Goal: Task Accomplishment & Management: Manage account settings

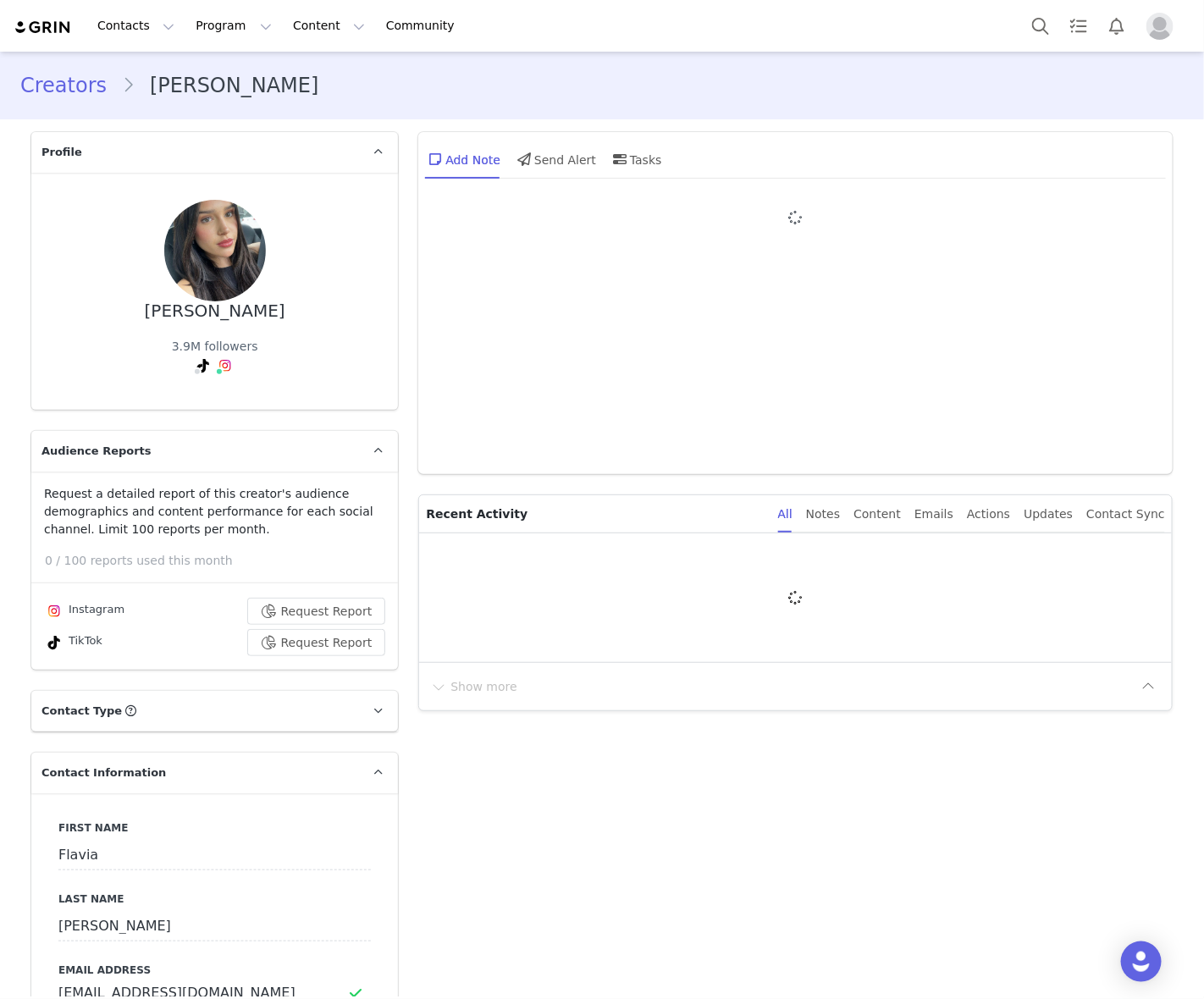
type input "+56 ([GEOGRAPHIC_DATA])"
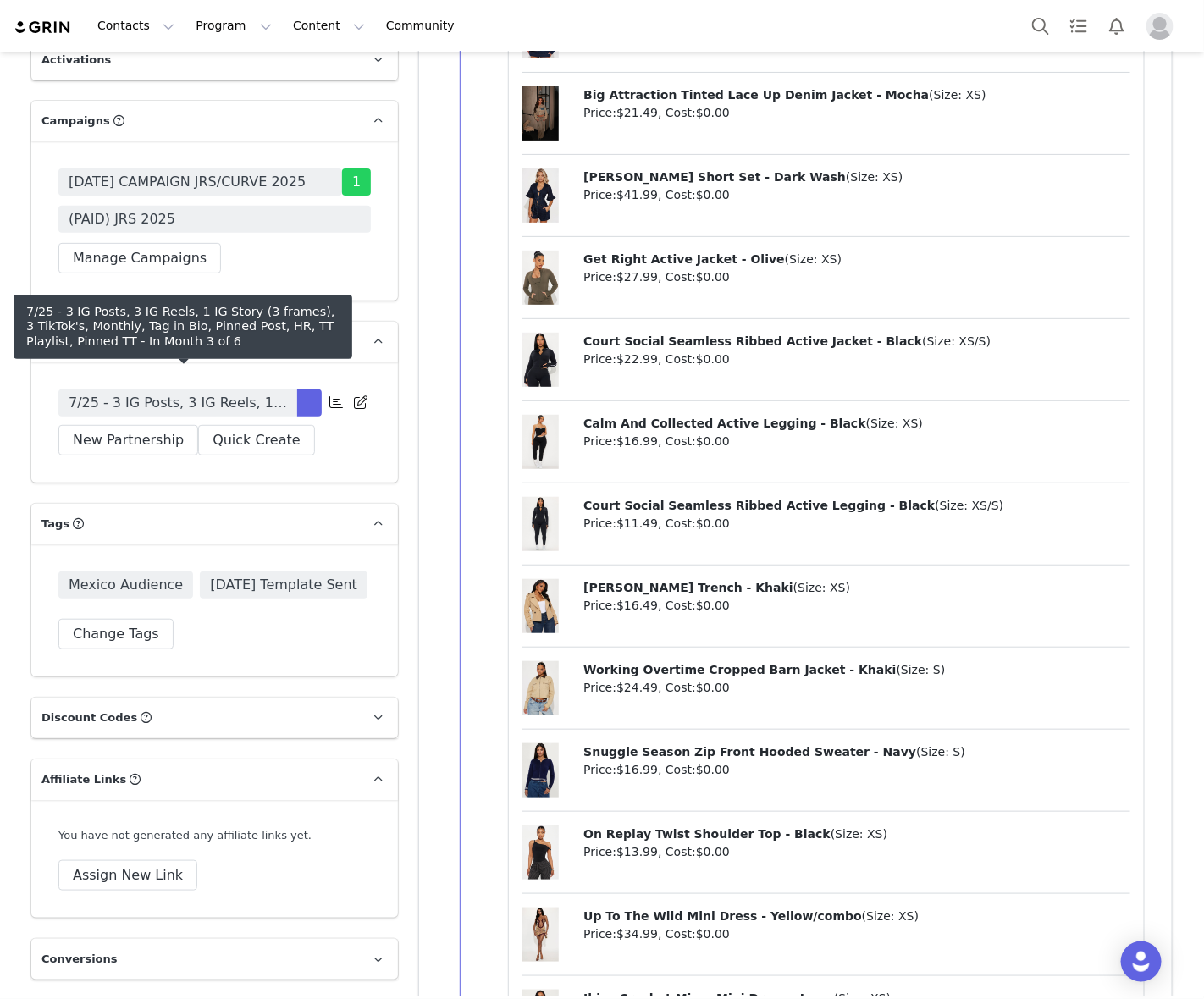
scroll to position [5078, 0]
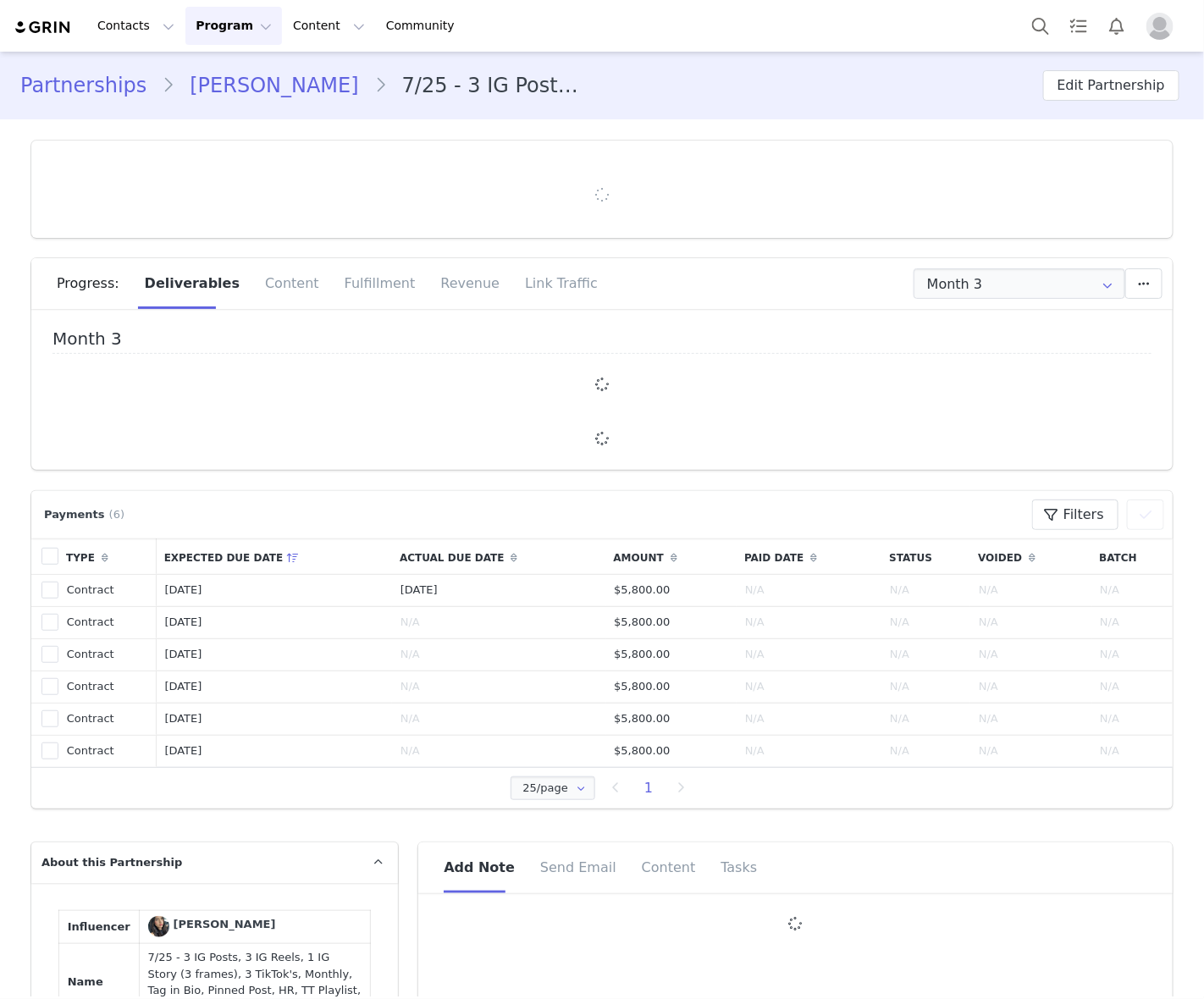
type input "+56 ([GEOGRAPHIC_DATA])"
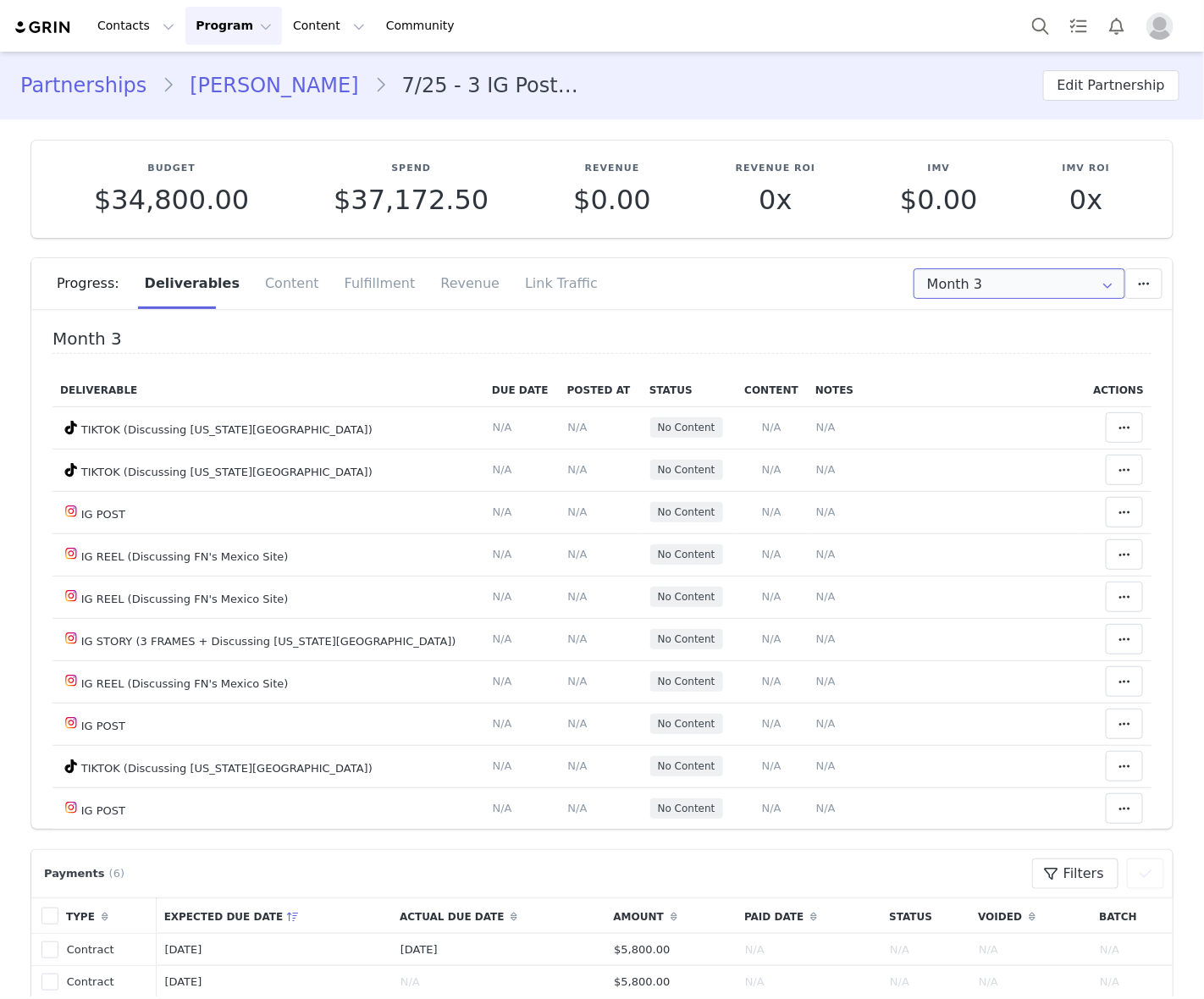
click at [1013, 291] on input "Month 3" at bounding box center [1019, 283] width 212 height 30
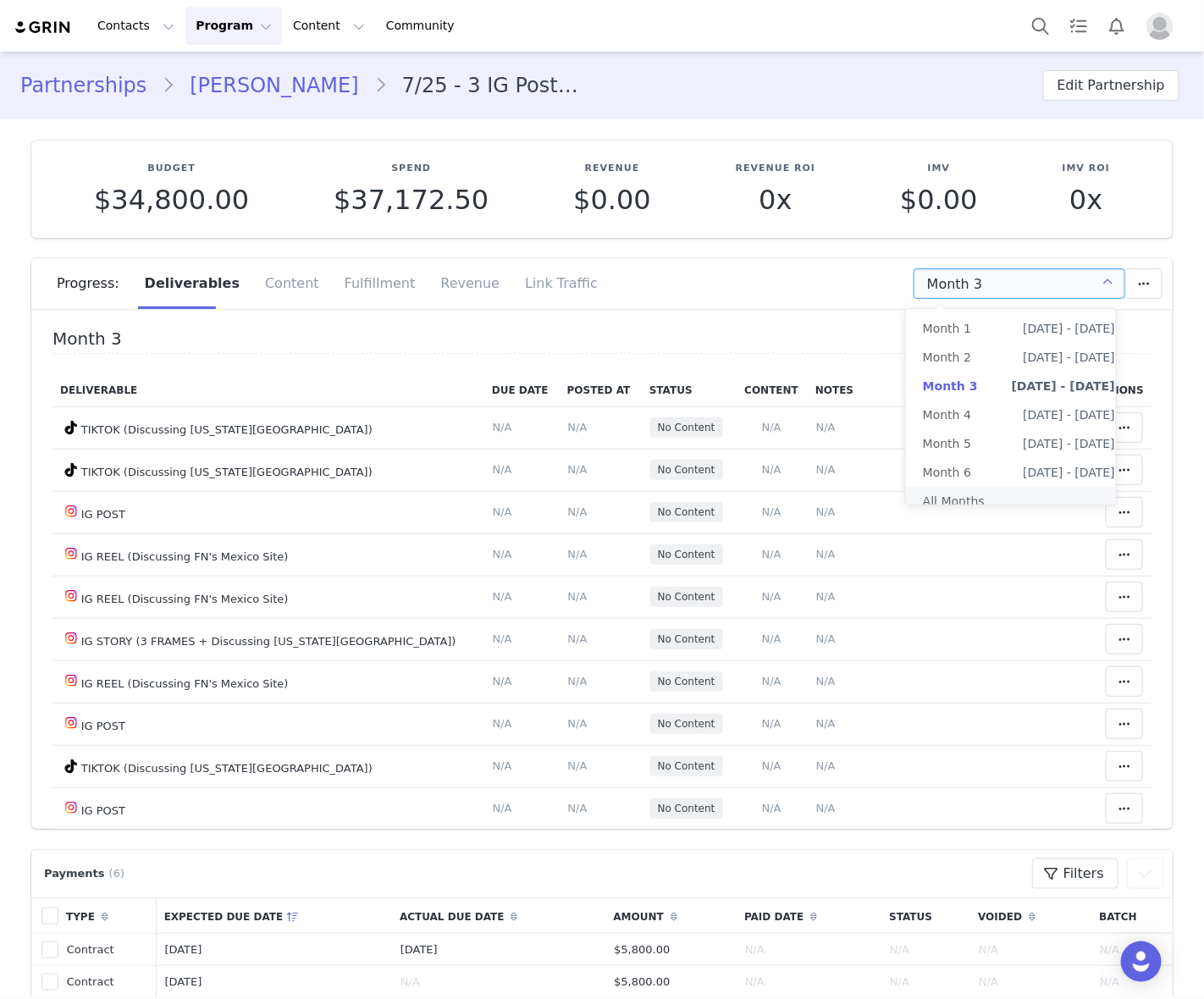
click at [981, 505] on li "All Months" at bounding box center [1019, 500] width 226 height 28
type input "All"
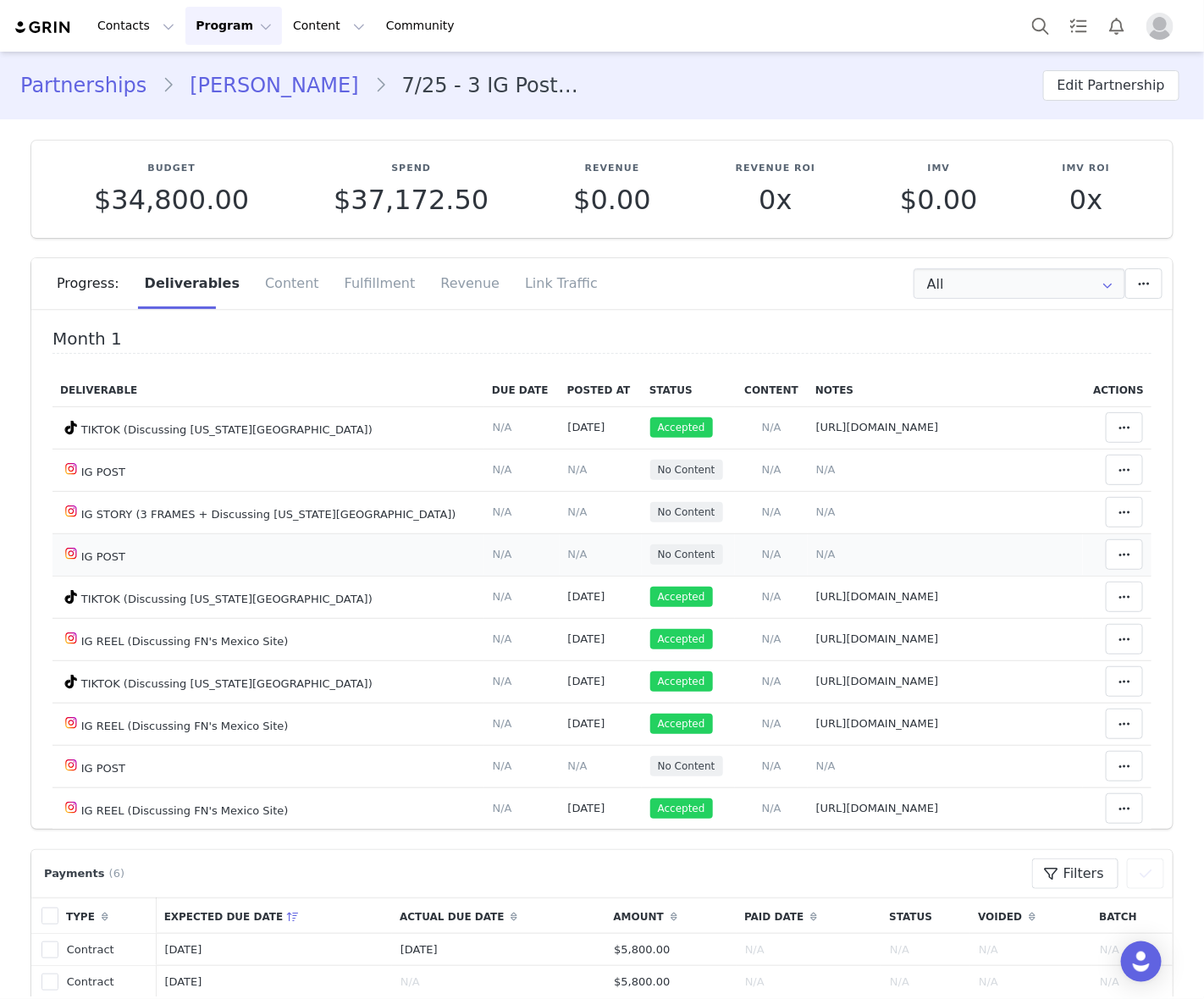
scroll to position [212, 0]
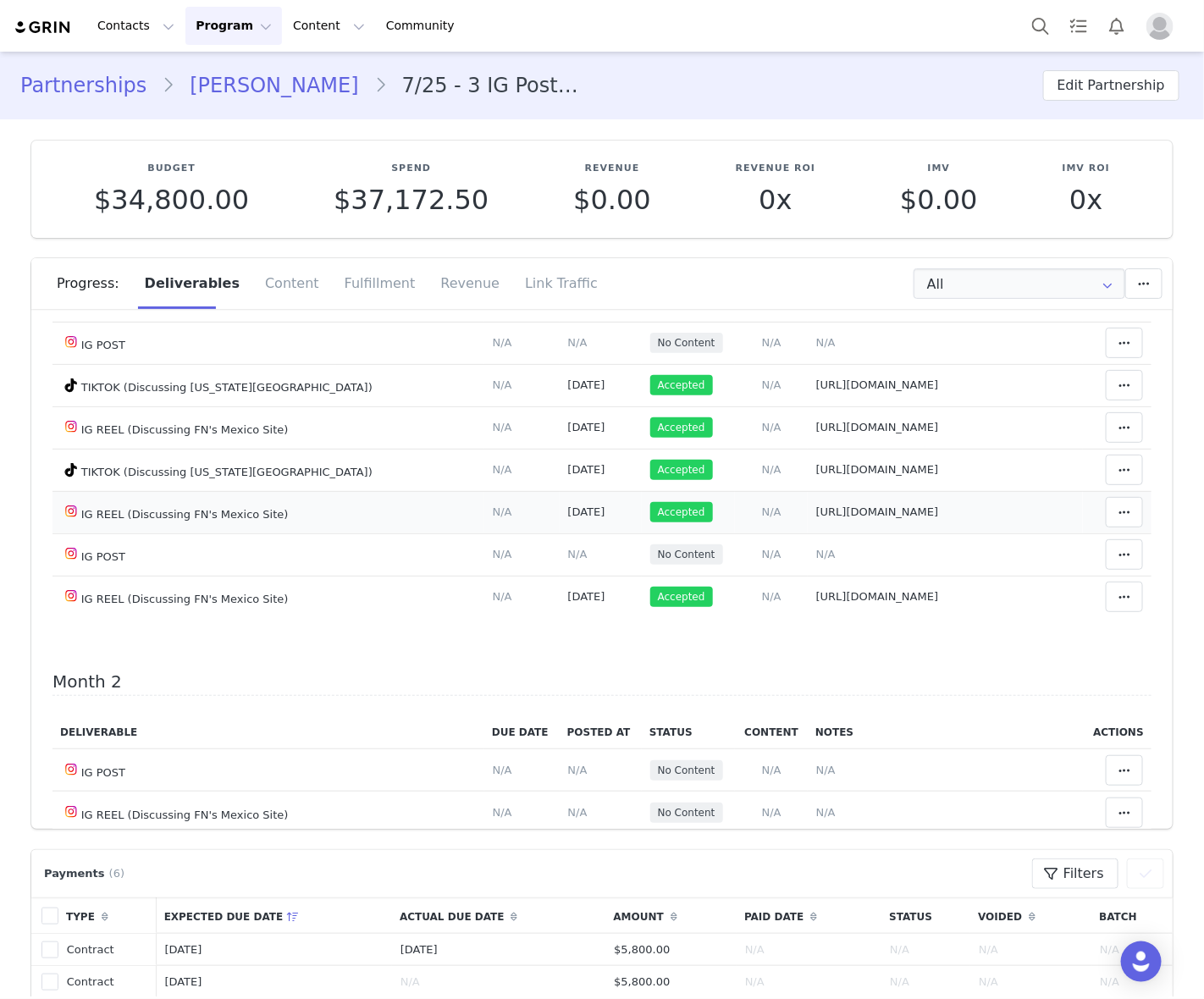
click at [978, 514] on td "Notes Save Cancel https://www.instagram.com/reel/DN8YOJxjkvy/" at bounding box center [945, 511] width 275 height 42
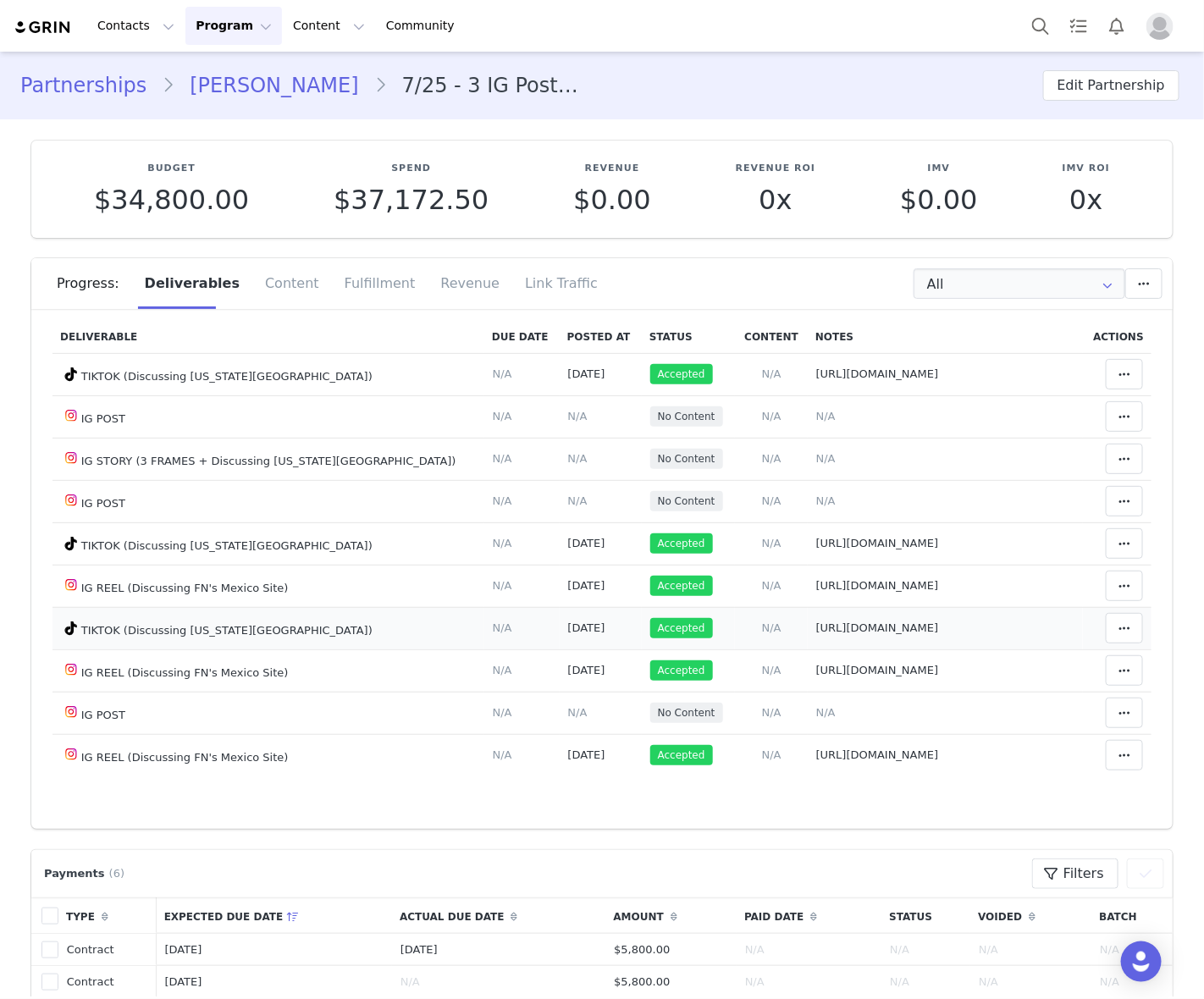
scroll to position [105, 0]
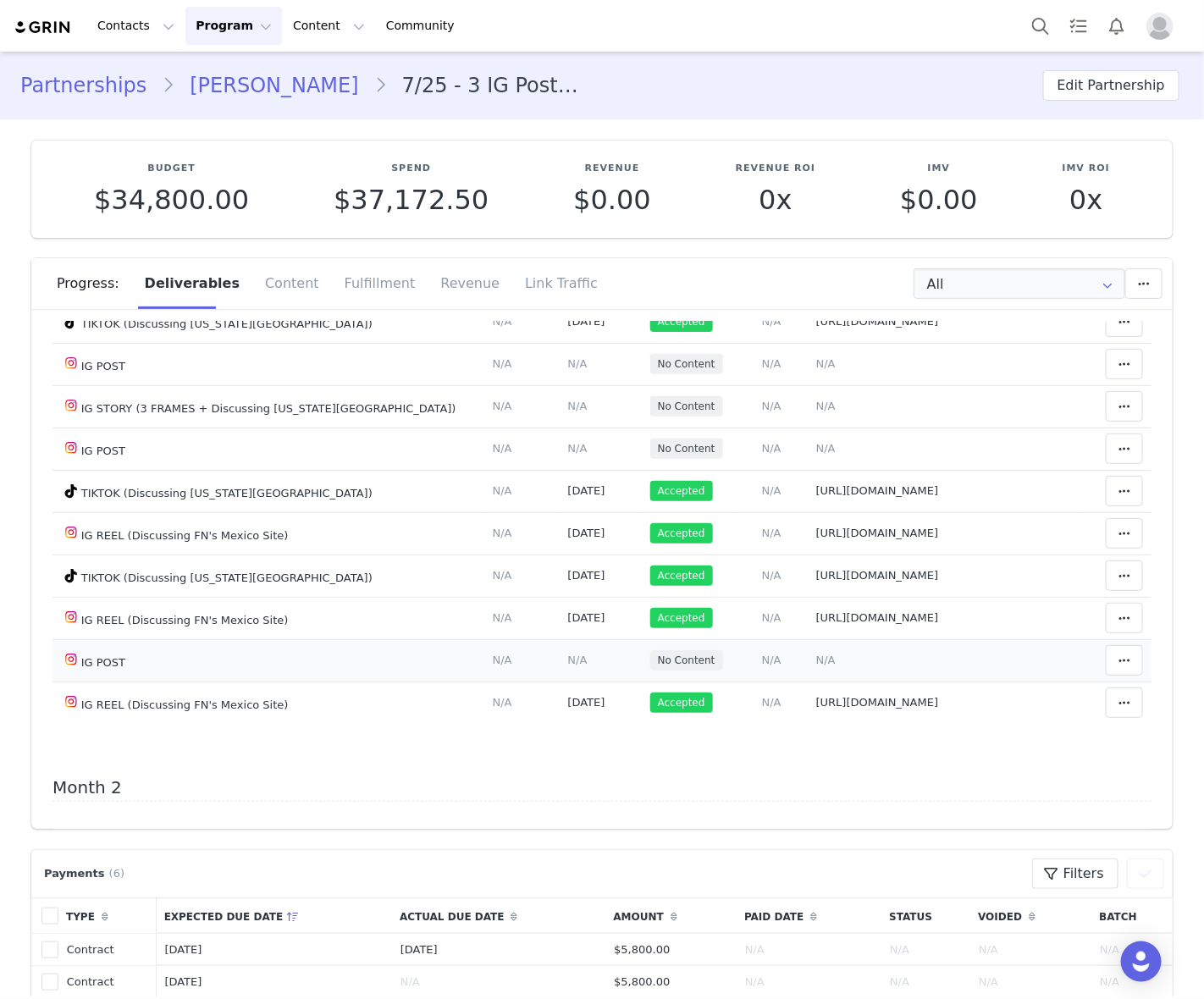
click at [816, 662] on span "N/A" at bounding box center [825, 659] width 20 height 13
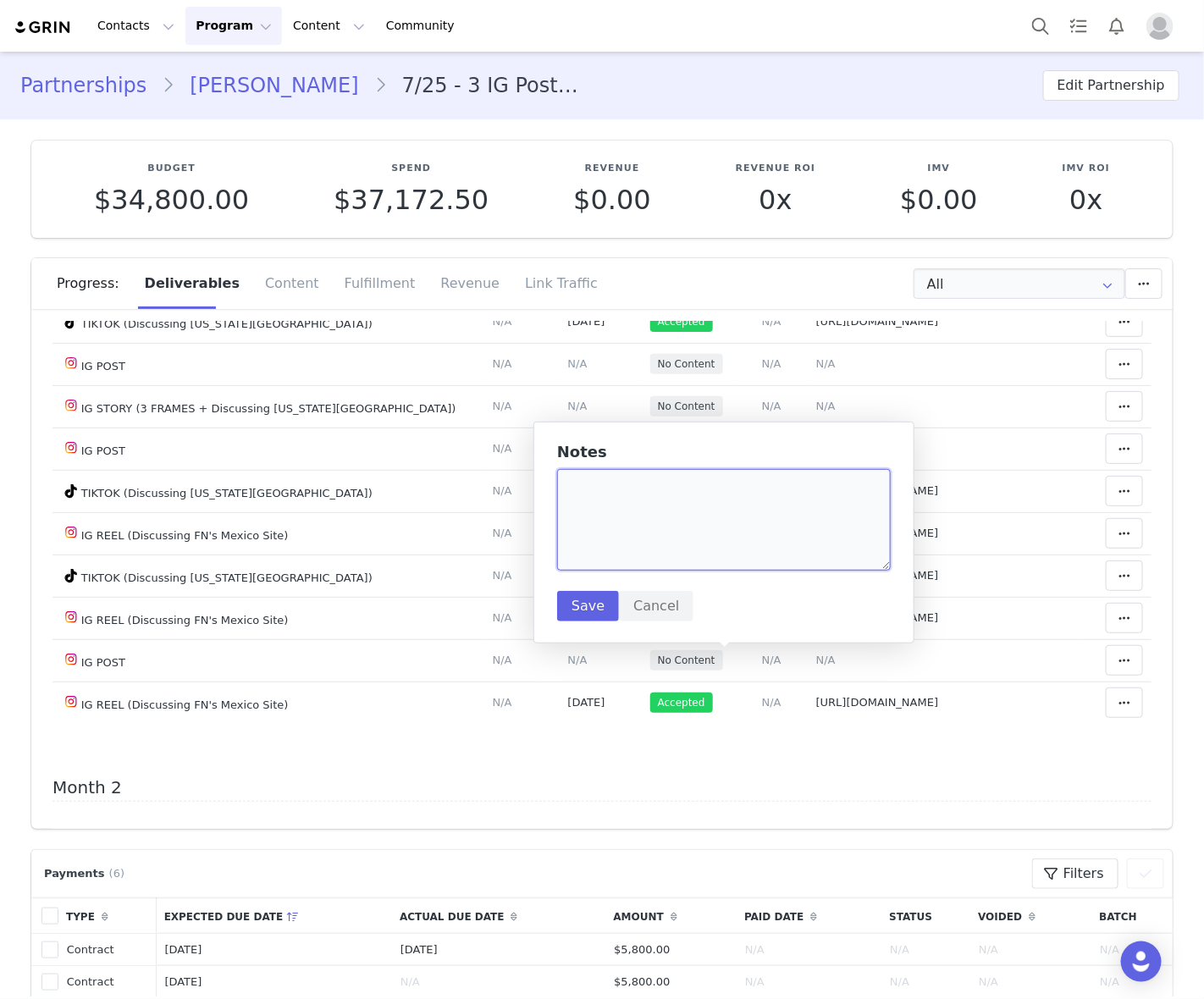
click at [724, 522] on textarea at bounding box center [724, 520] width 334 height 101
paste textarea "https://www.instagram.com/p/DOrdulKkXEN/"
type textarea "https://www.instagram.com/p/DOrdulKkXEN/"
click at [593, 597] on button "Save" at bounding box center [587, 606] width 61 height 30
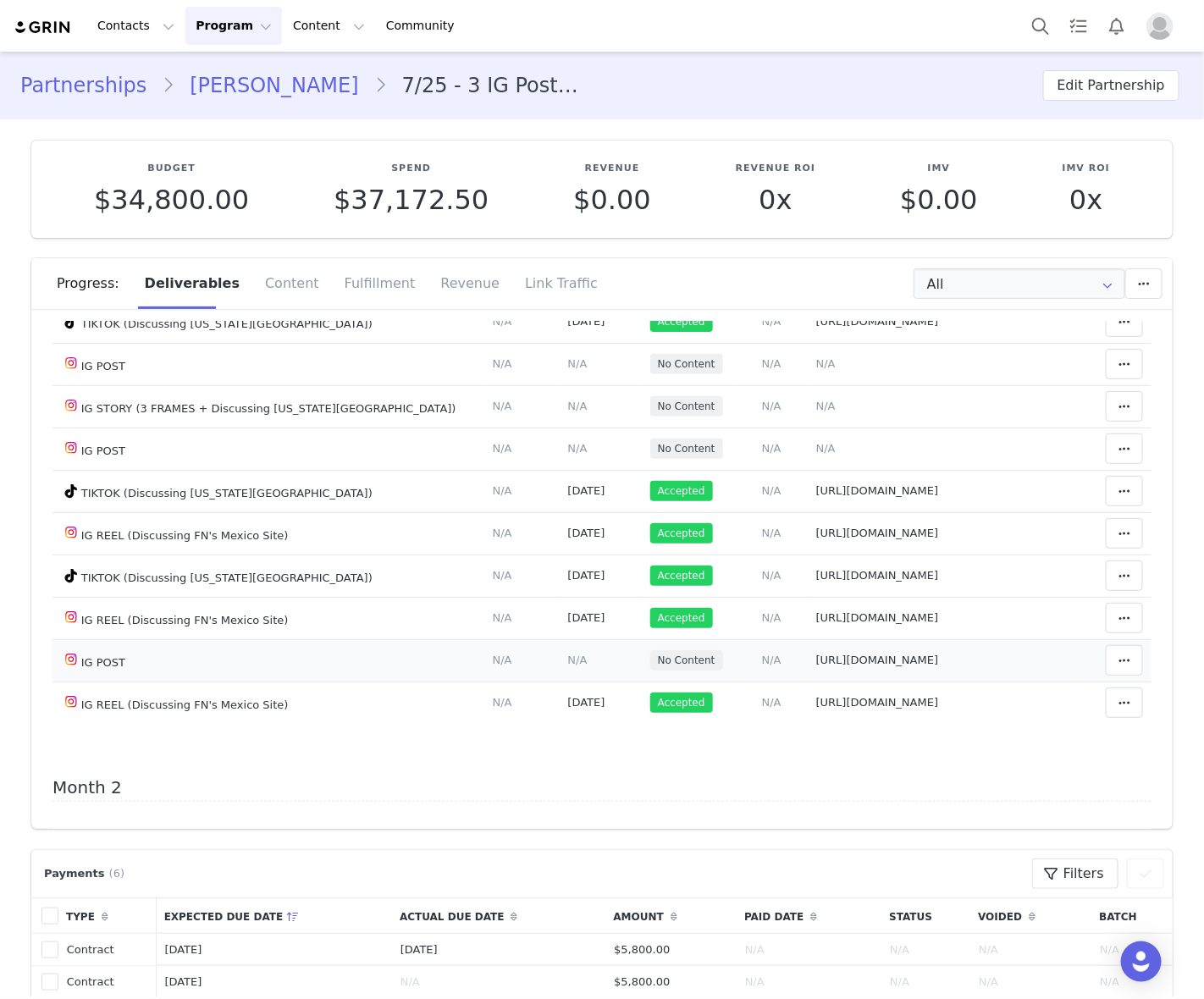
click at [568, 659] on span "N/A" at bounding box center [578, 659] width 20 height 13
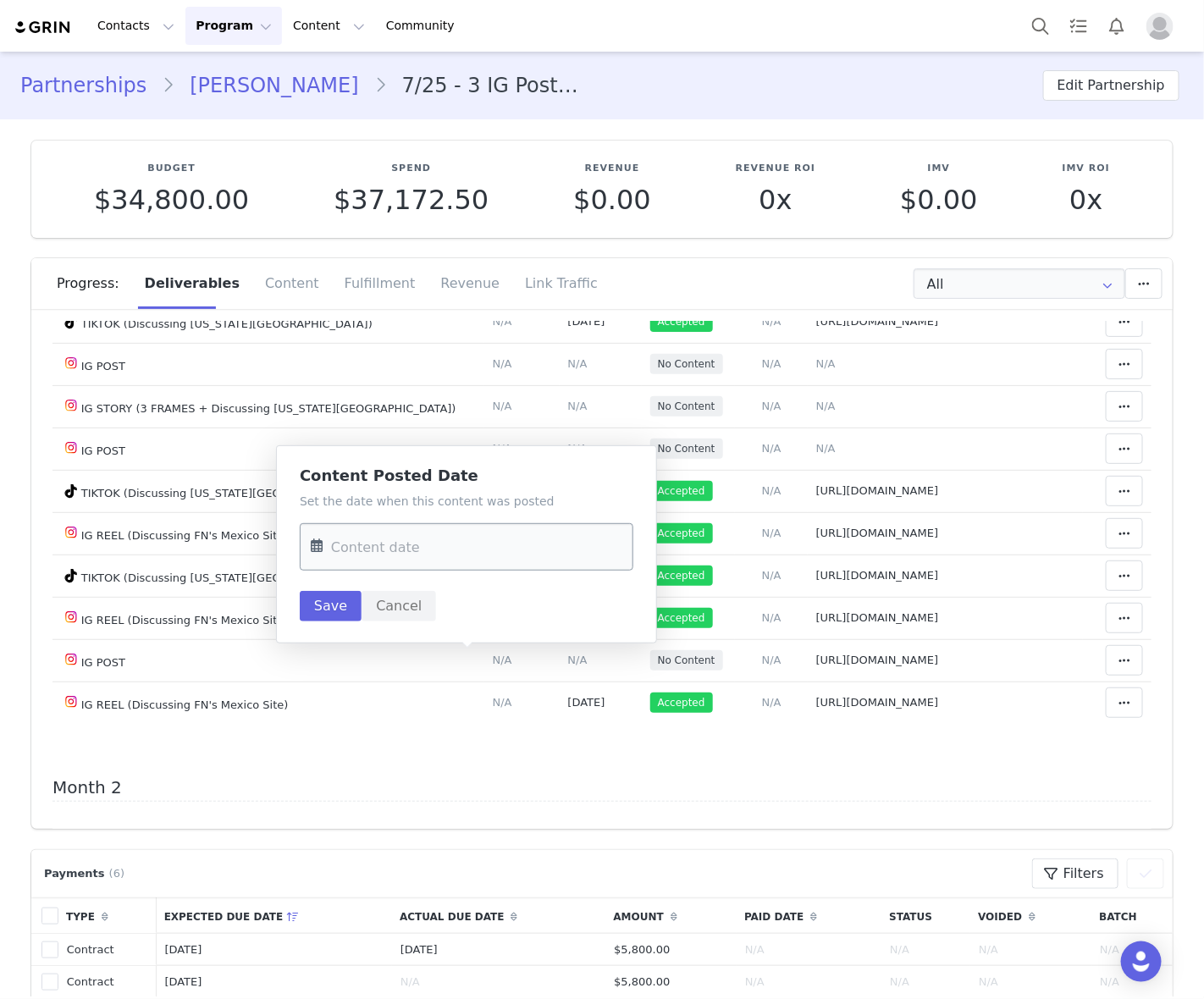
click at [488, 559] on input "text" at bounding box center [466, 546] width 334 height 48
click at [393, 746] on span "16" at bounding box center [401, 744] width 20 height 20
type input "Sep 16 2025"
click at [326, 619] on button "Save" at bounding box center [330, 606] width 61 height 30
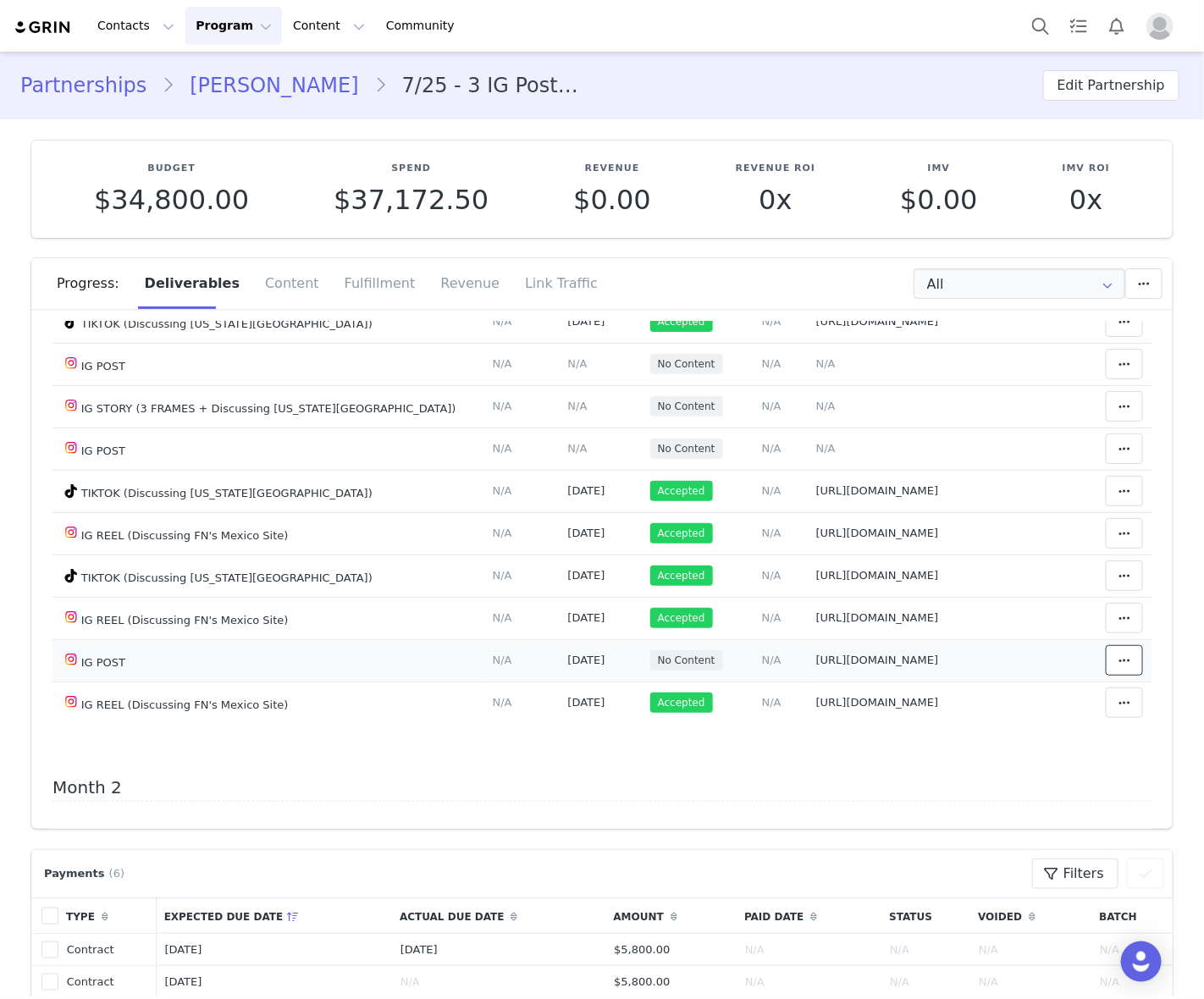
click at [1114, 666] on span at bounding box center [1124, 659] width 20 height 20
click at [1020, 668] on div "Mark as Accepted" at bounding box center [965, 662] width 210 height 39
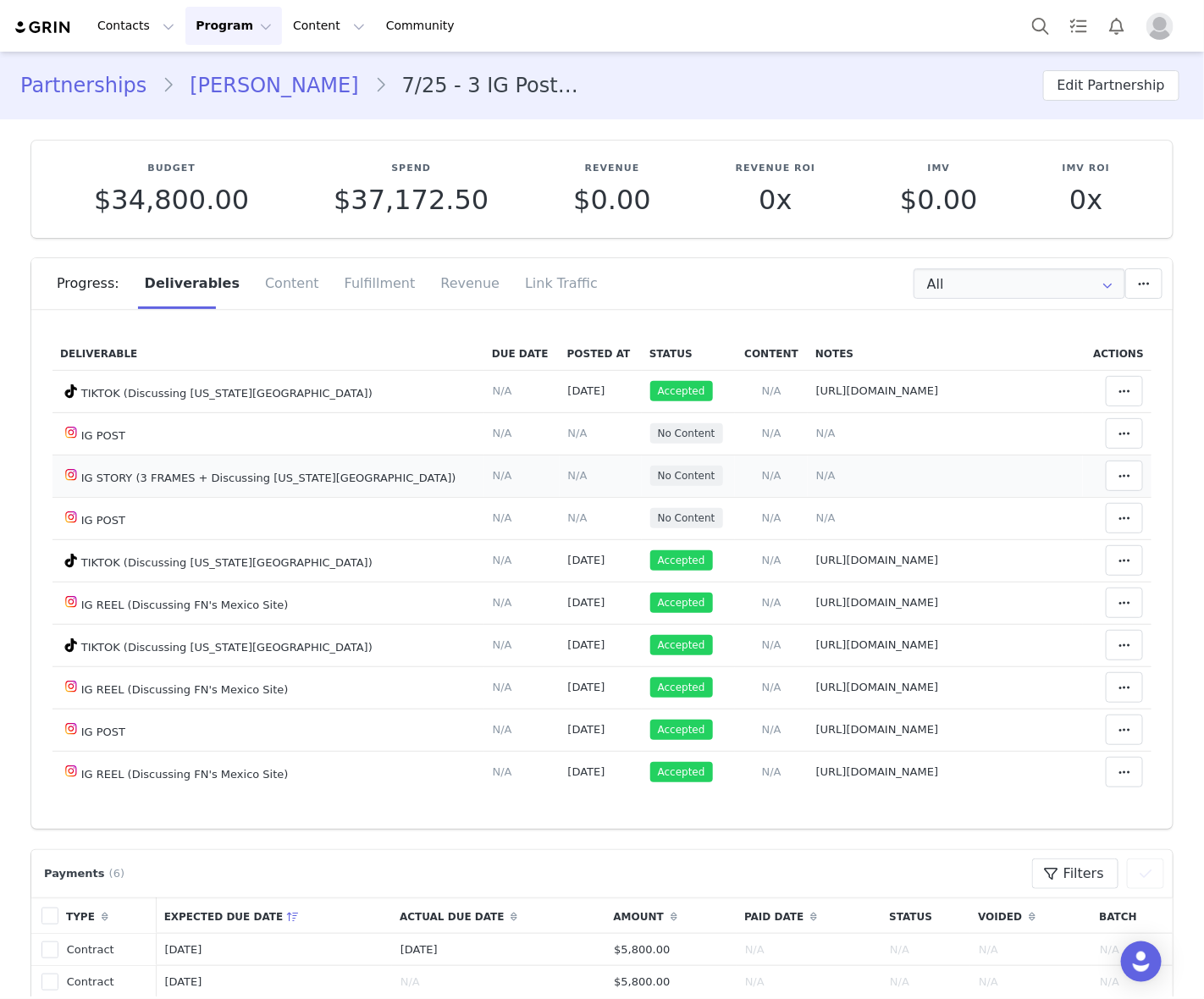
scroll to position [0, 0]
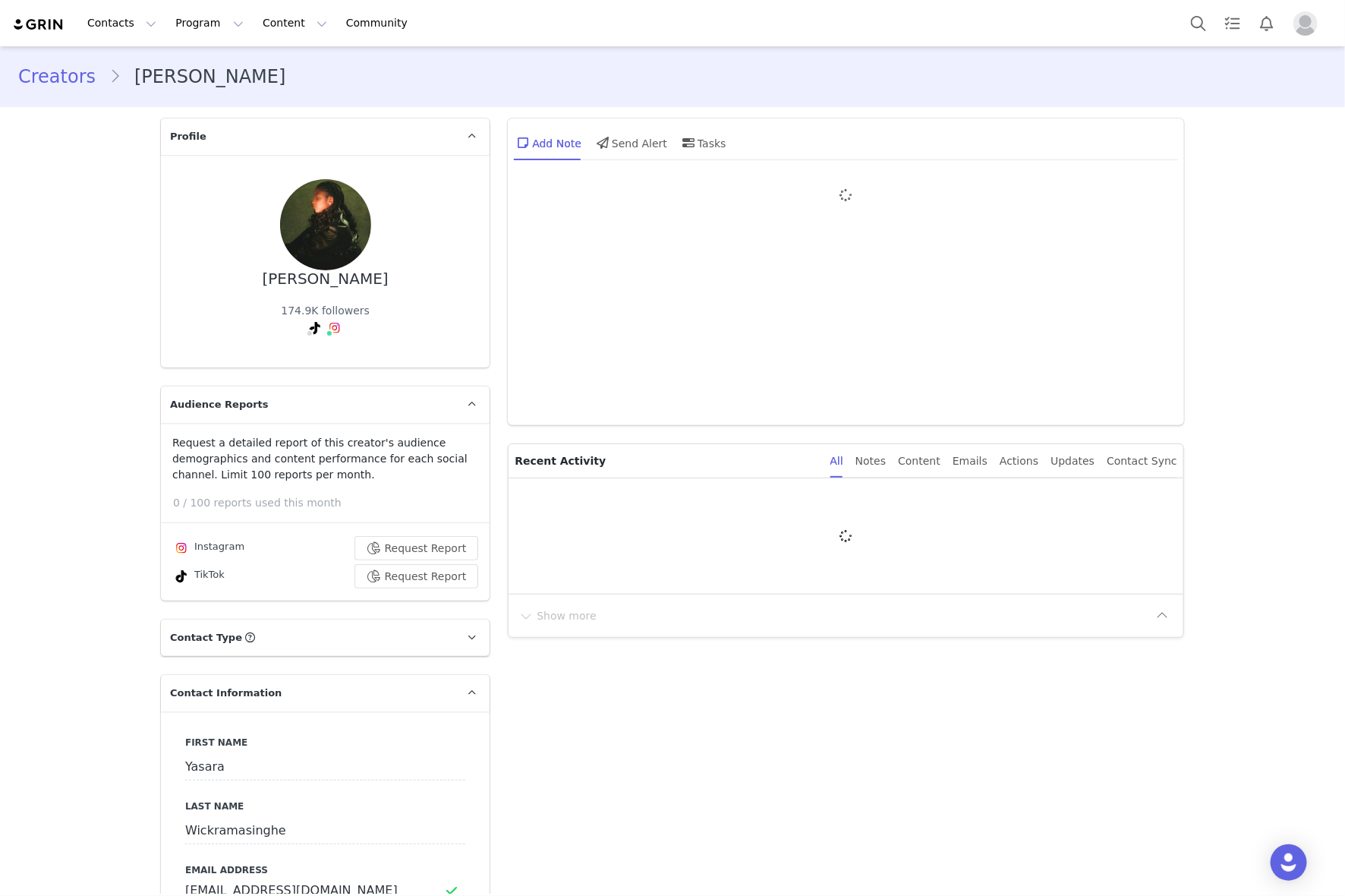
type input "+39 ([GEOGRAPHIC_DATA])"
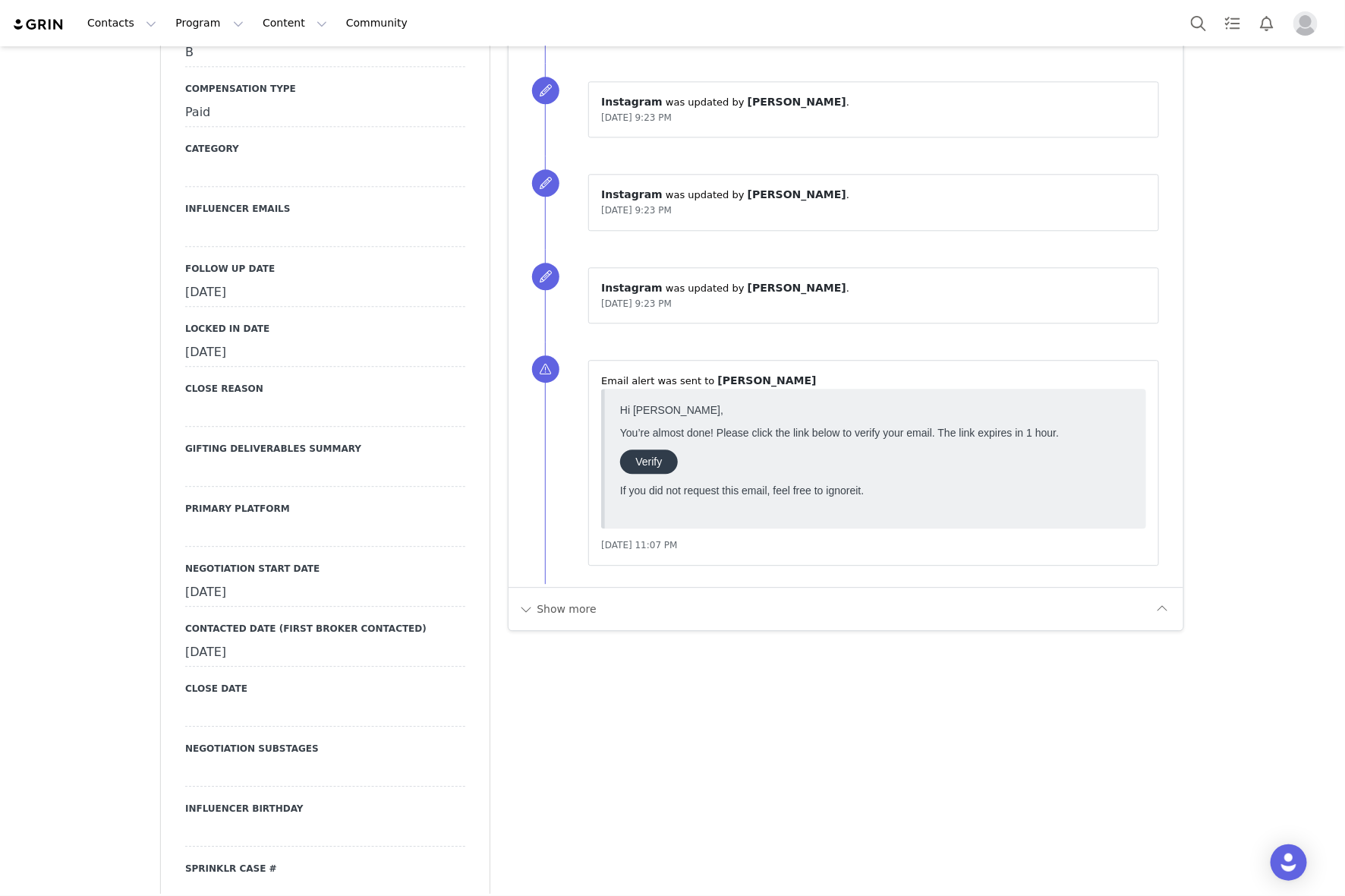
scroll to position [1708, 0]
click at [333, 284] on div "[DATE]" at bounding box center [326, 291] width 280 height 27
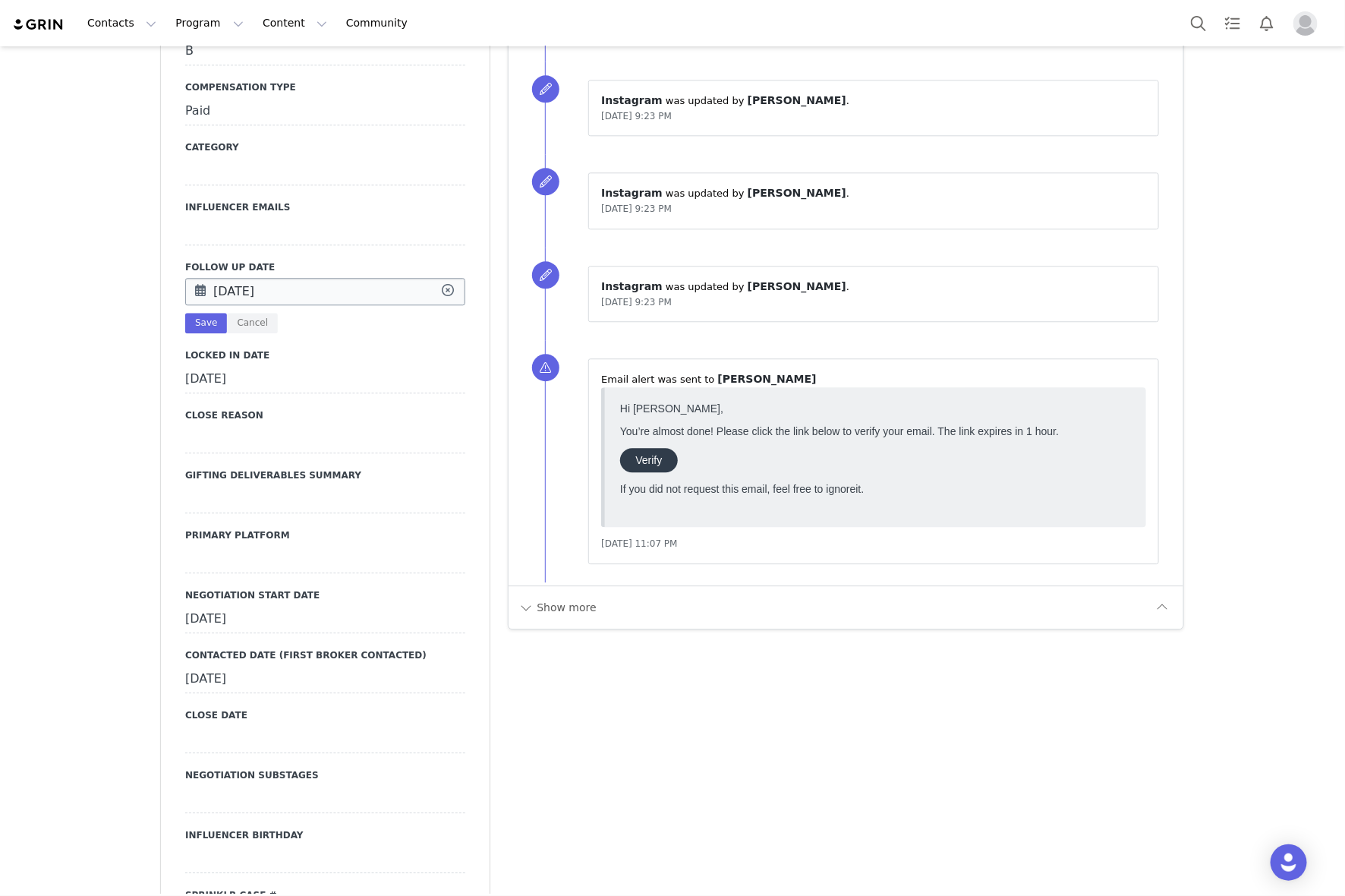
click at [326, 285] on input "Sep 08 2025" at bounding box center [326, 291] width 280 height 27
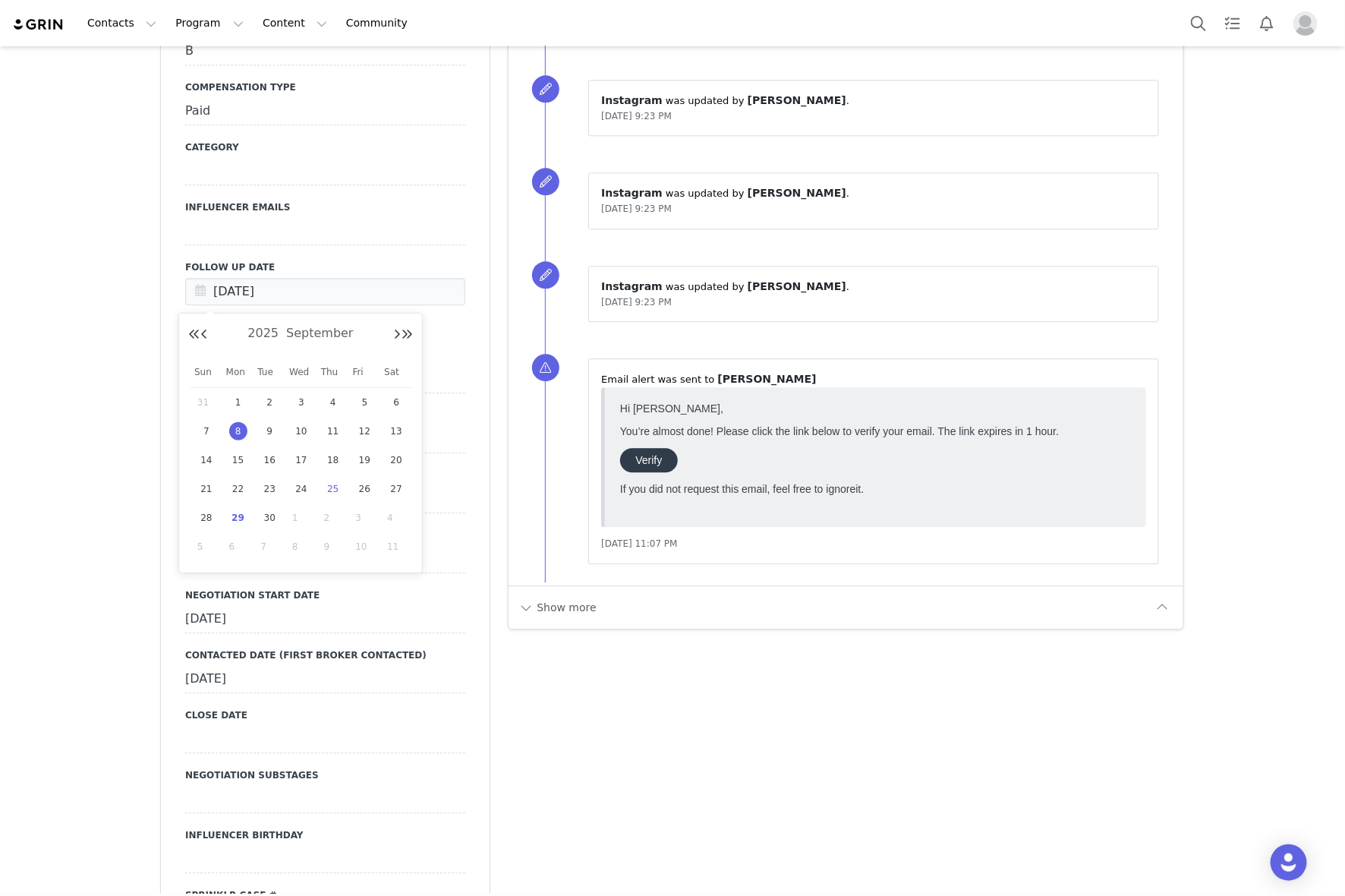
click at [331, 494] on span "25" at bounding box center [333, 488] width 18 height 18
type input "Sep 25 2025"
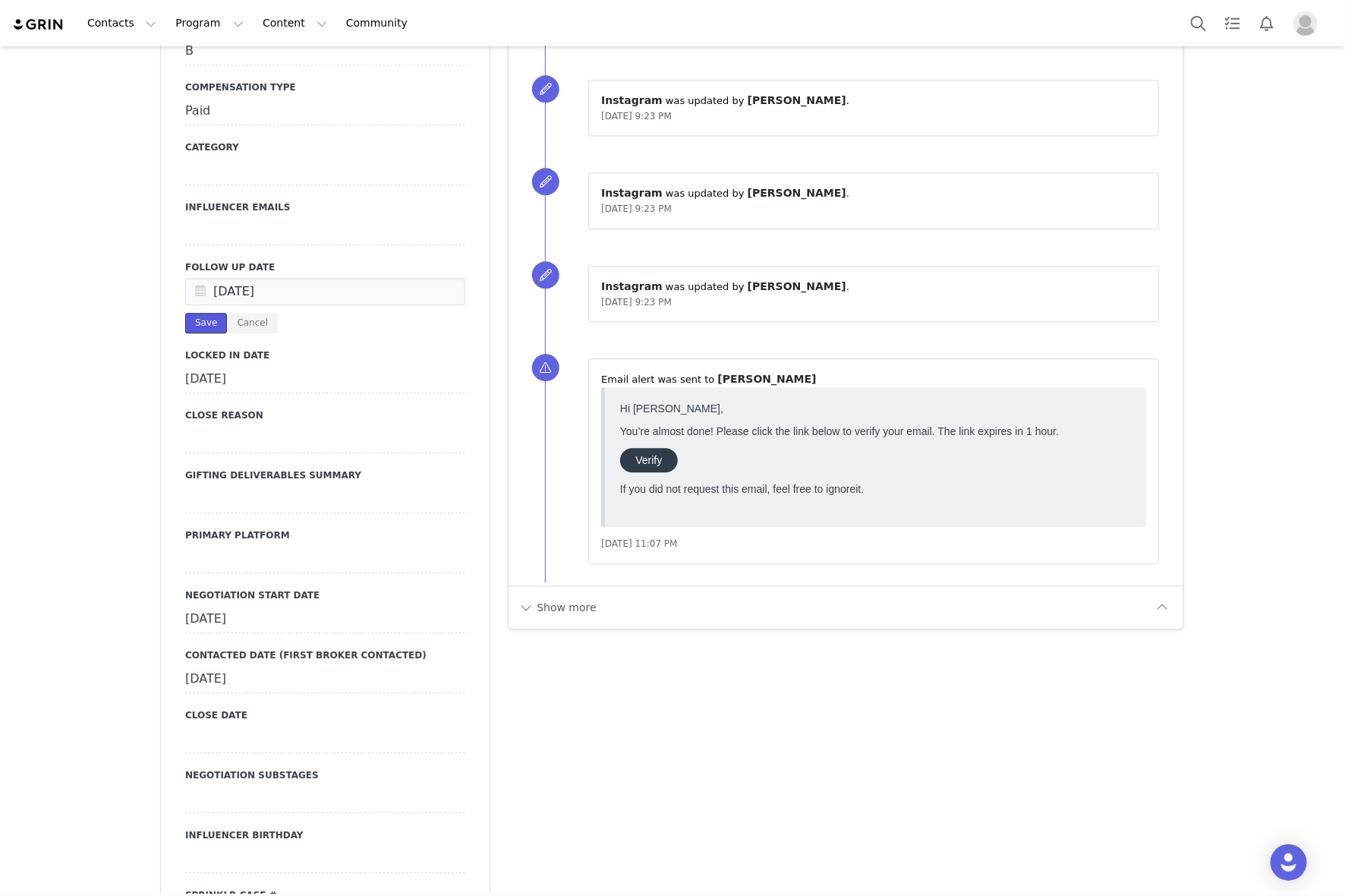
click at [195, 321] on button "Save" at bounding box center [207, 322] width 42 height 20
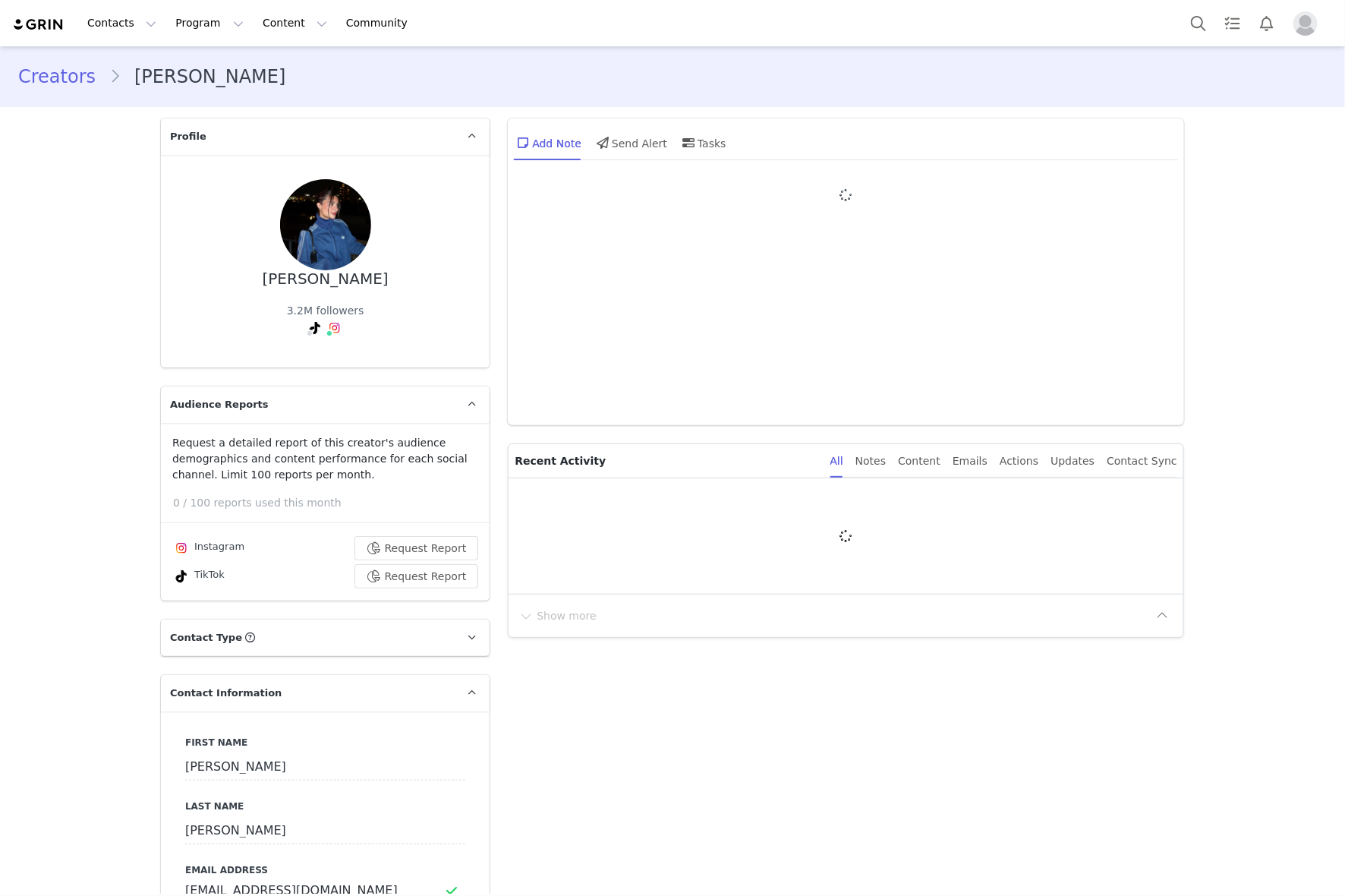
type input "+52 ([GEOGRAPHIC_DATA])"
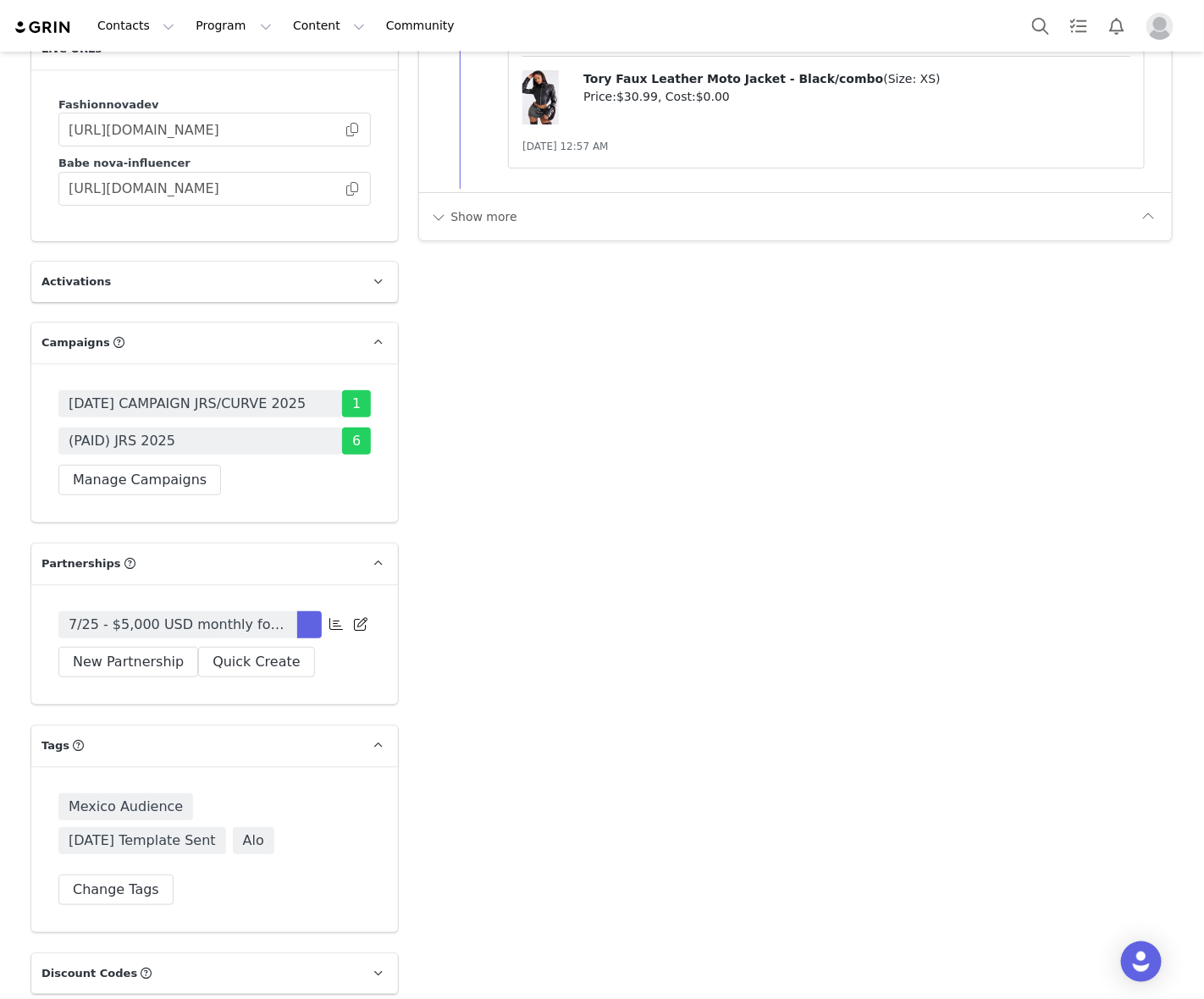
scroll to position [5290, 0]
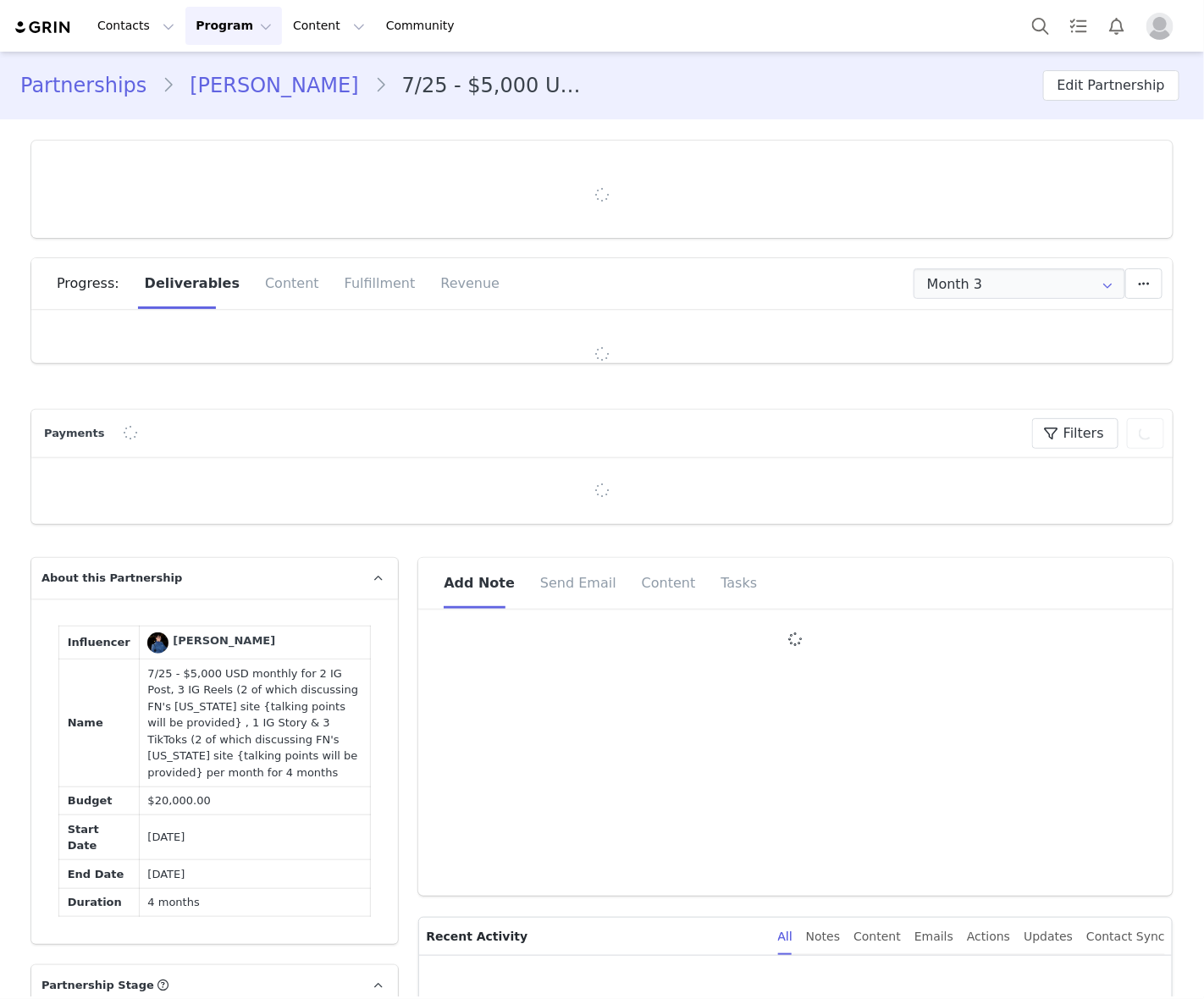
type input "+52 ([GEOGRAPHIC_DATA])"
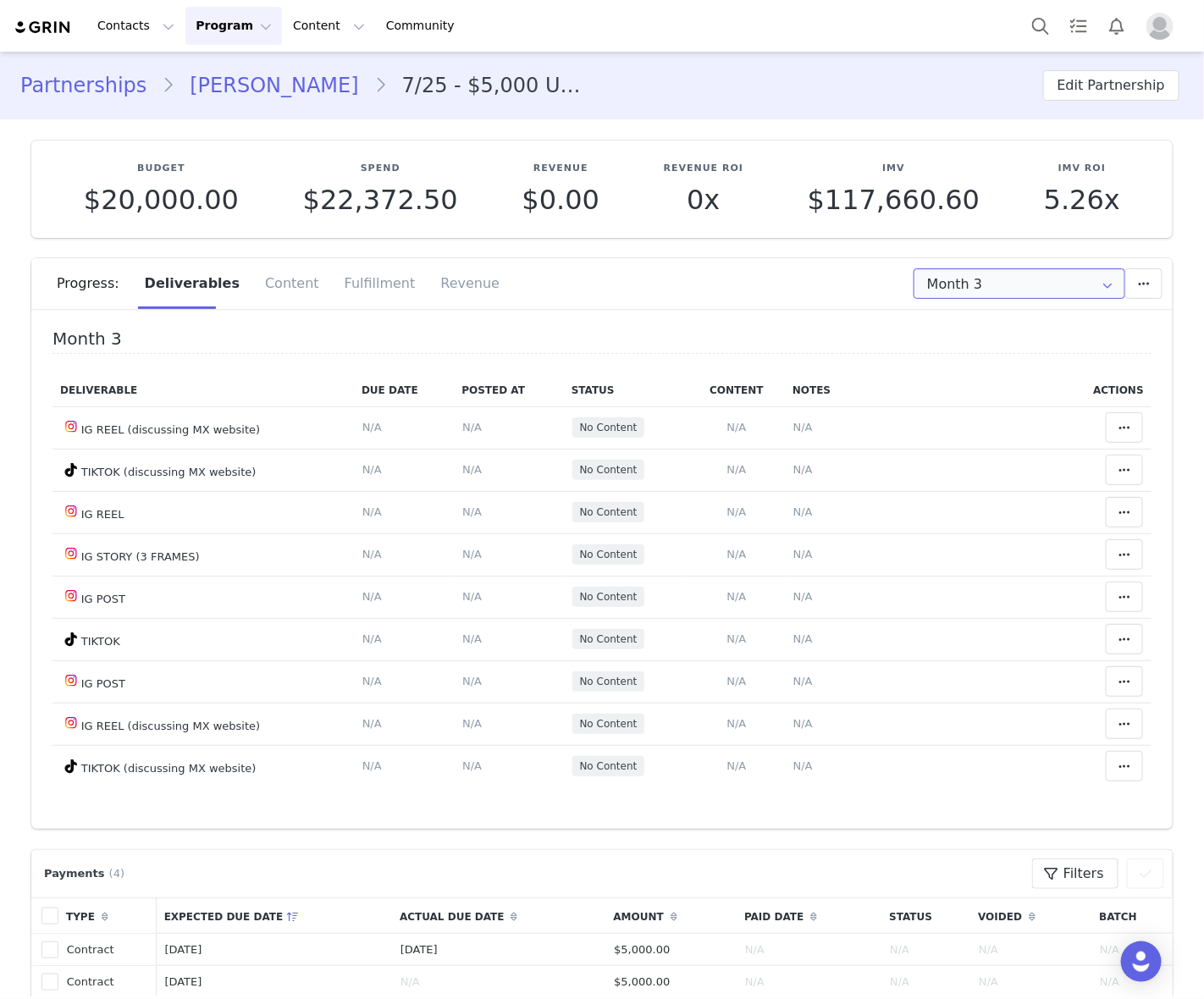
click at [940, 288] on input "Month 3" at bounding box center [1019, 283] width 212 height 30
click at [986, 446] on li "All Months" at bounding box center [1019, 443] width 226 height 28
type input "All"
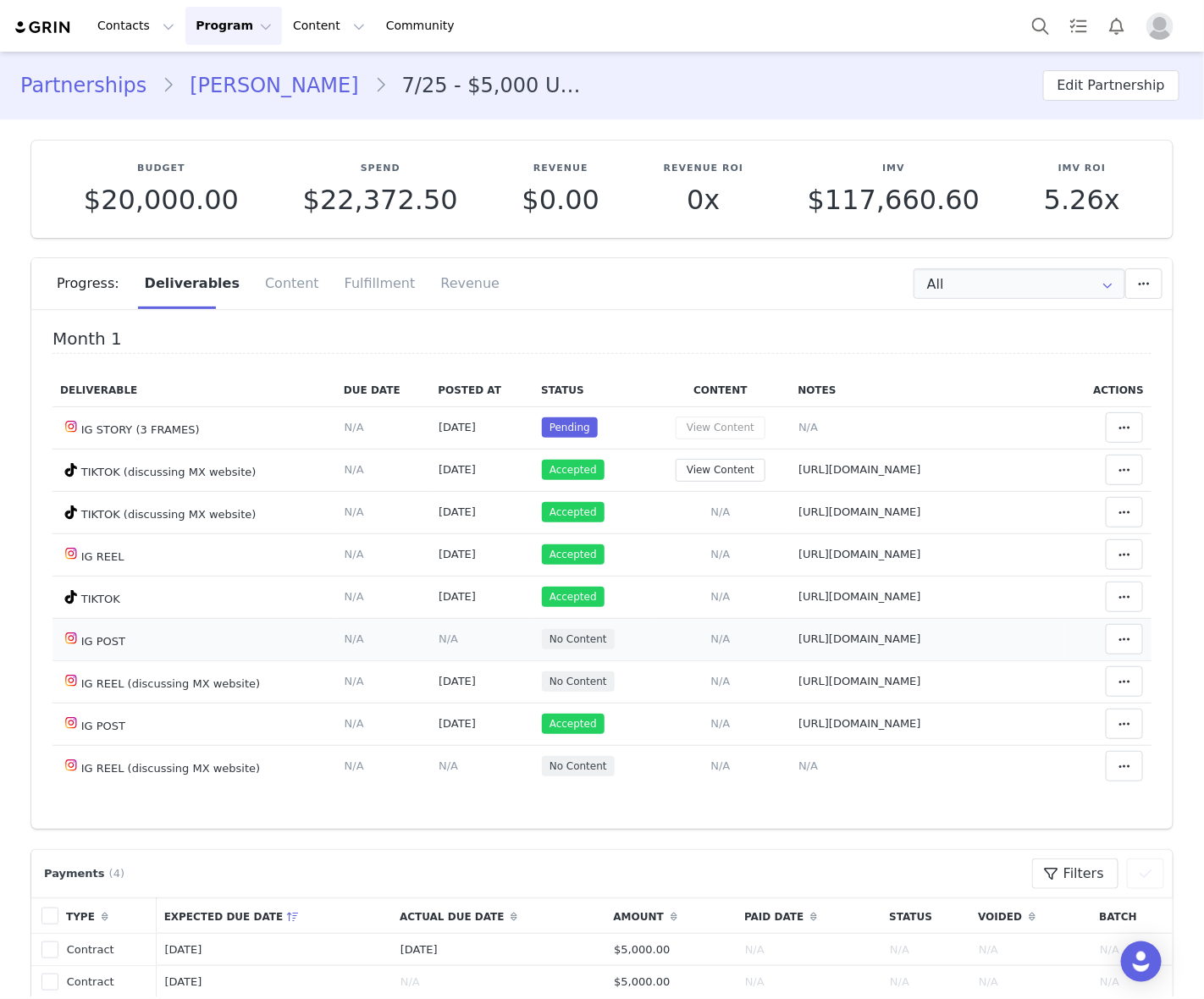
click at [987, 643] on td "Notes Save Cancel https://www.instagram.com/p/DN4Z05B4nyk/" at bounding box center [927, 638] width 275 height 42
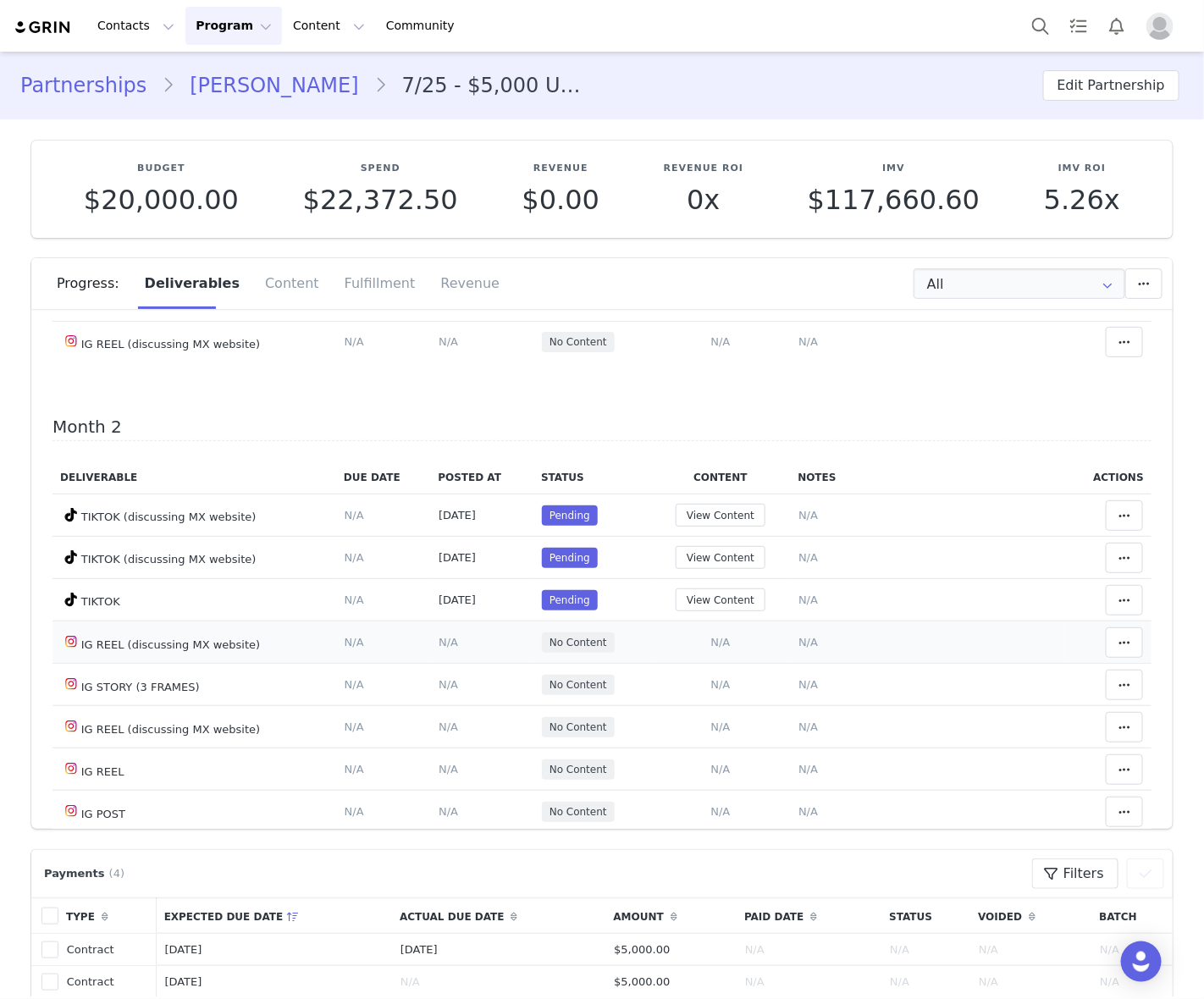
scroll to position [423, 0]
click at [802, 561] on span "N/A" at bounding box center [808, 558] width 20 height 13
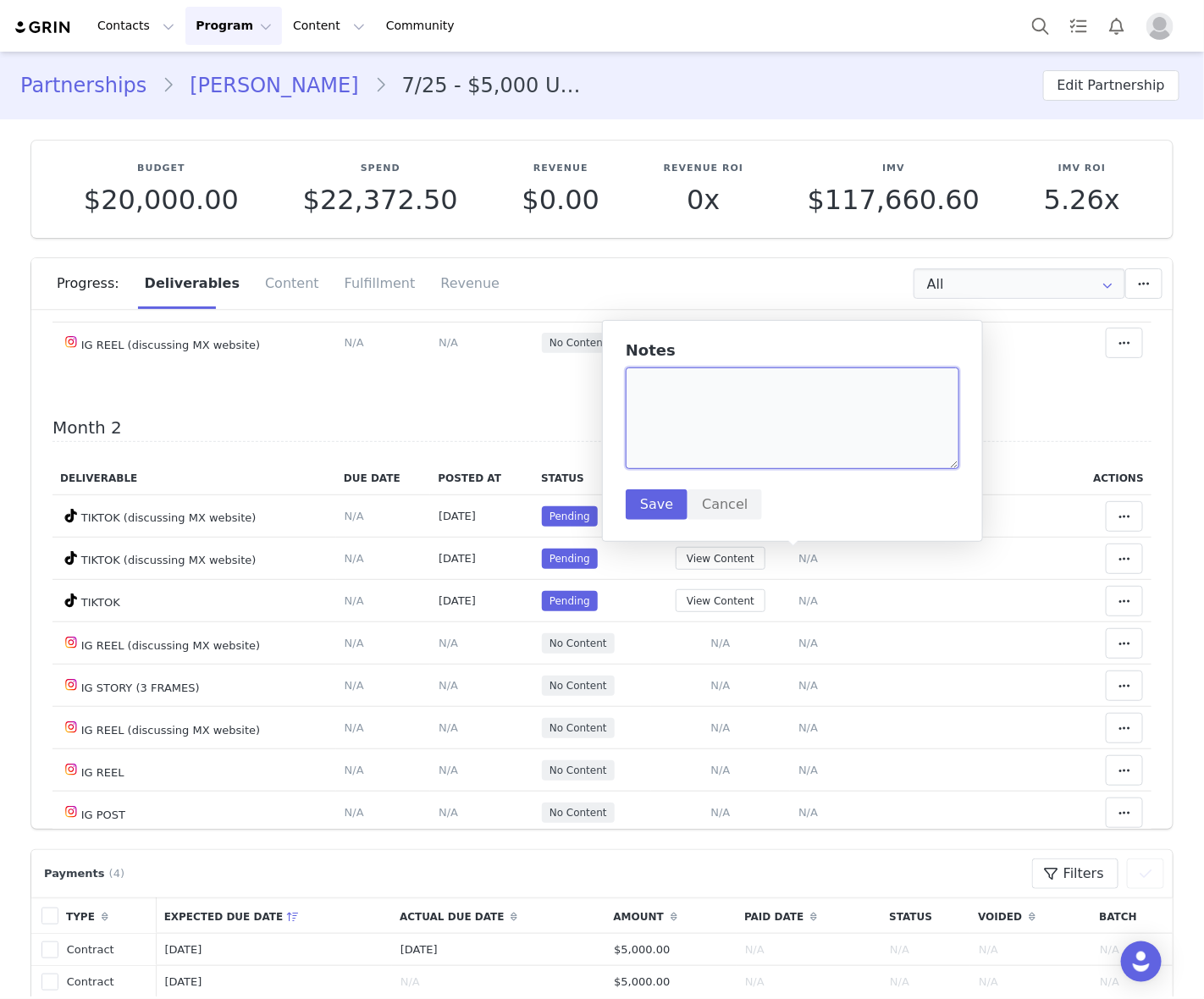
click at [777, 425] on textarea at bounding box center [792, 419] width 334 height 101
paste textarea "https://www.tiktok.com/@sandiimoraa/video/7548582192708979986"
type textarea "https://www.tiktok.com/@sandiimoraa/video/7548582192708979986"
click at [639, 508] on button "Save" at bounding box center [656, 503] width 61 height 30
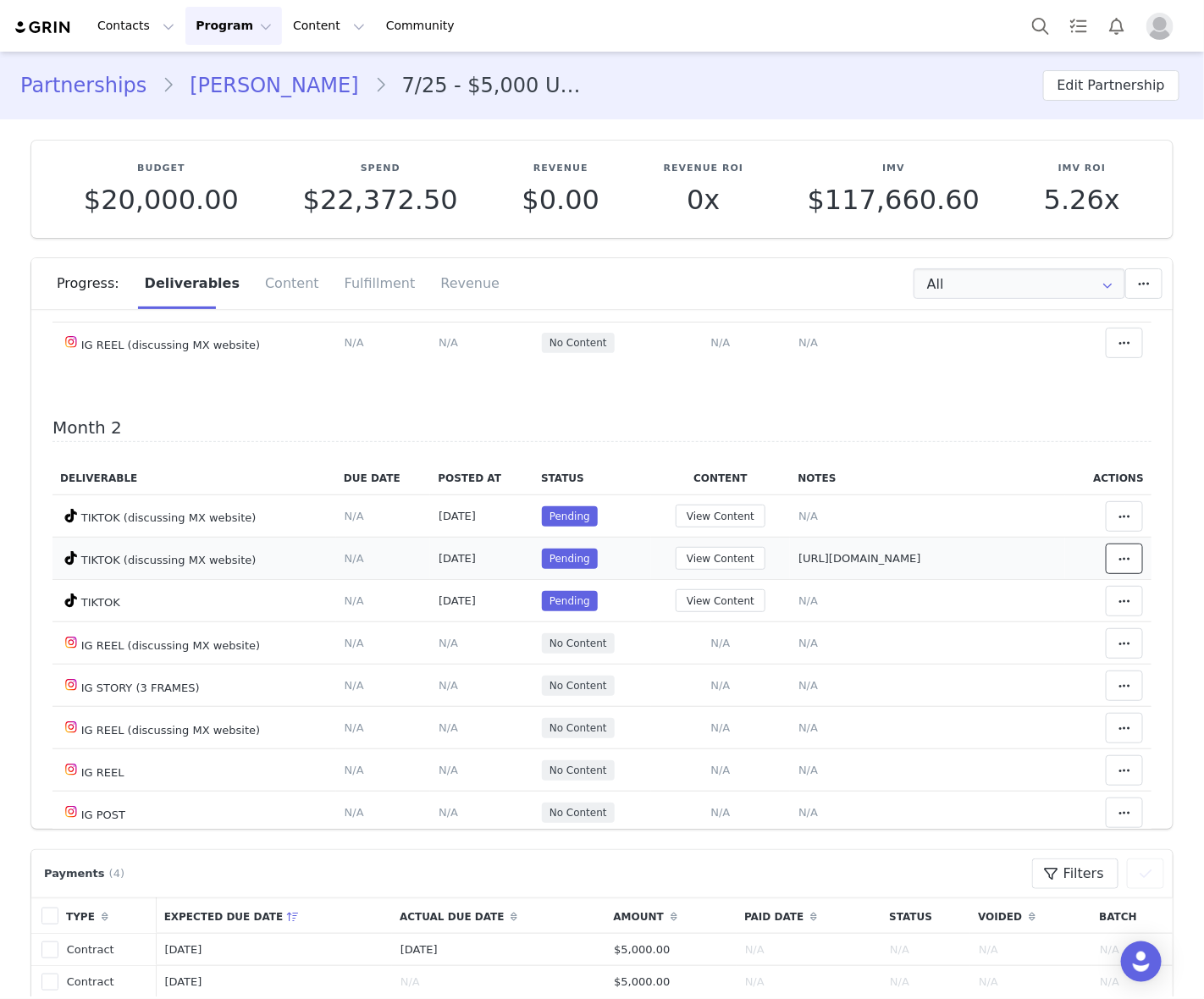
click at [1118, 561] on icon at bounding box center [1124, 559] width 12 height 14
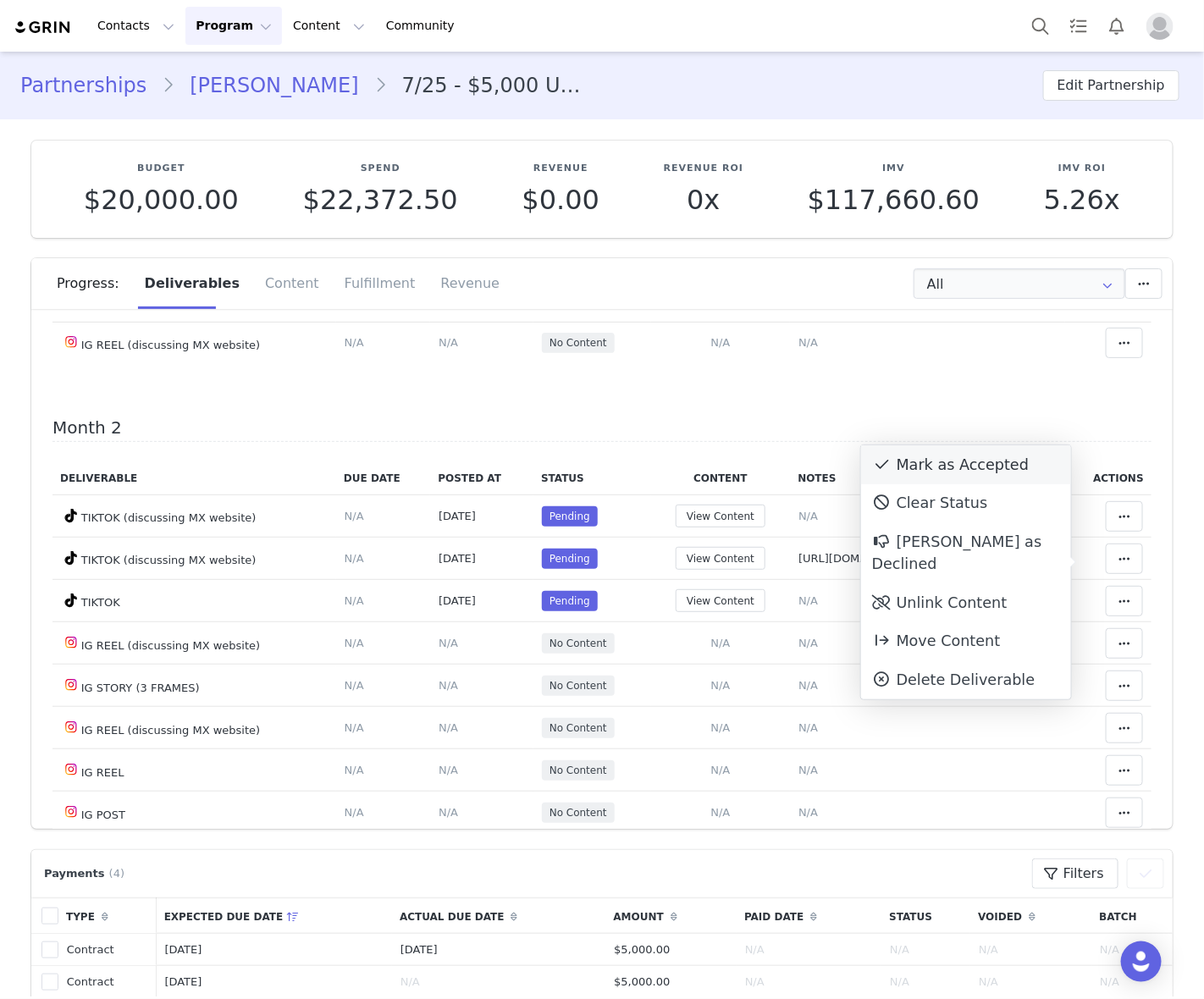
click at [921, 463] on div "Mark as Accepted" at bounding box center [965, 464] width 210 height 39
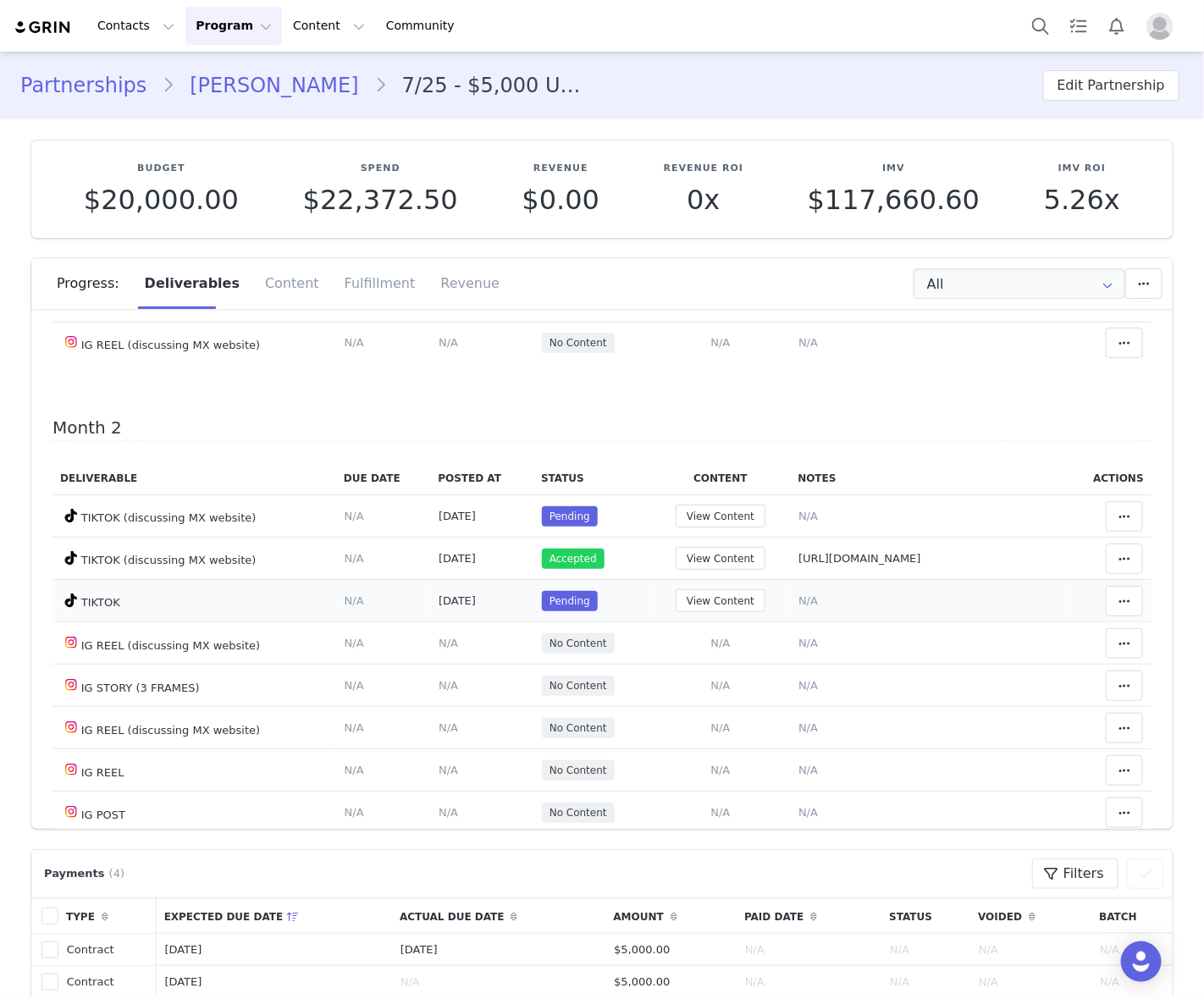
click at [798, 598] on span "N/A" at bounding box center [808, 600] width 20 height 13
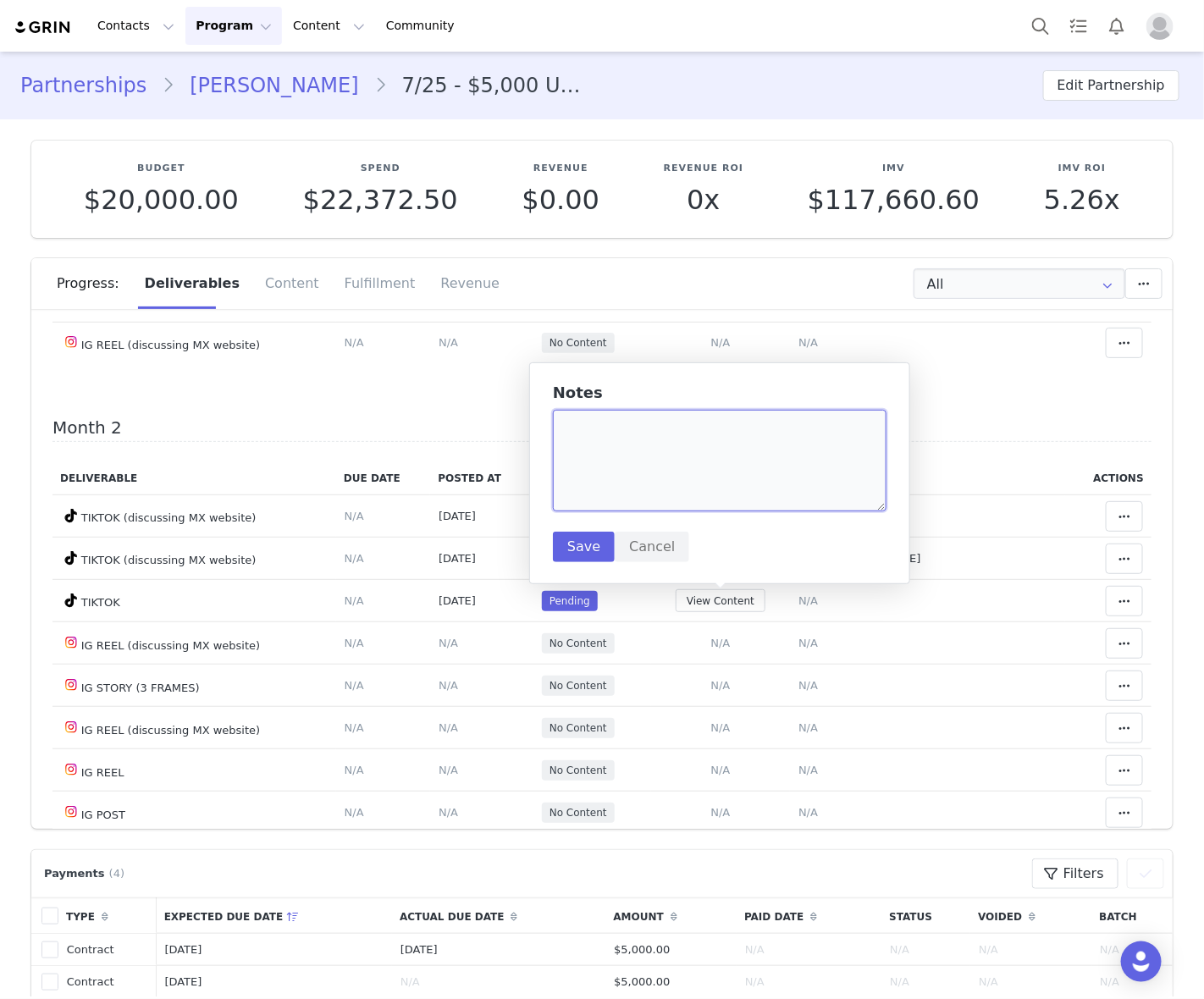
click at [687, 481] on textarea at bounding box center [720, 460] width 334 height 101
paste textarea "https://www.tiktok.com/@sandiimoraa/video/7553847303052774663"
type textarea "https://www.tiktok.com/@sandiimoraa/video/7553847303052774663"
click at [580, 546] on button "Save" at bounding box center [583, 546] width 61 height 30
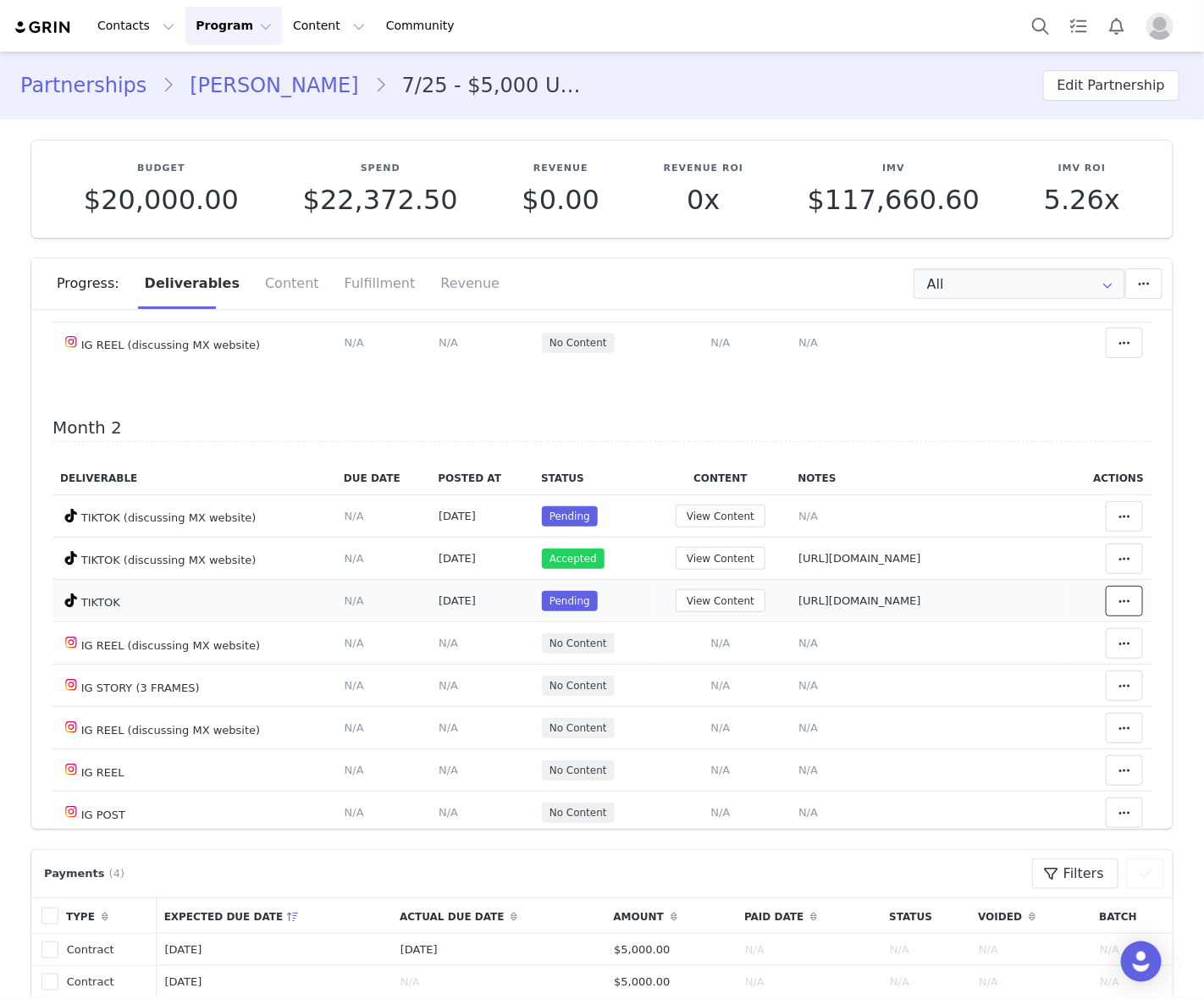
click at [1118, 604] on icon at bounding box center [1124, 601] width 12 height 14
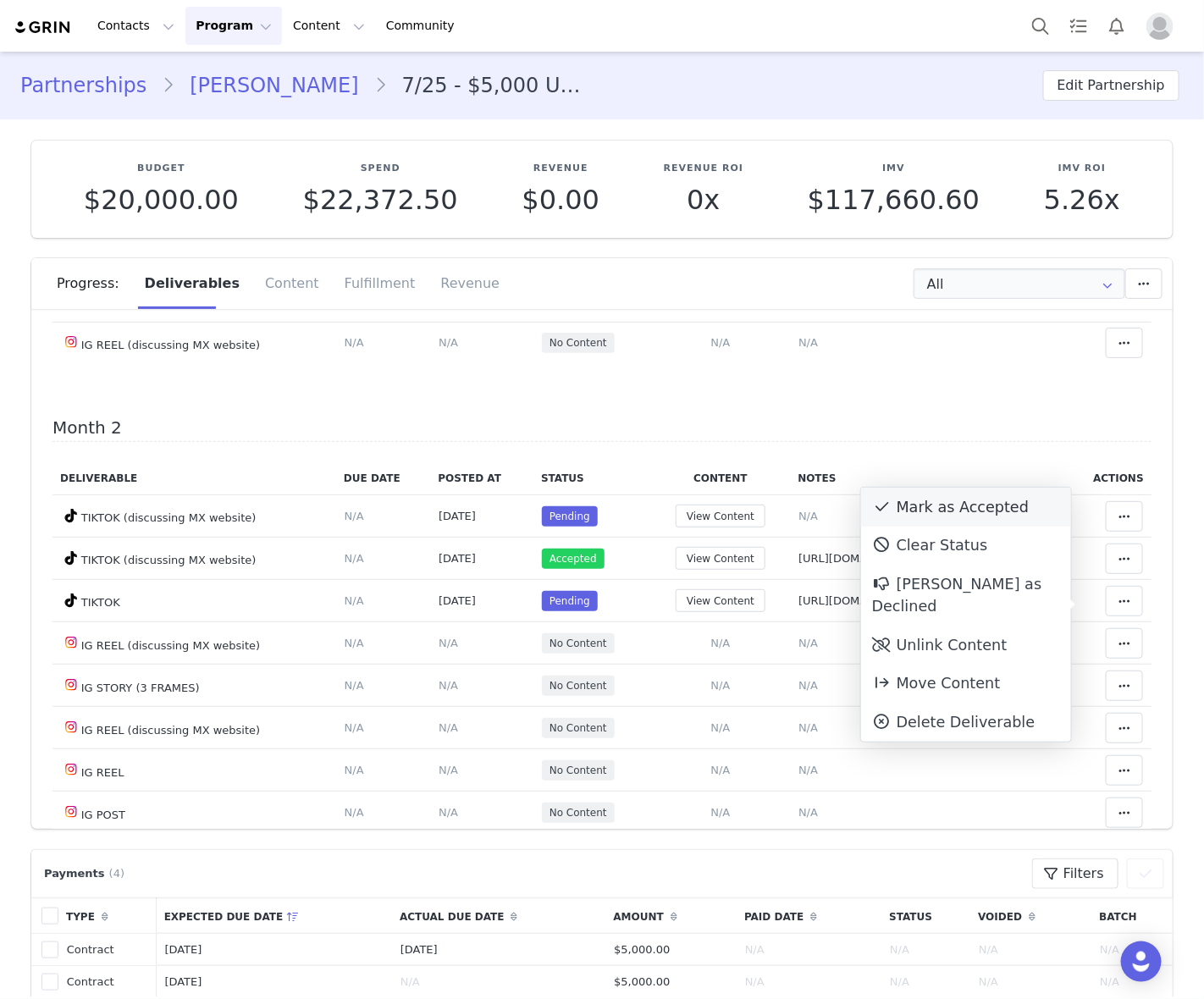
click at [968, 496] on div "Mark as Accepted" at bounding box center [965, 507] width 210 height 39
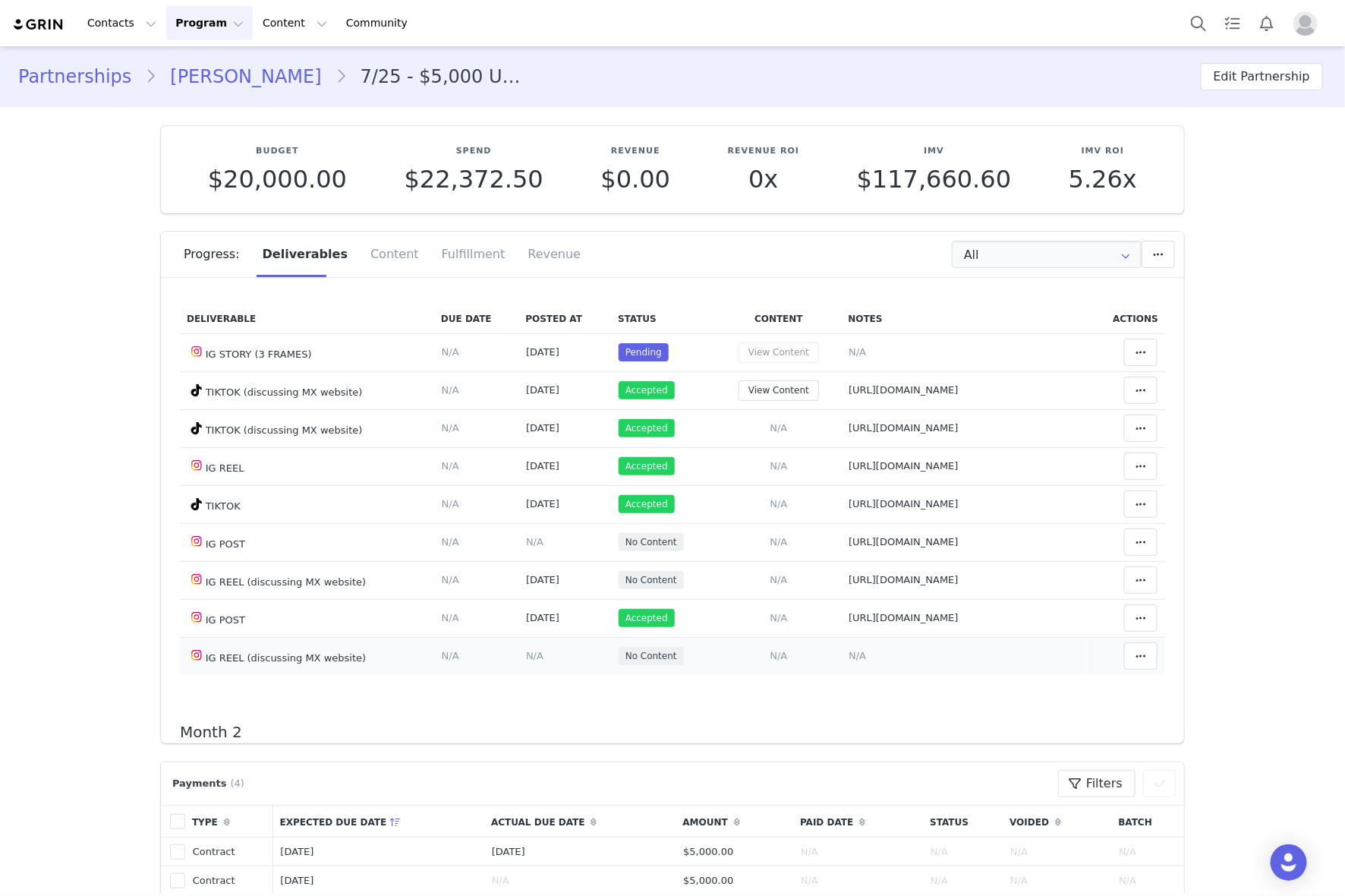
scroll to position [0, 0]
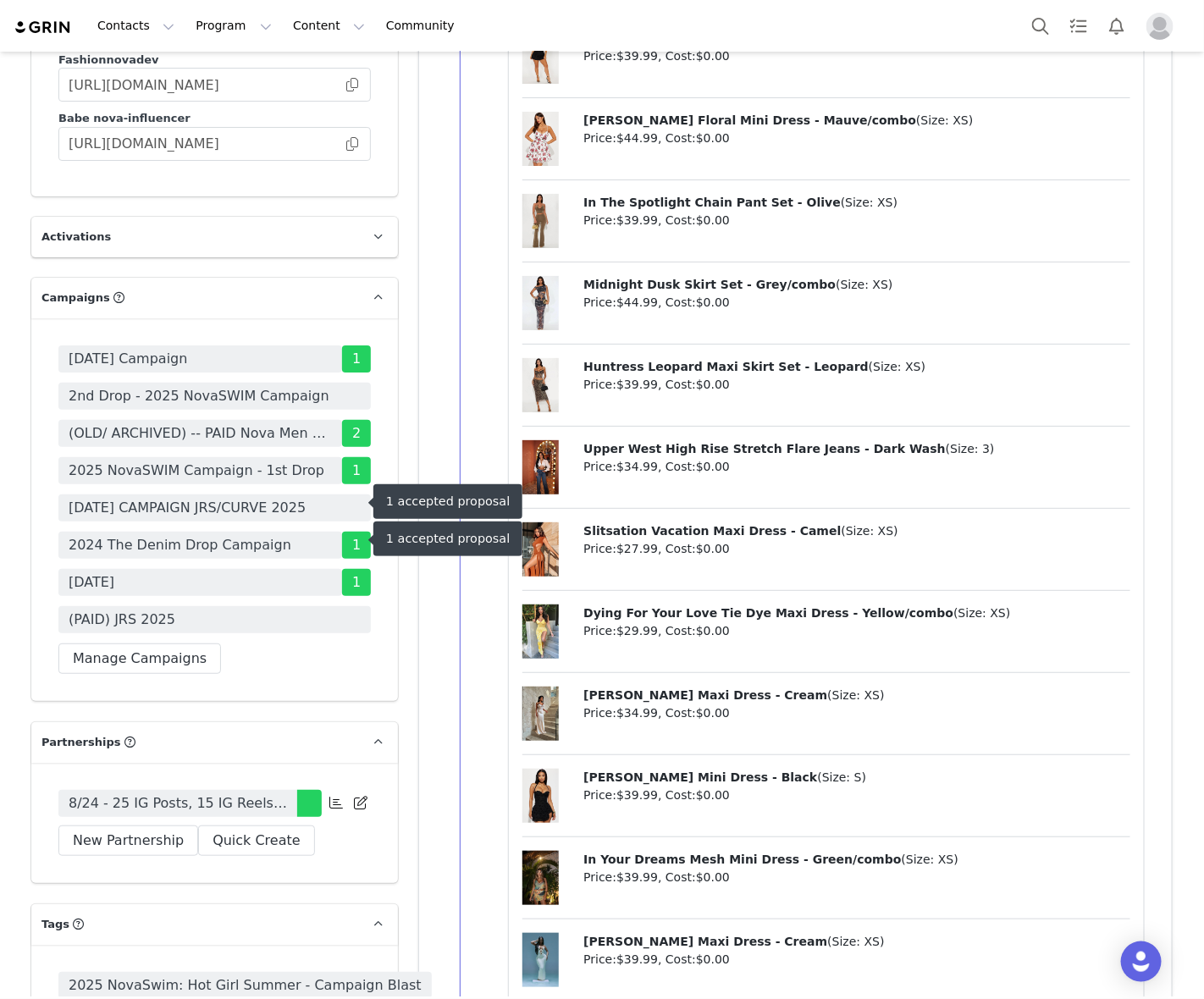
scroll to position [4837, 0]
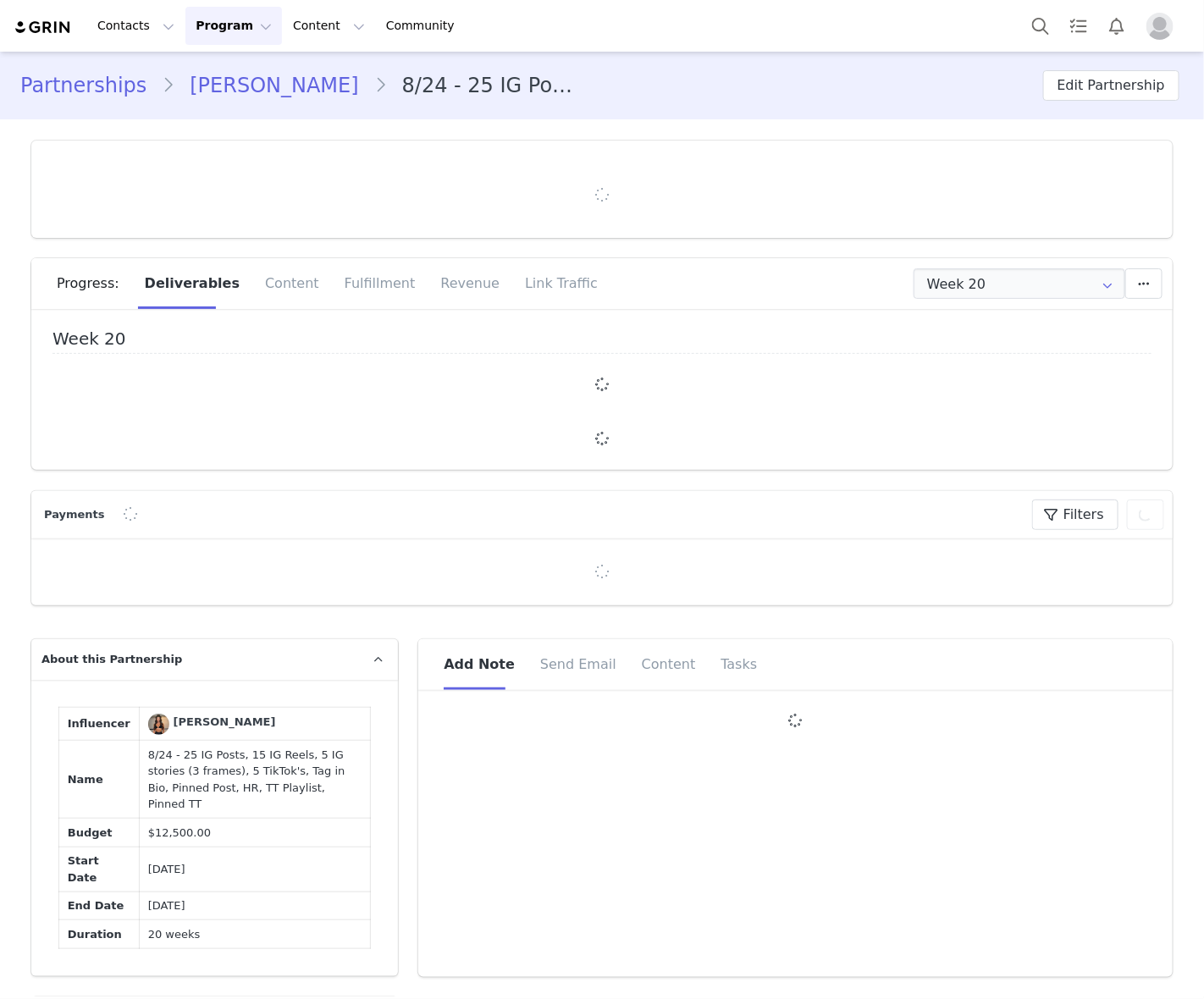
type input "+1 ([GEOGRAPHIC_DATA])"
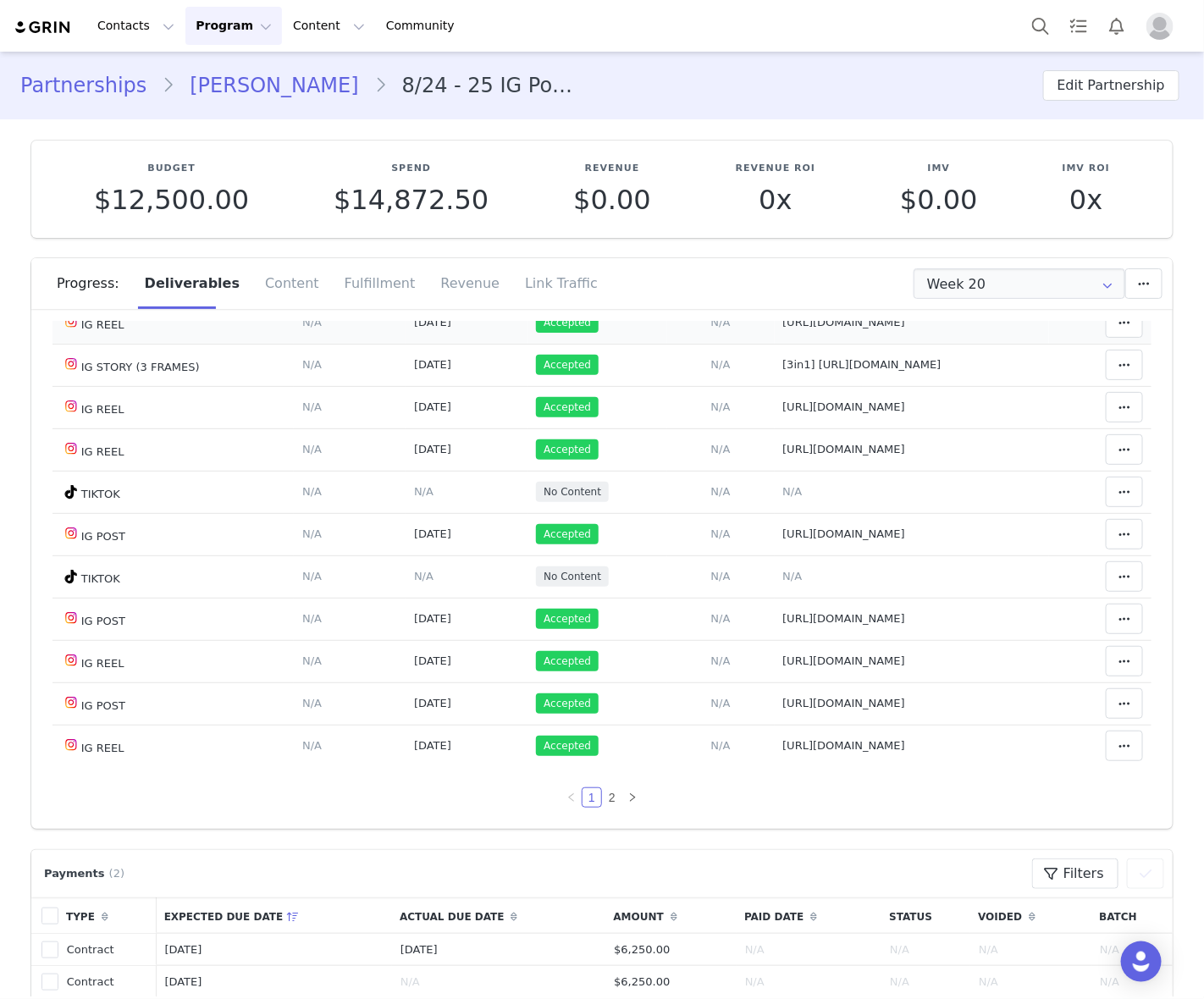
scroll to position [1089, 0]
drag, startPoint x: 704, startPoint y: 494, endPoint x: 705, endPoint y: 485, distance: 9.1
click at [783, 494] on span "N/A" at bounding box center [792, 491] width 20 height 13
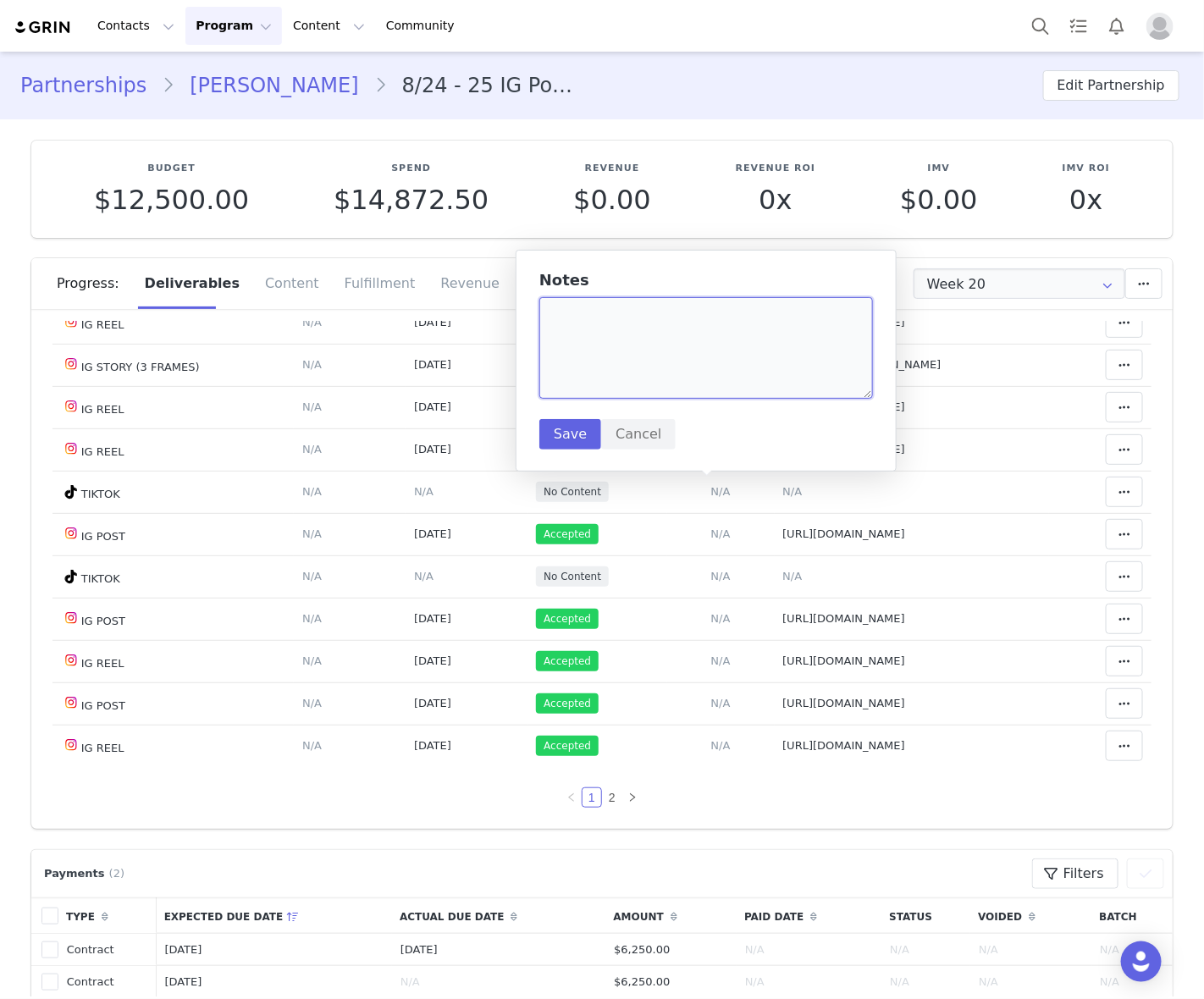
click at [686, 356] on textarea at bounding box center [706, 348] width 334 height 101
paste textarea "https://www.tiktok.com/@baabimanu1/video/7550769057654476046"
type textarea "https://www.tiktok.com/@baabimanu1/video/7550769057654476046"
click at [572, 428] on button "Save" at bounding box center [570, 433] width 61 height 30
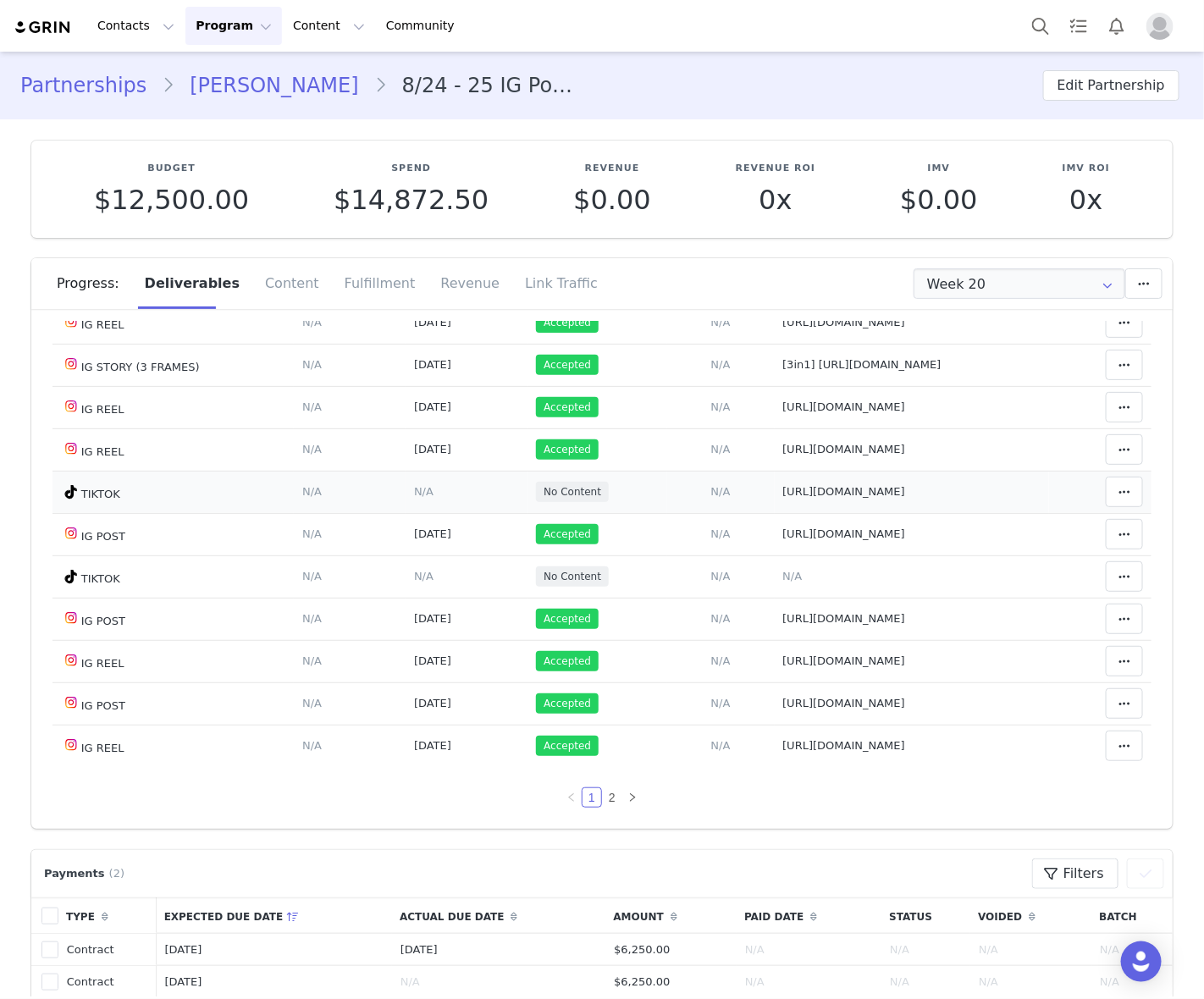
click at [414, 489] on span "N/A" at bounding box center [423, 491] width 20 height 13
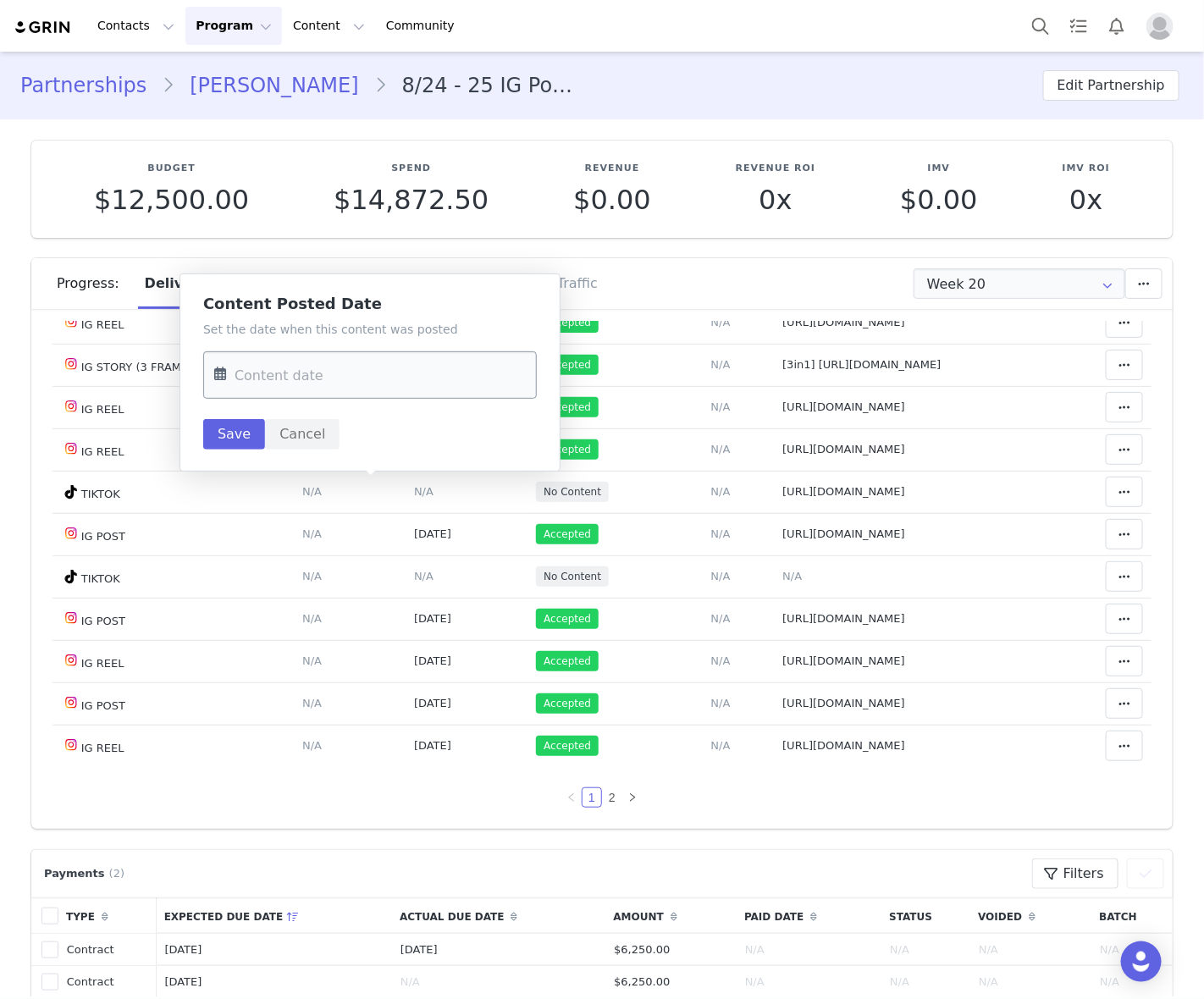
click at [358, 360] on input "text" at bounding box center [370, 375] width 334 height 48
click at [301, 564] on span "16" at bounding box center [304, 573] width 20 height 20
type input "Sep 16 2025"
click at [243, 440] on button "Save" at bounding box center [233, 433] width 61 height 30
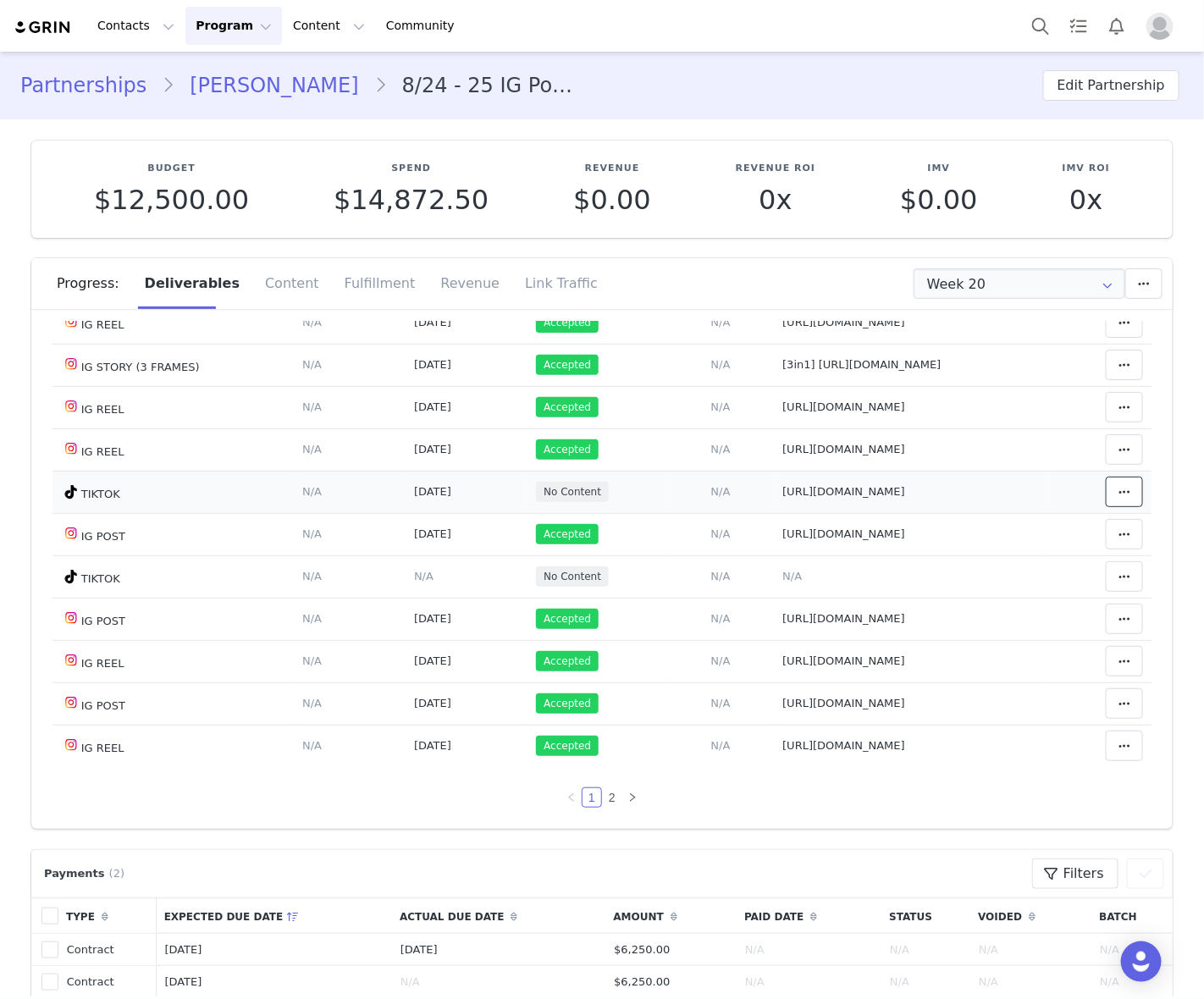
click at [1118, 496] on icon at bounding box center [1124, 492] width 12 height 14
click at [1018, 493] on div "Mark as Accepted" at bounding box center [965, 492] width 210 height 39
click at [1021, 579] on td "Notes Save Cancel N/A" at bounding box center [912, 576] width 275 height 42
click at [603, 796] on link "2" at bounding box center [612, 797] width 19 height 19
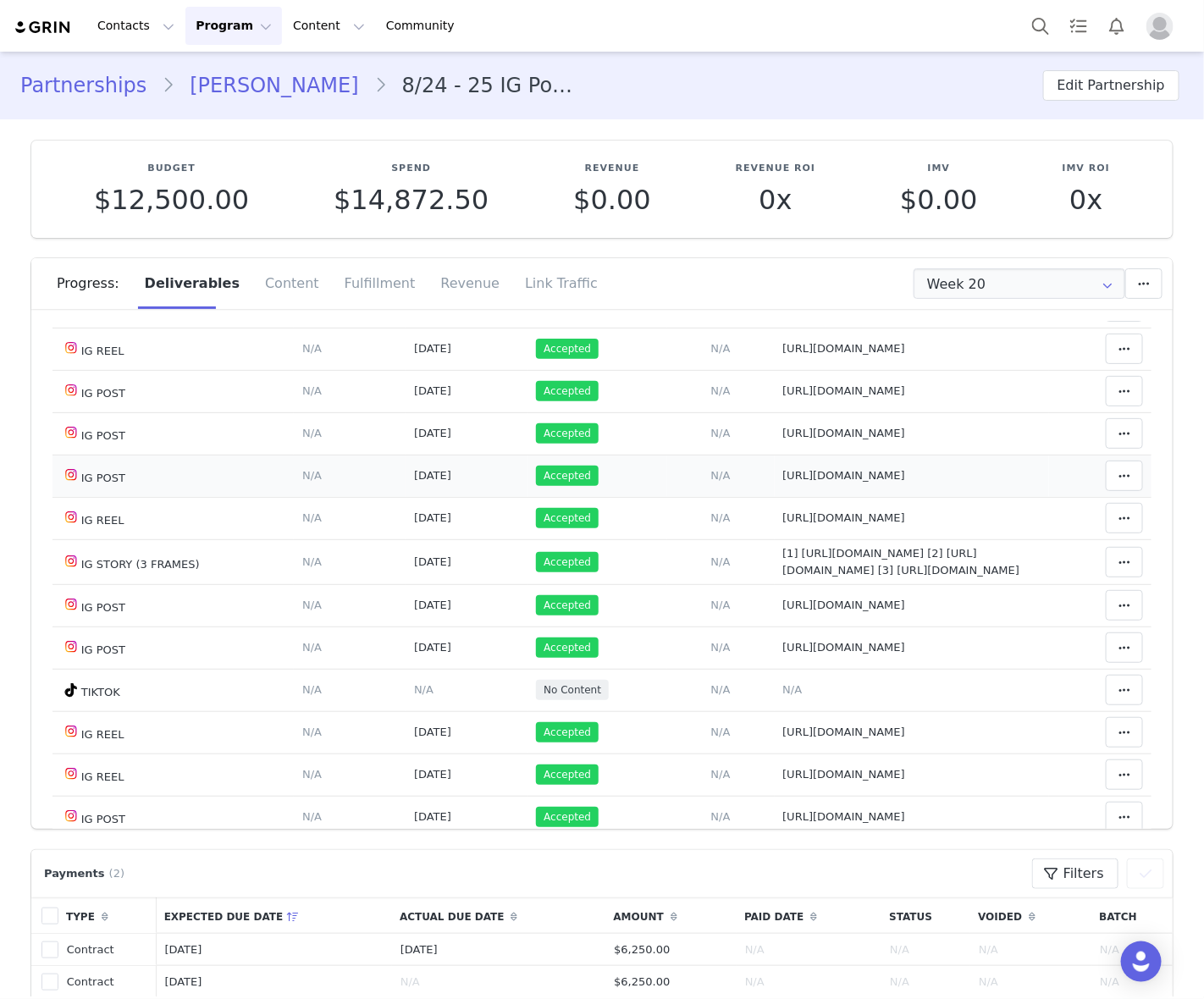
scroll to position [592, 0]
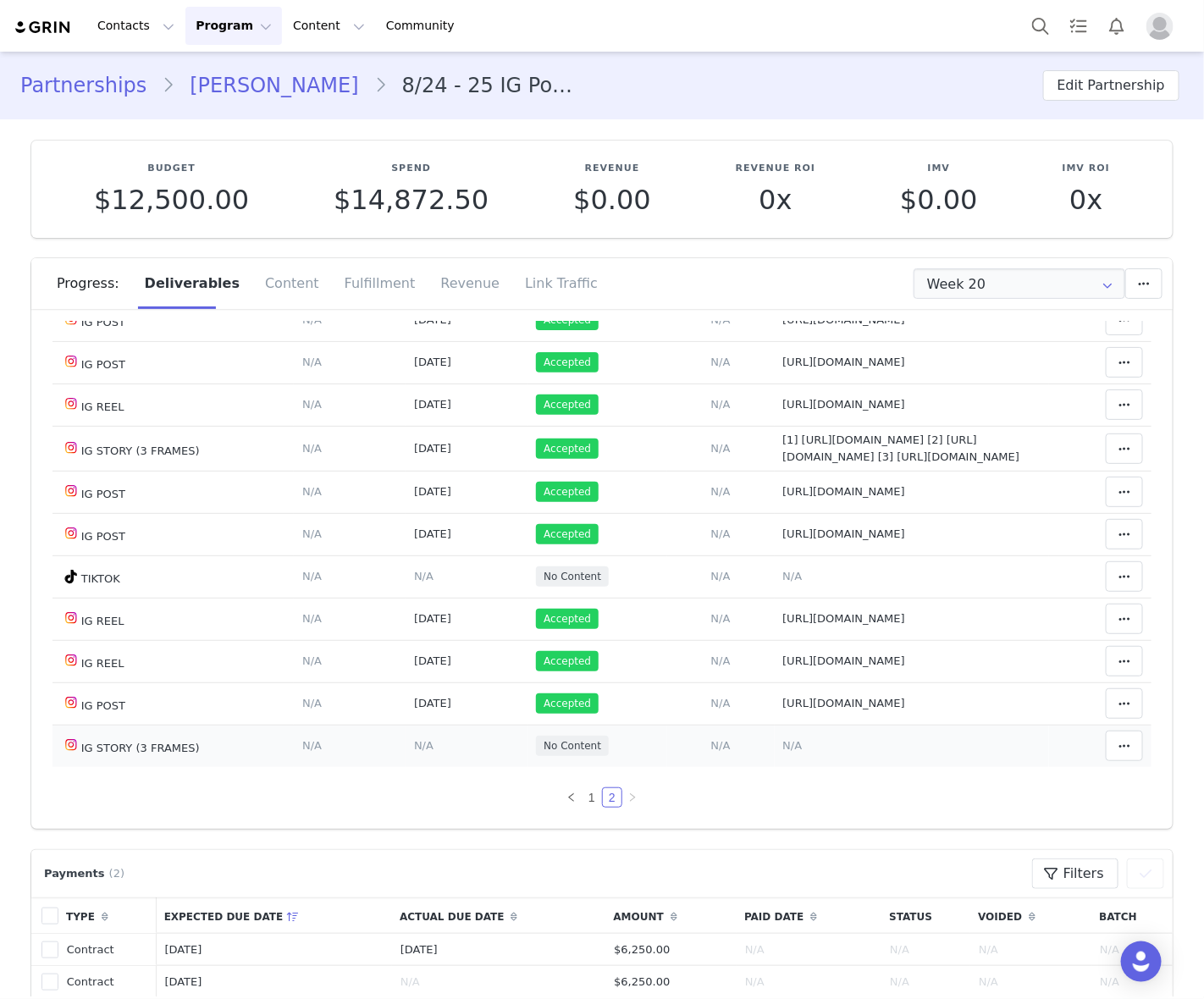
drag, startPoint x: 735, startPoint y: 743, endPoint x: 756, endPoint y: 709, distance: 40.0
click at [783, 743] on span "N/A" at bounding box center [792, 744] width 20 height 13
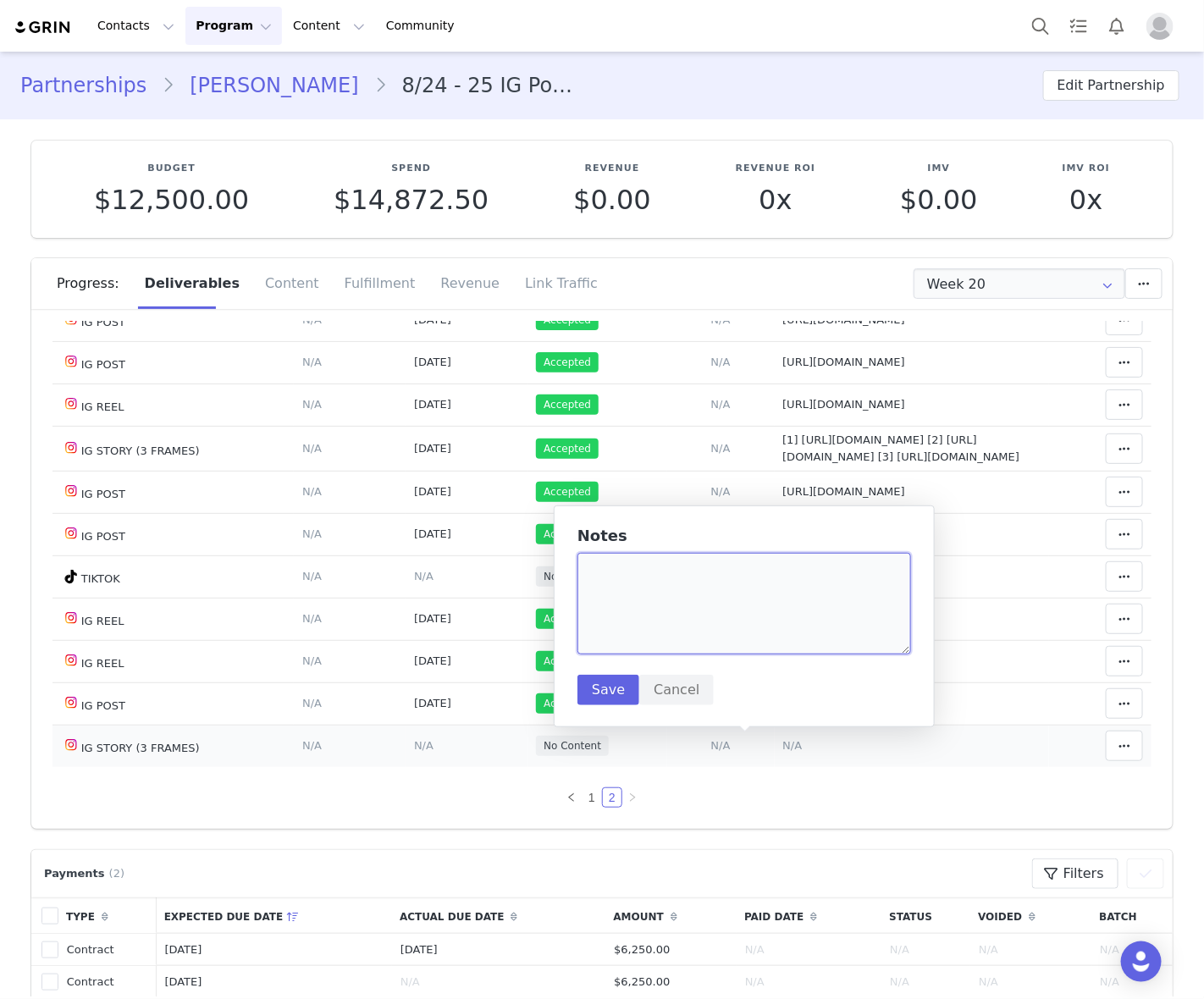
click at [764, 572] on textarea at bounding box center [744, 604] width 334 height 101
paste textarea "https://static-resources.creatoriq.com/instagram-stories/videos/372088267572598…"
type textarea "https://static-resources.creatoriq.com/instagram-stories/videos/372088267572598…"
click at [594, 691] on button "Save" at bounding box center [608, 689] width 61 height 30
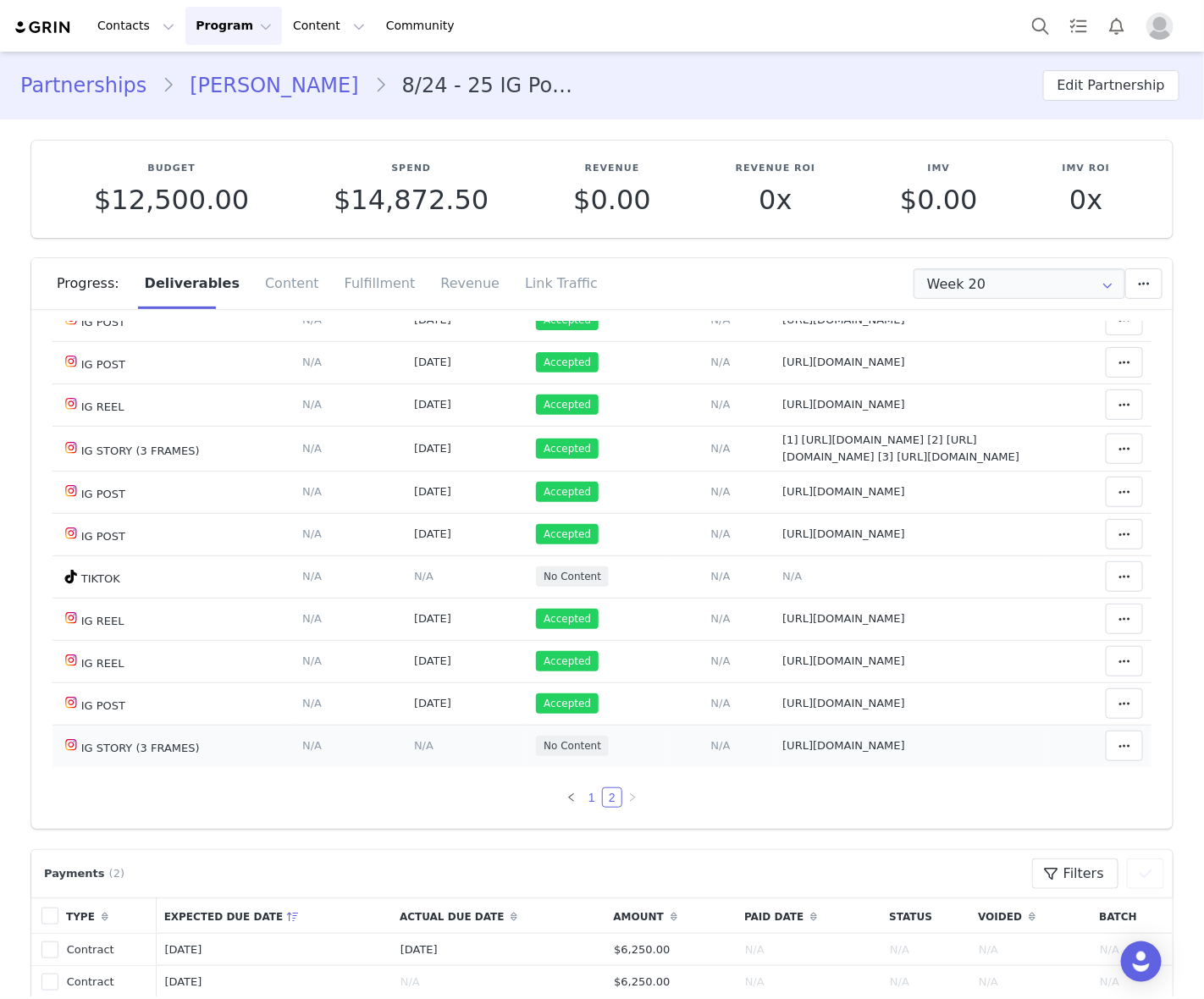
click at [582, 797] on link "1" at bounding box center [591, 797] width 19 height 19
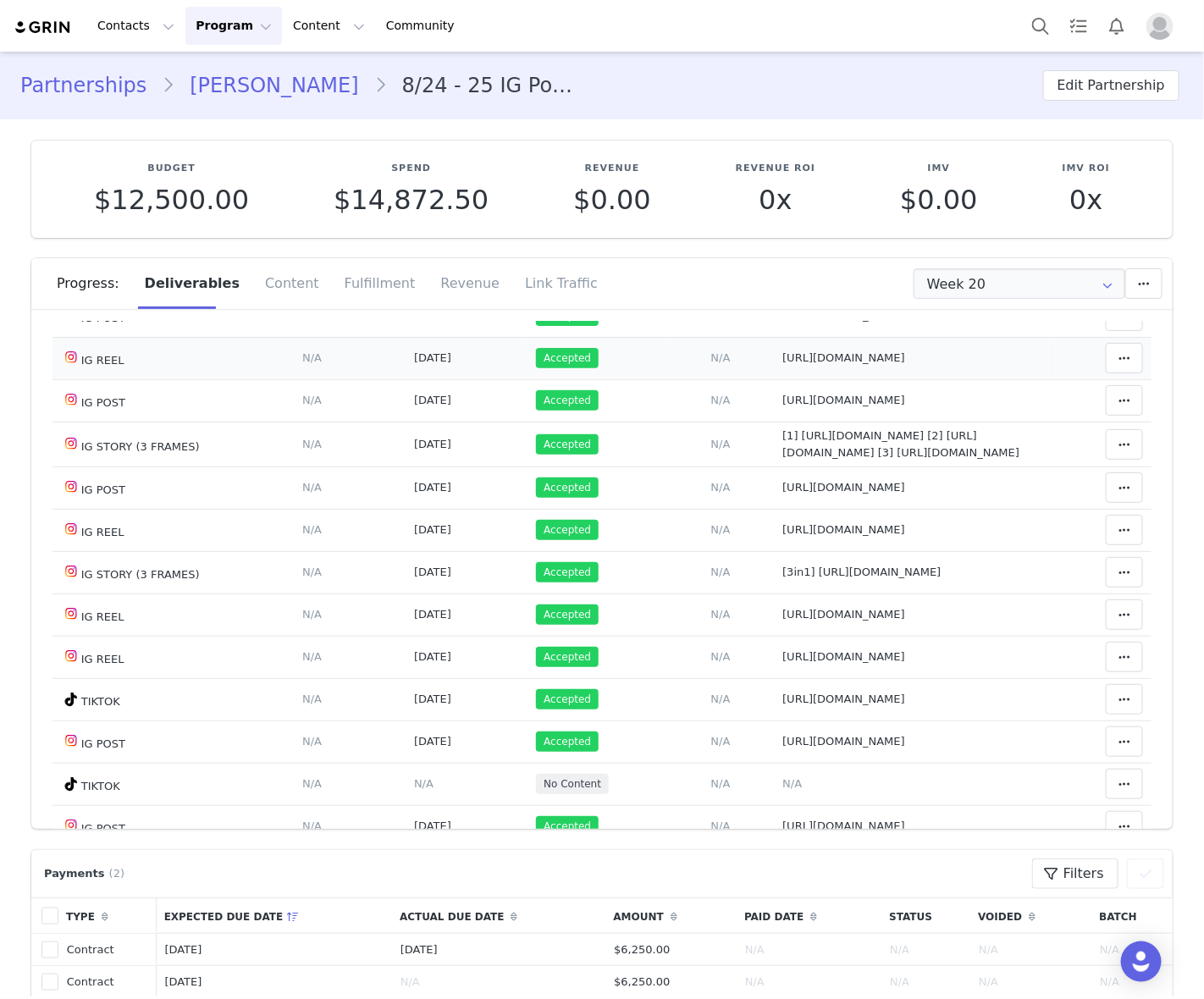
scroll to position [1089, 0]
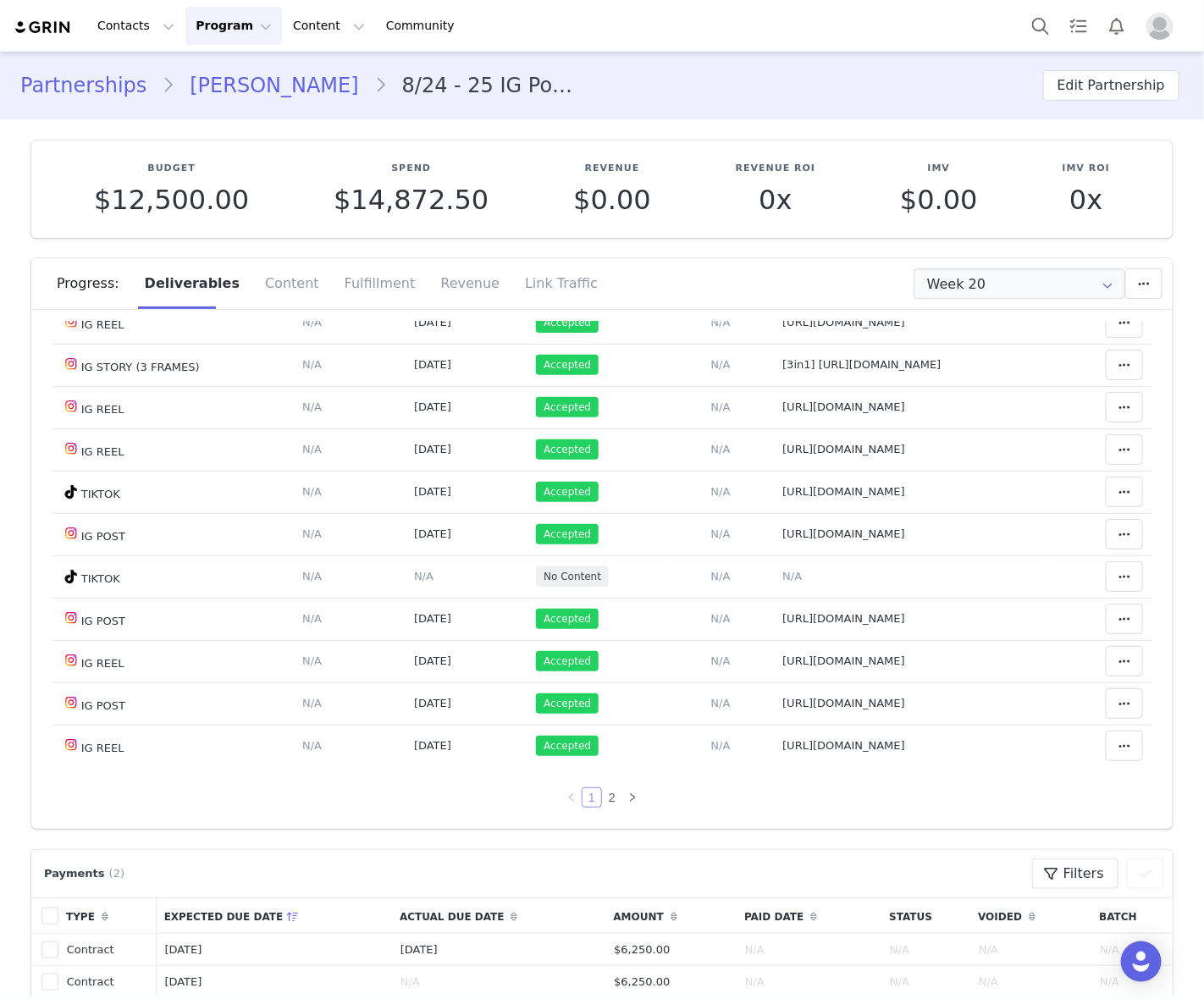
click at [584, 800] on link "1" at bounding box center [591, 797] width 19 height 19
click at [603, 800] on link "2" at bounding box center [612, 797] width 19 height 19
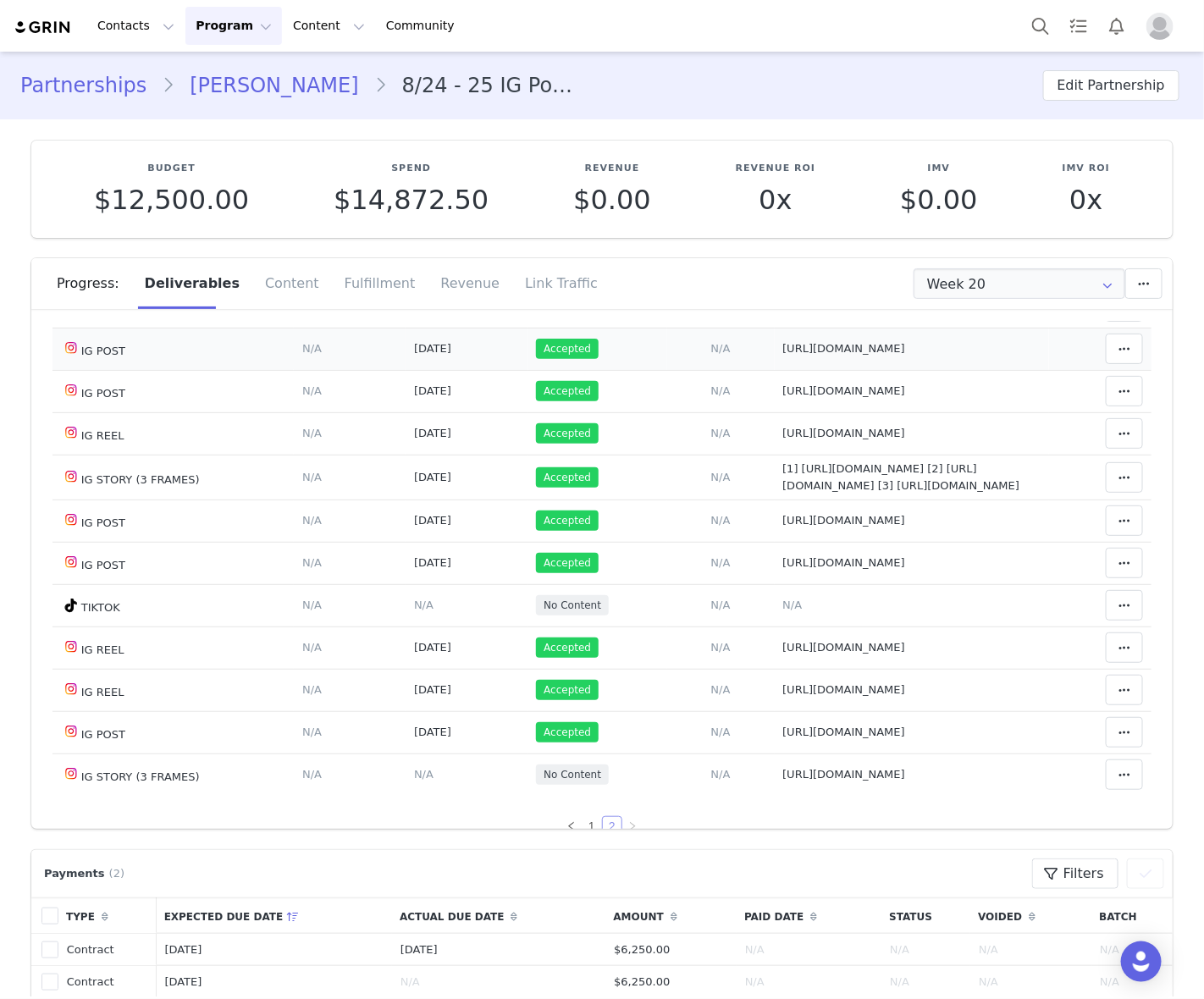
scroll to position [594, 0]
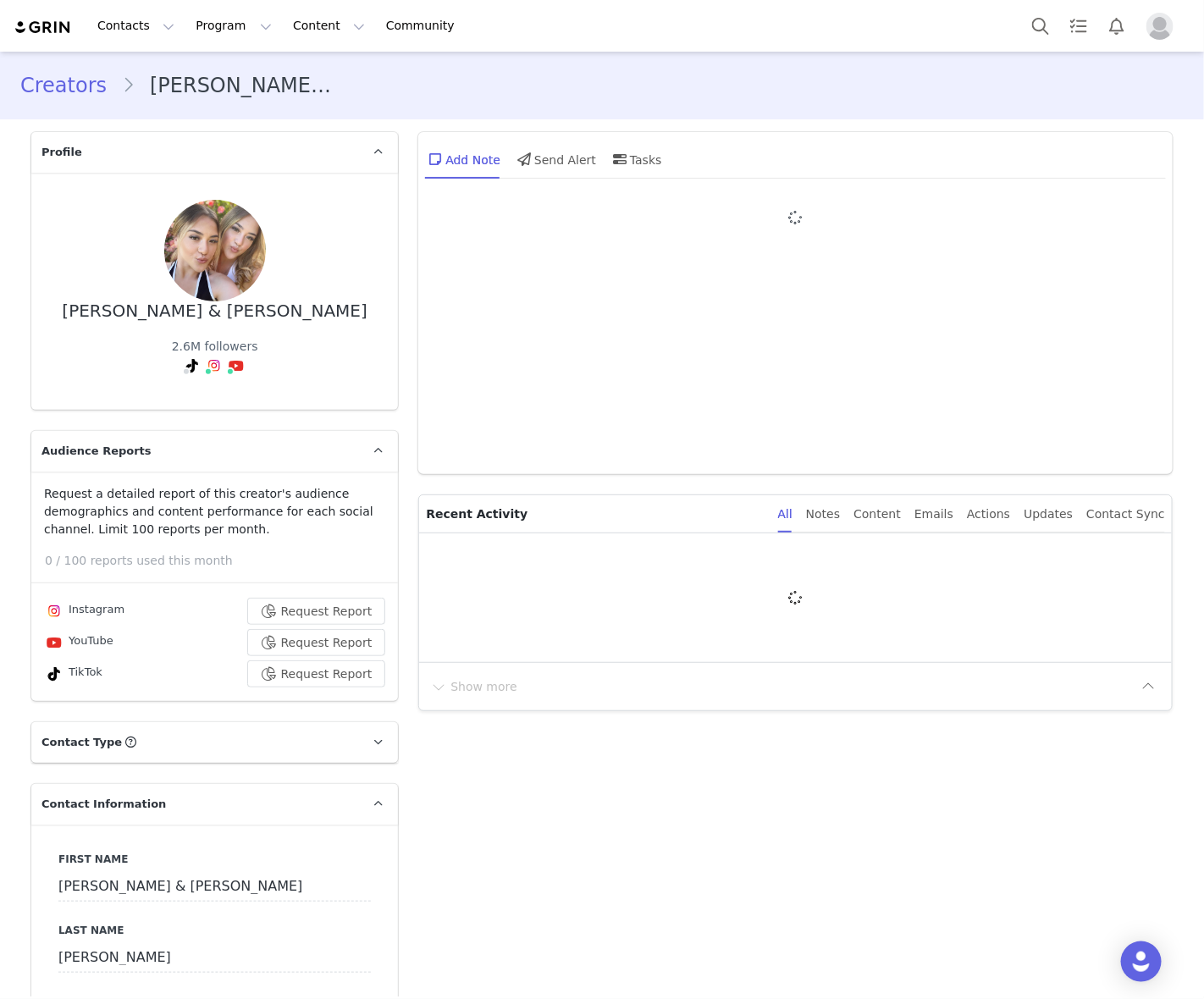
type input "+1 ([GEOGRAPHIC_DATA])"
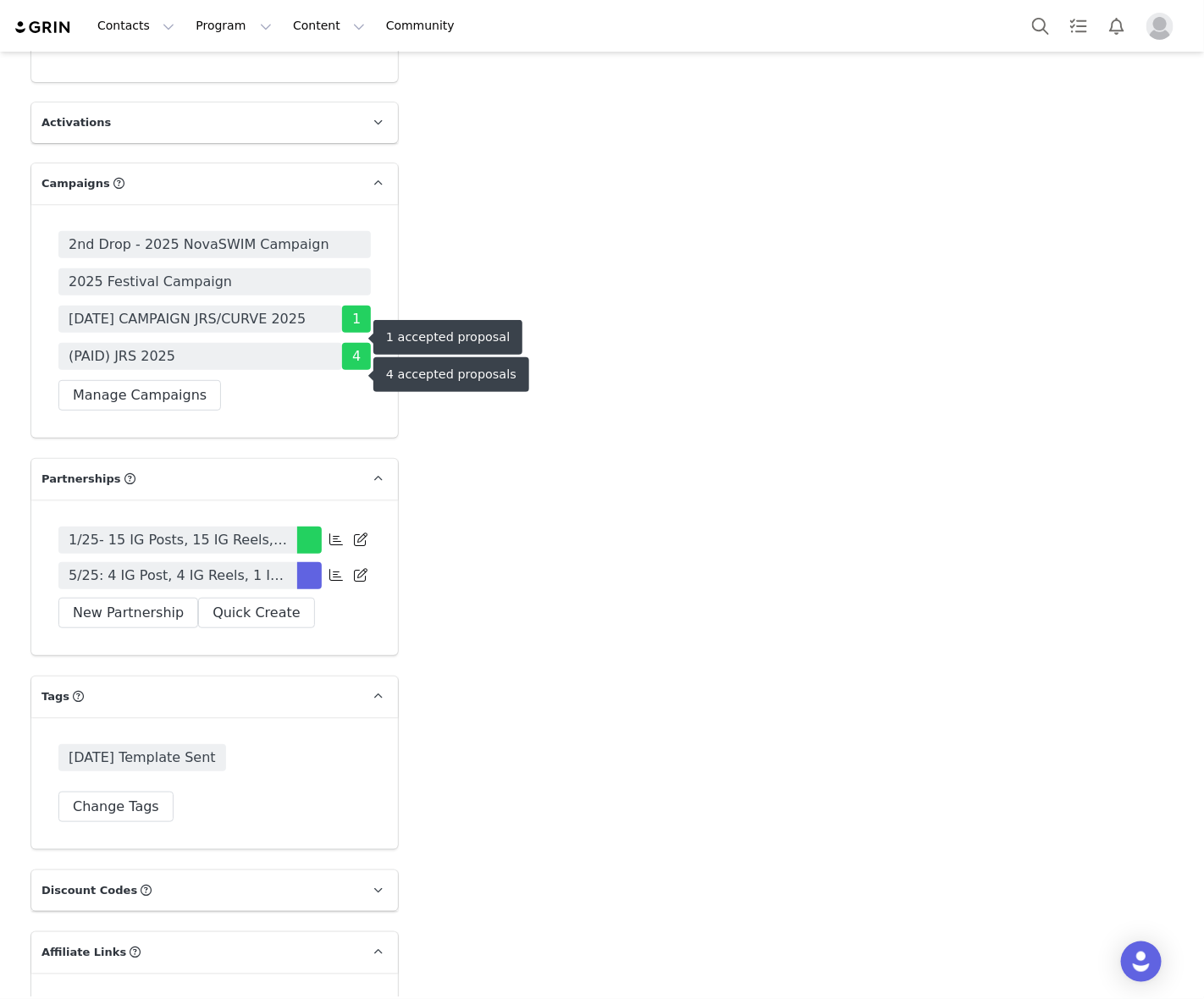
scroll to position [4973, 0]
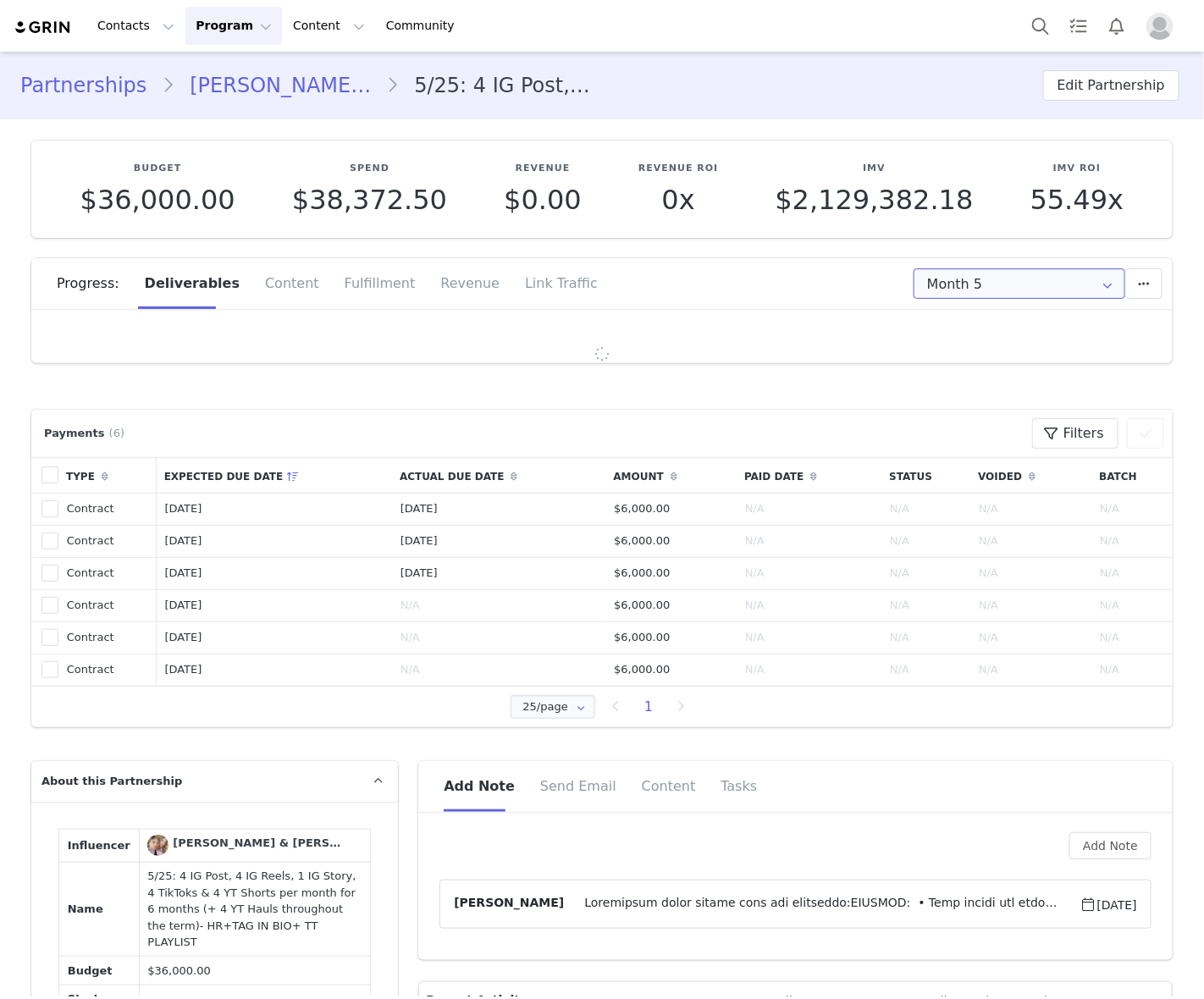
click at [990, 295] on input "Month 5" at bounding box center [1019, 283] width 212 height 30
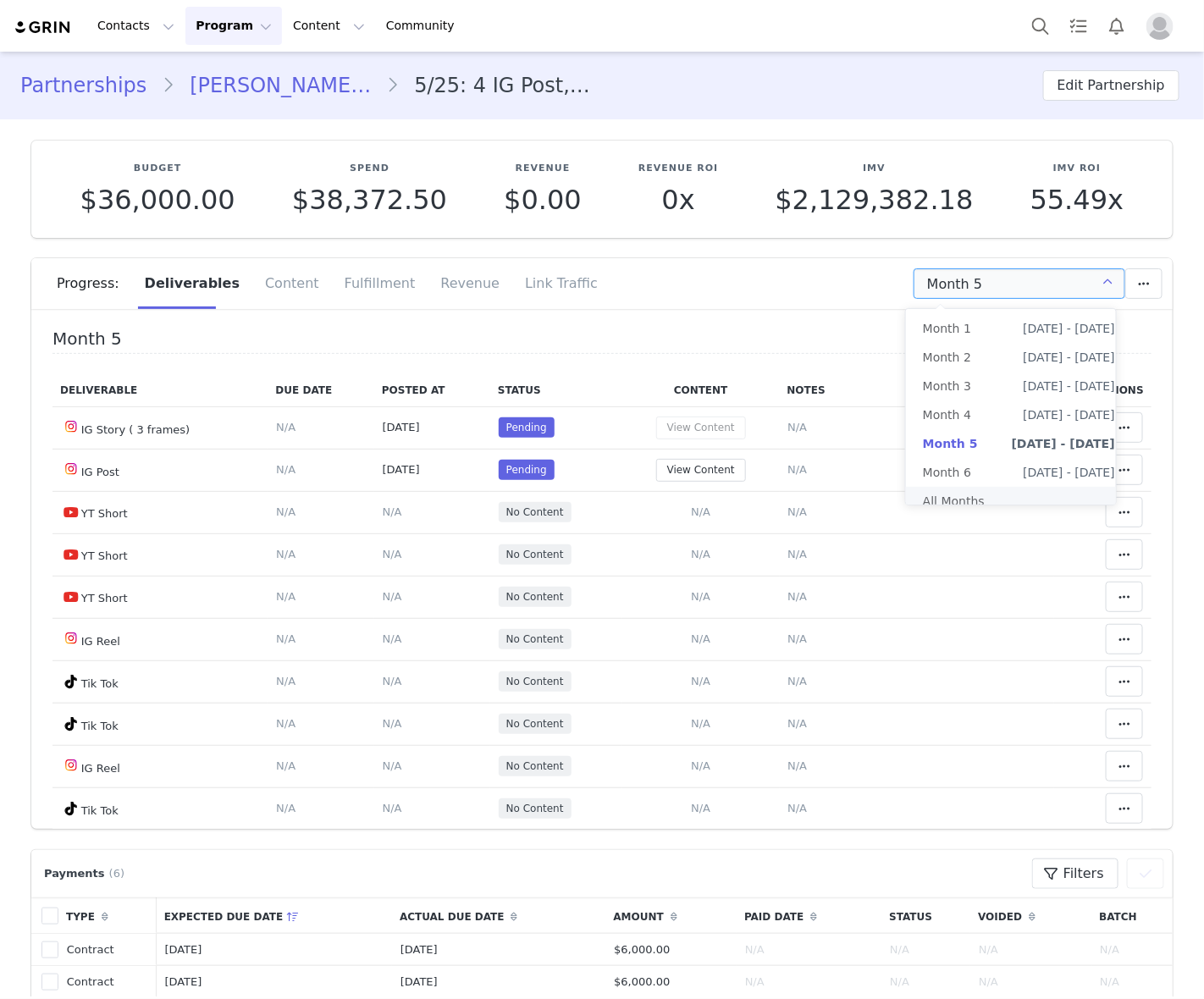
click at [943, 503] on li "All Months" at bounding box center [1019, 500] width 226 height 28
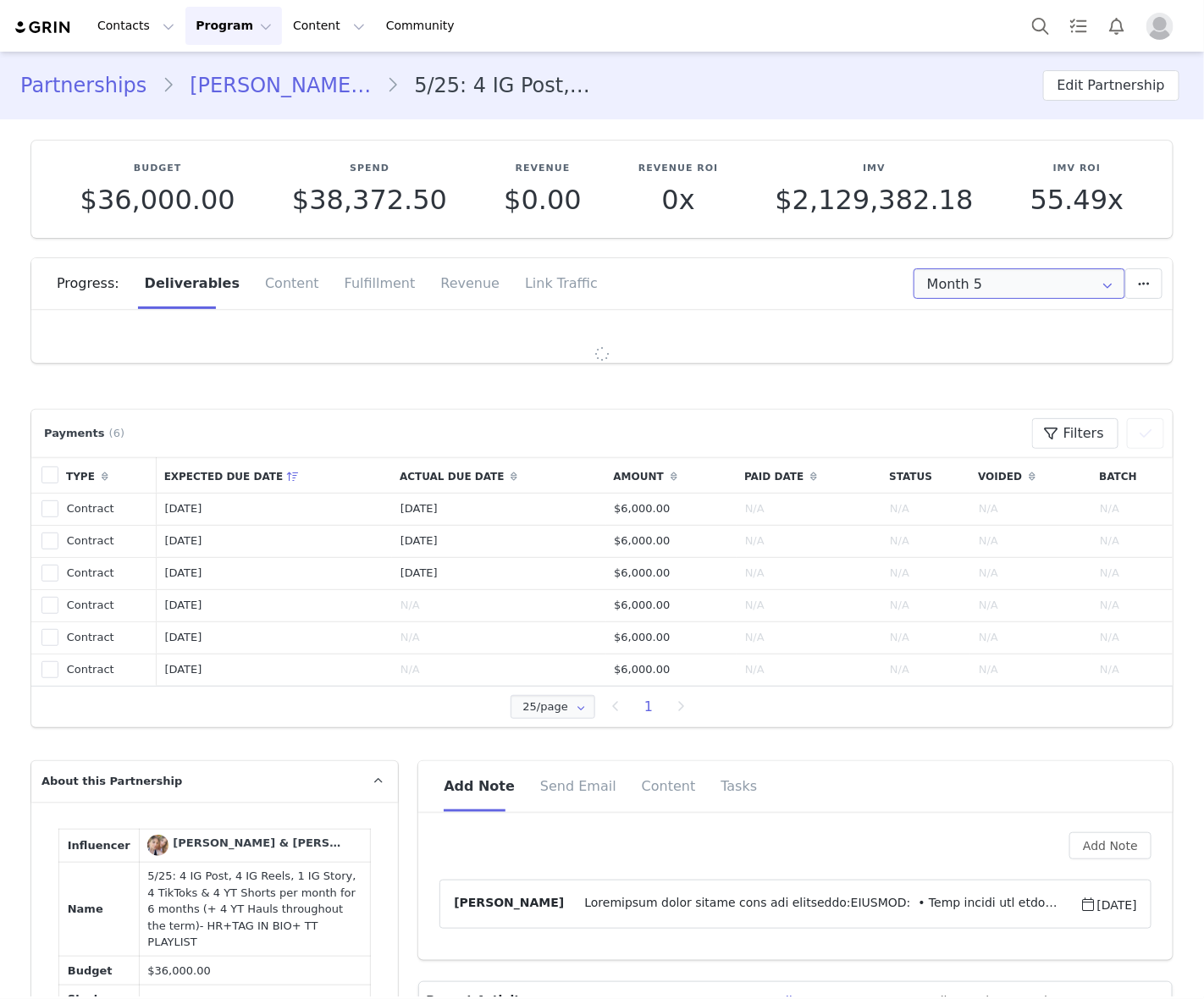
type input "All"
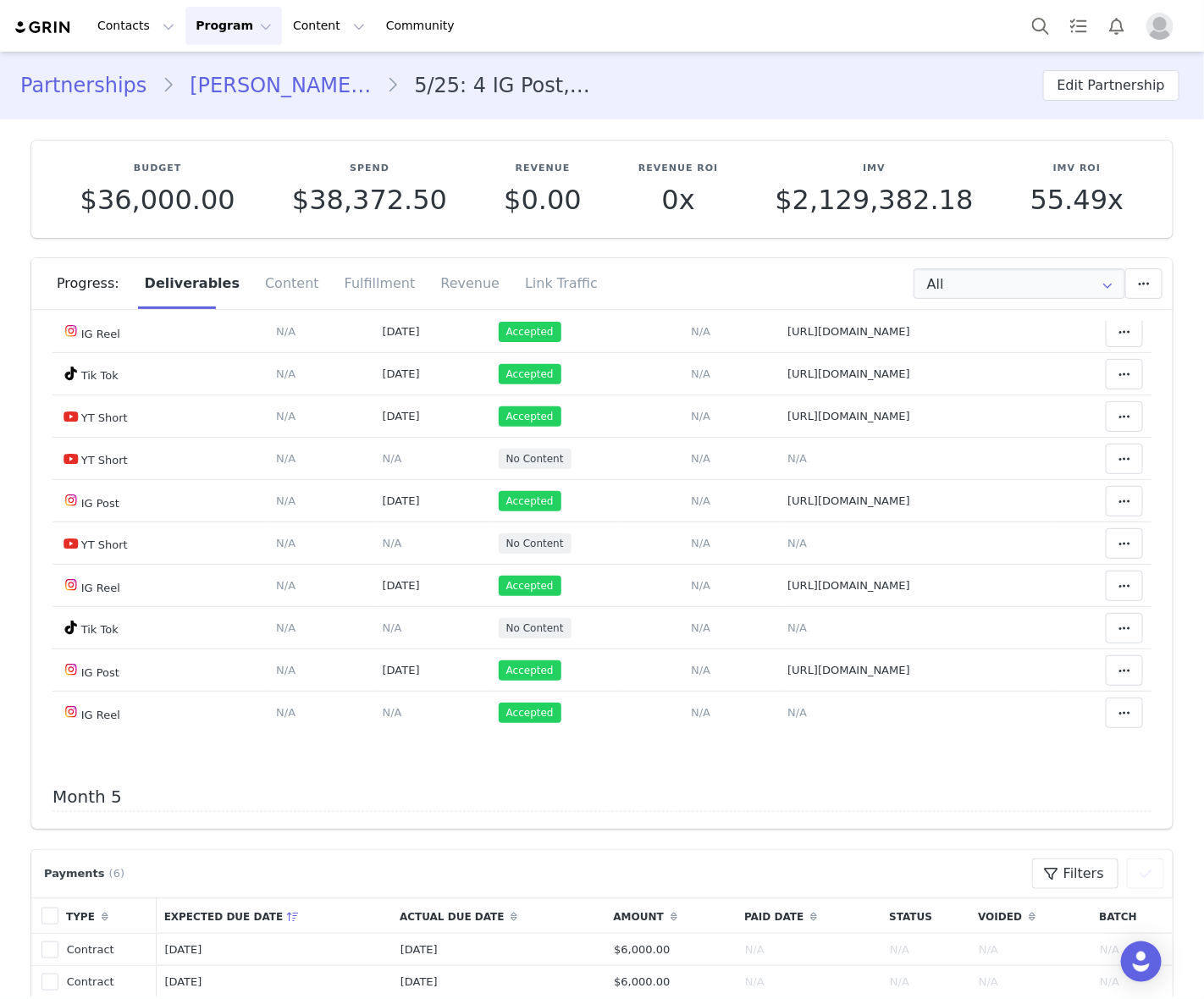
scroll to position [2857, 0]
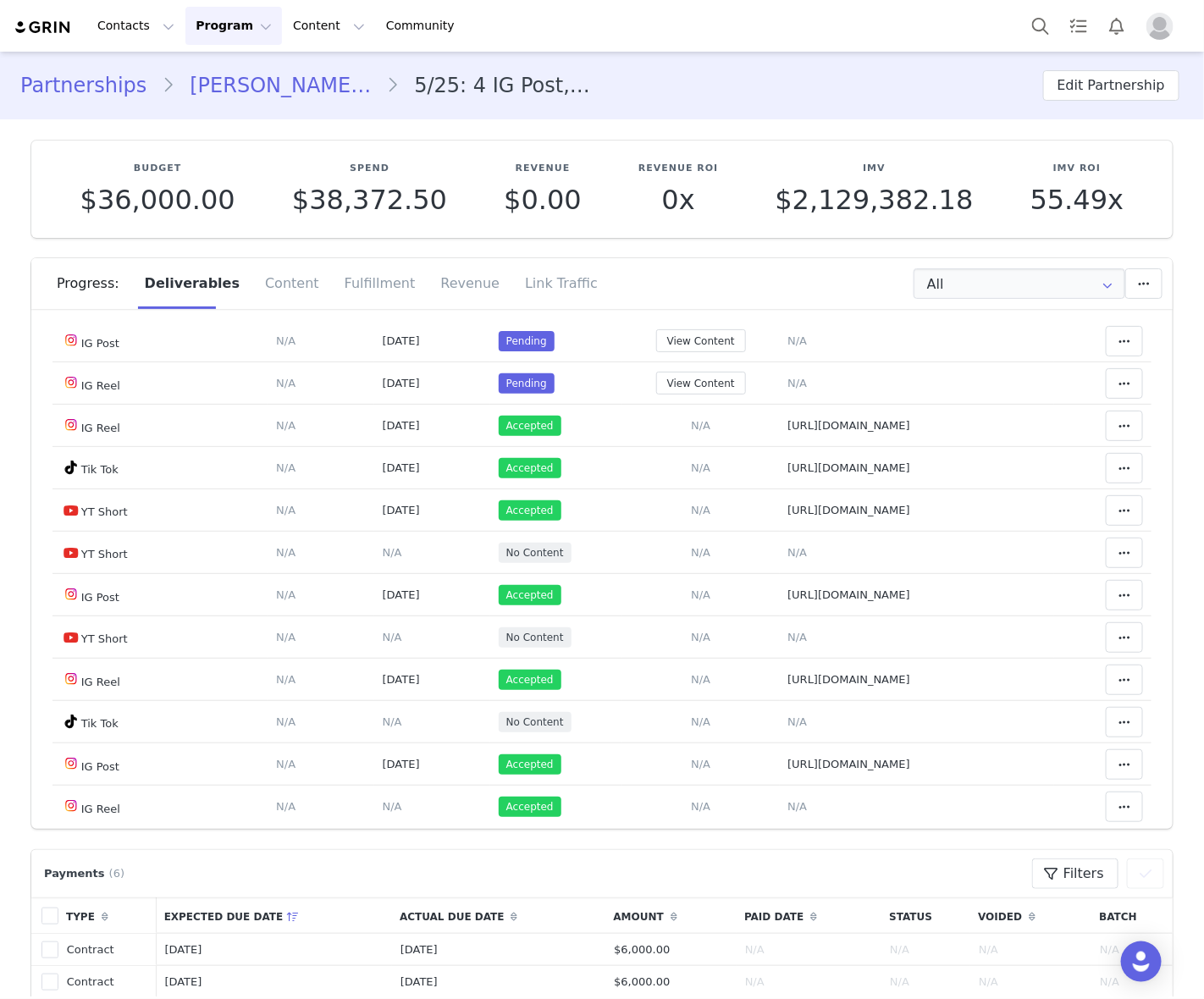
drag, startPoint x: 707, startPoint y: 460, endPoint x: 717, endPoint y: 463, distance: 10.4
click at [780, 278] on td "Notes Save Cancel N/A" at bounding box center [917, 256] width 275 height 42
click at [787, 262] on span "N/A" at bounding box center [797, 256] width 20 height 13
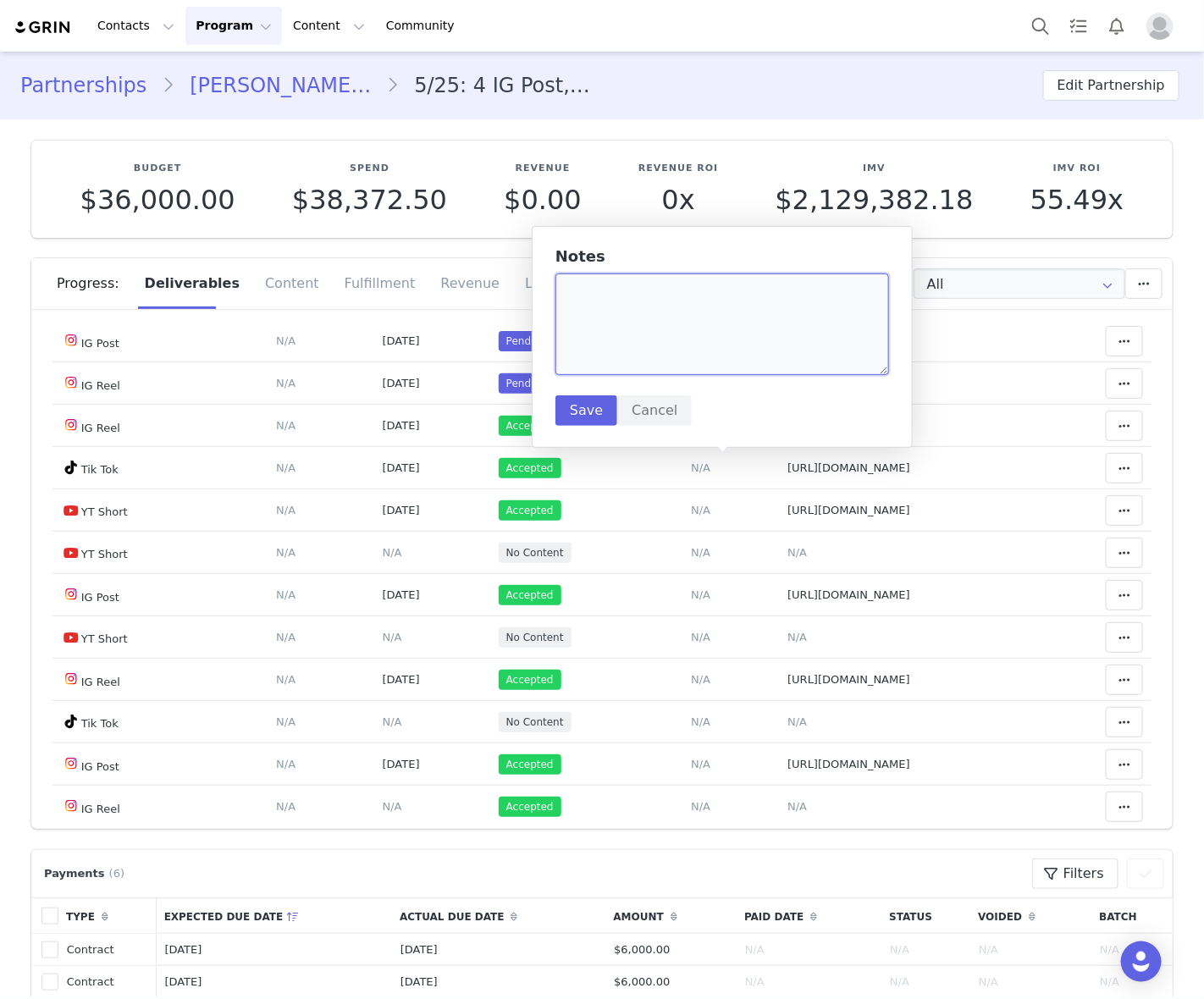
click at [739, 351] on textarea at bounding box center [722, 324] width 334 height 101
paste textarea "https://static-resources.creatoriq.com/instagram-stories/videos/372831720396934…"
click at [757, 365] on textarea "https://static-resources.creatoriq.com/instagram-stories/videos/372831720396934…" at bounding box center [722, 324] width 334 height 101
paste textarea "https://static-resources.creatoriq.com/instagram-stories/videos/372832044176233…"
type textarea "https://static-resources.creatoriq.com/instagram-stories/videos/372831720396934…"
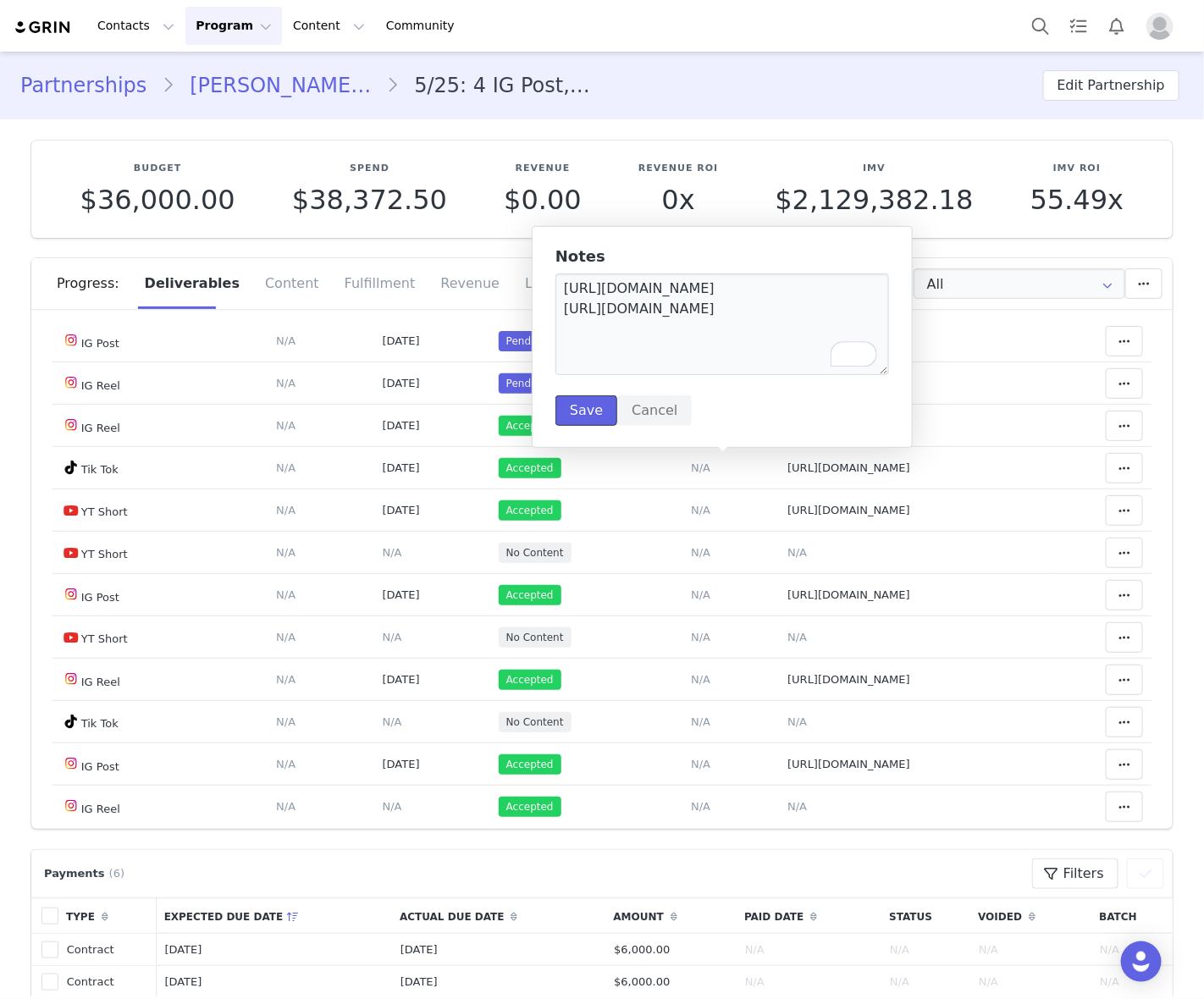
drag, startPoint x: 593, startPoint y: 406, endPoint x: 1181, endPoint y: 285, distance: 600.3
click at [601, 406] on button "Save" at bounding box center [585, 410] width 61 height 30
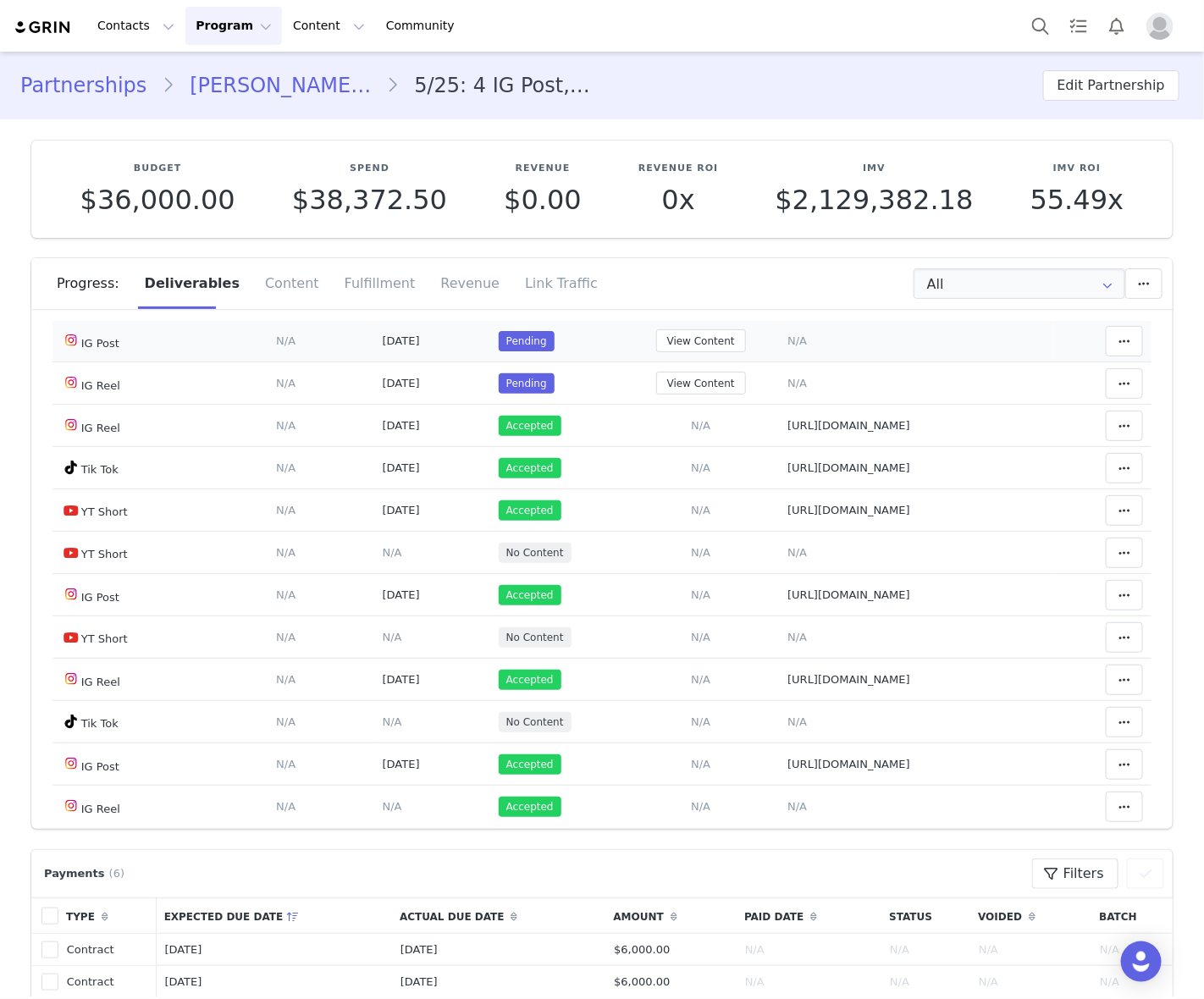
click at [943, 362] on td "Notes Save Cancel N/A" at bounding box center [917, 340] width 275 height 42
click at [659, 310] on button "View Content" at bounding box center [701, 298] width 90 height 22
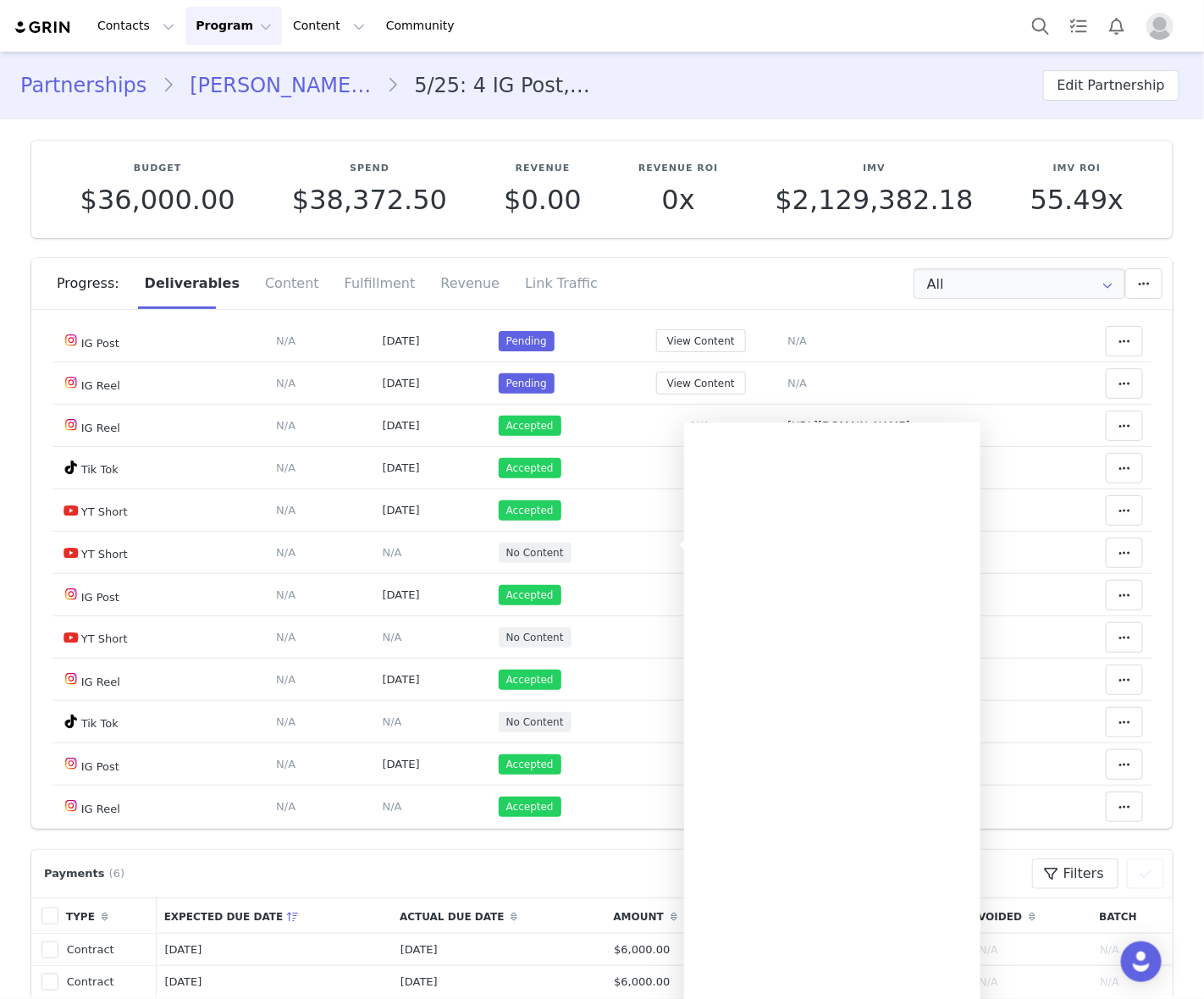
click at [554, 320] on td "Pending" at bounding box center [555, 299] width 132 height 42
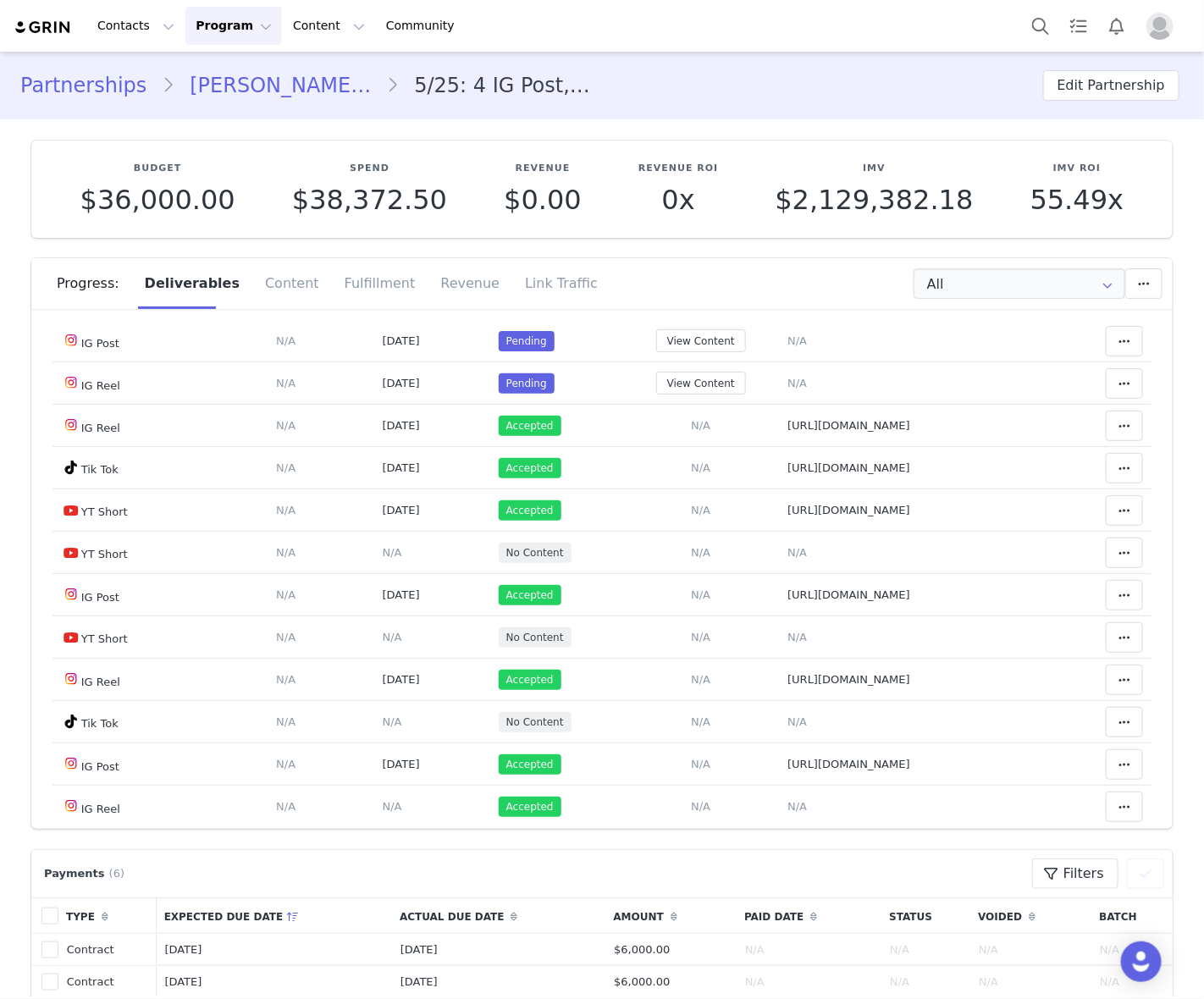
click at [787, 304] on span "N/A" at bounding box center [797, 298] width 20 height 13
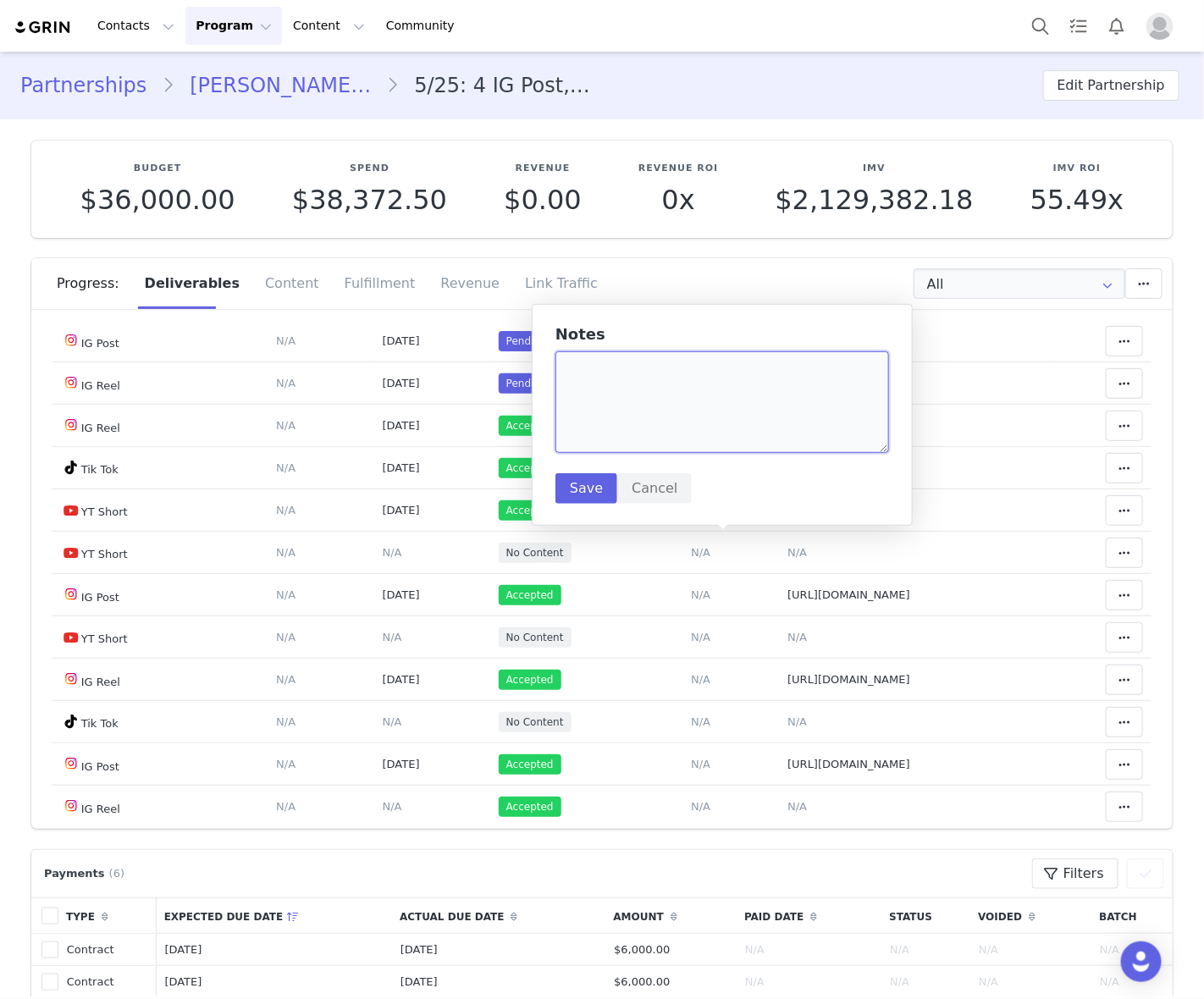
click at [726, 408] on textarea at bounding box center [722, 402] width 334 height 101
paste textarea "https://www.tiktok.com/@lonatwins/video/7554575985358703927"
type textarea "https://www.tiktok.com/@lonatwins/video/7554575985358703927"
click at [581, 489] on button "Save" at bounding box center [585, 488] width 61 height 30
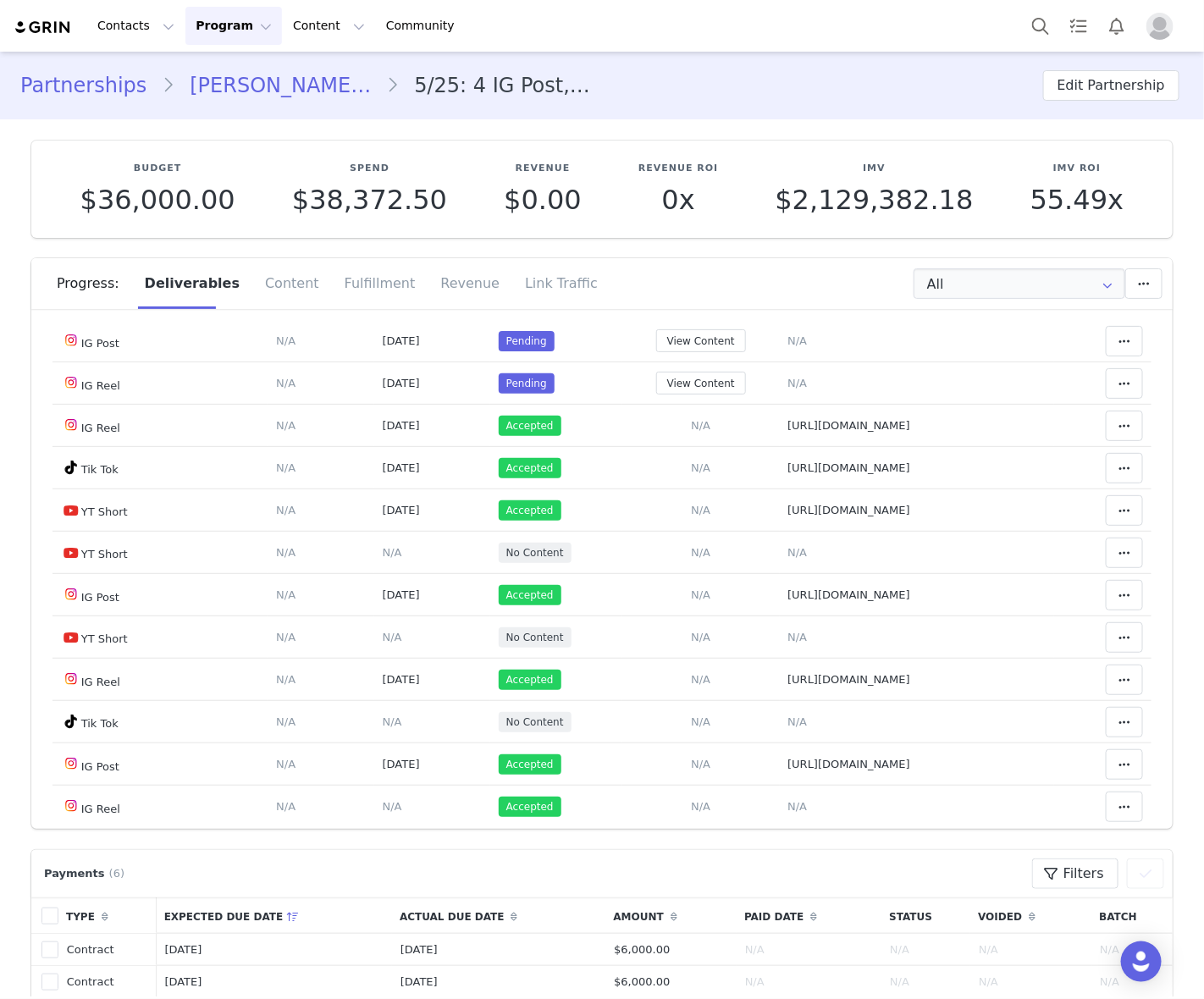
click at [1118, 305] on icon at bounding box center [1124, 299] width 12 height 14
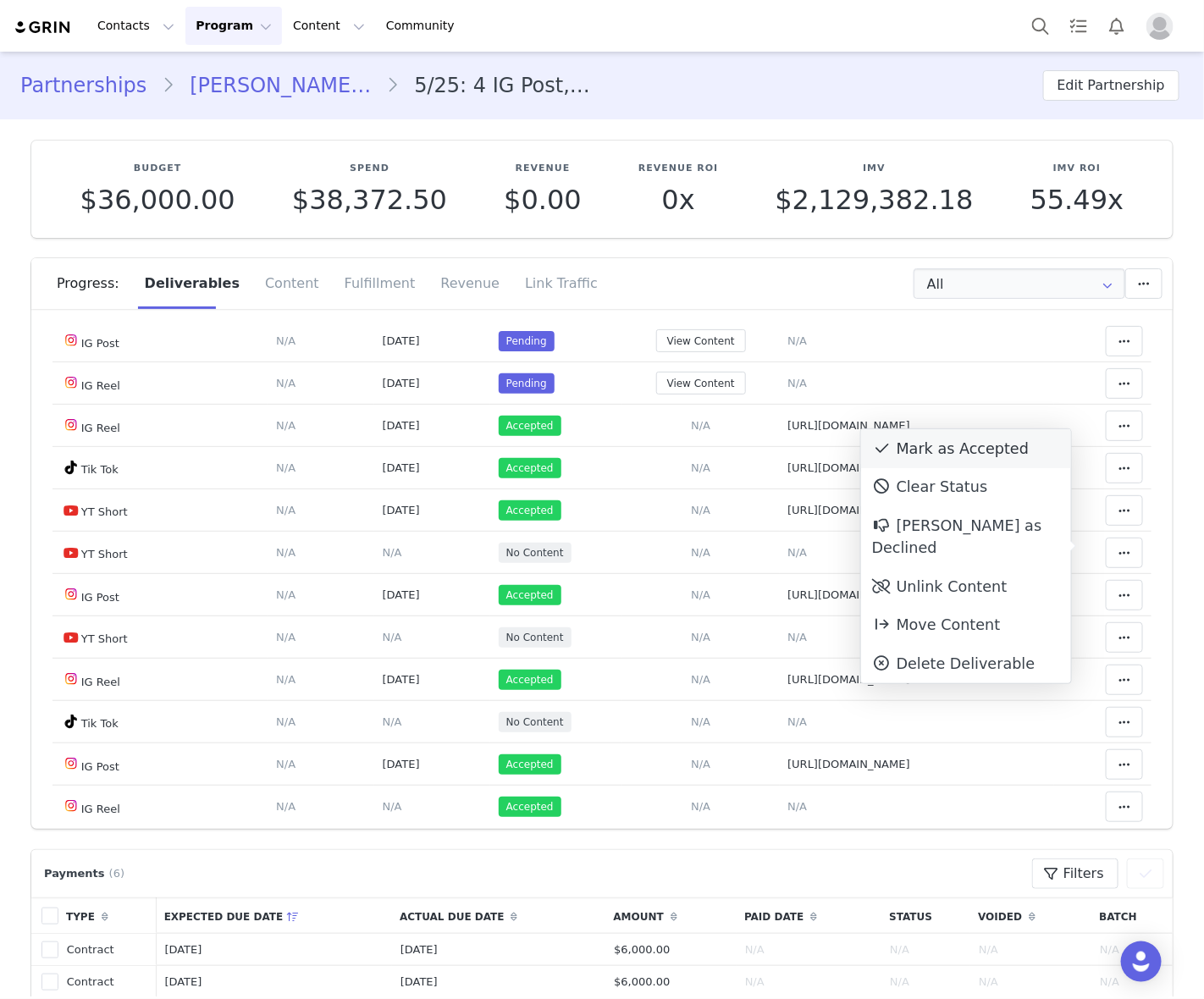
click at [928, 447] on div "Mark as Accepted" at bounding box center [965, 449] width 210 height 39
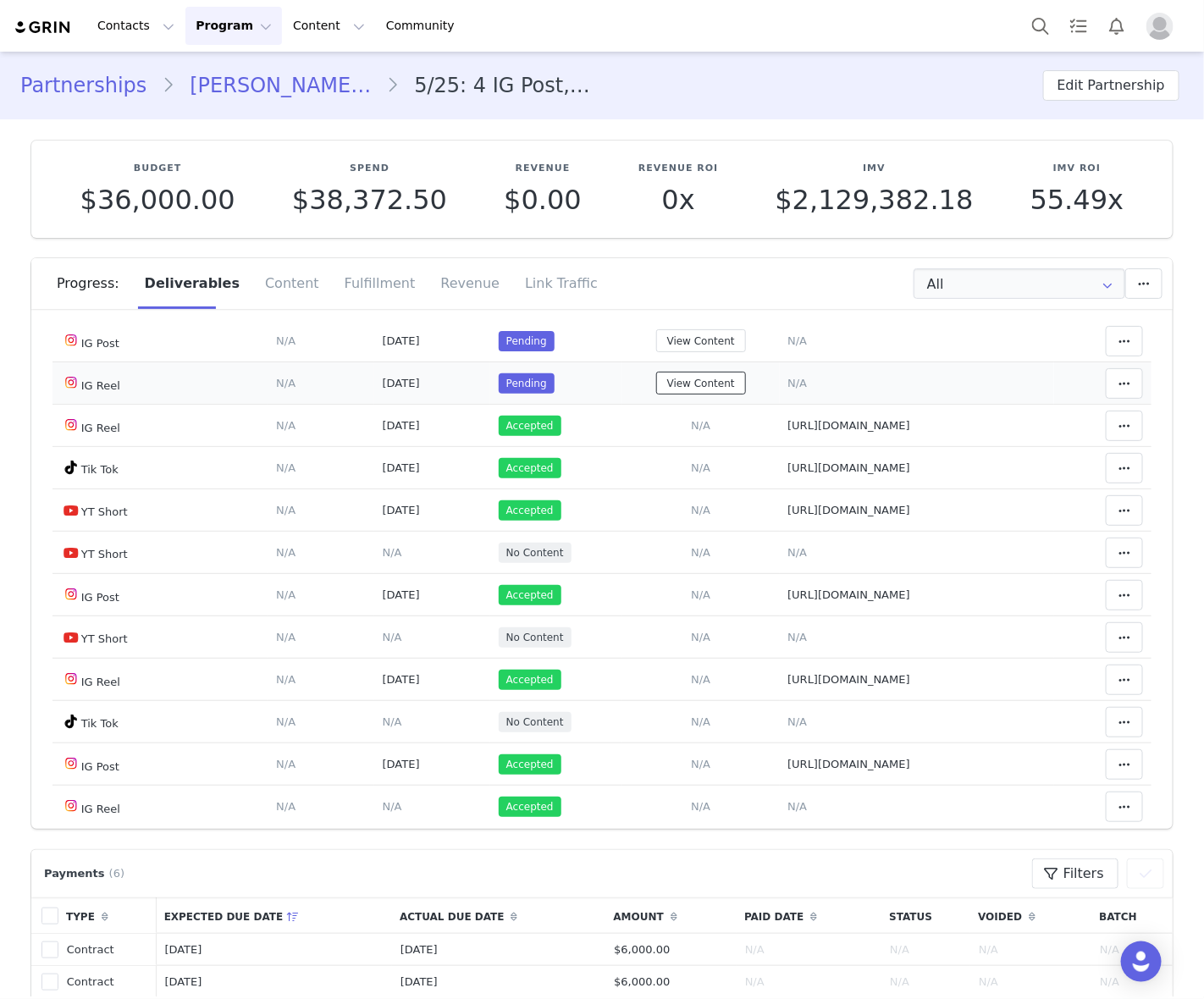
click at [657, 394] on button "View Content" at bounding box center [701, 382] width 90 height 22
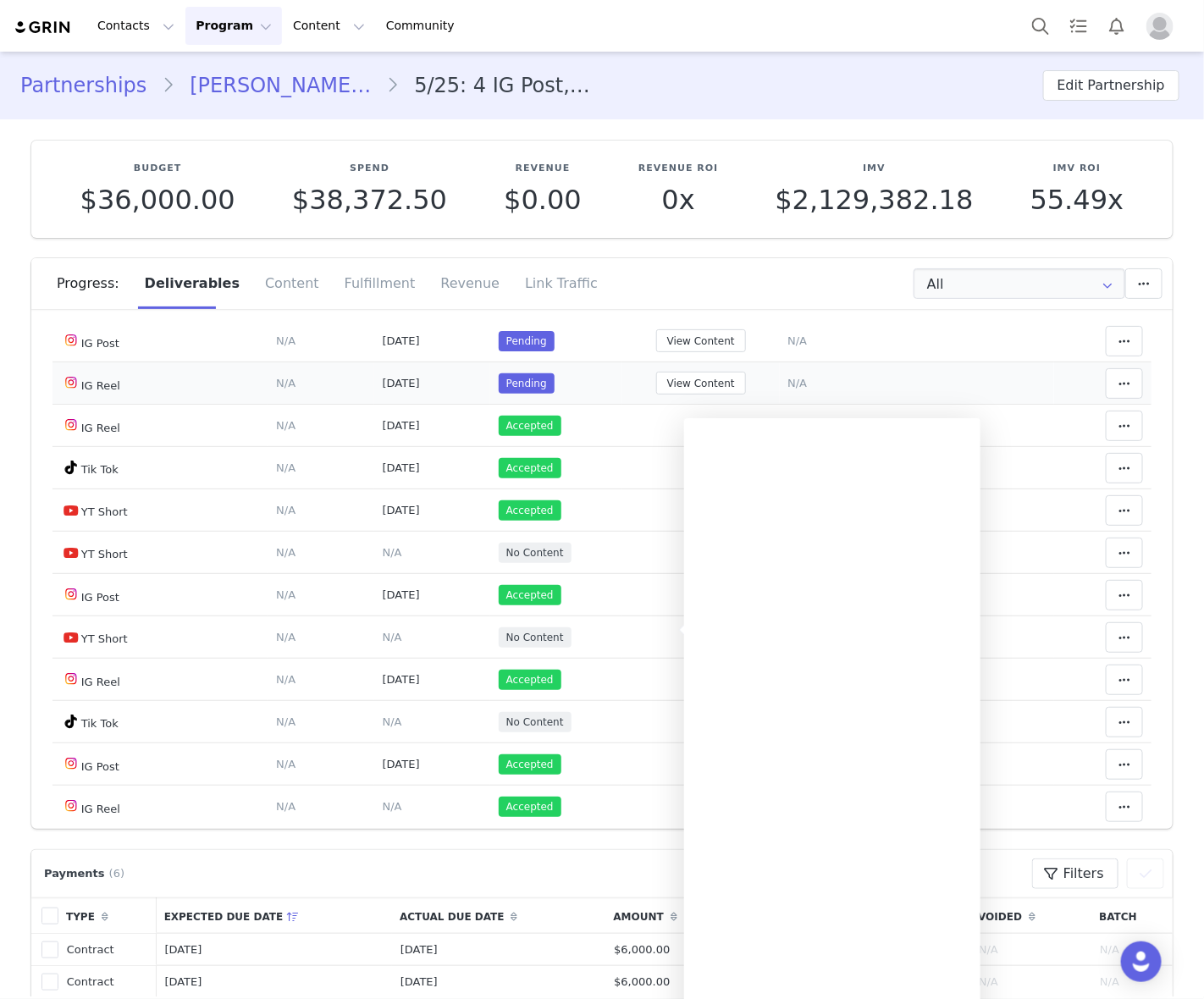
click at [559, 405] on td "Pending" at bounding box center [555, 382] width 132 height 42
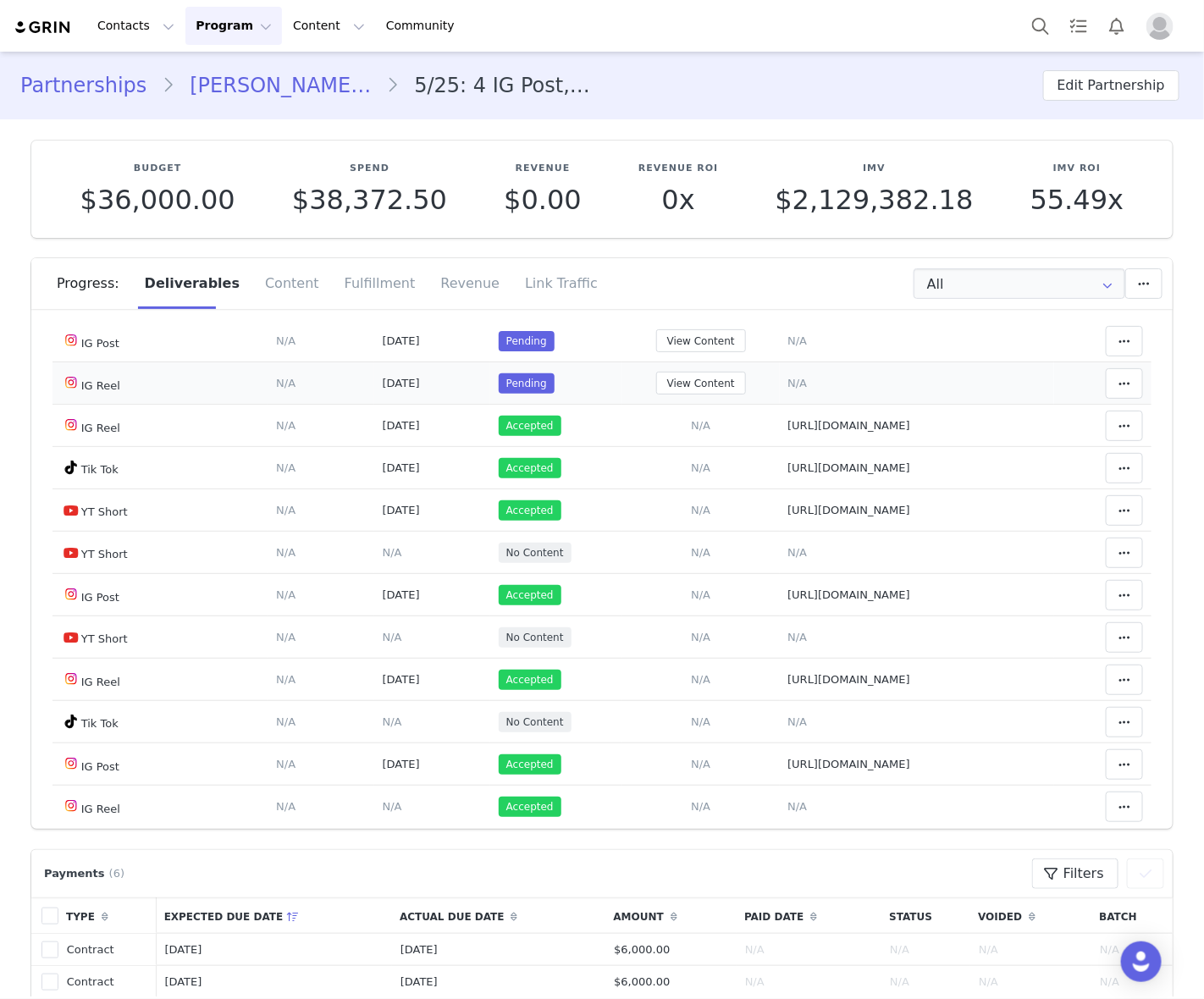
click at [787, 389] on span "N/A" at bounding box center [797, 382] width 20 height 13
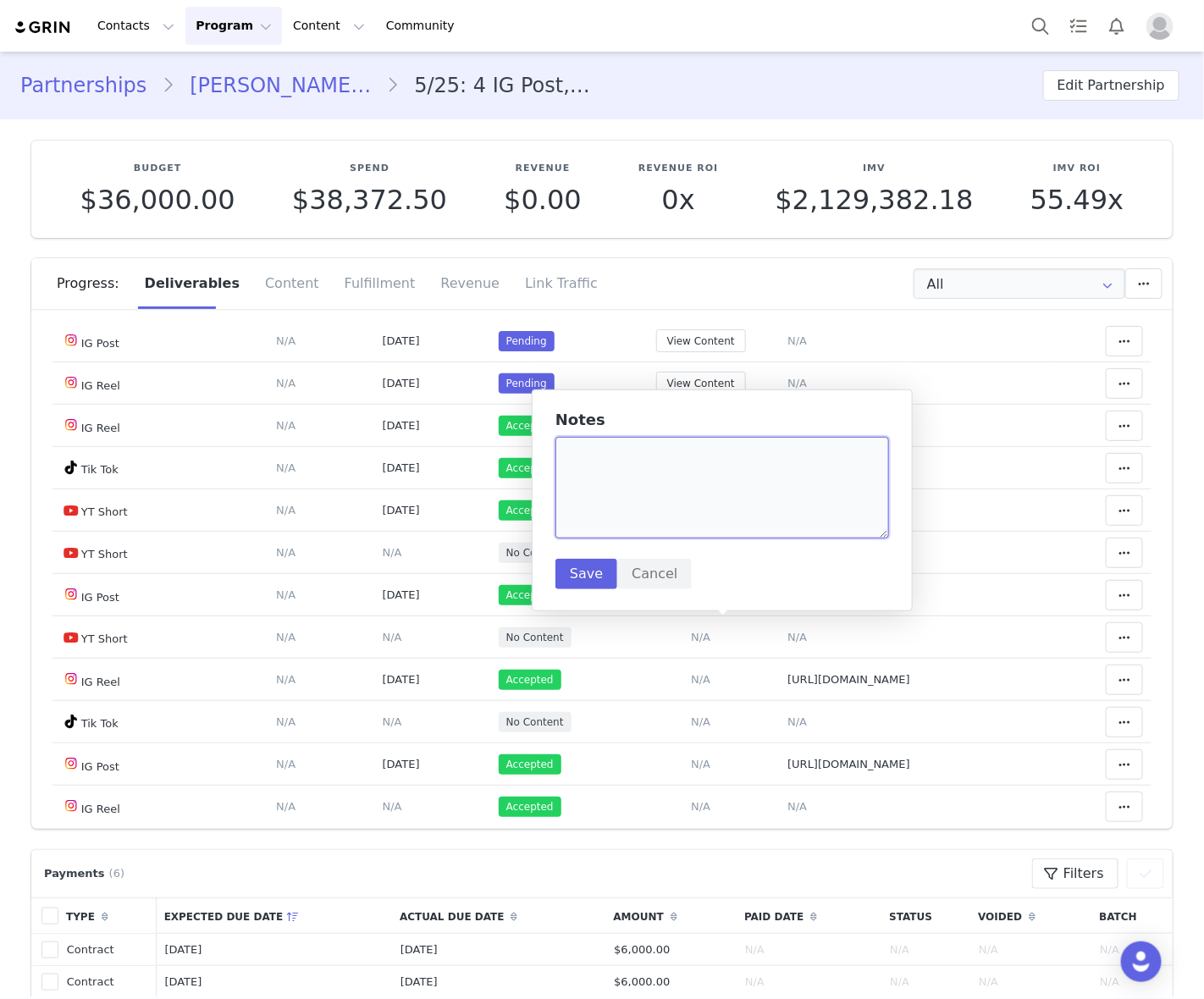
click at [721, 496] on textarea at bounding box center [722, 488] width 334 height 101
paste textarea "https://www.instagram.com/p/DPMfUKAD-Fn/"
type textarea "https://www.instagram.com/p/DPMfUKAD-Fn/"
click at [584, 567] on button "Save" at bounding box center [585, 574] width 61 height 30
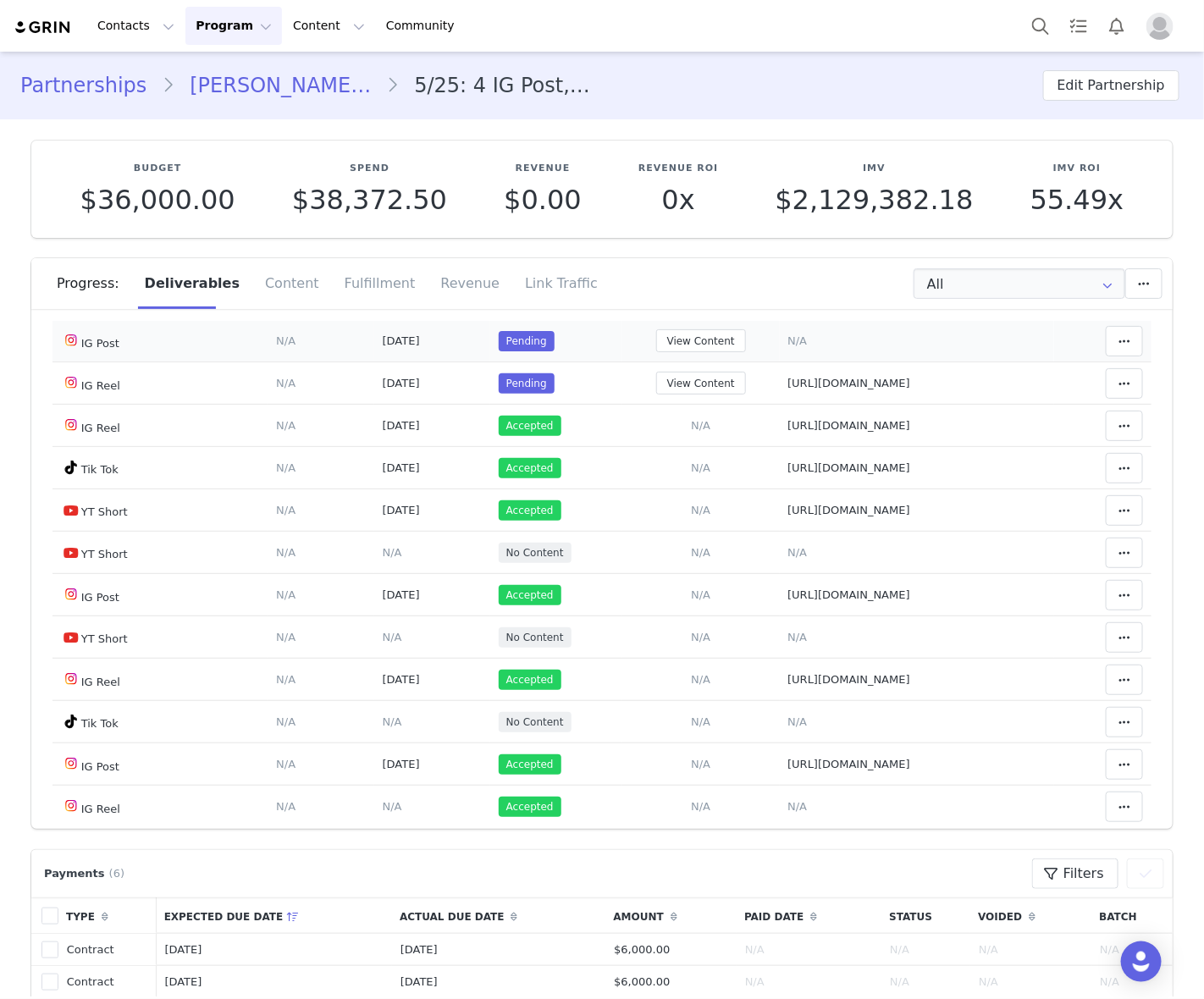
click at [787, 347] on span "N/A" at bounding box center [797, 340] width 20 height 13
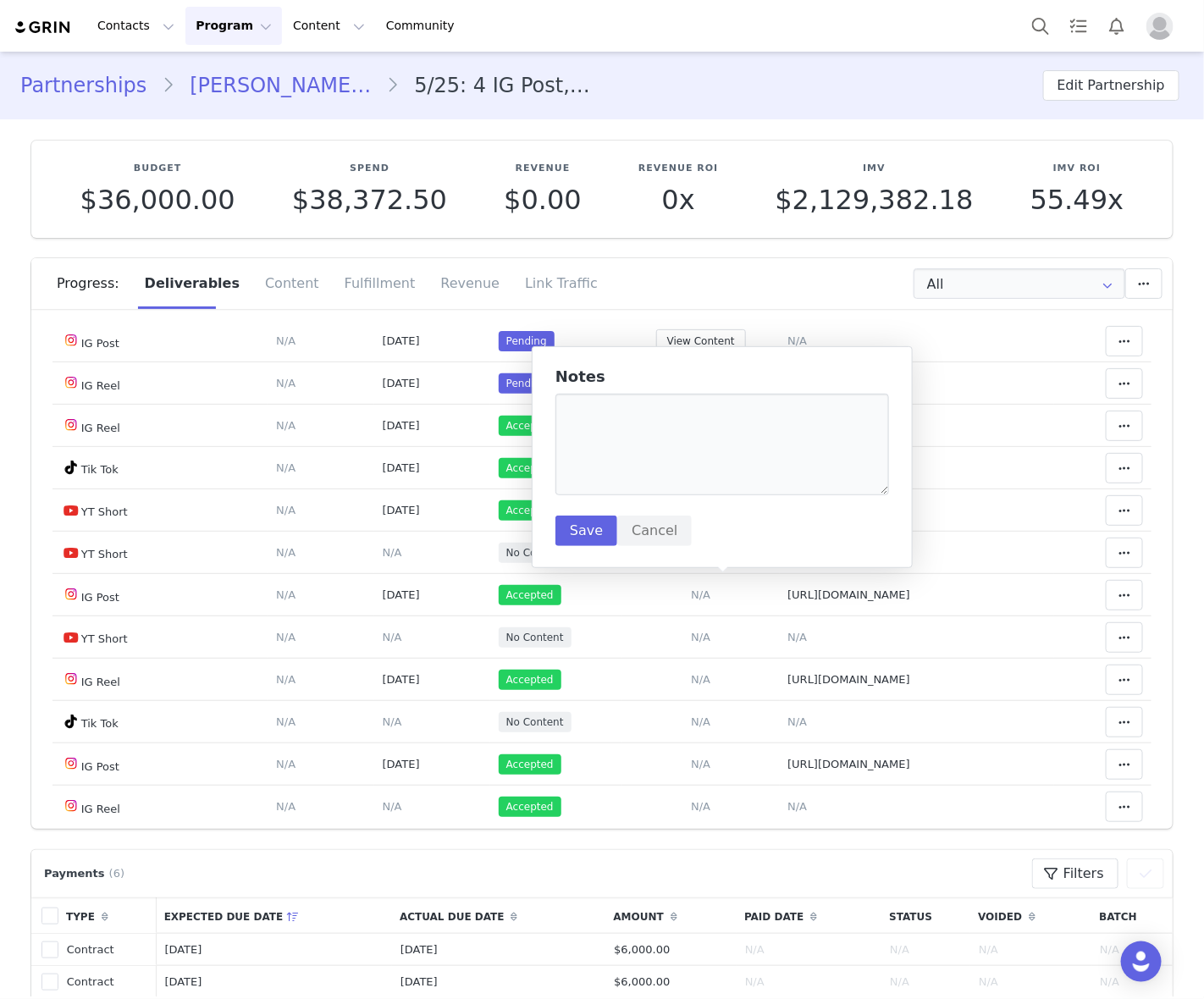
click at [728, 496] on div "Notes Save Cancel" at bounding box center [722, 457] width 334 height 178
click at [680, 465] on textarea at bounding box center [722, 444] width 334 height 101
paste textarea "https://www.instagram.com/p/DPIJSdvD4k6/"
type textarea "https://www.instagram.com/p/DPIJSdvD4k6/"
drag, startPoint x: 581, startPoint y: 527, endPoint x: 1013, endPoint y: 504, distance: 432.6
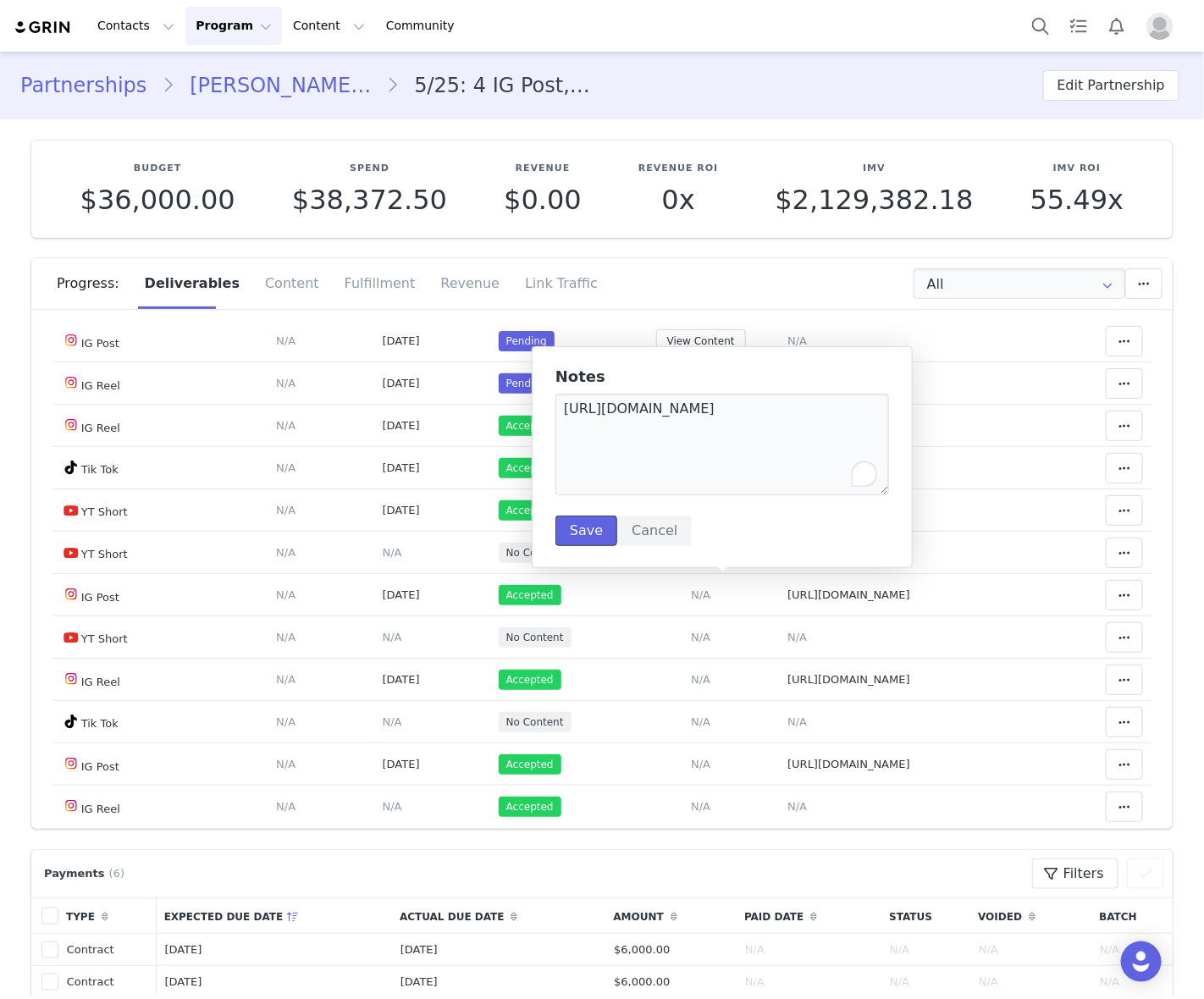
click at [589, 527] on button "Save" at bounding box center [585, 530] width 61 height 30
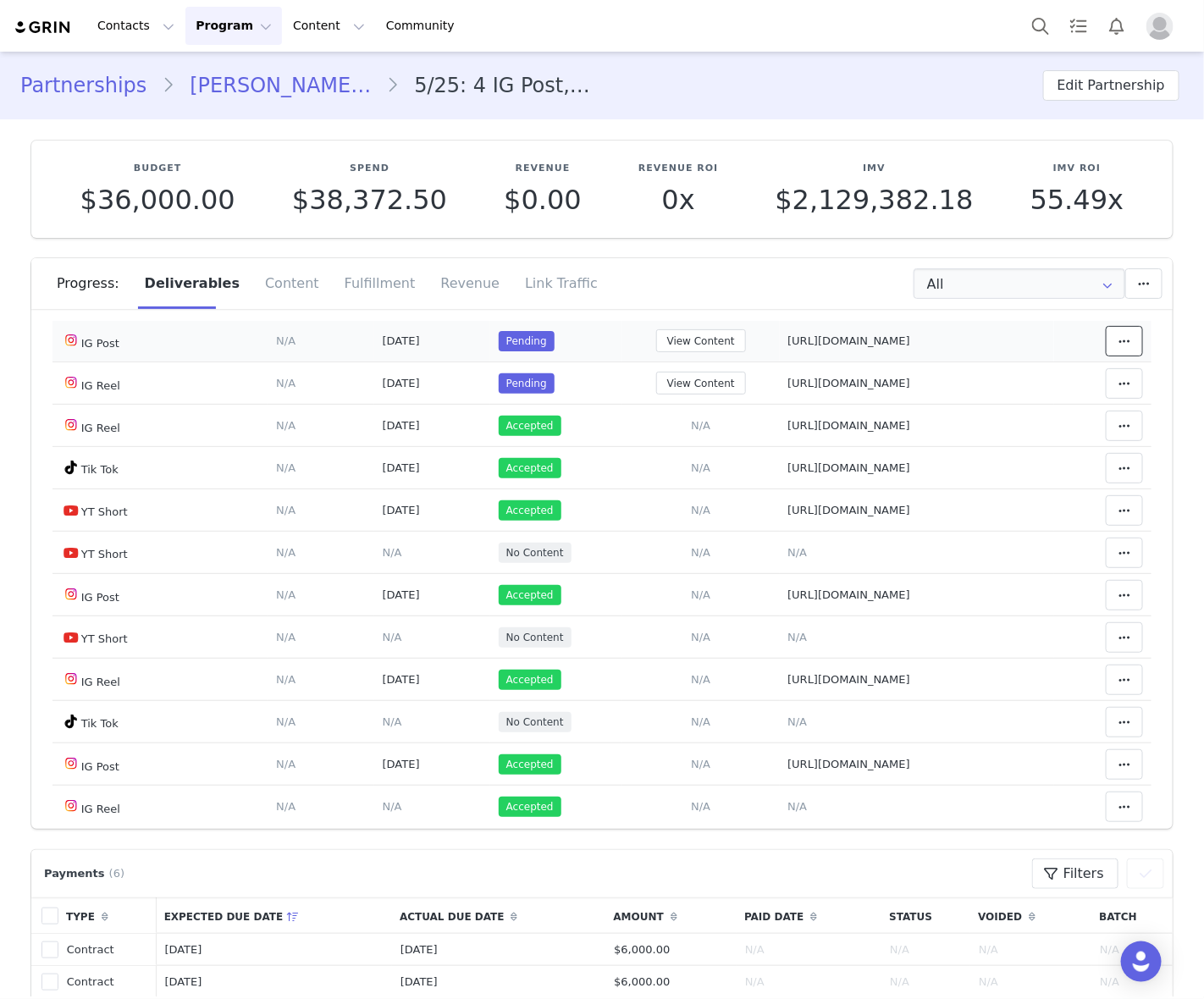
click at [1114, 351] on span at bounding box center [1124, 340] width 20 height 20
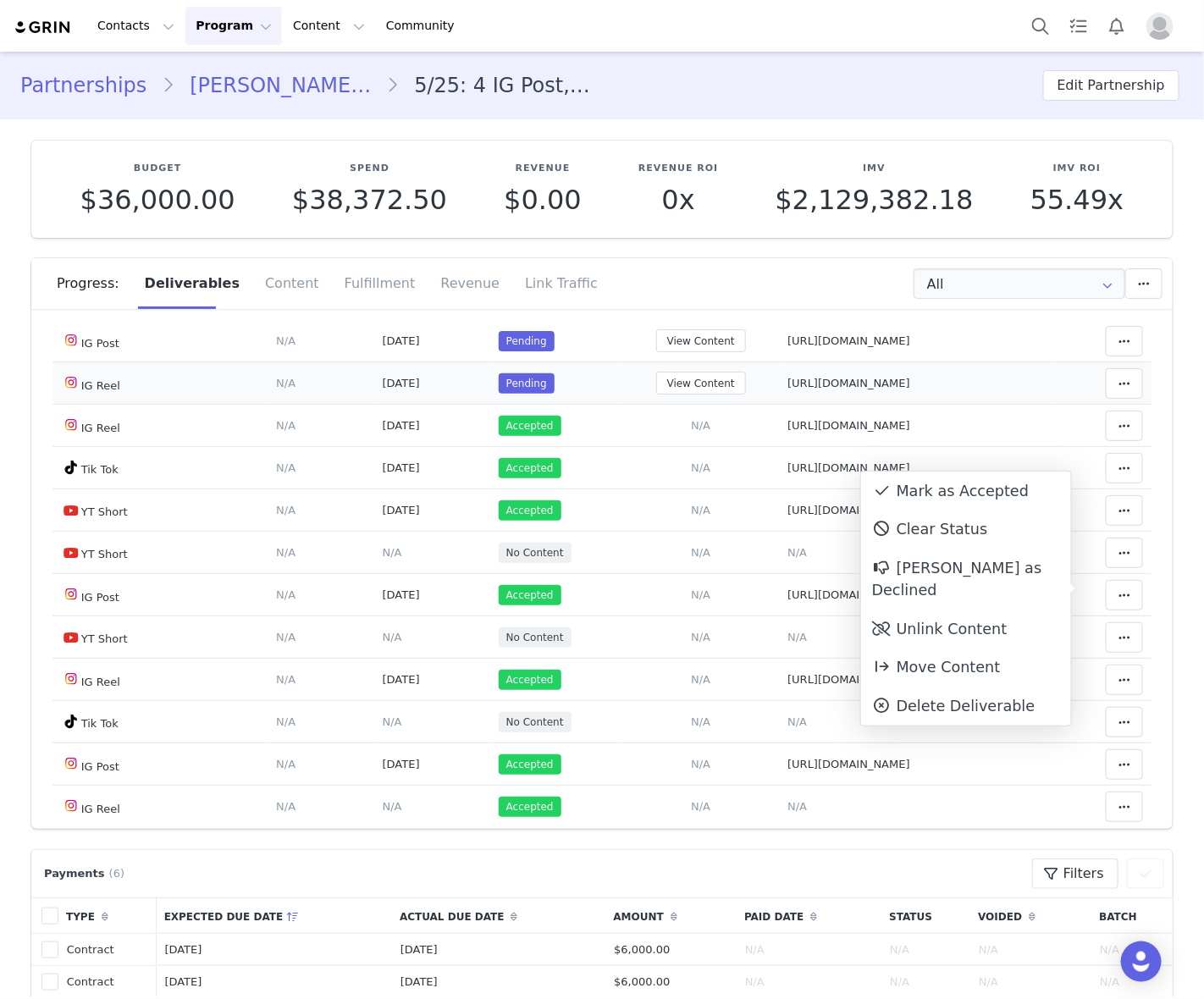
drag, startPoint x: 942, startPoint y: 492, endPoint x: 1080, endPoint y: 636, distance: 199.4
click at [942, 491] on div "Mark as Accepted" at bounding box center [965, 491] width 210 height 39
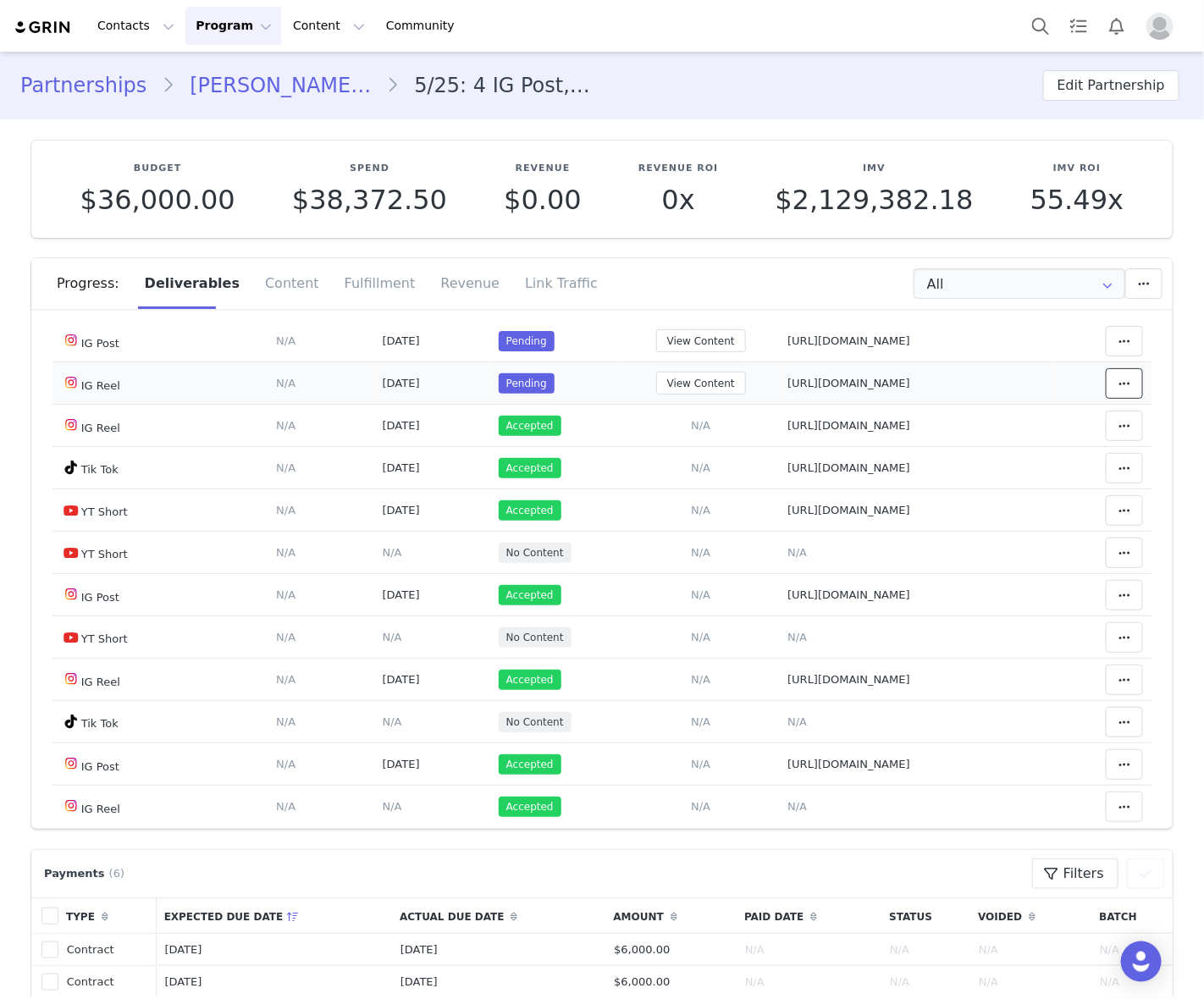
click at [1118, 390] on icon at bounding box center [1124, 383] width 12 height 14
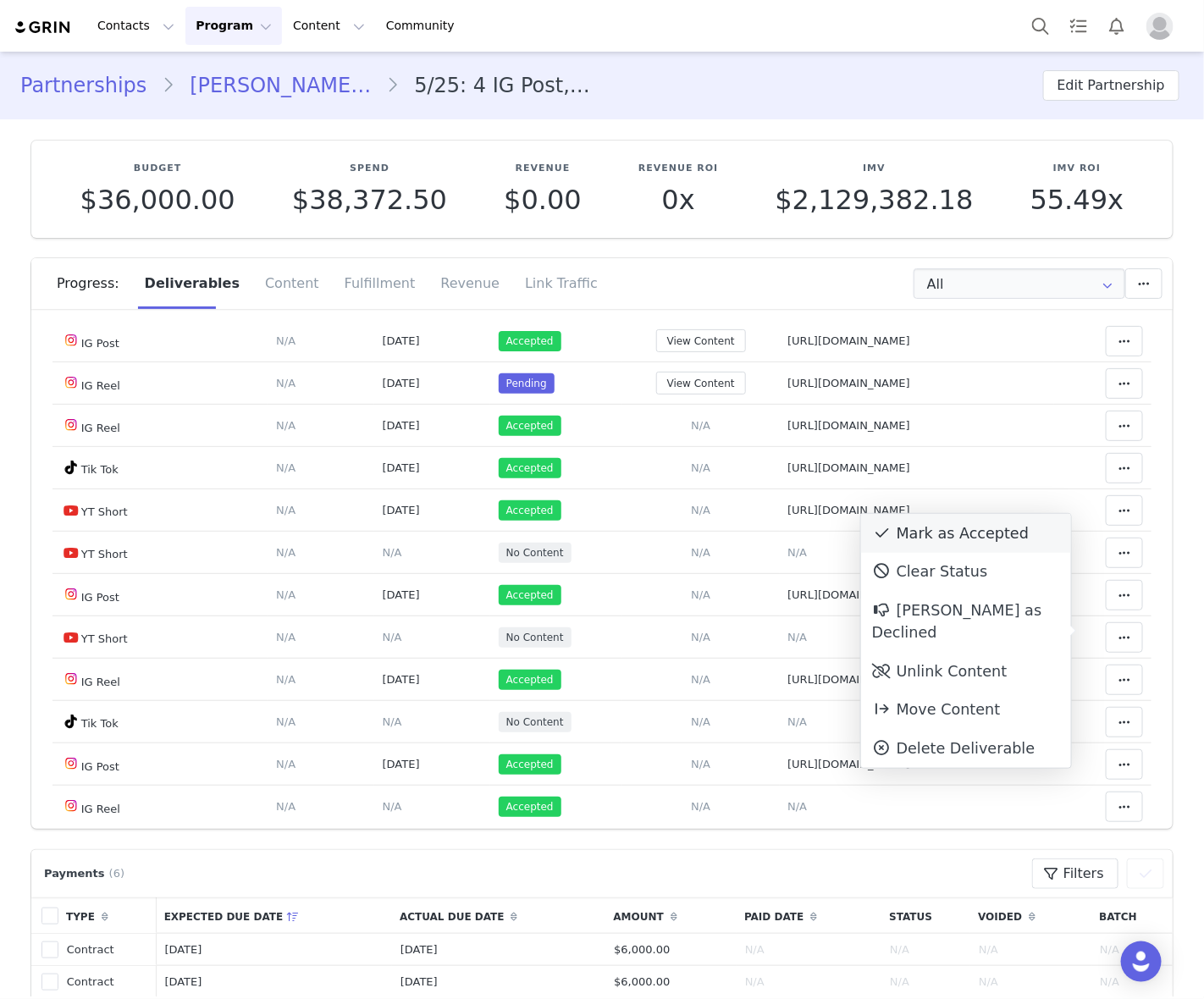
click at [946, 529] on div "Mark as Accepted" at bounding box center [965, 534] width 210 height 39
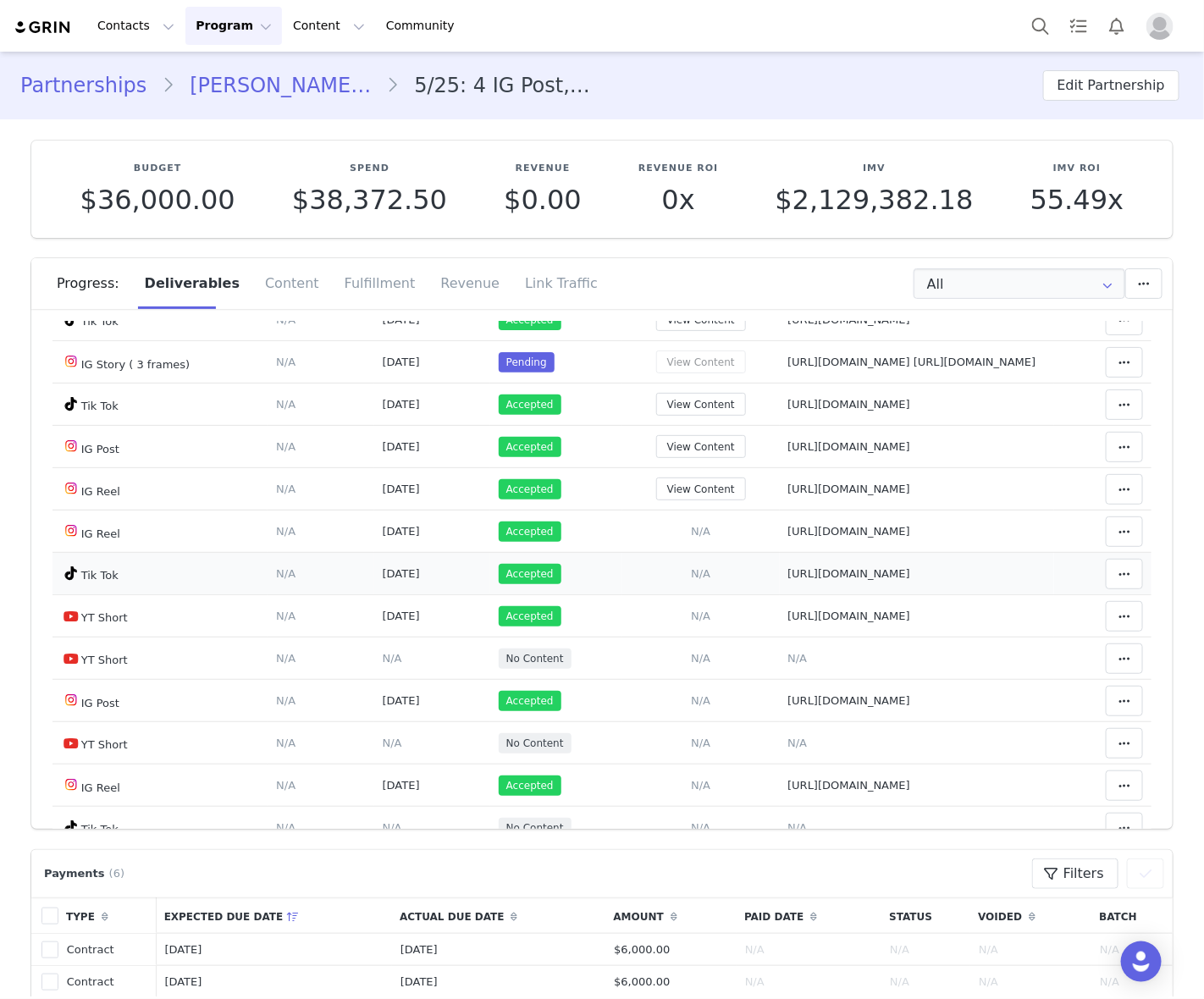
scroll to position [3280, 0]
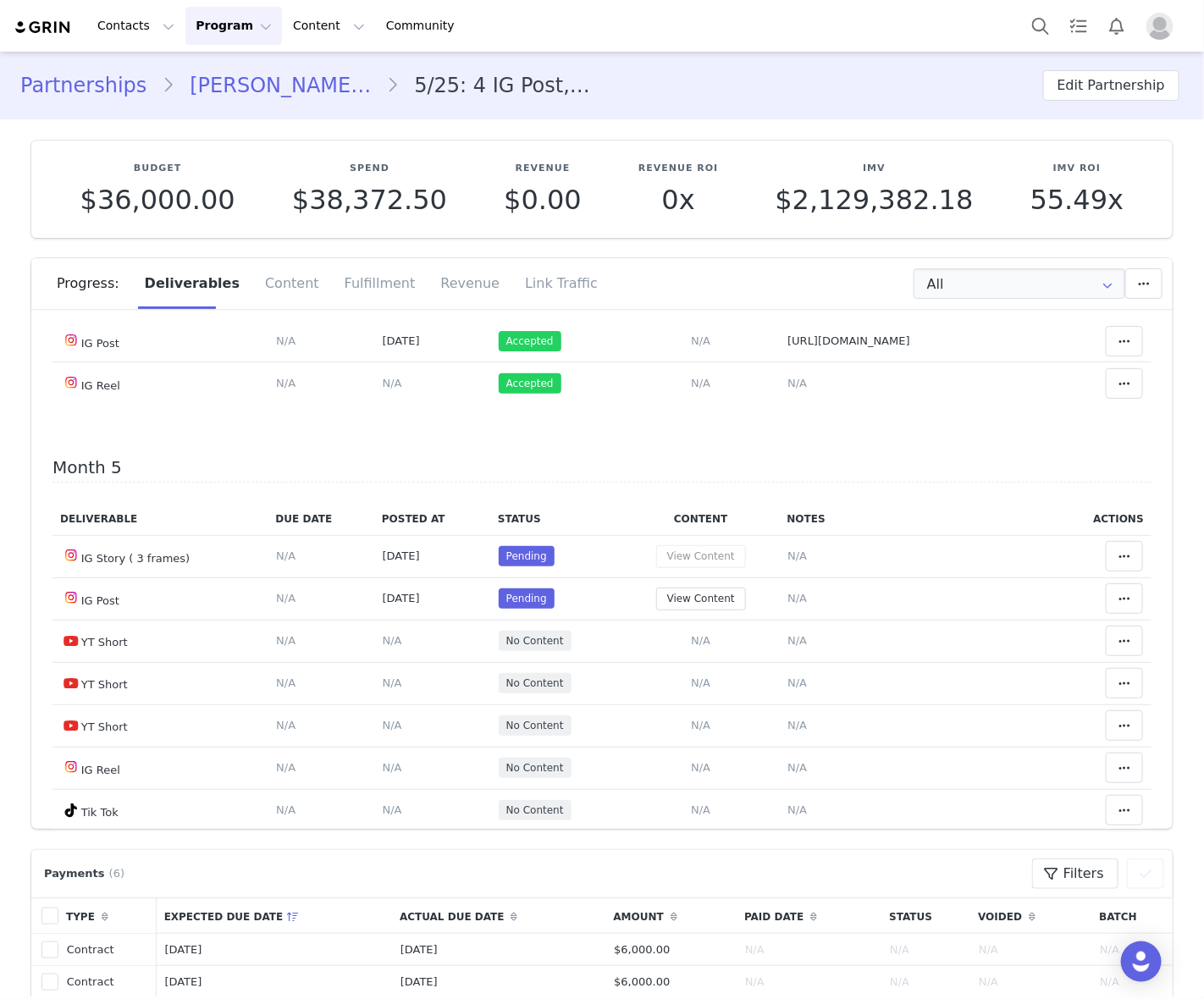
click at [787, 136] on span "N/A" at bounding box center [797, 129] width 20 height 13
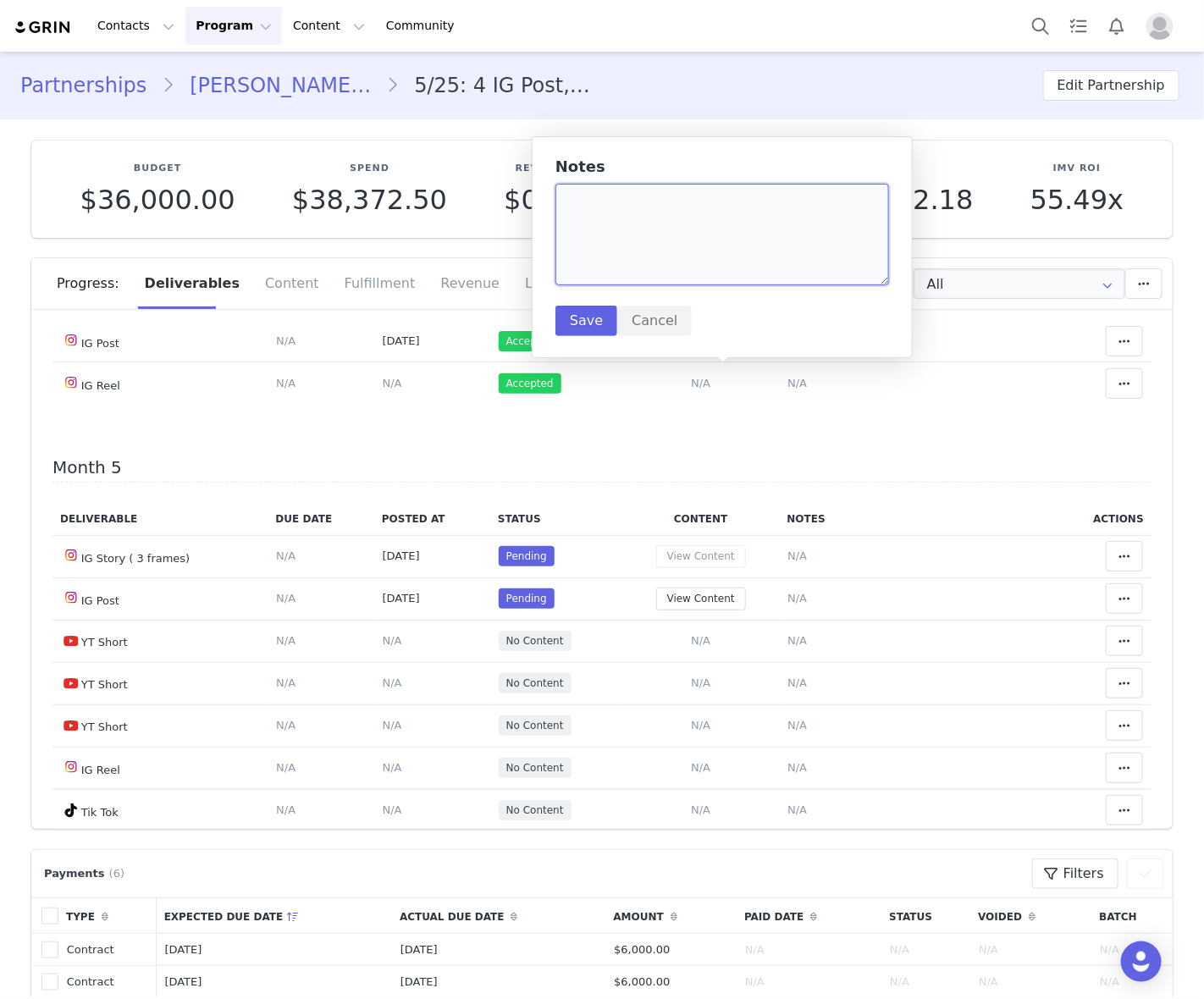
click at [694, 273] on textarea at bounding box center [722, 234] width 334 height 101
paste textarea "youtube.com/shorts/kaL5G0Q4Ae0"
type textarea "youtube.com/shorts/kaL5G0Q4Ae0"
drag, startPoint x: 585, startPoint y: 317, endPoint x: 1182, endPoint y: 390, distance: 601.4
click at [584, 317] on button "Save" at bounding box center [585, 320] width 61 height 30
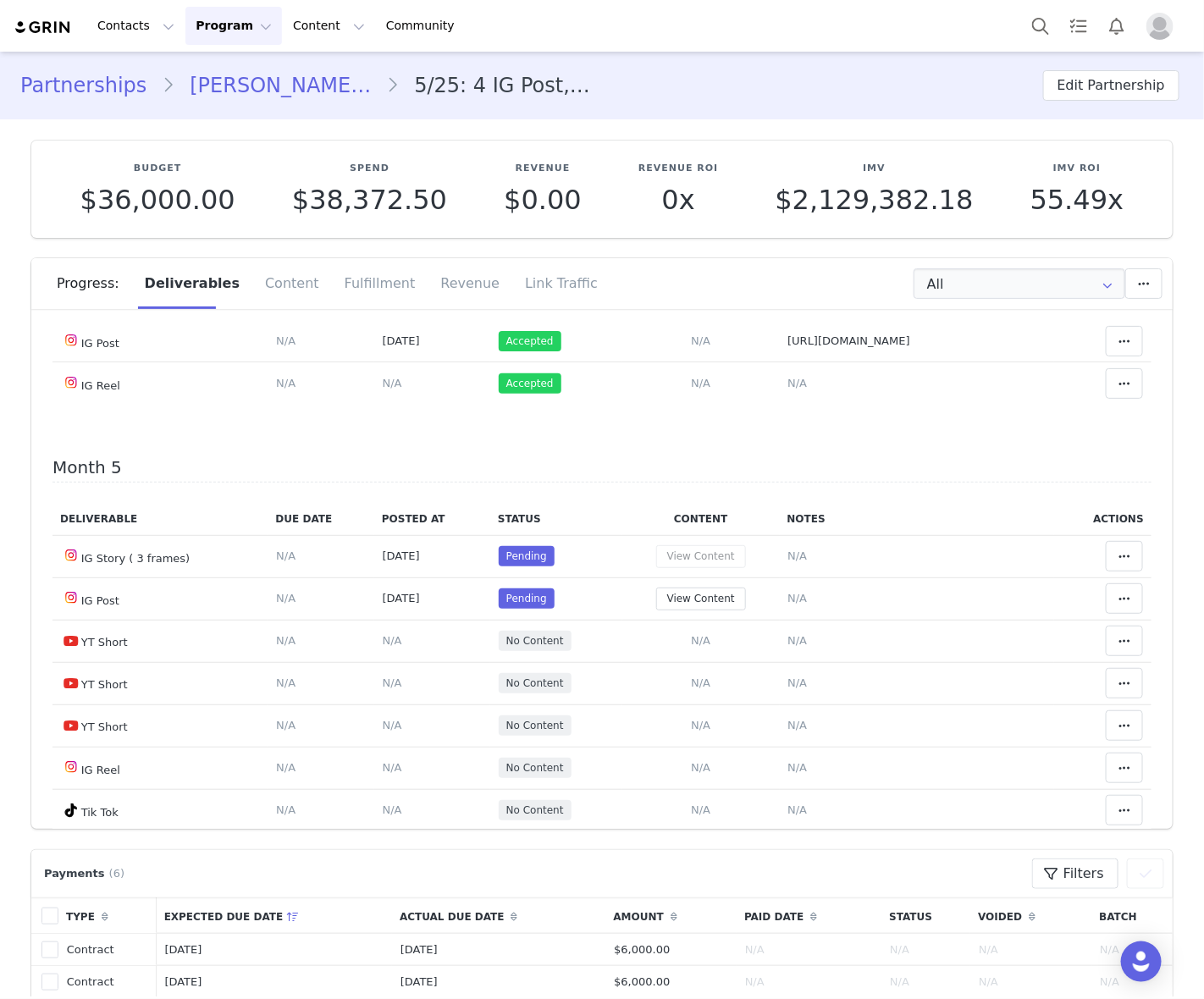
click at [382, 136] on span "N/A" at bounding box center [392, 129] width 20 height 13
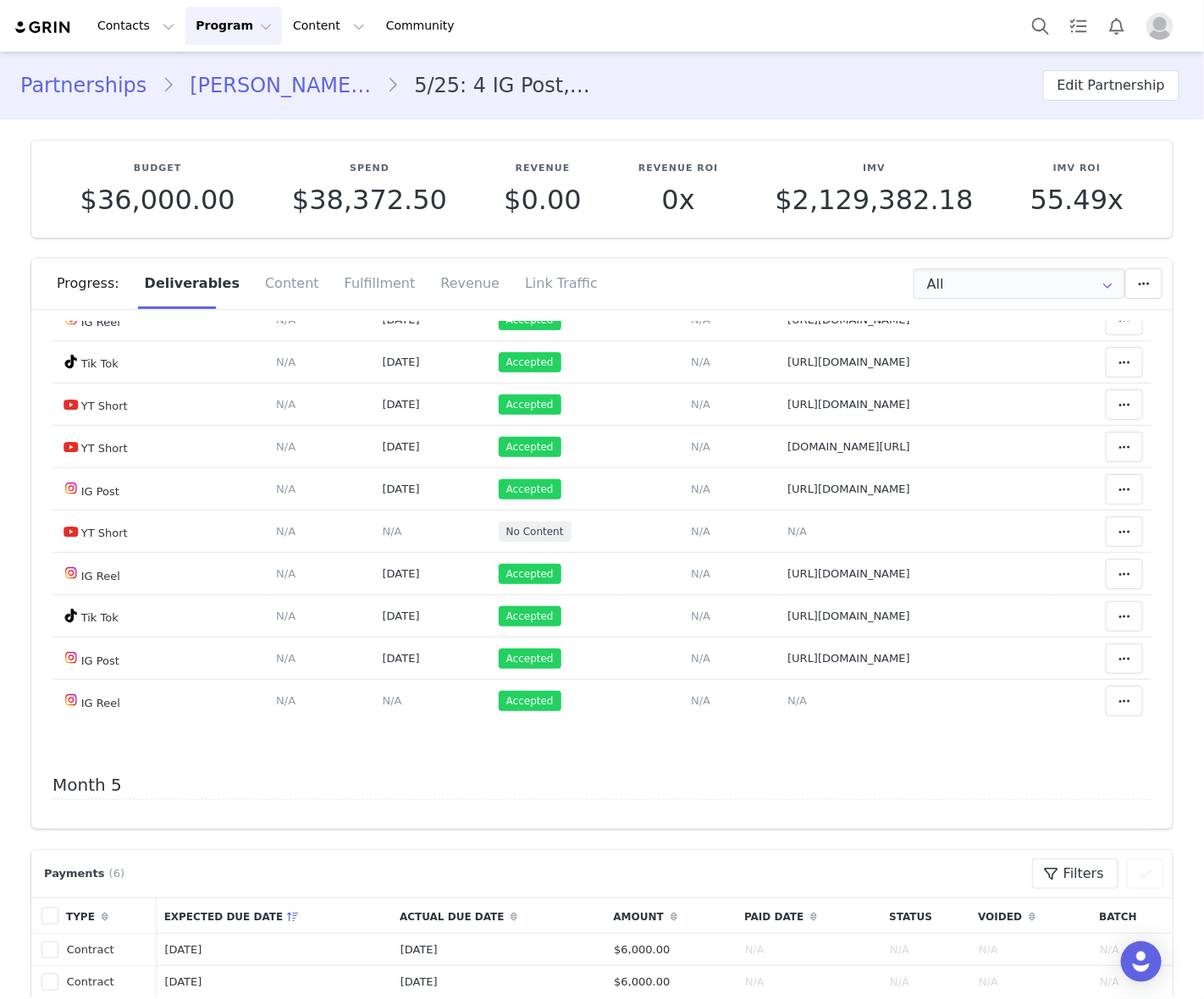
click at [811, 284] on span "[URL][DOMAIN_NAME]" at bounding box center [849, 277] width 123 height 13
type textarea "[URL][DOMAIN_NAME]"
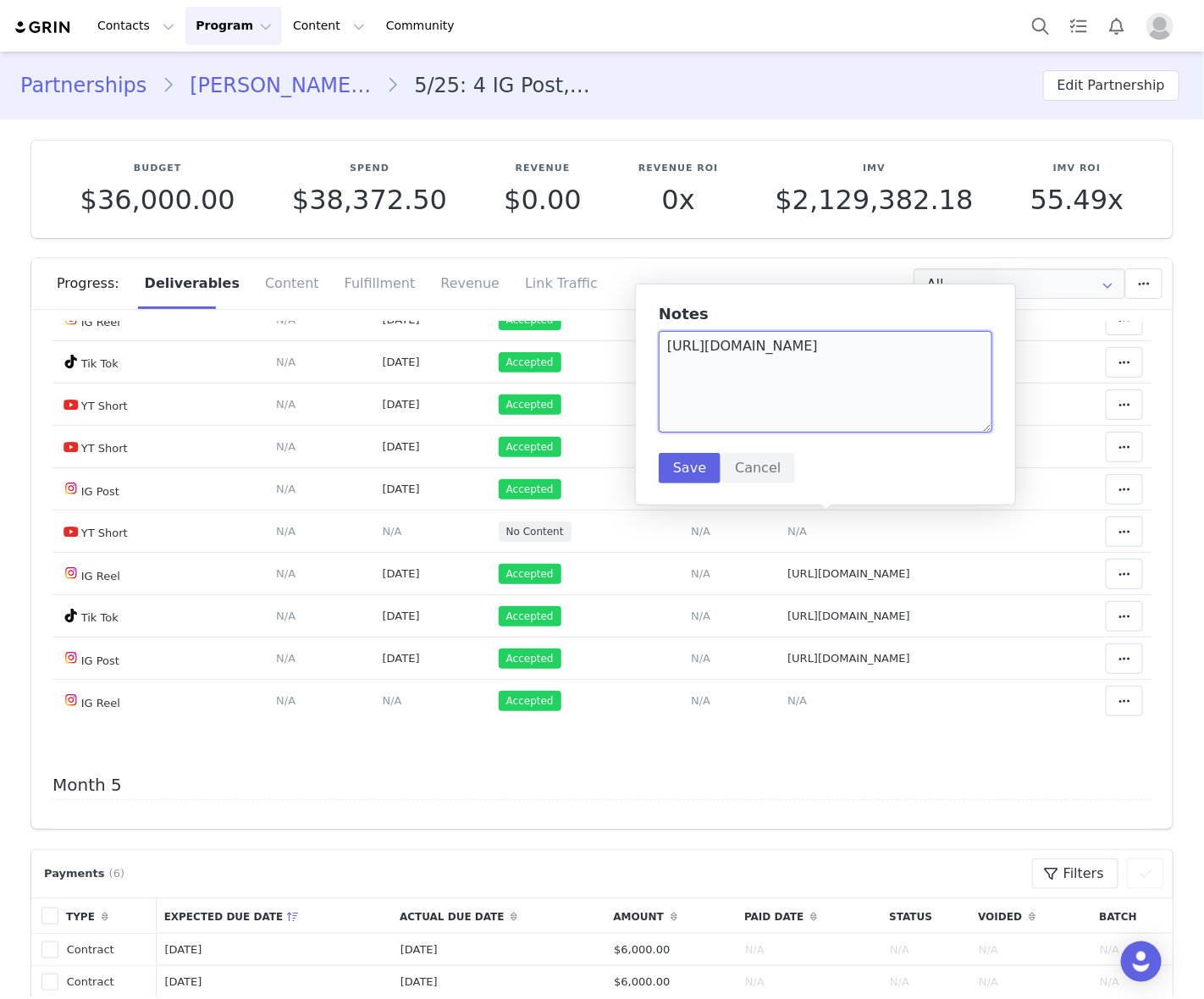
click at [798, 342] on textarea "[URL][DOMAIN_NAME]" at bounding box center [825, 381] width 334 height 101
paste textarea "HNRg1D9JD"
type textarea "[URL][DOMAIN_NAME]"
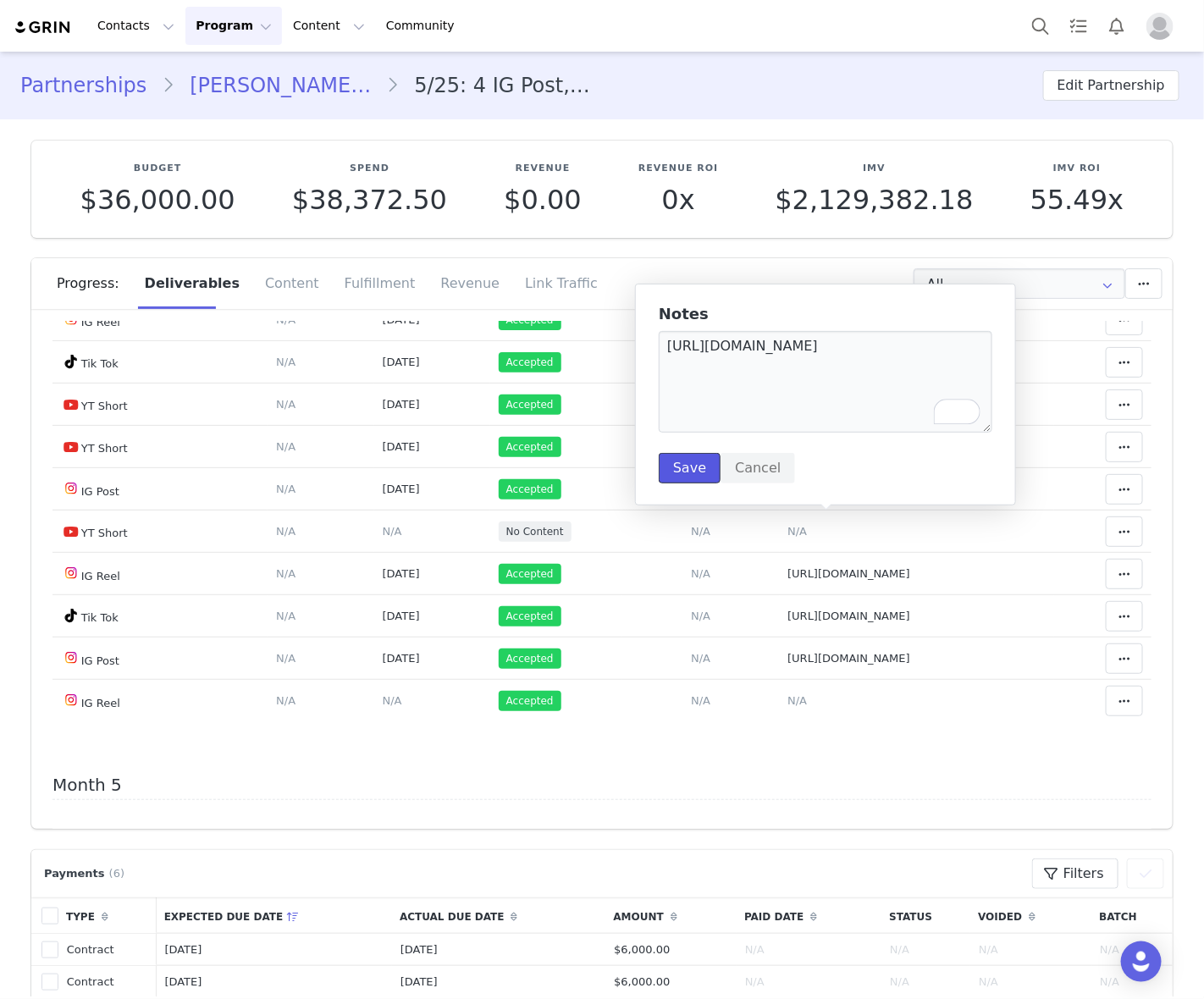
click at [696, 465] on button "Save" at bounding box center [689, 467] width 61 height 30
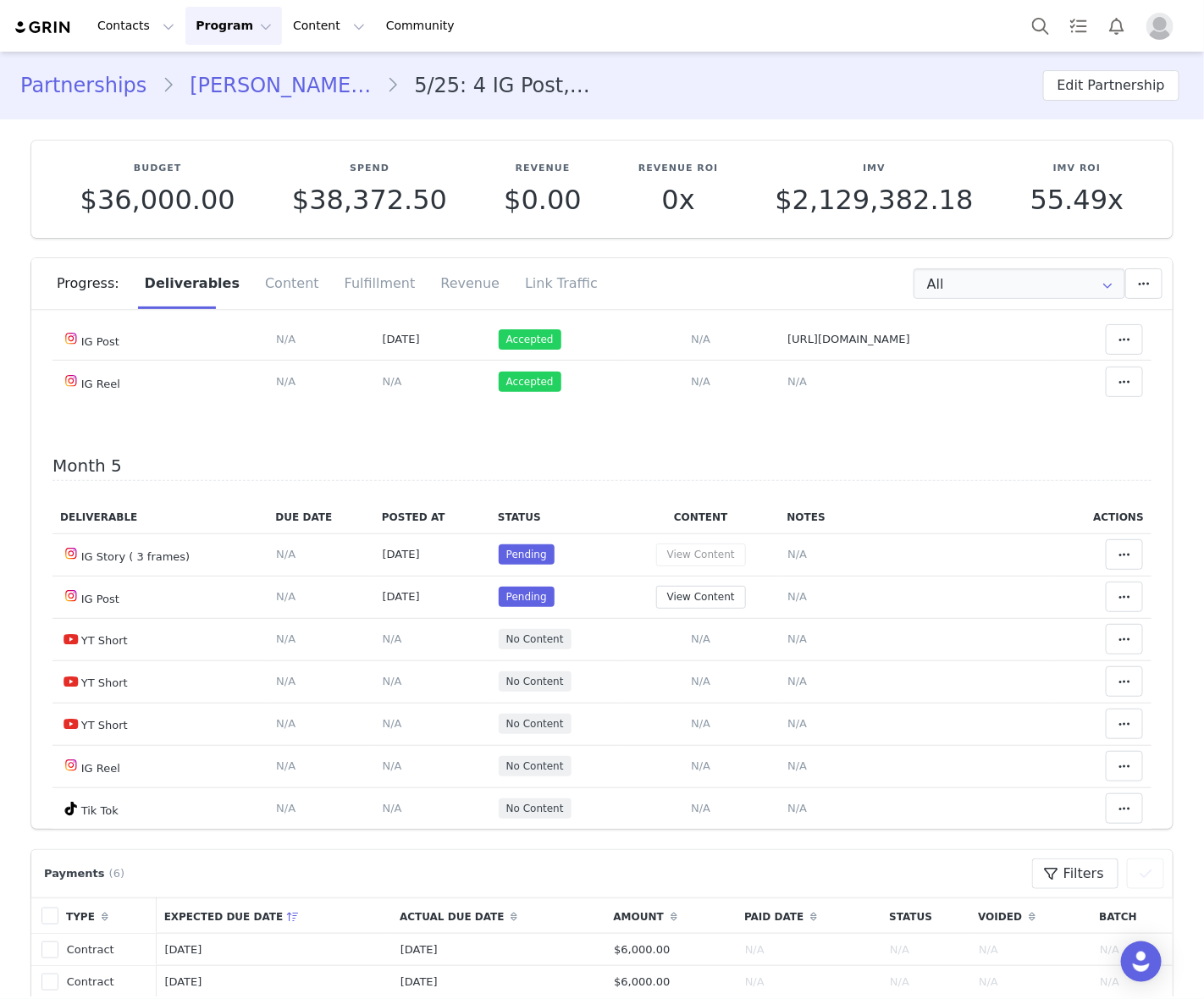
scroll to position [3280, 0]
click at [787, 389] on span "N/A" at bounding box center [797, 382] width 20 height 13
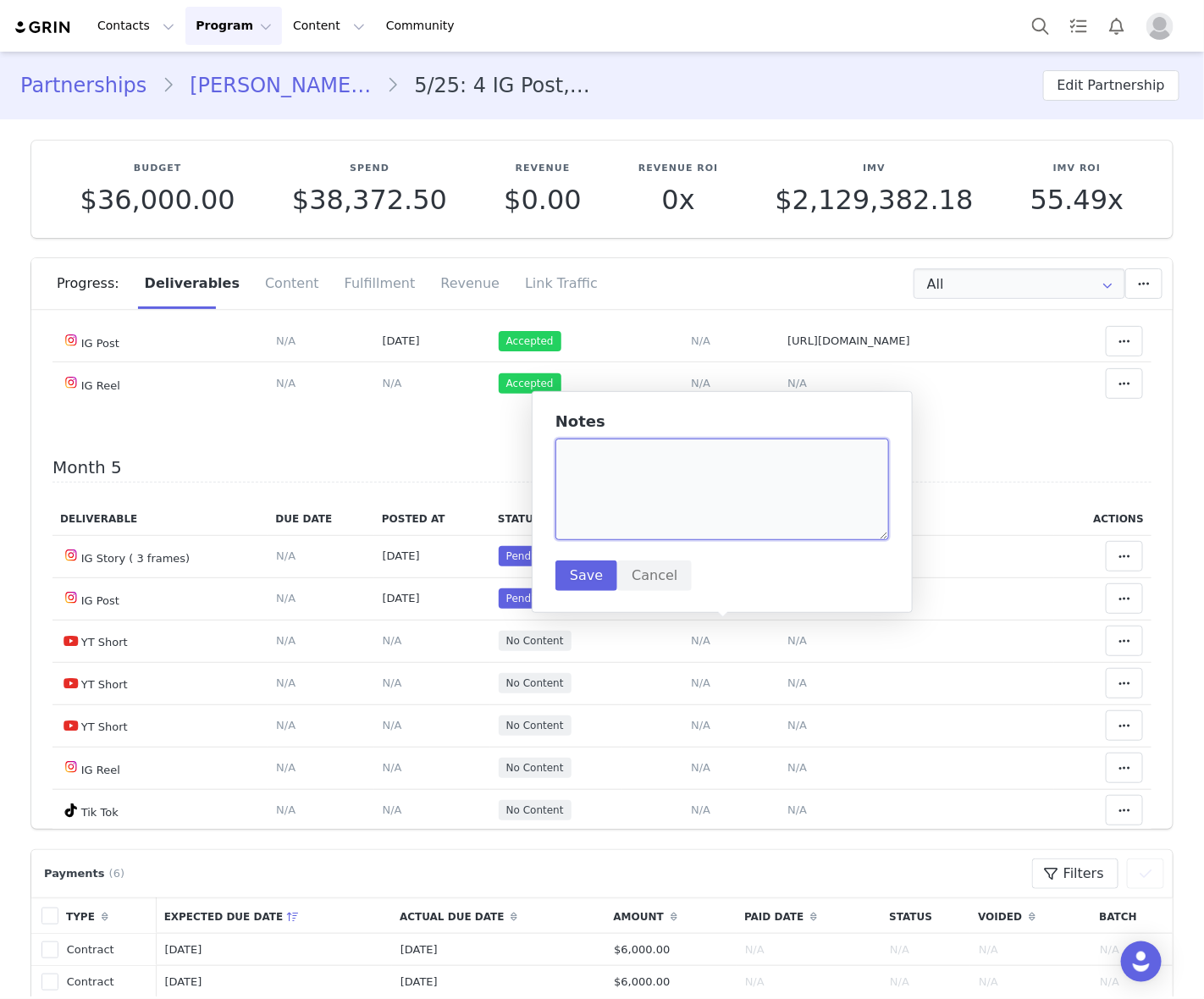
click at [687, 493] on textarea at bounding box center [722, 489] width 334 height 101
paste textarea "[URL][DOMAIN_NAME]"
type textarea "[URL][DOMAIN_NAME]"
click at [592, 566] on button "Save" at bounding box center [585, 575] width 61 height 30
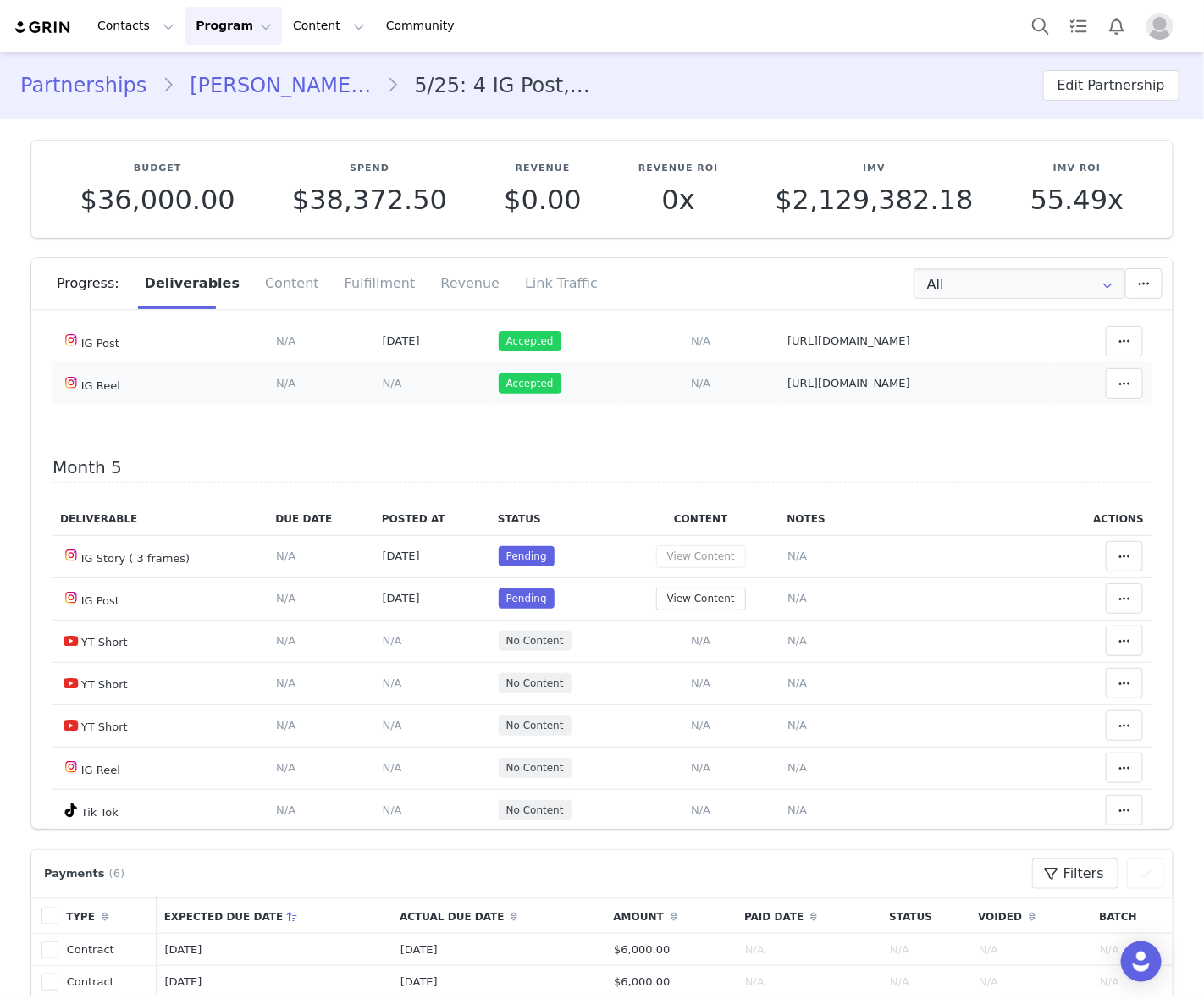
click at [382, 389] on span "N/A" at bounding box center [392, 382] width 20 height 13
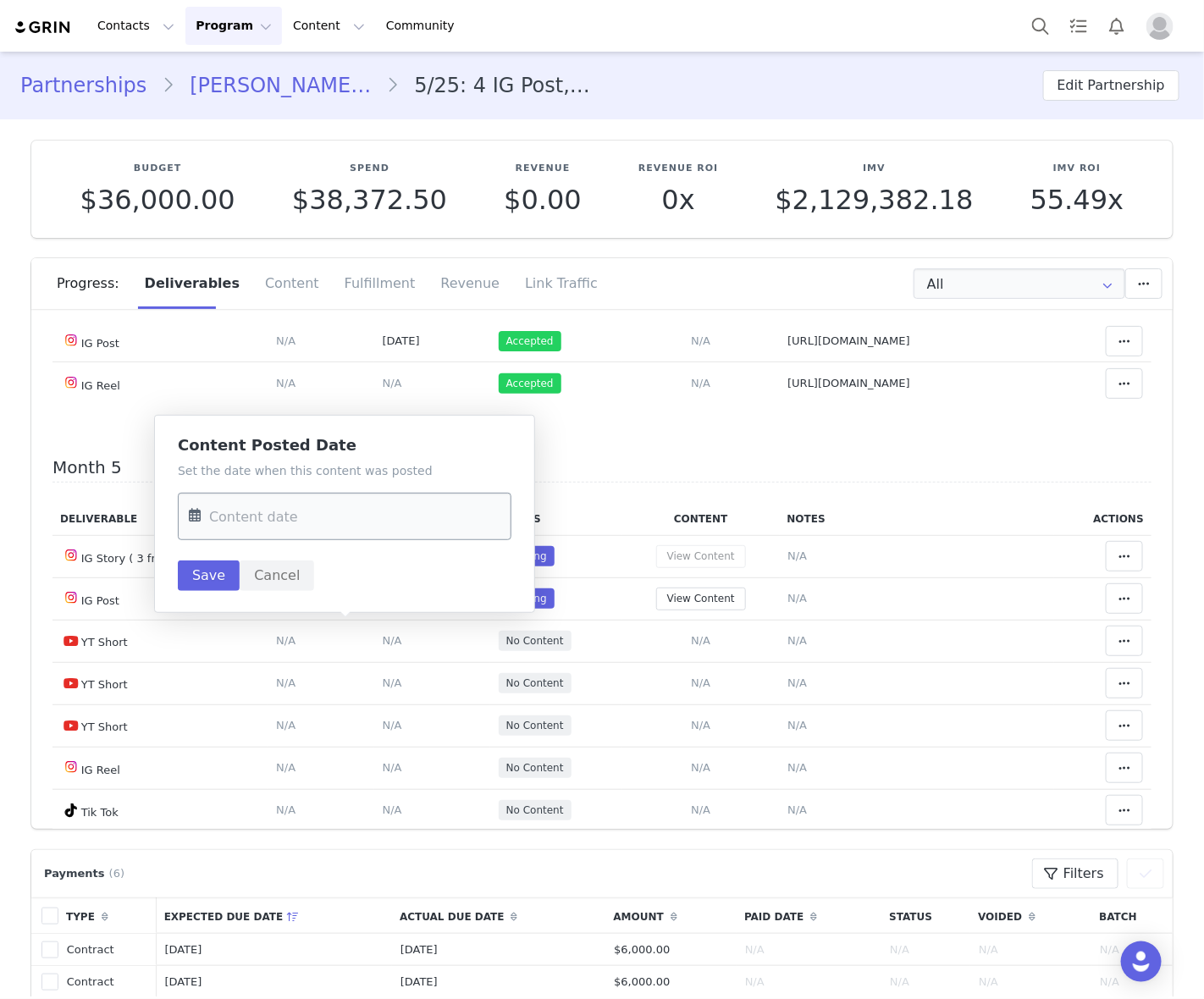
drag, startPoint x: 392, startPoint y: 521, endPoint x: 386, endPoint y: 538, distance: 18.0
click at [392, 521] on input "text" at bounding box center [344, 516] width 334 height 48
click at [213, 779] on span "28" at bounding box center [209, 779] width 20 height 20
type input "Sep 28 2025"
click at [193, 579] on button "Save" at bounding box center [208, 575] width 61 height 30
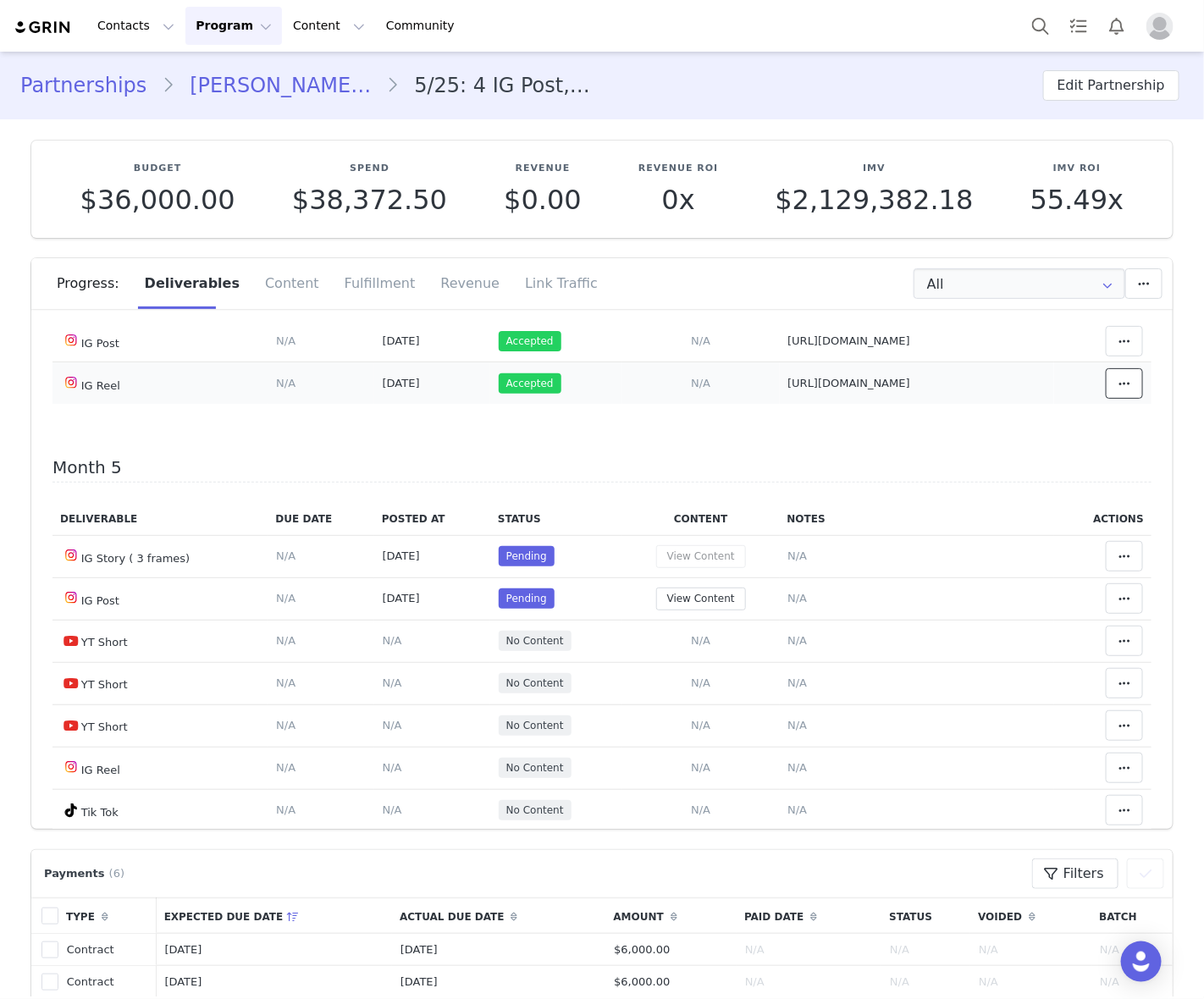
click at [1118, 390] on icon at bounding box center [1124, 383] width 12 height 14
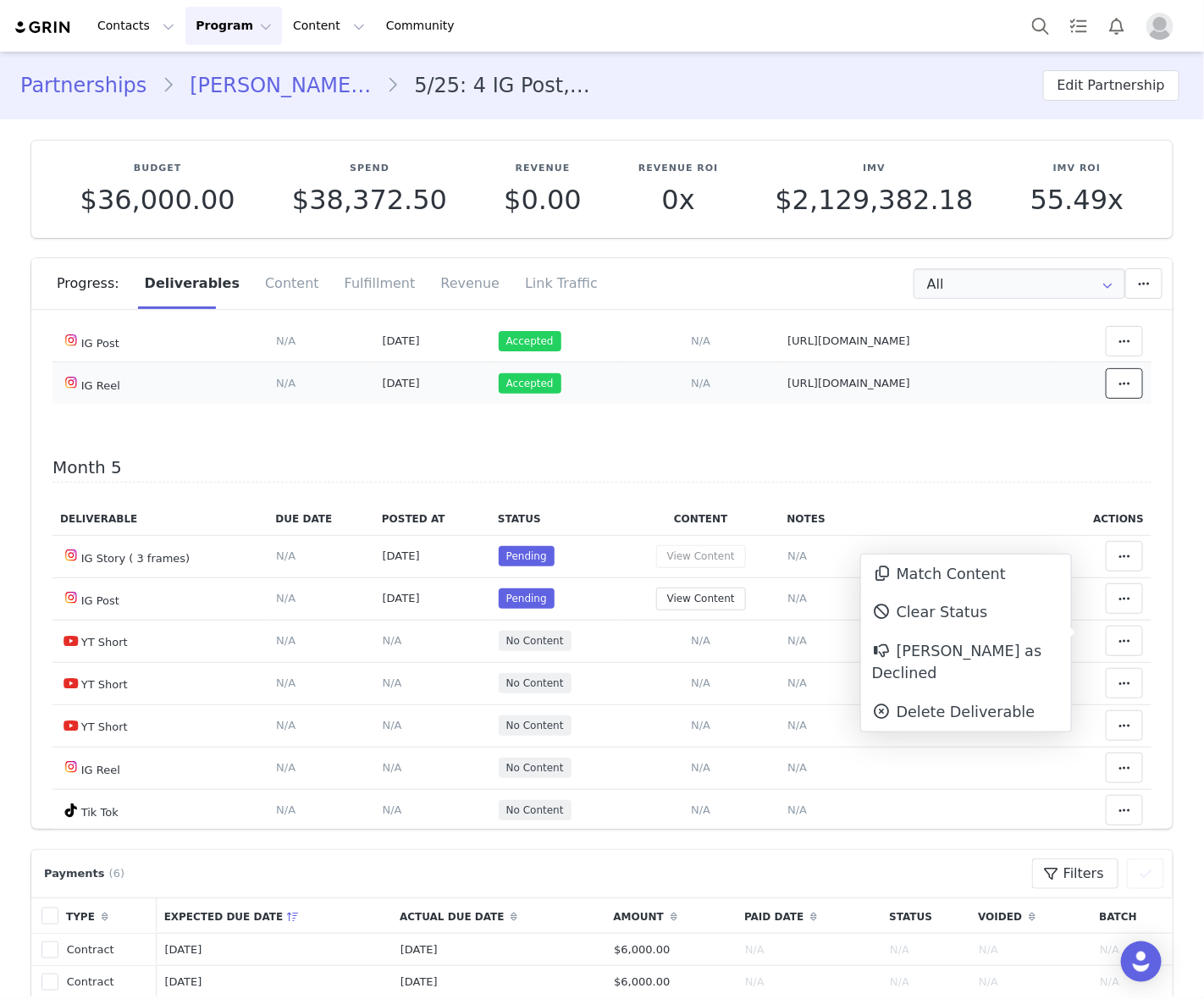
click at [1114, 399] on button at bounding box center [1124, 382] width 37 height 30
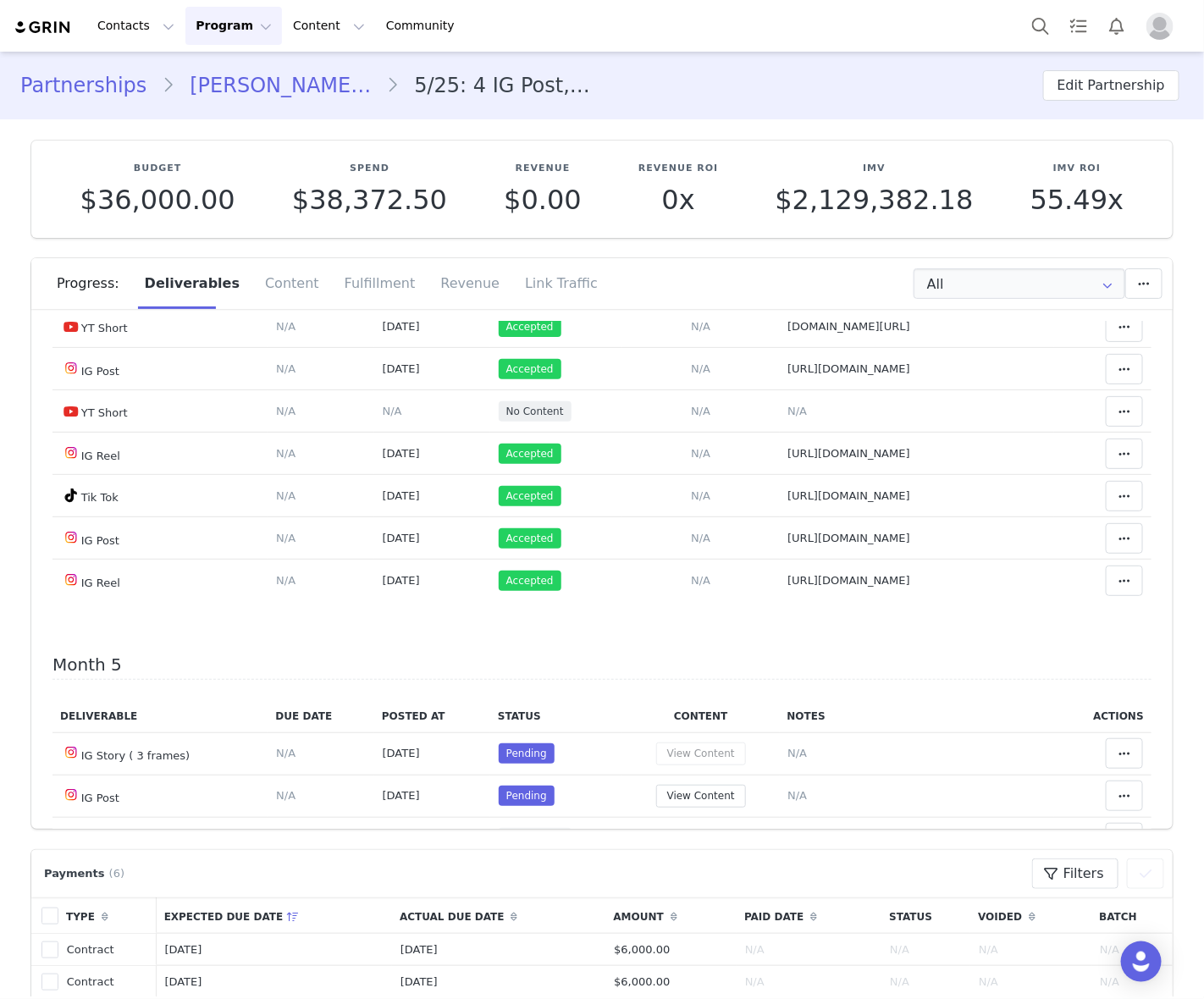
scroll to position [3068, 0]
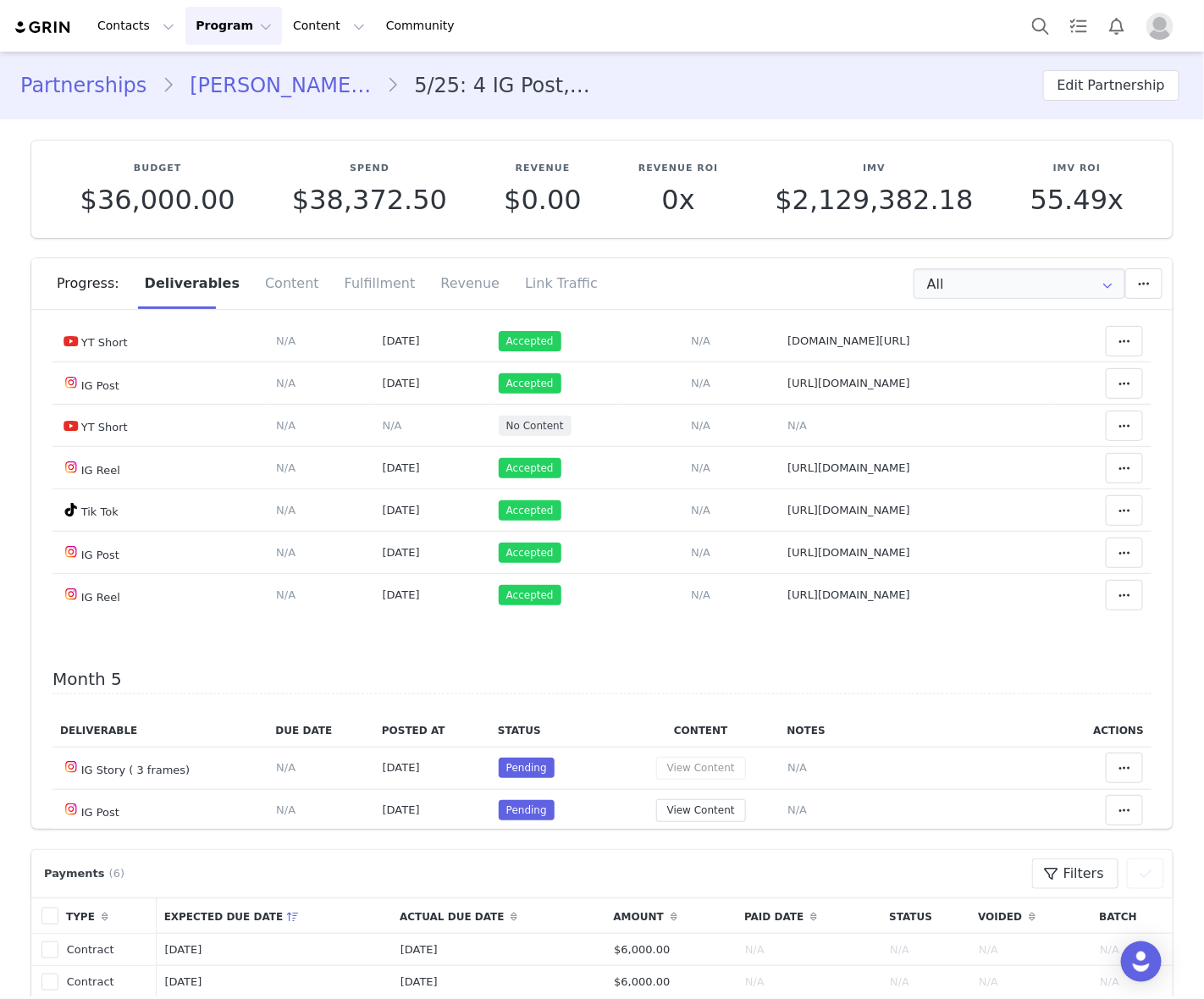
click at [656, 140] on button "View Content" at bounding box center [701, 129] width 90 height 22
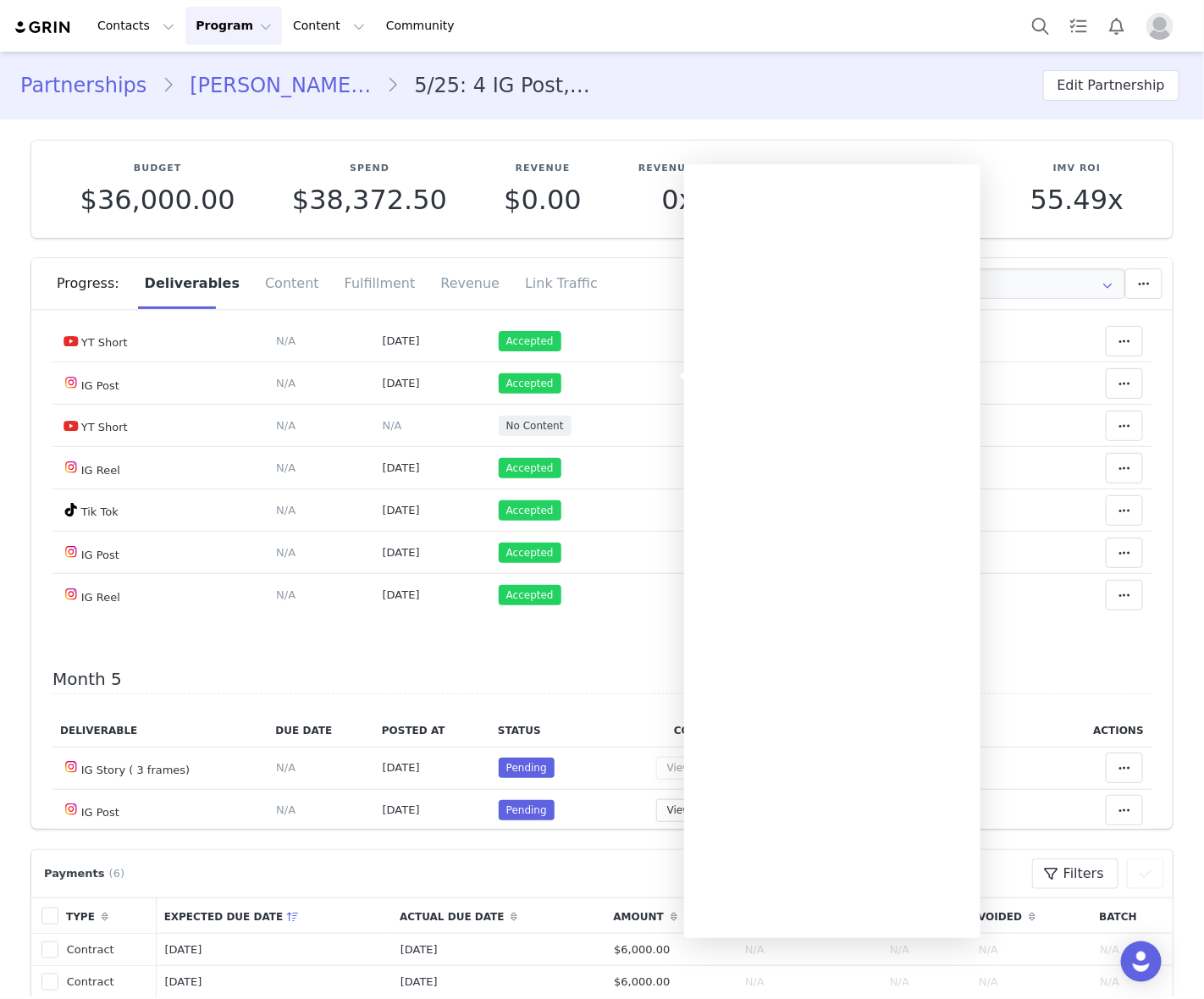
click at [656, 182] on button "View Content" at bounding box center [701, 171] width 90 height 22
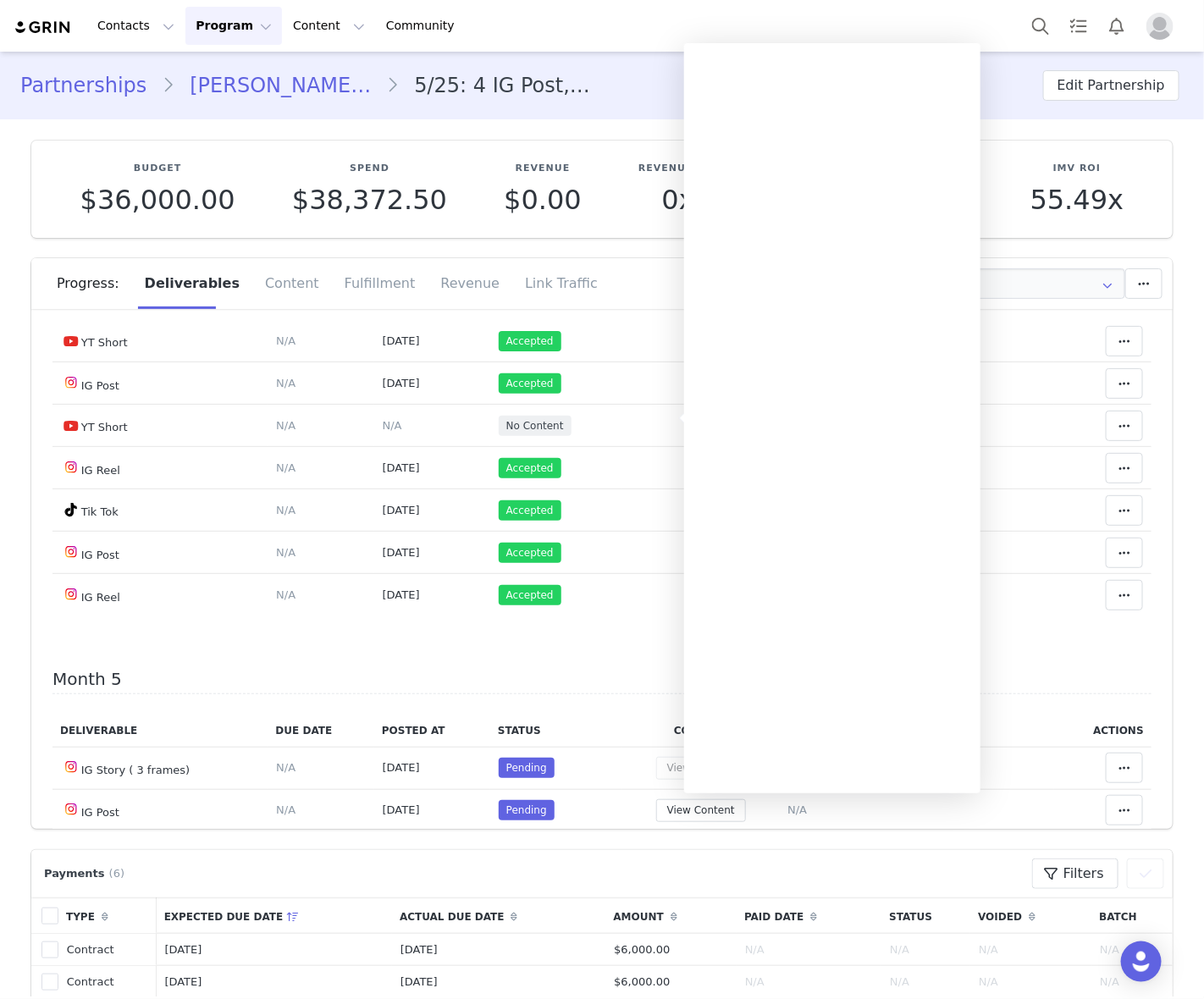
click at [546, 150] on td "Accepted" at bounding box center [555, 129] width 132 height 42
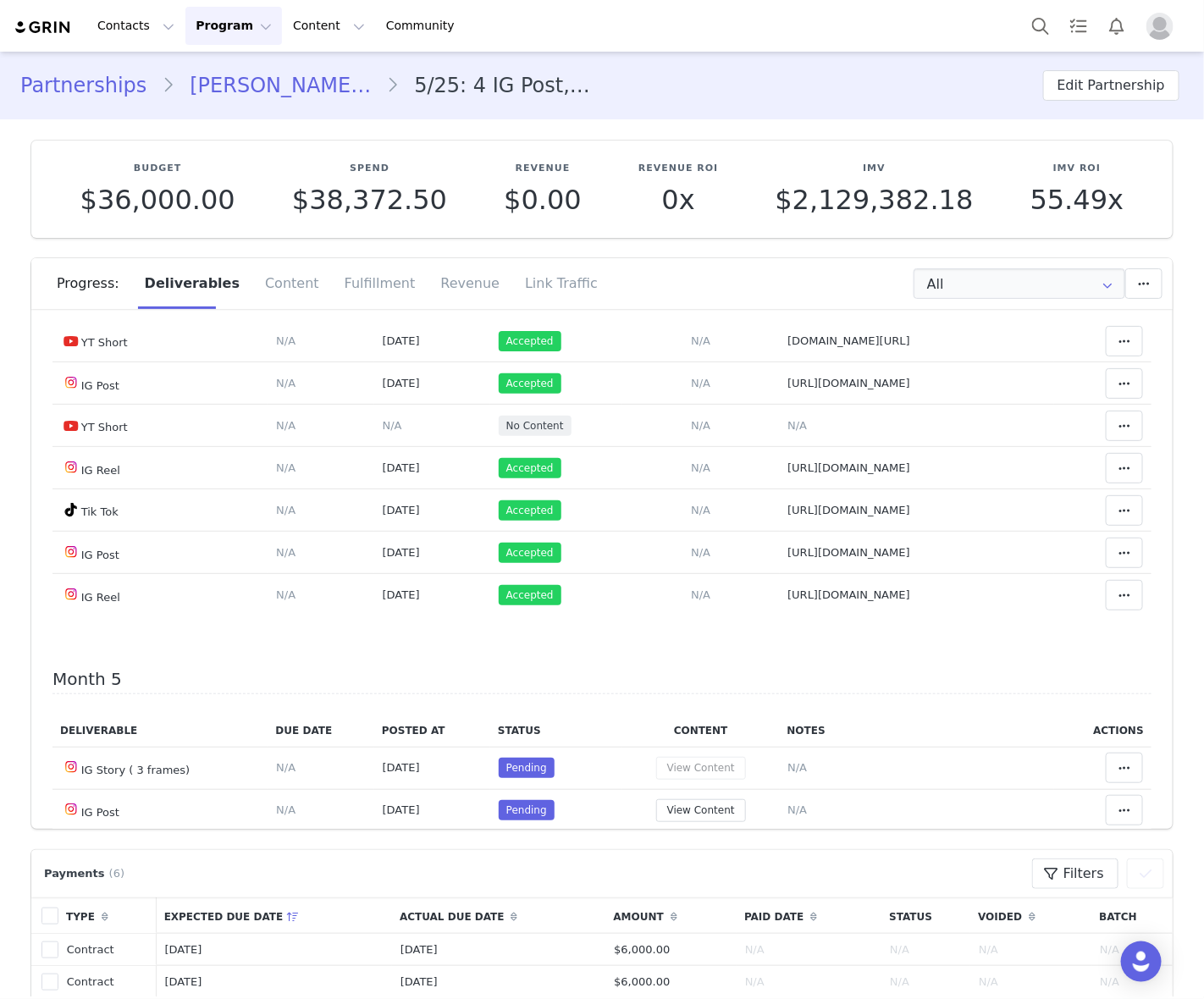
click at [1114, 140] on span at bounding box center [1124, 129] width 20 height 20
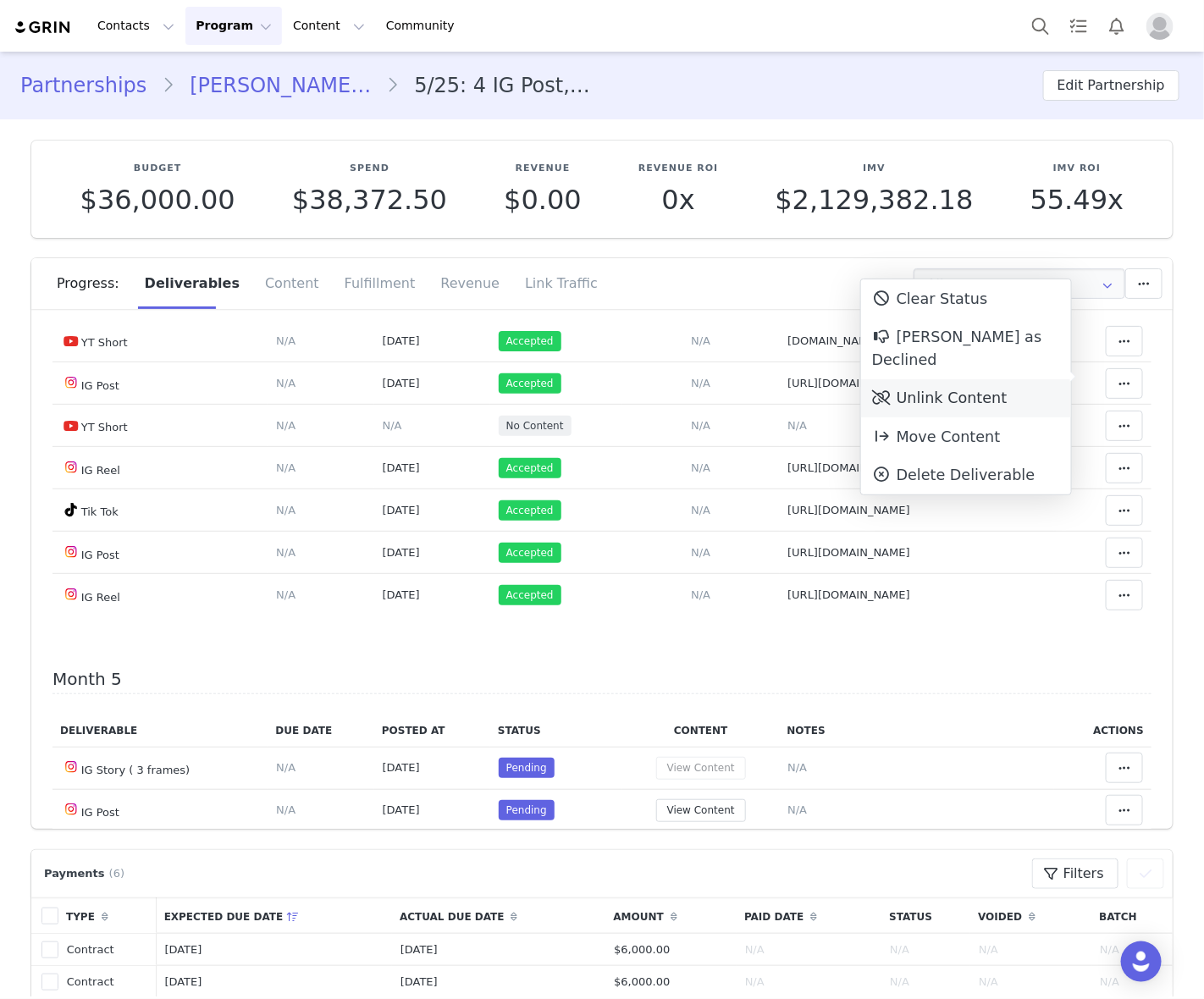
click at [984, 380] on div "Unlink Content" at bounding box center [965, 399] width 210 height 39
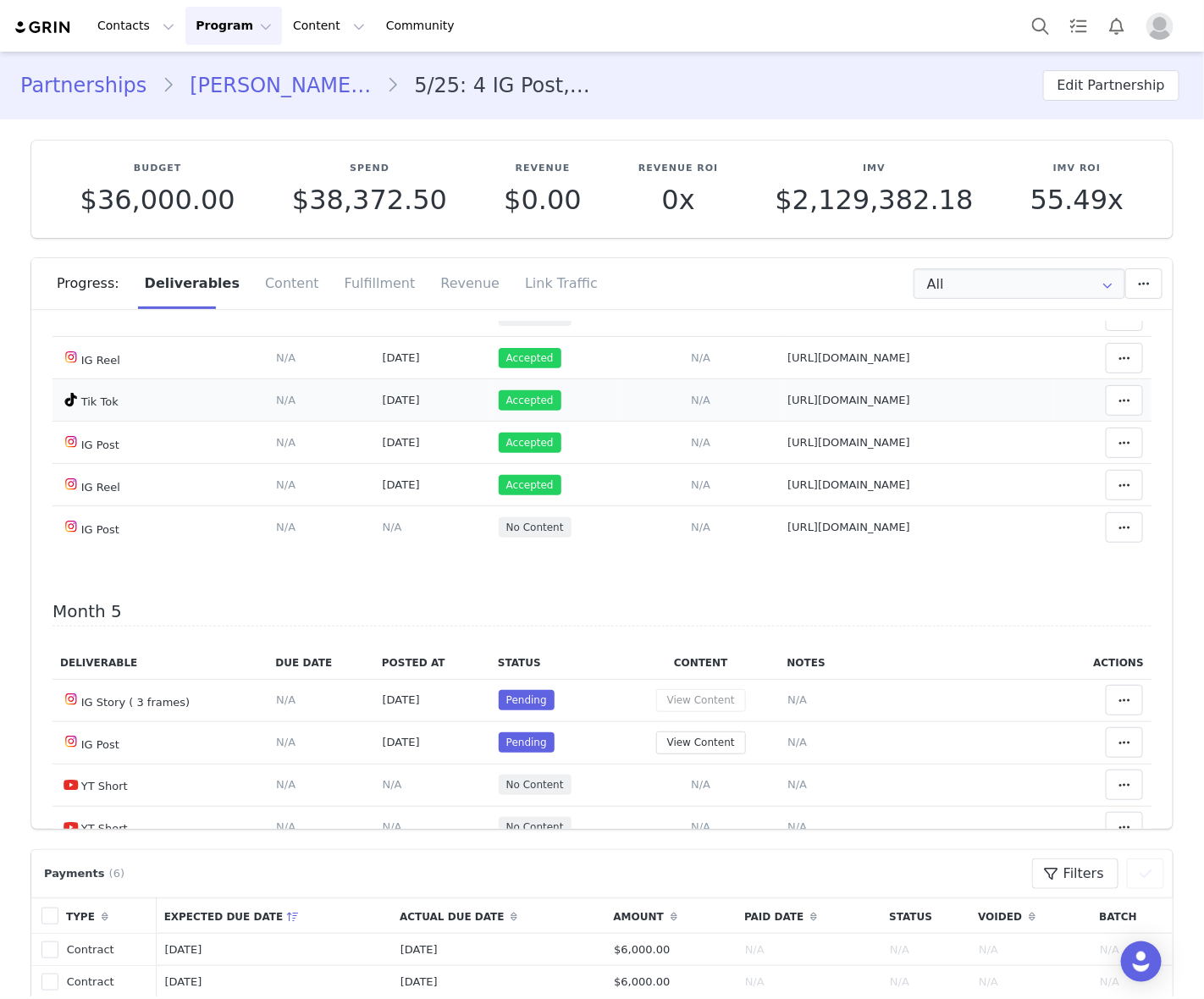
scroll to position [3174, 0]
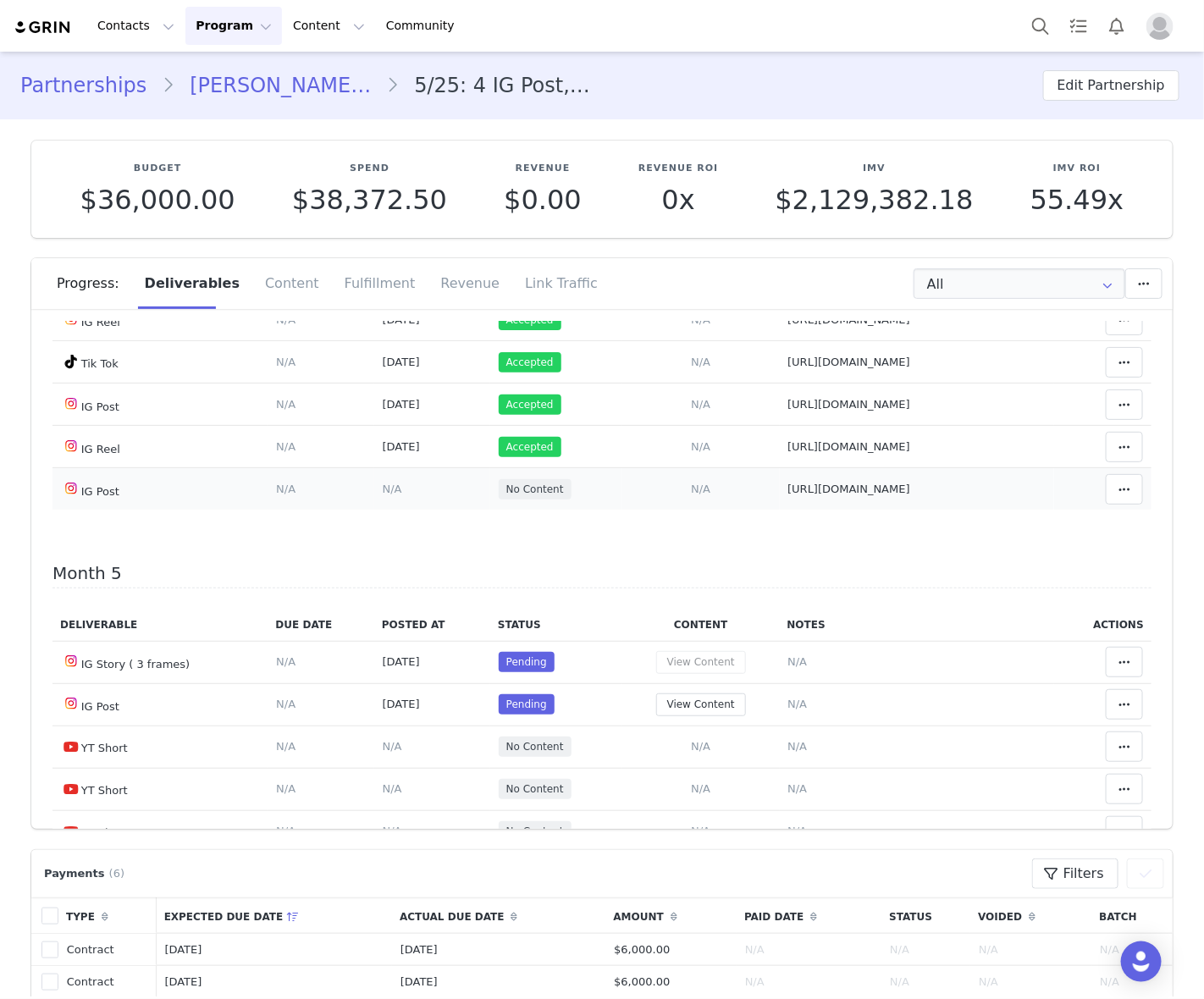
click at [382, 496] on span "N/A" at bounding box center [392, 489] width 20 height 13
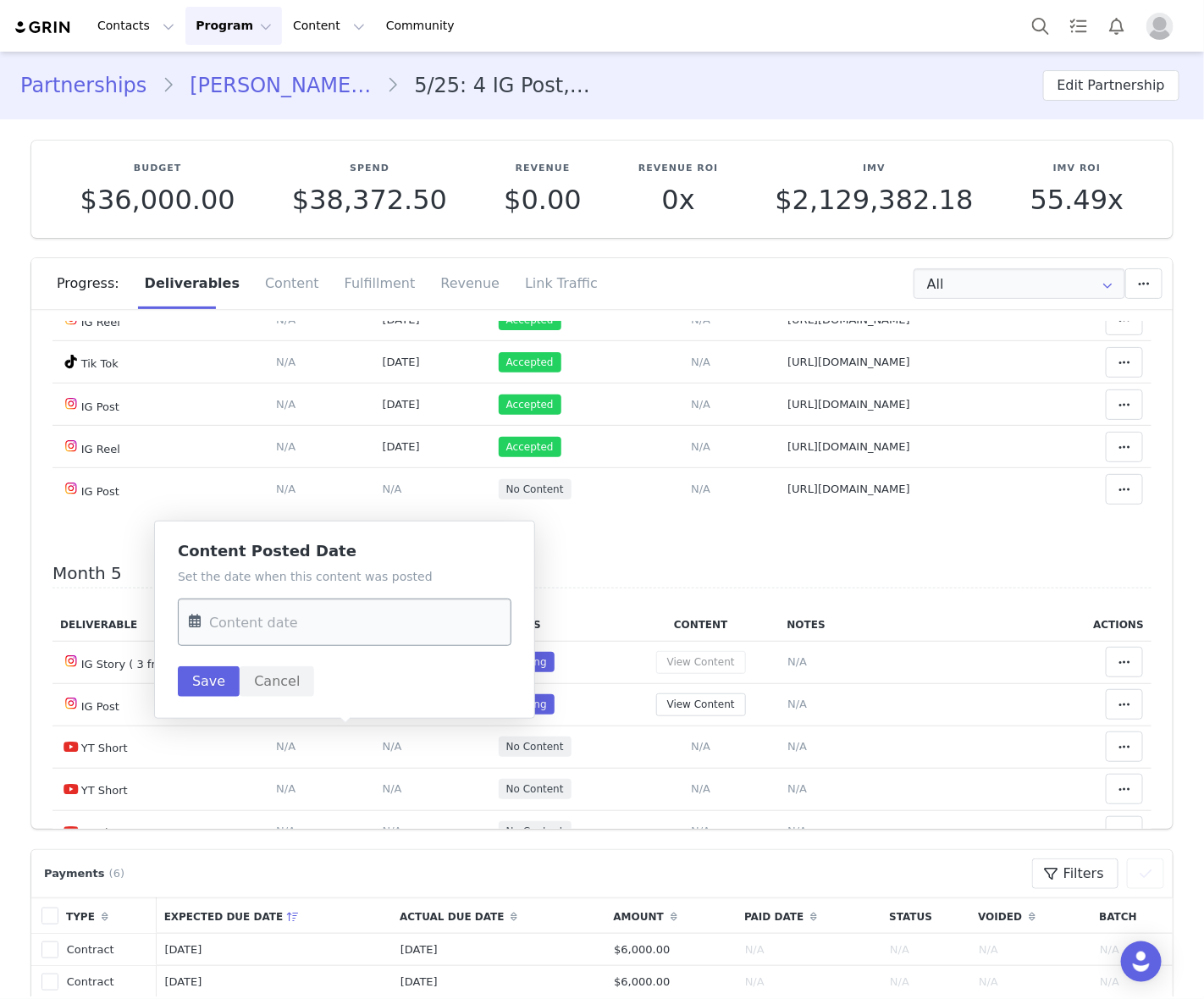
click at [328, 626] on input "text" at bounding box center [344, 621] width 334 height 48
click at [213, 879] on span "28" at bounding box center [209, 884] width 20 height 20
type input "Sep 28 2025"
click at [201, 679] on button "Save" at bounding box center [208, 681] width 61 height 30
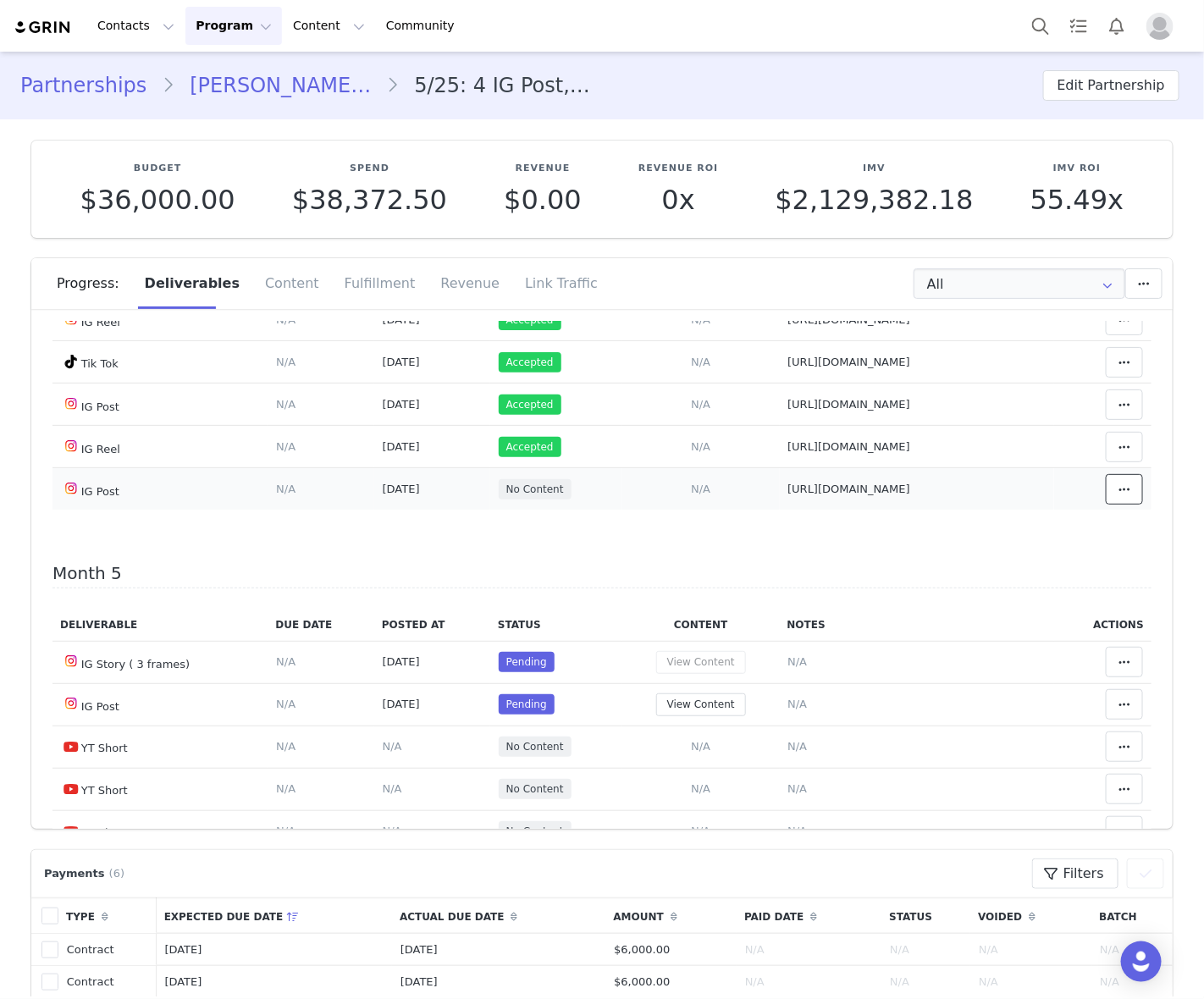
click at [1118, 496] on icon at bounding box center [1124, 490] width 12 height 14
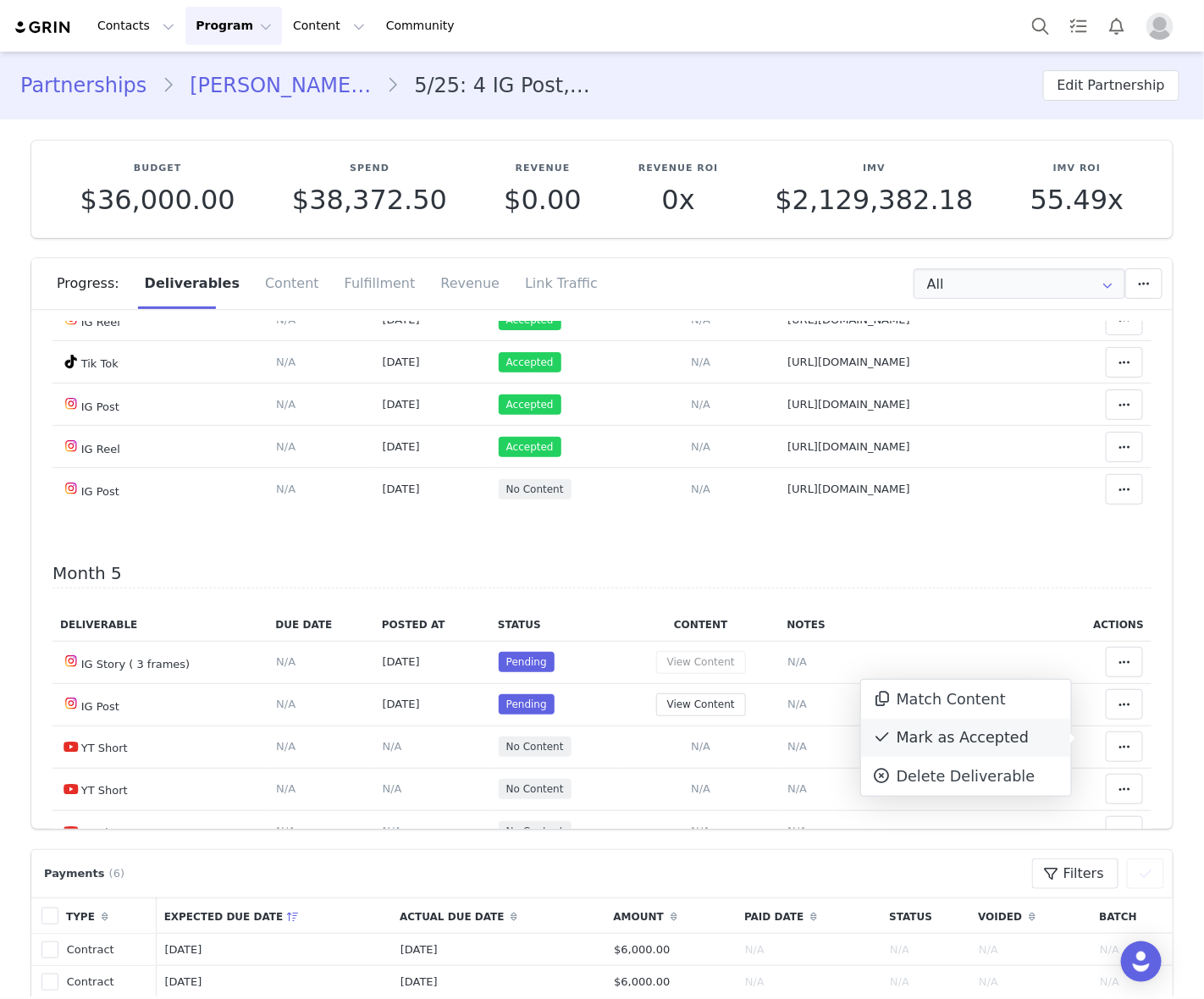
click at [961, 732] on div "Mark as Accepted" at bounding box center [965, 739] width 210 height 39
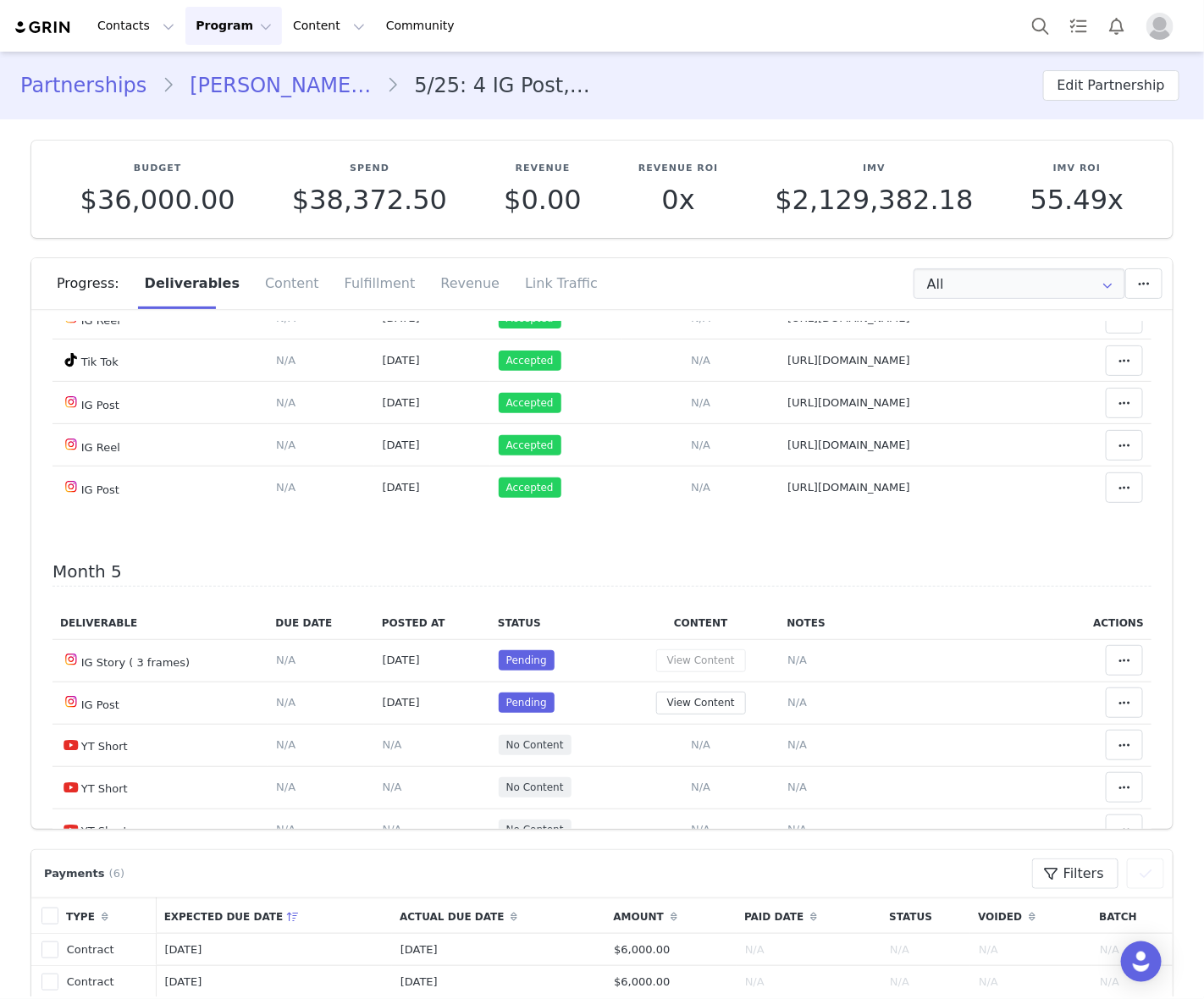
scroll to position [3280, 0]
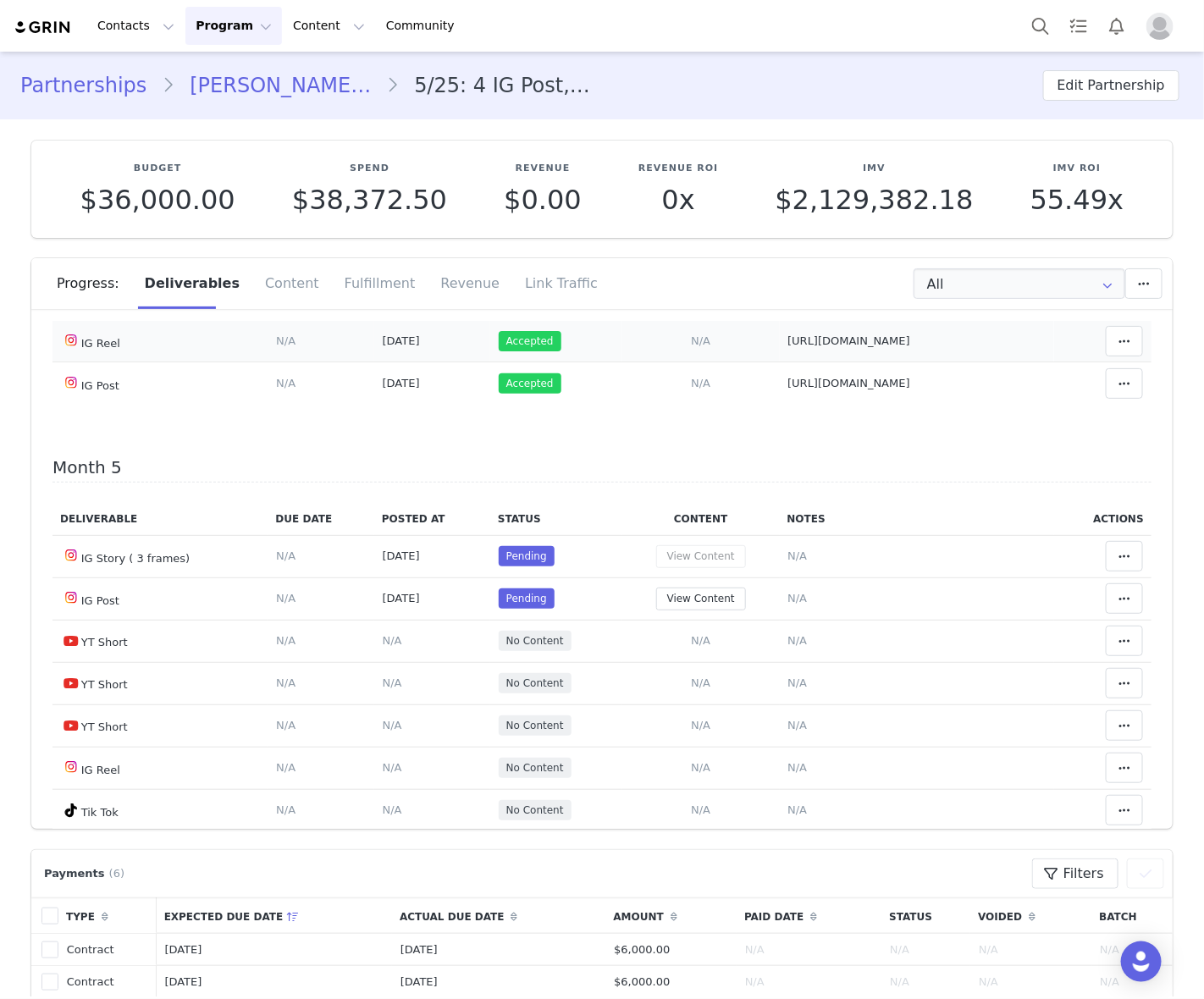
click at [382, 347] on span "Sep 27, 2025" at bounding box center [401, 340] width 37 height 13
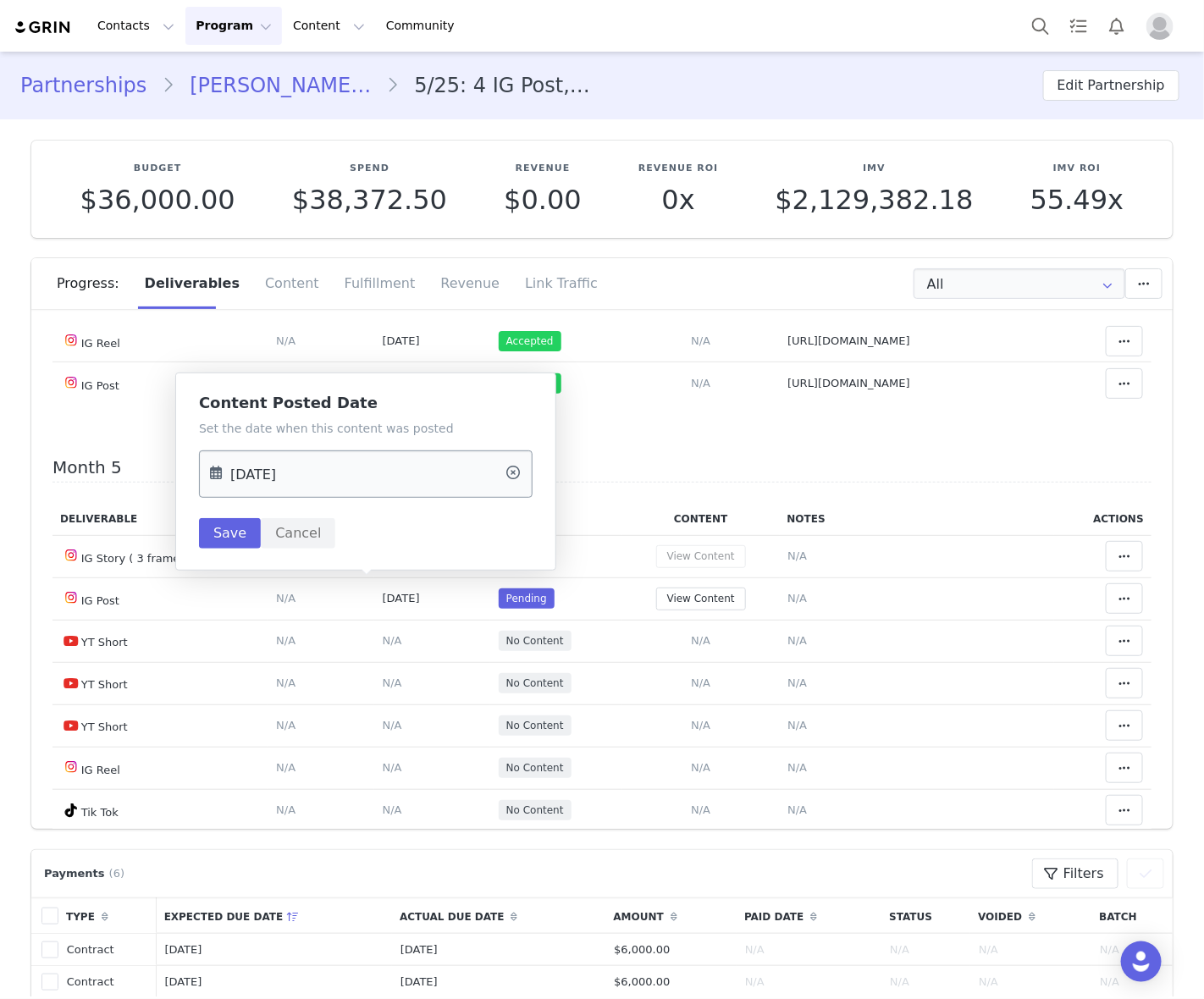
click at [378, 476] on input "Sep 28 2025" at bounding box center [366, 474] width 334 height 48
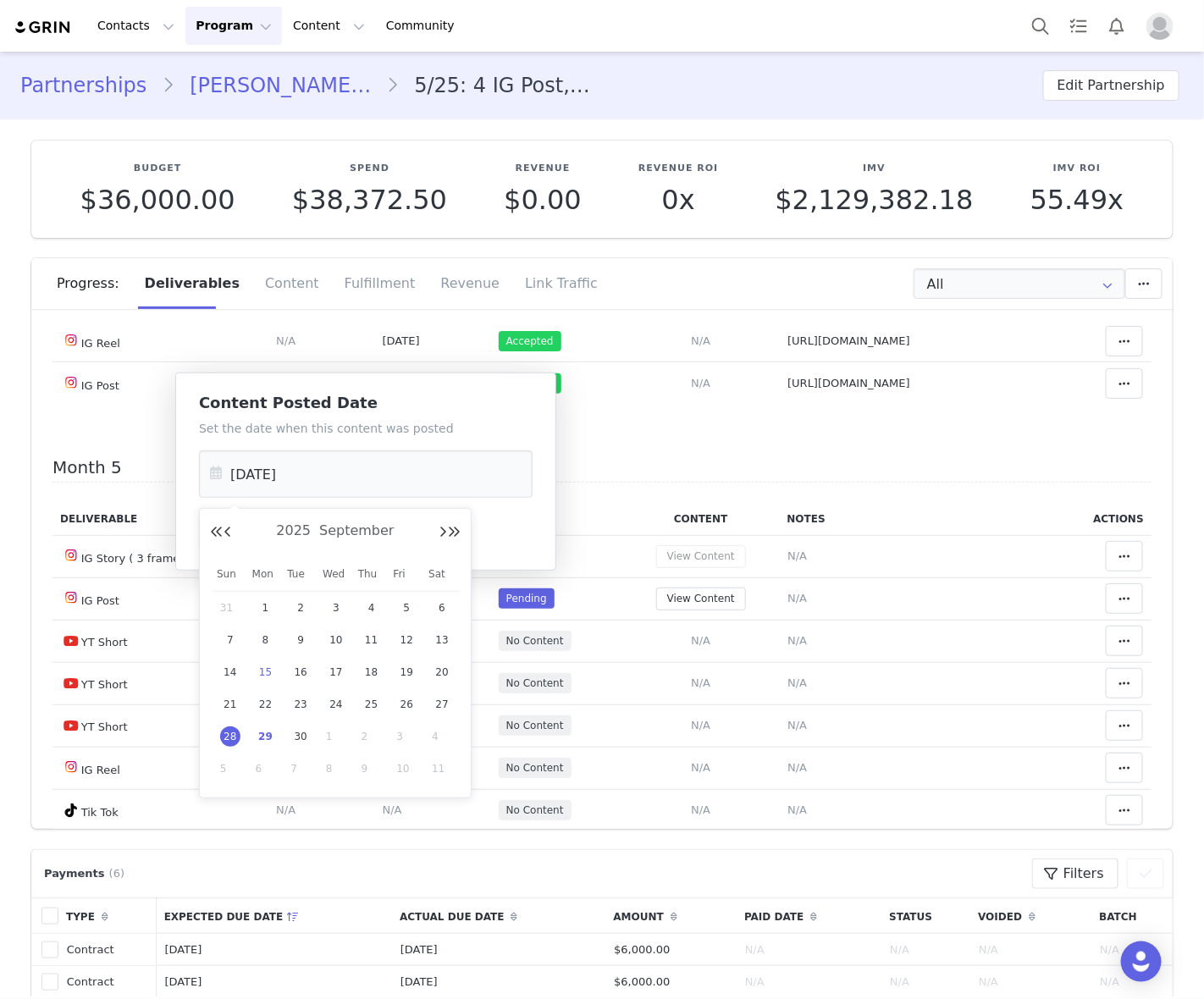
drag, startPoint x: 265, startPoint y: 732, endPoint x: 272, endPoint y: 681, distance: 51.5
click at [268, 725] on div "29" at bounding box center [265, 737] width 35 height 25
type input "Sep 29 2025"
click at [228, 536] on button "Save" at bounding box center [229, 533] width 61 height 30
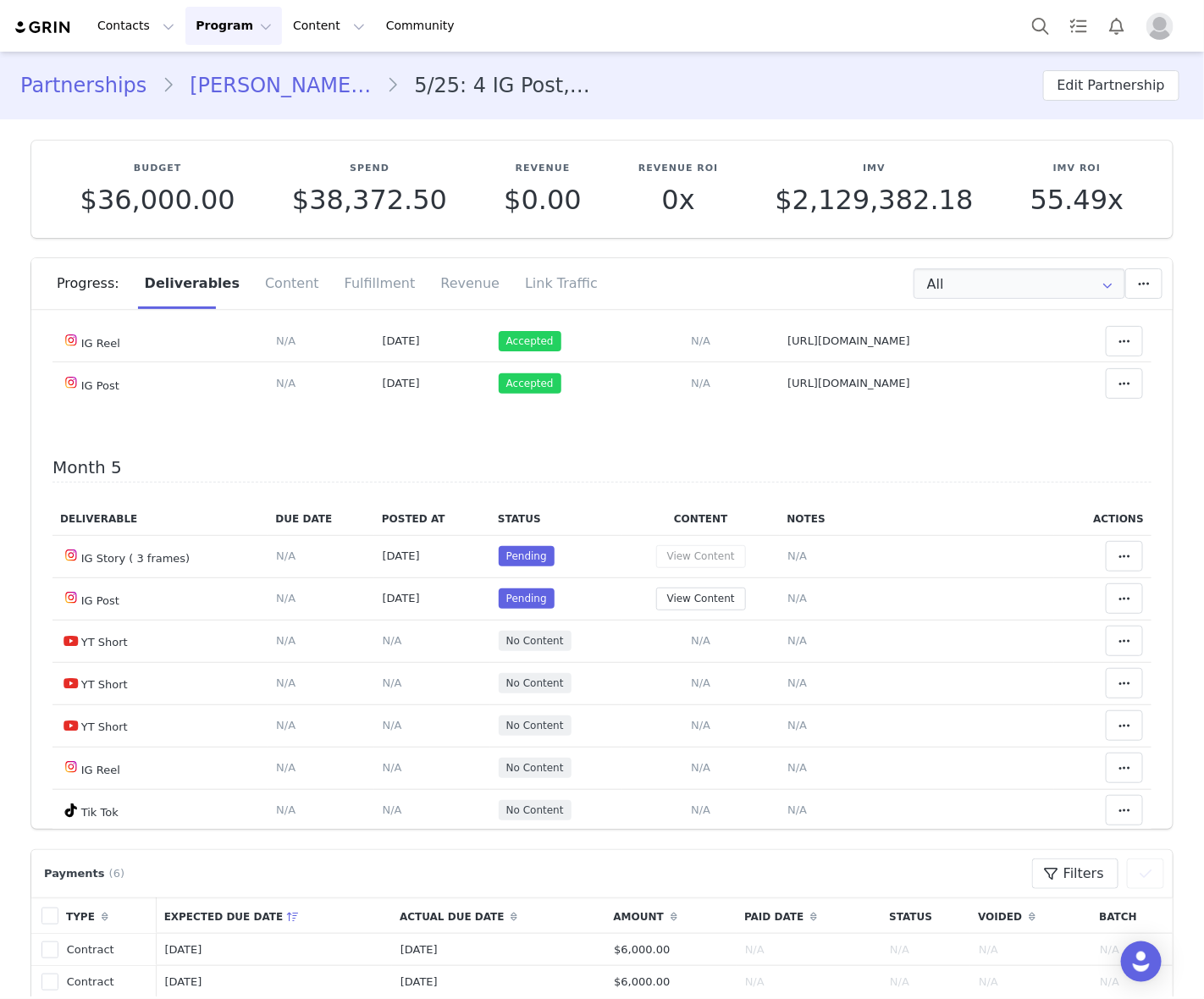
click at [966, 320] on td "Notes Save Cancel https://www.instagram.com/p/DOuBWfhktdr/" at bounding box center [917, 299] width 275 height 42
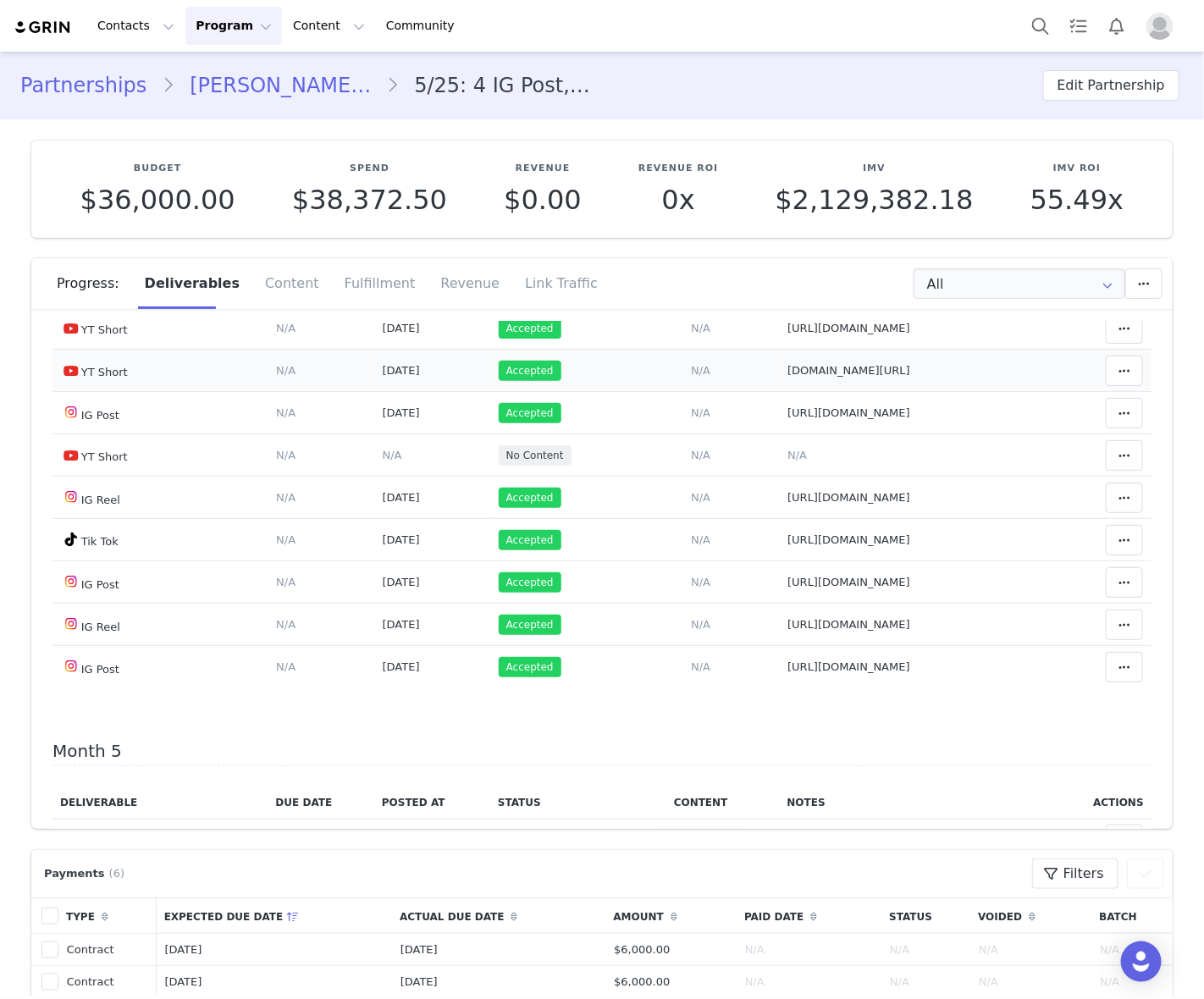
click at [972, 392] on td "Notes Save Cancel youtube.com/shorts/kaL5G0Q4Ae0" at bounding box center [917, 370] width 275 height 42
click at [787, 461] on span "N/A" at bounding box center [797, 455] width 20 height 13
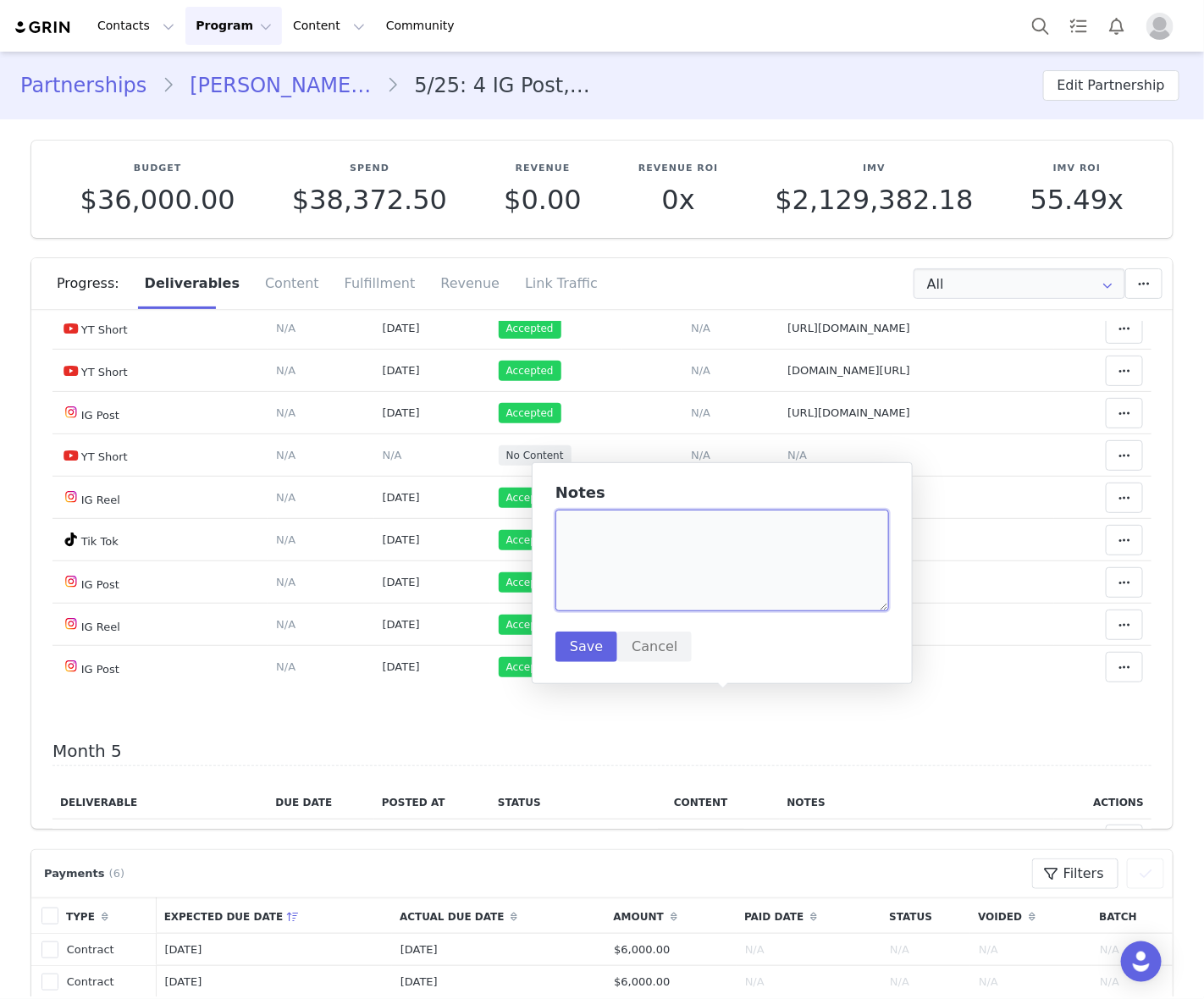
click at [724, 572] on textarea at bounding box center [722, 560] width 334 height 101
paste textarea "https://www.youtube.com/sho"
type textarea "https://www.youtube.com/sho"
click at [580, 646] on button "Save" at bounding box center [585, 646] width 61 height 30
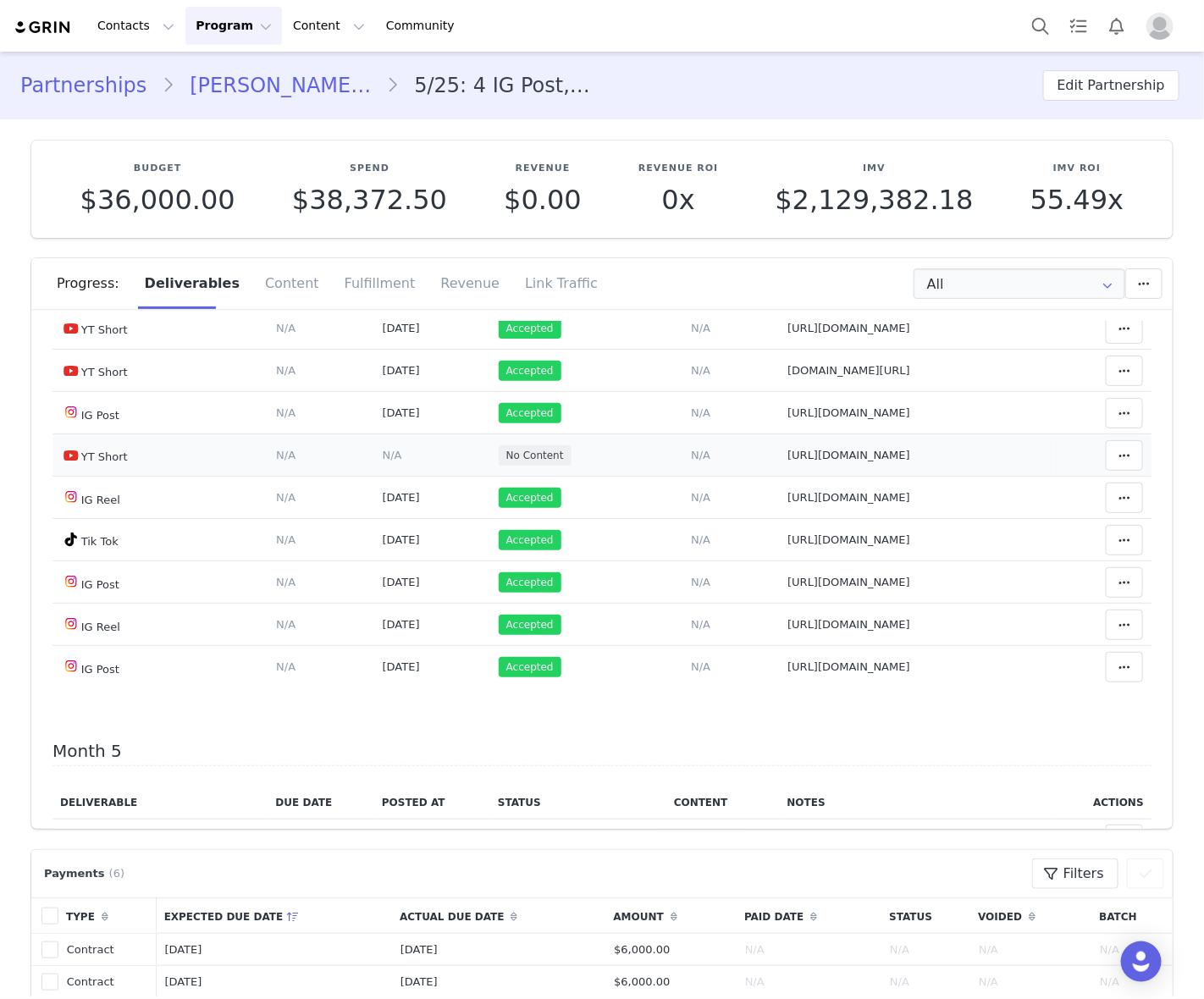
drag, startPoint x: 348, startPoint y: 702, endPoint x: 387, endPoint y: 696, distance: 39.5
click at [382, 461] on span "N/A" at bounding box center [392, 455] width 20 height 13
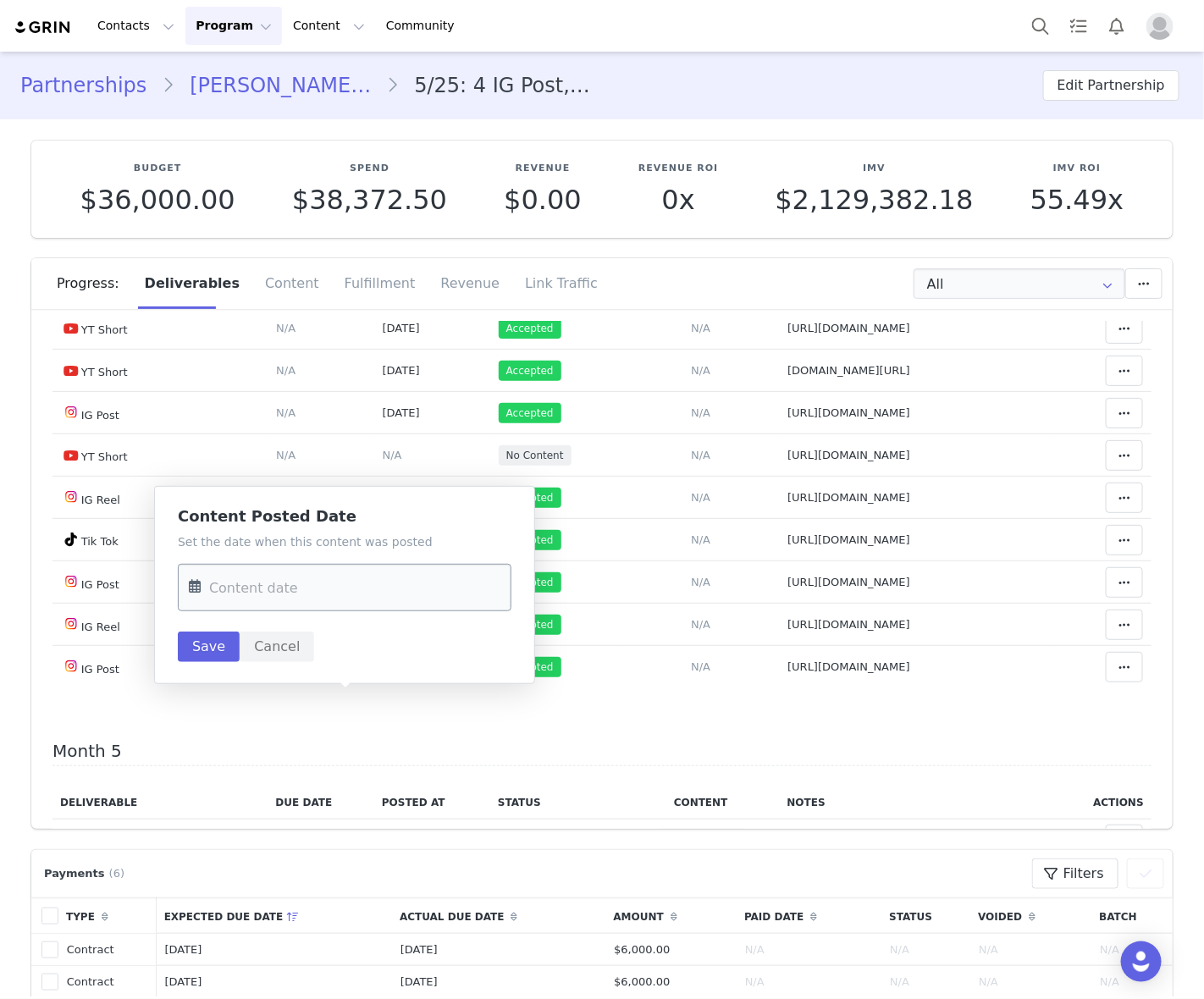
click at [369, 580] on input "text" at bounding box center [344, 587] width 334 height 48
click at [238, 755] on span "8" at bounding box center [244, 753] width 20 height 20
type input "Sep 08 2025"
click at [200, 636] on button "Save" at bounding box center [208, 646] width 61 height 30
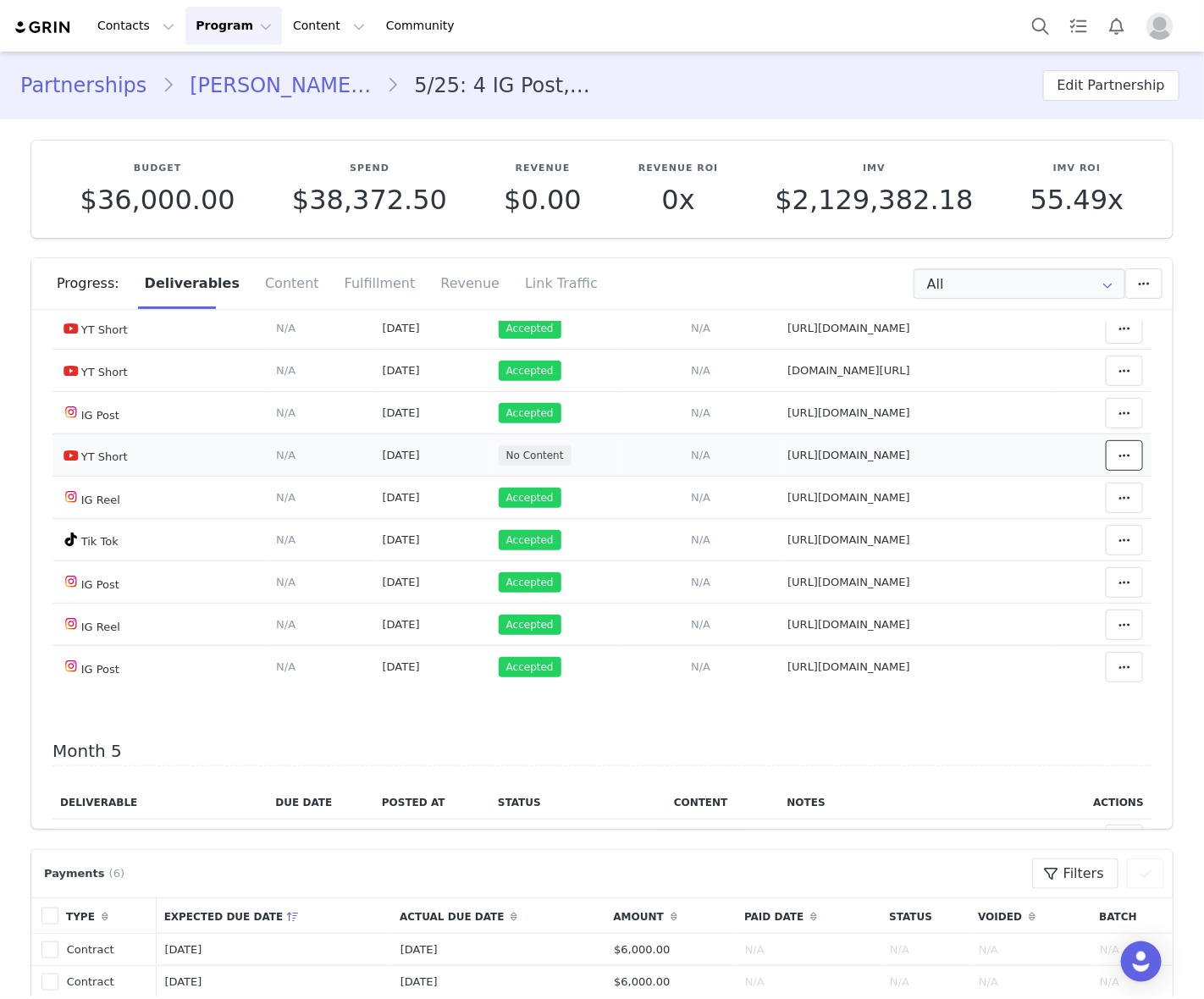
click at [1118, 462] on icon at bounding box center [1124, 456] width 12 height 14
click at [986, 705] on div "Mark as Accepted" at bounding box center [965, 703] width 210 height 39
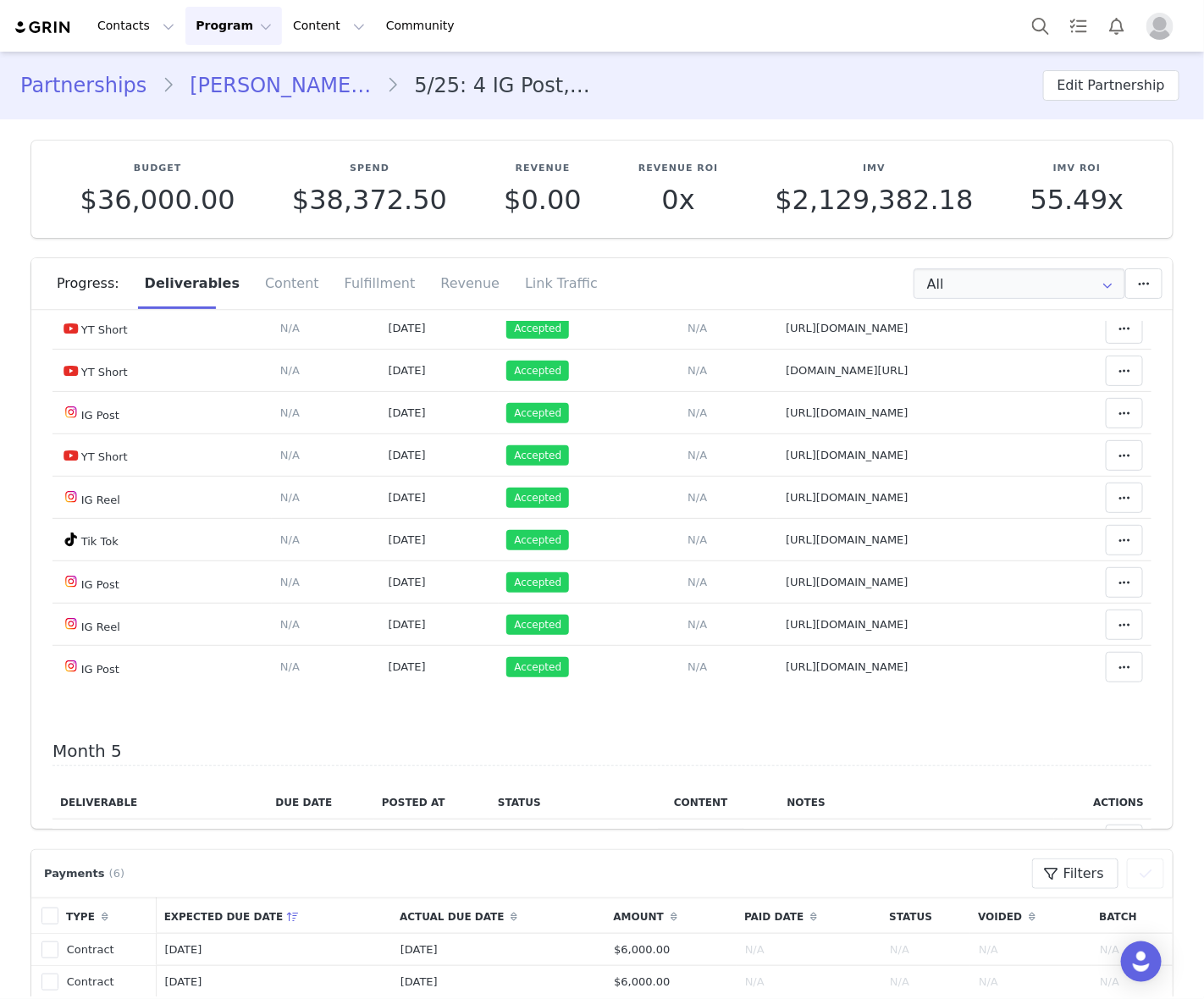
click at [1105, 132] on button at bounding box center [1124, 116] width 37 height 30
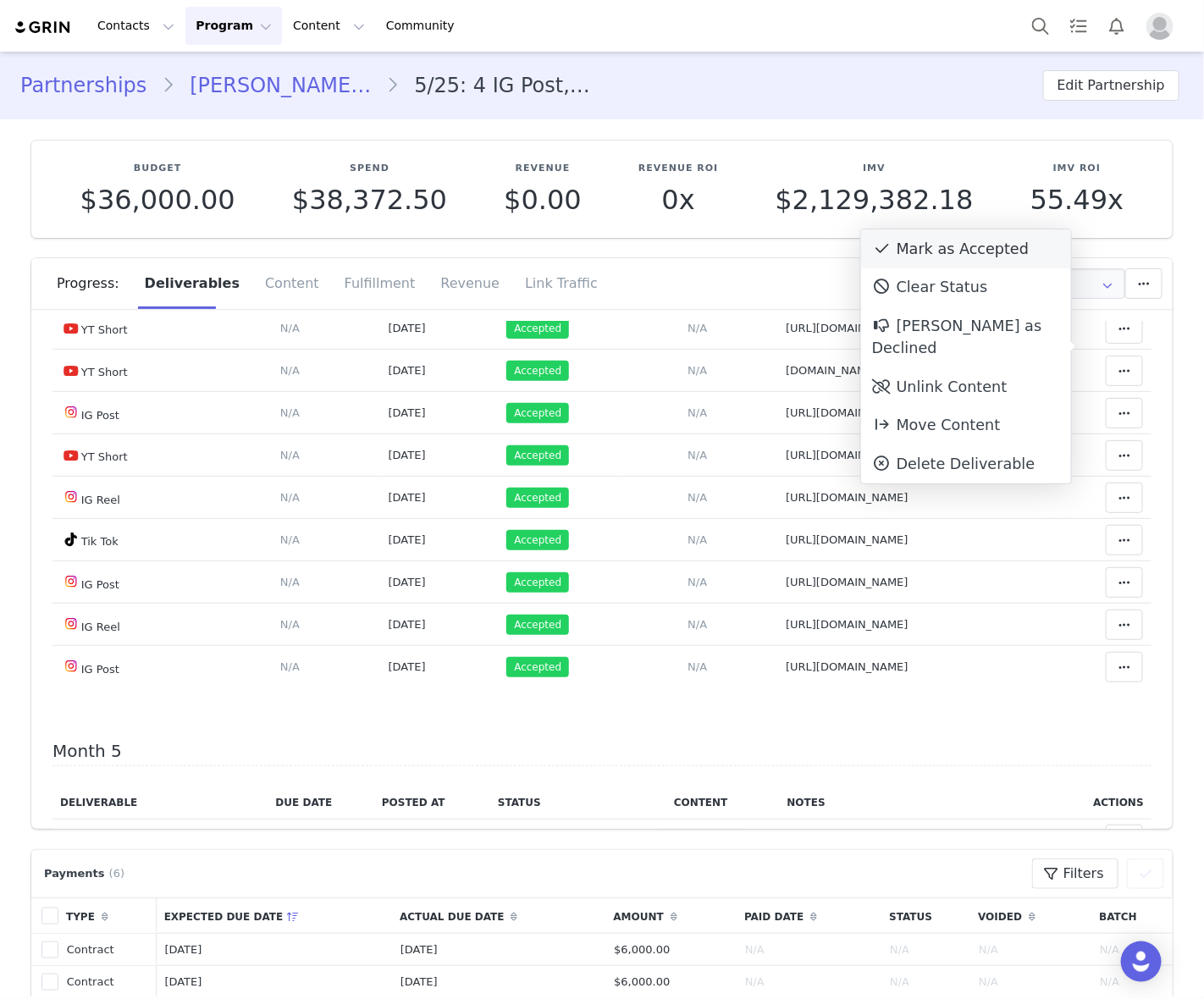
click at [941, 246] on div "Mark as Accepted" at bounding box center [965, 249] width 210 height 39
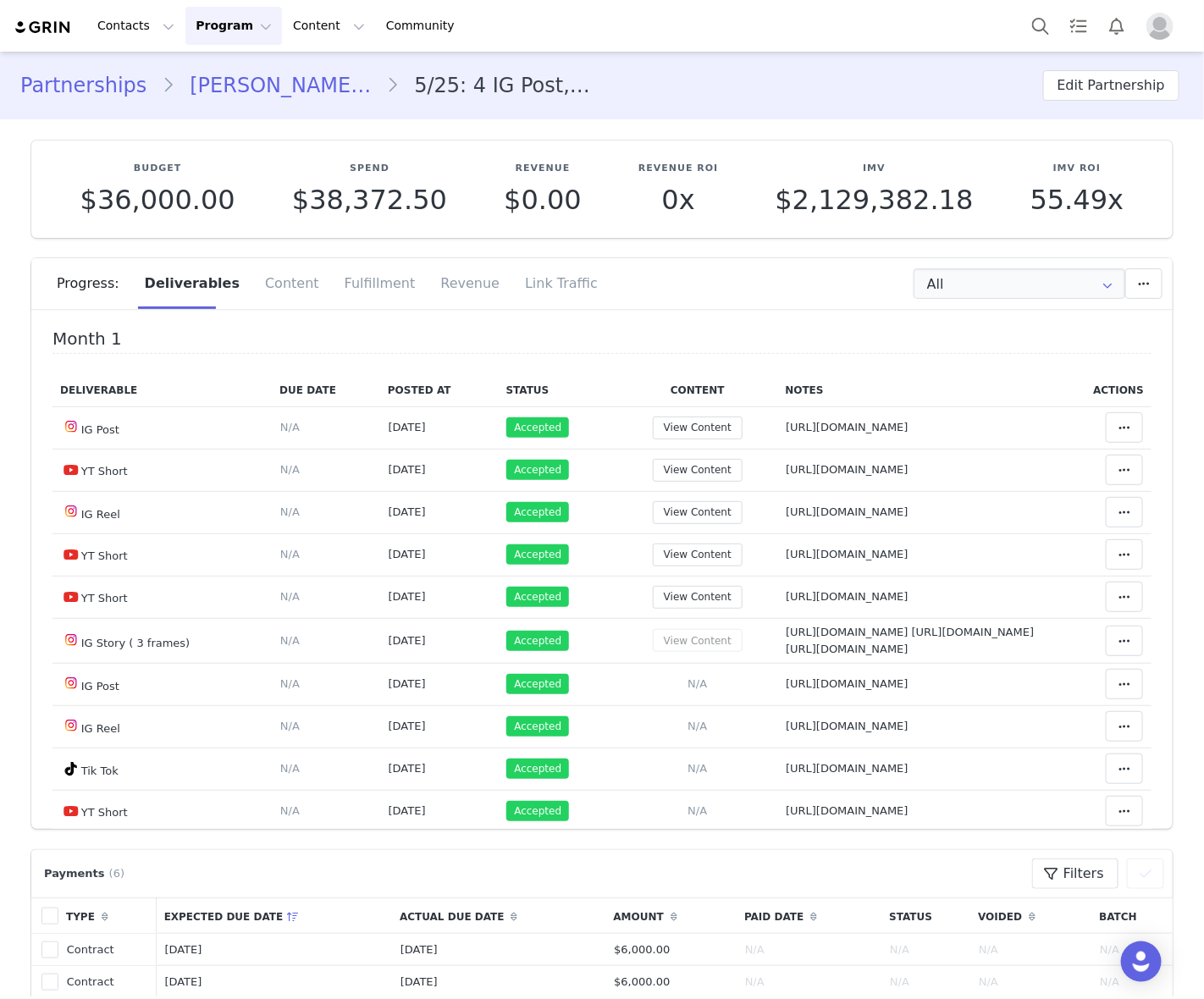
scroll to position [2996, 0]
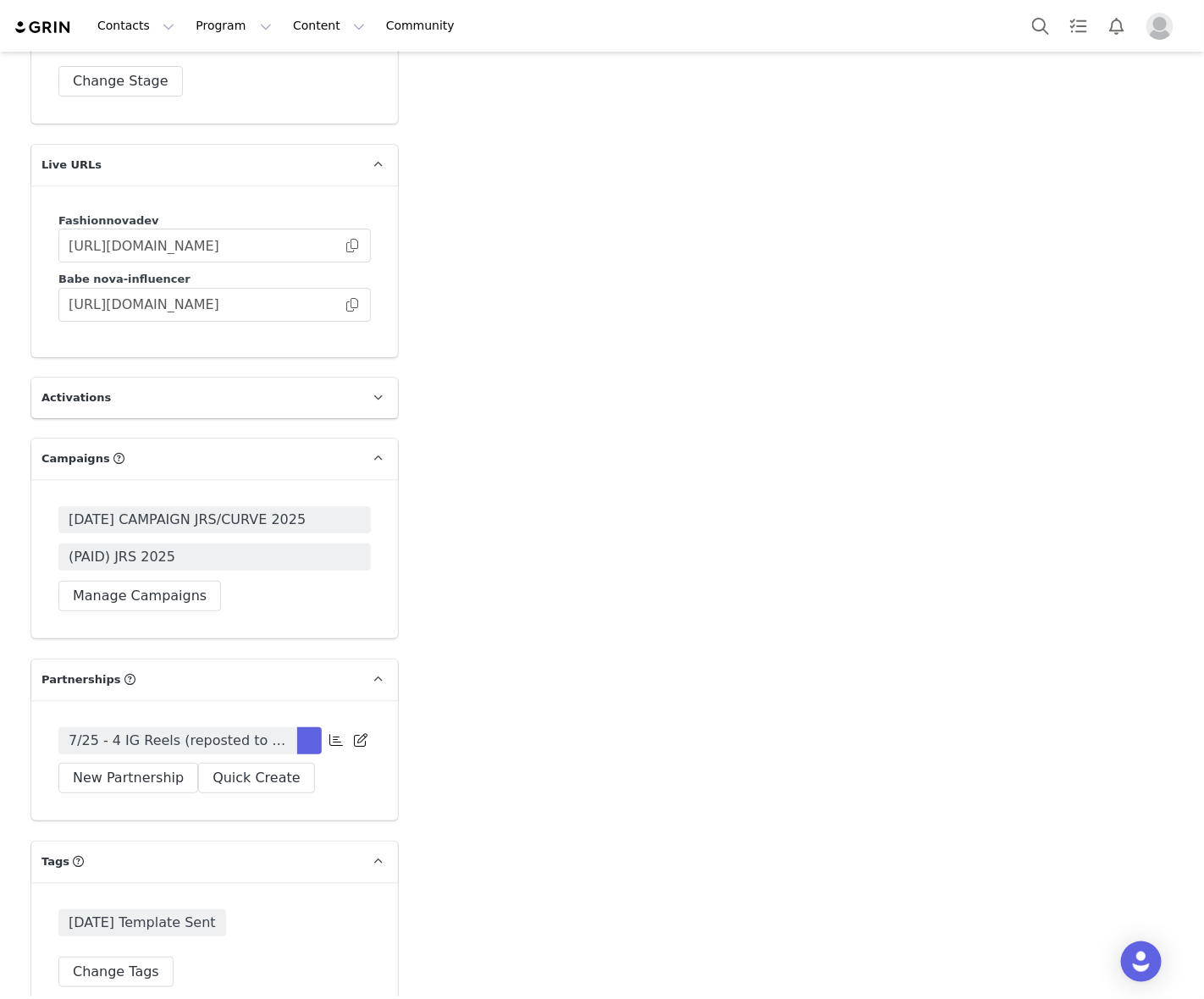
scroll to position [5088, 0]
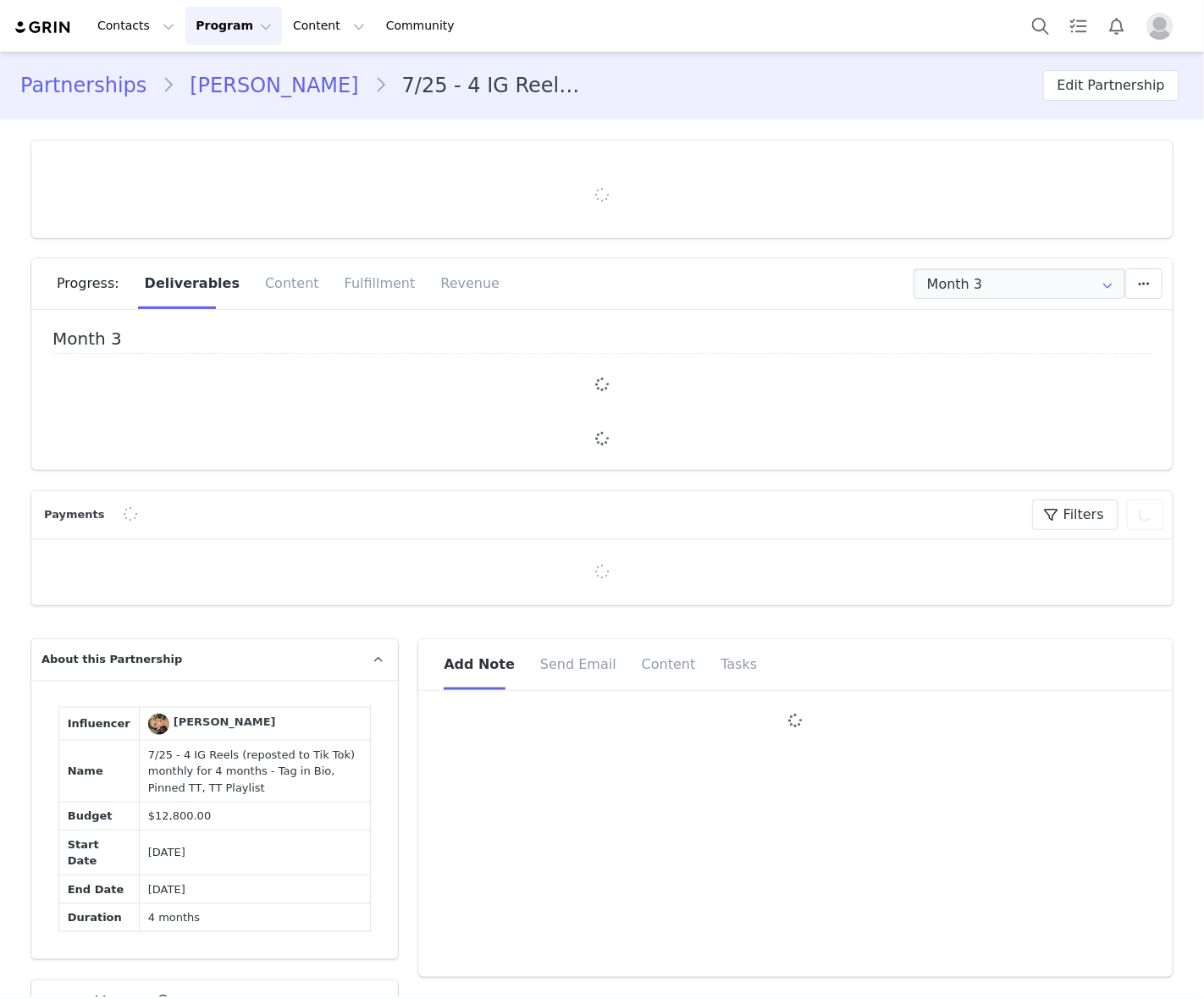
type input "+1 ([GEOGRAPHIC_DATA])"
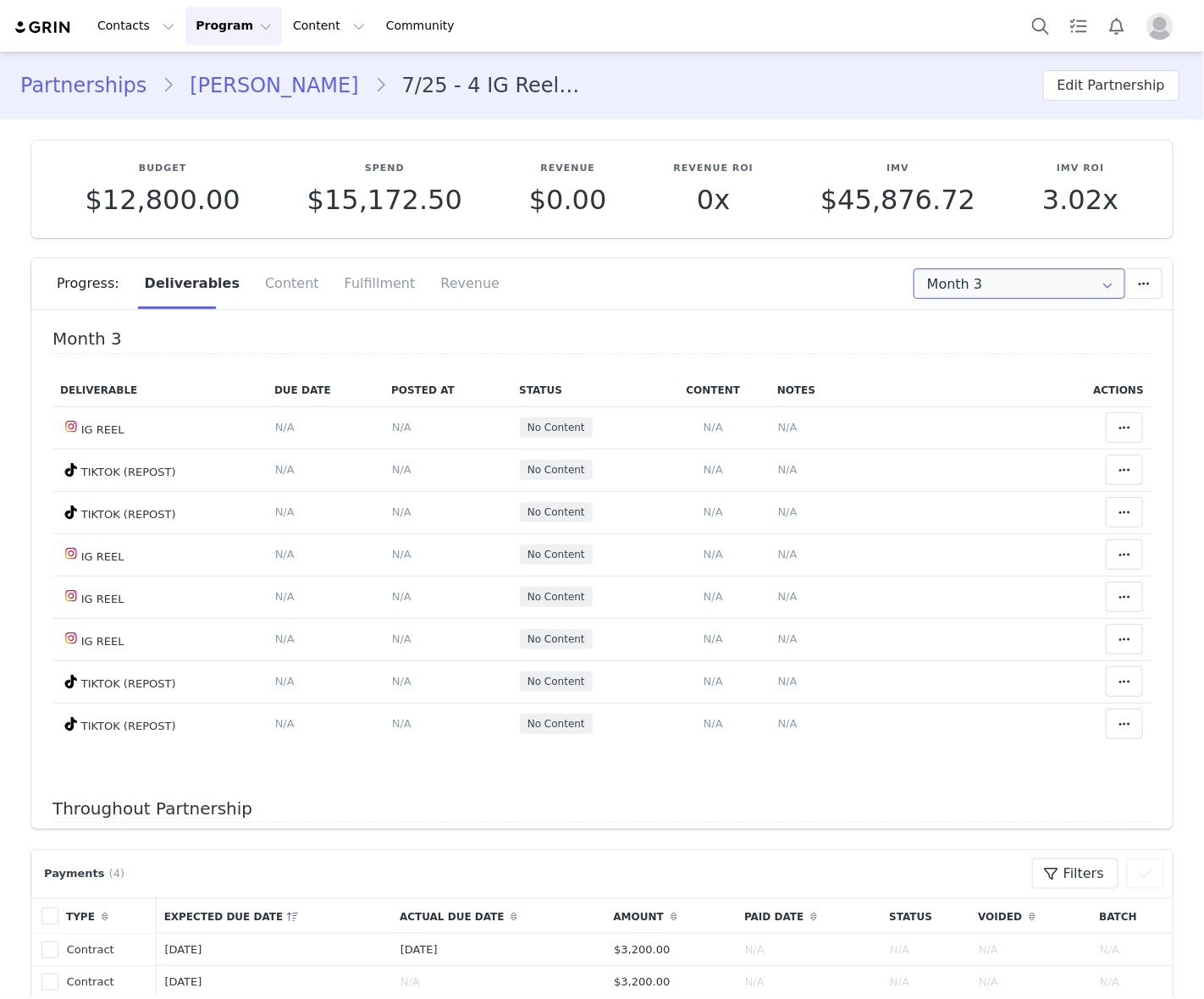
click at [949, 297] on input "Month 3" at bounding box center [1019, 283] width 212 height 30
click at [971, 455] on li "All Months" at bounding box center [1019, 443] width 226 height 28
type input "All"
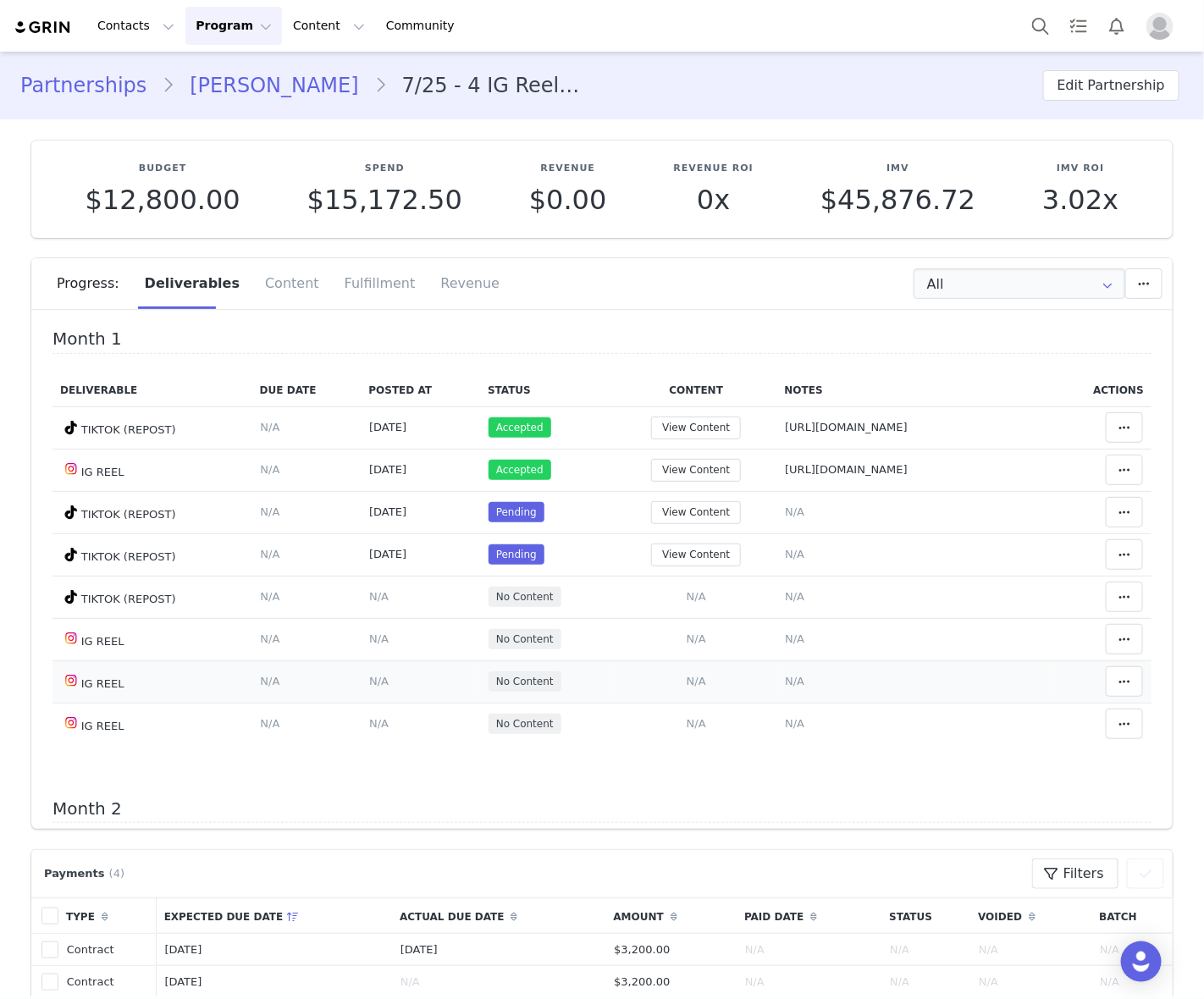
click at [946, 668] on td "Notes Save Cancel N/A" at bounding box center [914, 681] width 275 height 42
click at [924, 657] on td "Notes Save Cancel N/A" at bounding box center [914, 638] width 275 height 42
click at [784, 639] on span "N/A" at bounding box center [794, 638] width 20 height 13
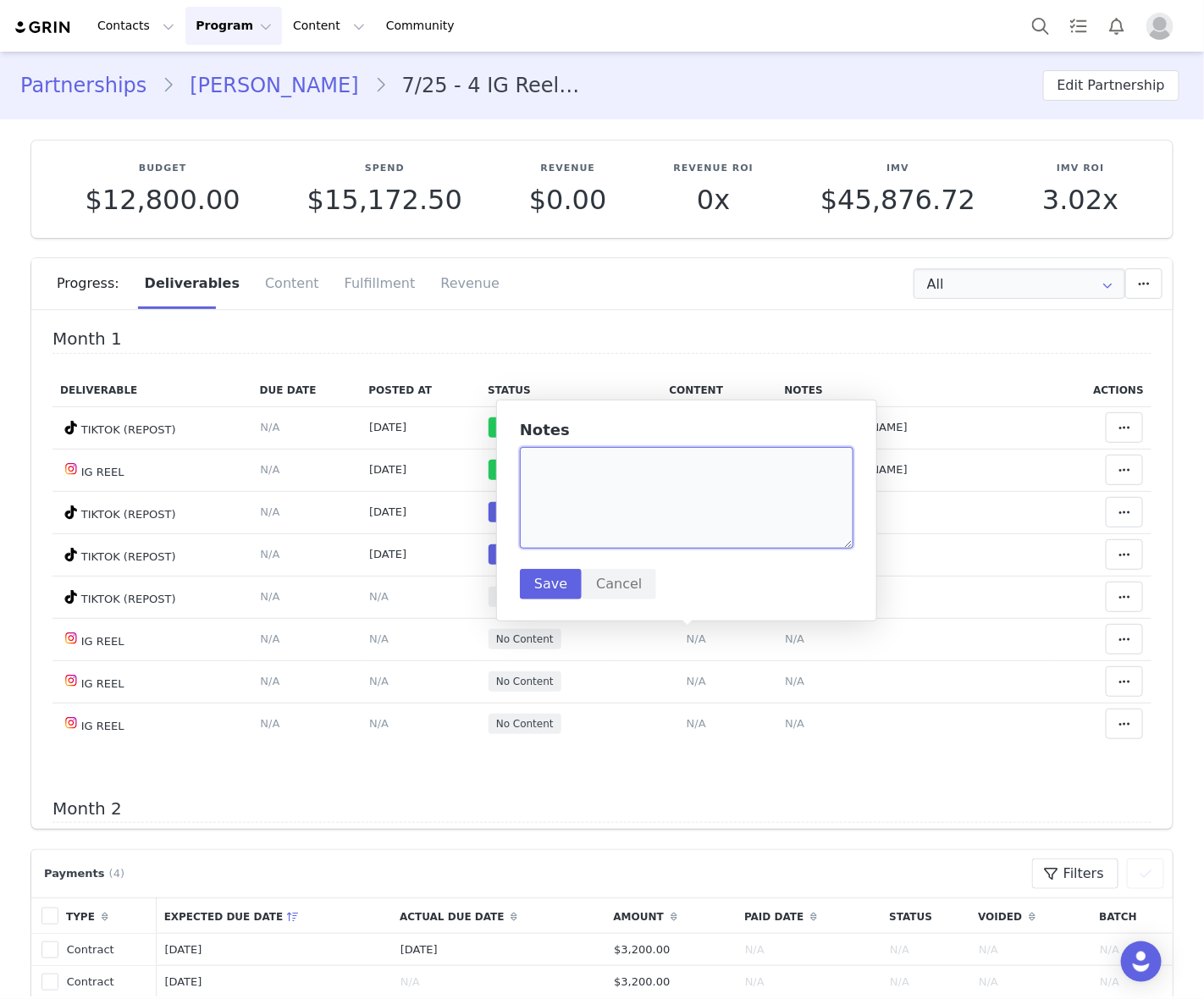
click at [655, 509] on textarea at bounding box center [687, 498] width 334 height 101
paste textarea "https://www.instagram.com/reel/DOi05pREXZR/"
type textarea "https://www.instagram.com/reel/DOi05pREXZR/"
click at [563, 584] on button "Save" at bounding box center [550, 583] width 61 height 30
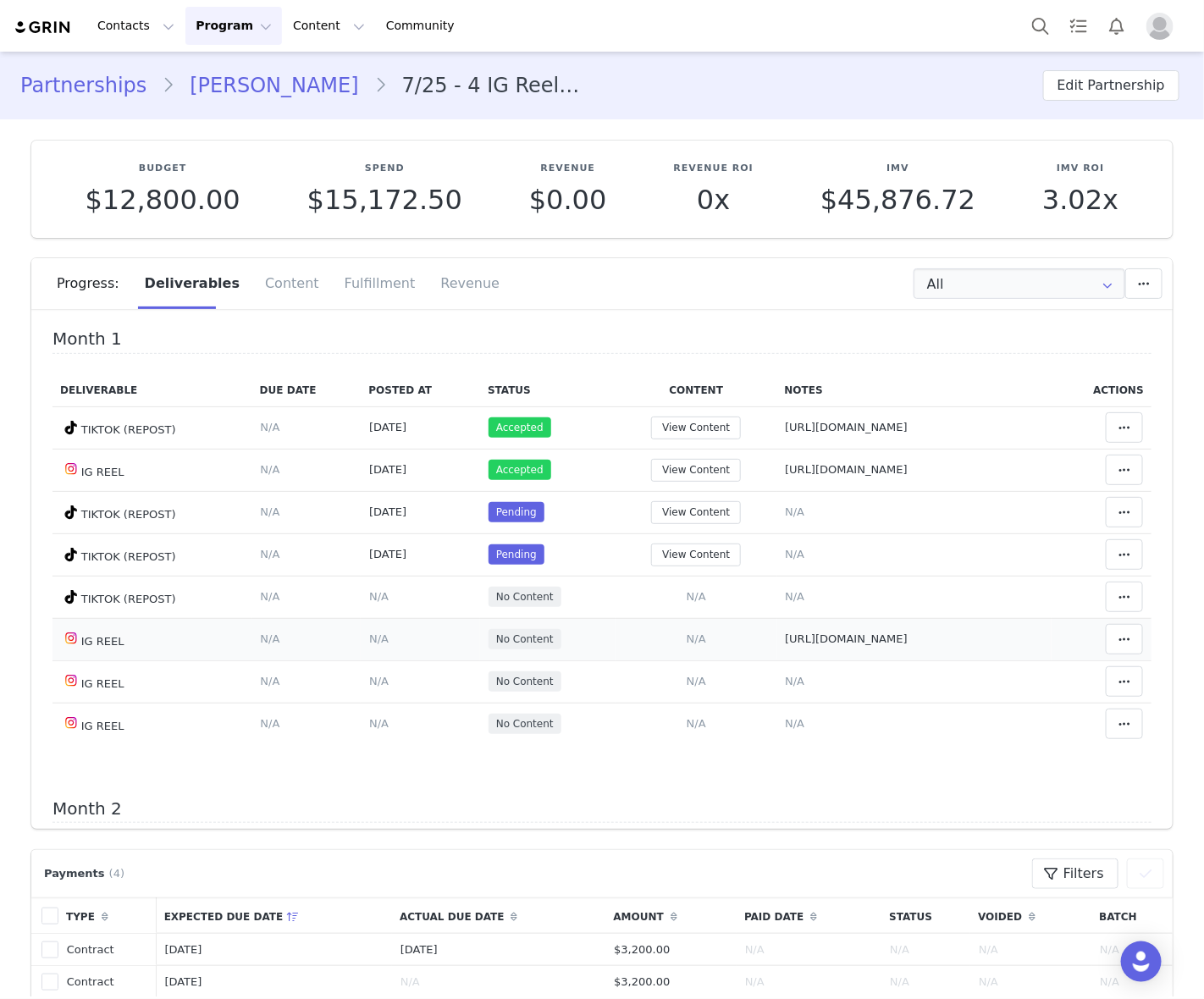
click at [369, 636] on span "N/A" at bounding box center [379, 638] width 20 height 13
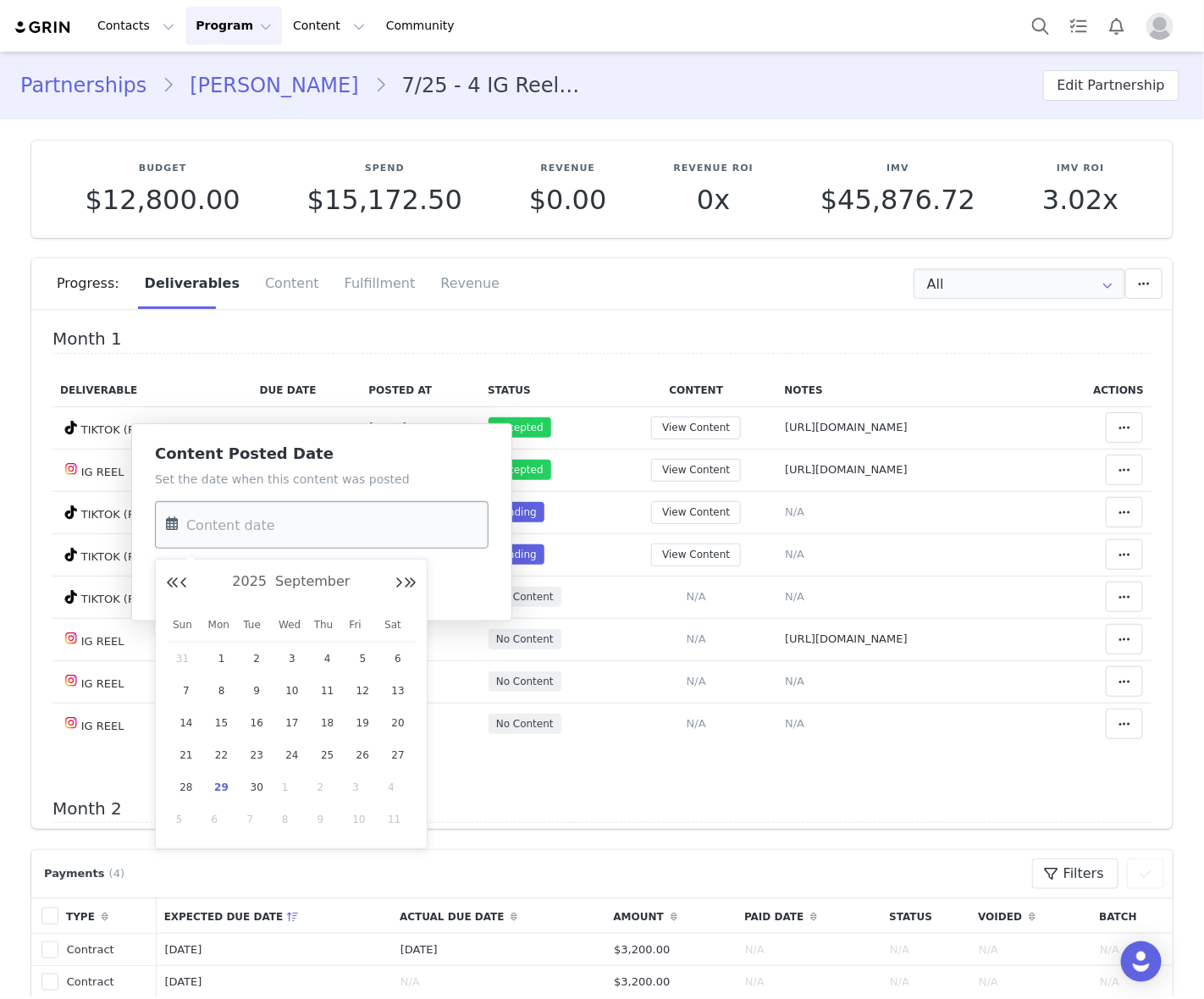
click at [302, 532] on input "text" at bounding box center [322, 525] width 334 height 48
click at [394, 690] on span "13" at bounding box center [397, 691] width 20 height 20
type input "Sep 13 2025"
click at [195, 591] on button "Save" at bounding box center [185, 583] width 61 height 30
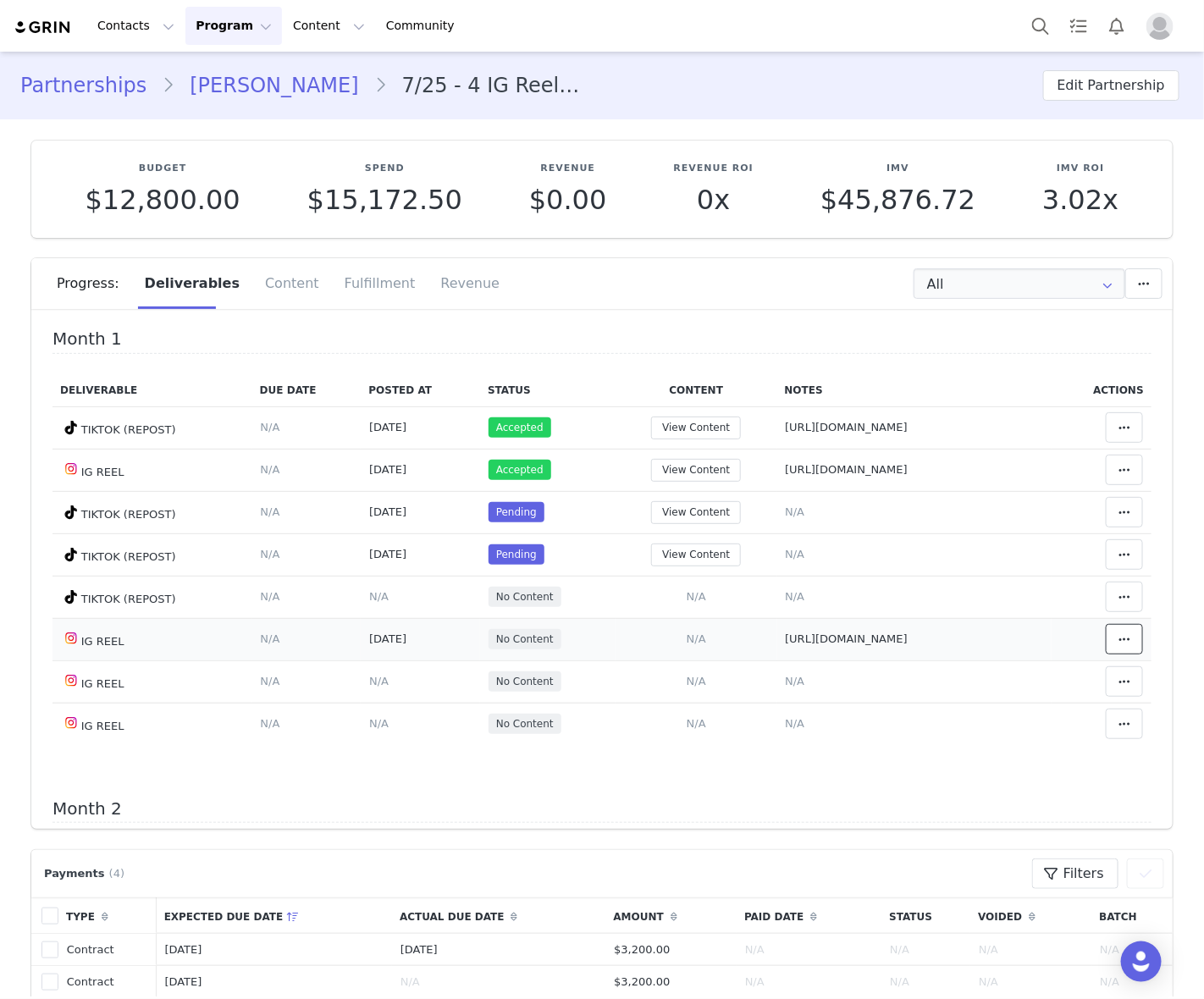
click at [1114, 640] on span at bounding box center [1124, 639] width 20 height 20
click at [971, 635] on div "Mark as Accepted" at bounding box center [965, 641] width 210 height 39
click at [784, 512] on span "N/A" at bounding box center [794, 511] width 20 height 13
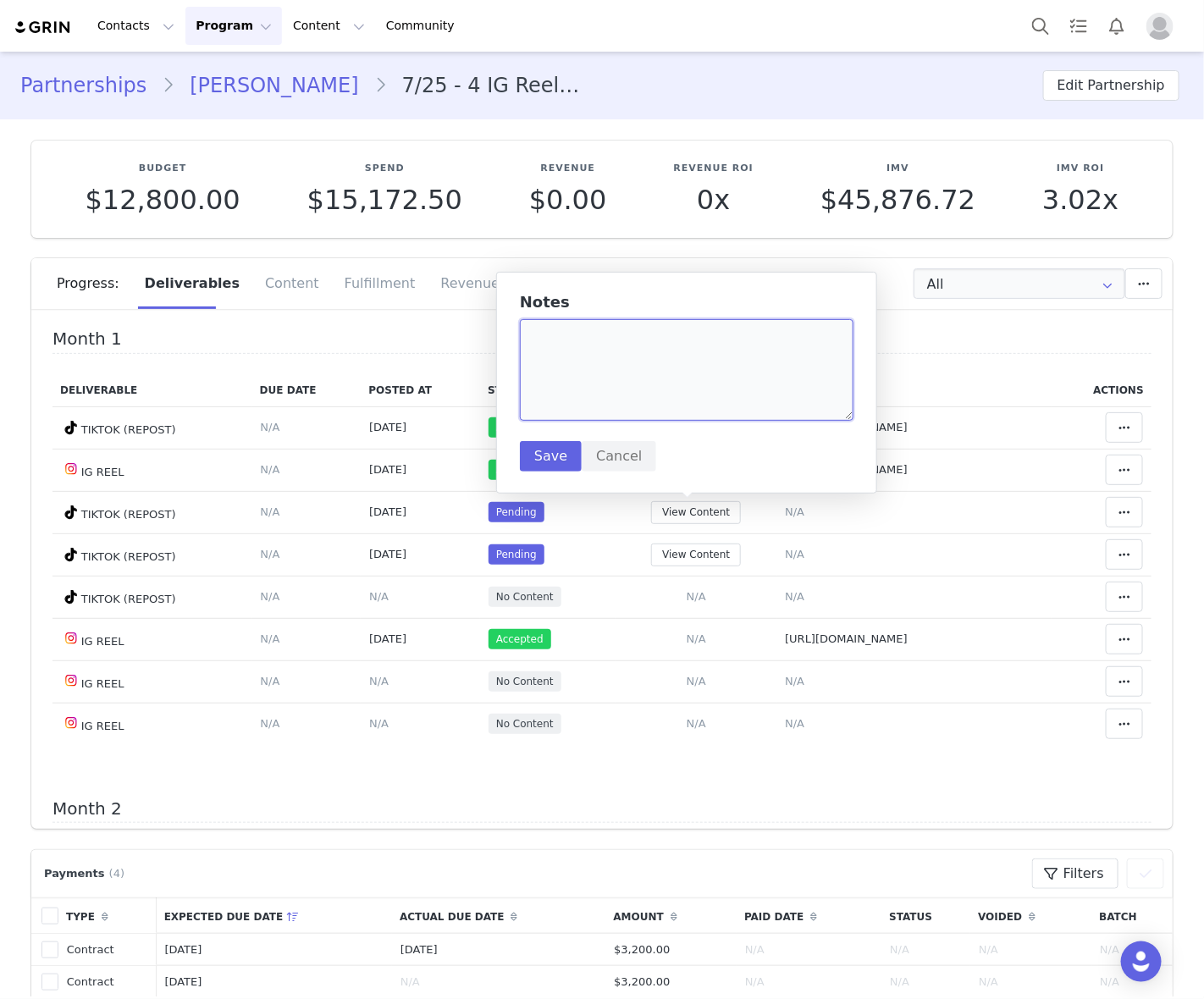
click at [667, 380] on textarea at bounding box center [687, 370] width 334 height 101
paste textarea "https://www.tiktok.com/@gabriiiellegagnon/video/7550049520084618504"
type textarea "https://www.tiktok.com/@gabriiiellegagnon/video/7550049520084618504"
click at [559, 453] on button "Save" at bounding box center [550, 456] width 61 height 30
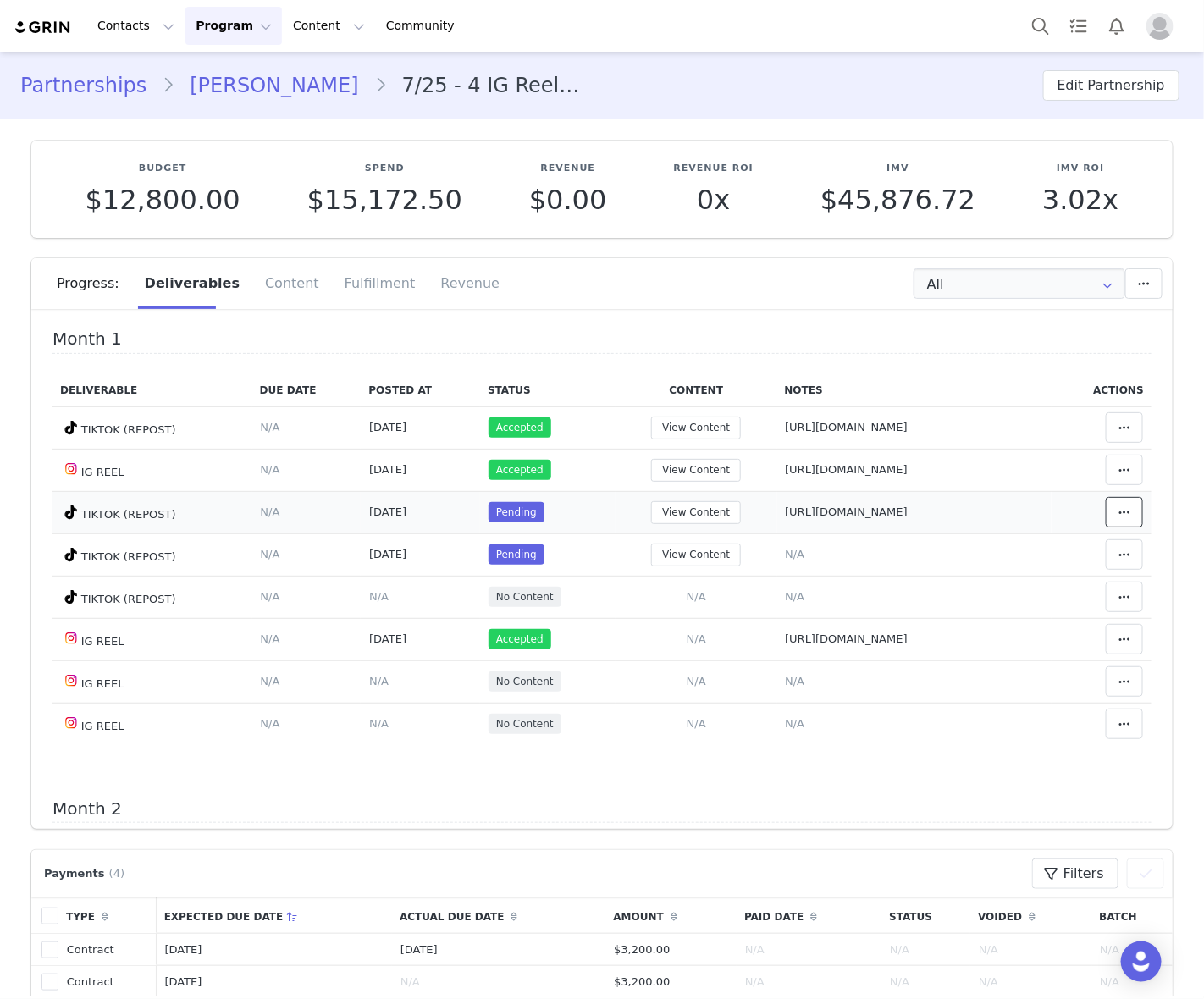
click at [1118, 513] on icon at bounding box center [1124, 512] width 12 height 14
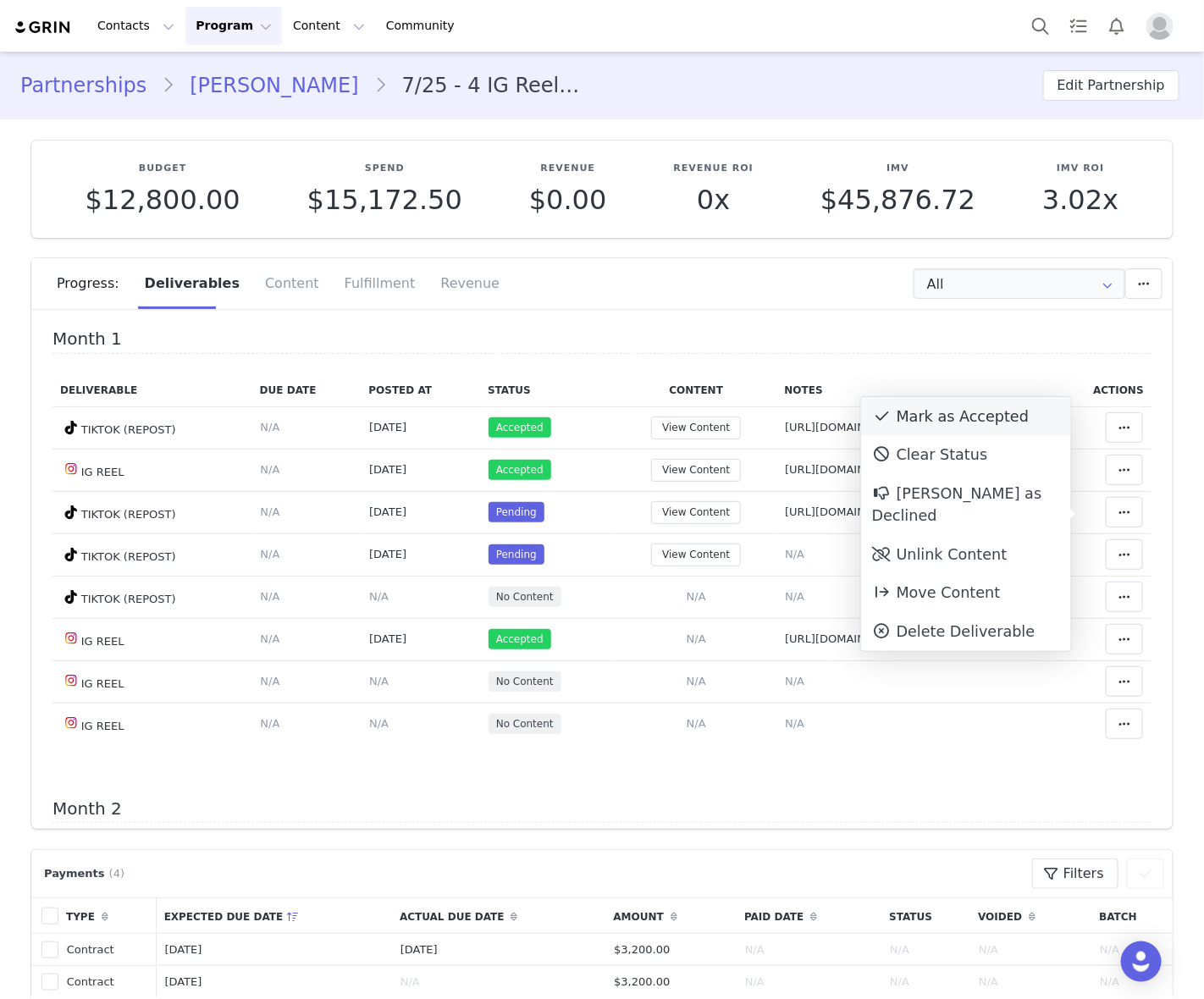
click at [970, 420] on div "Mark as Accepted" at bounding box center [965, 417] width 210 height 39
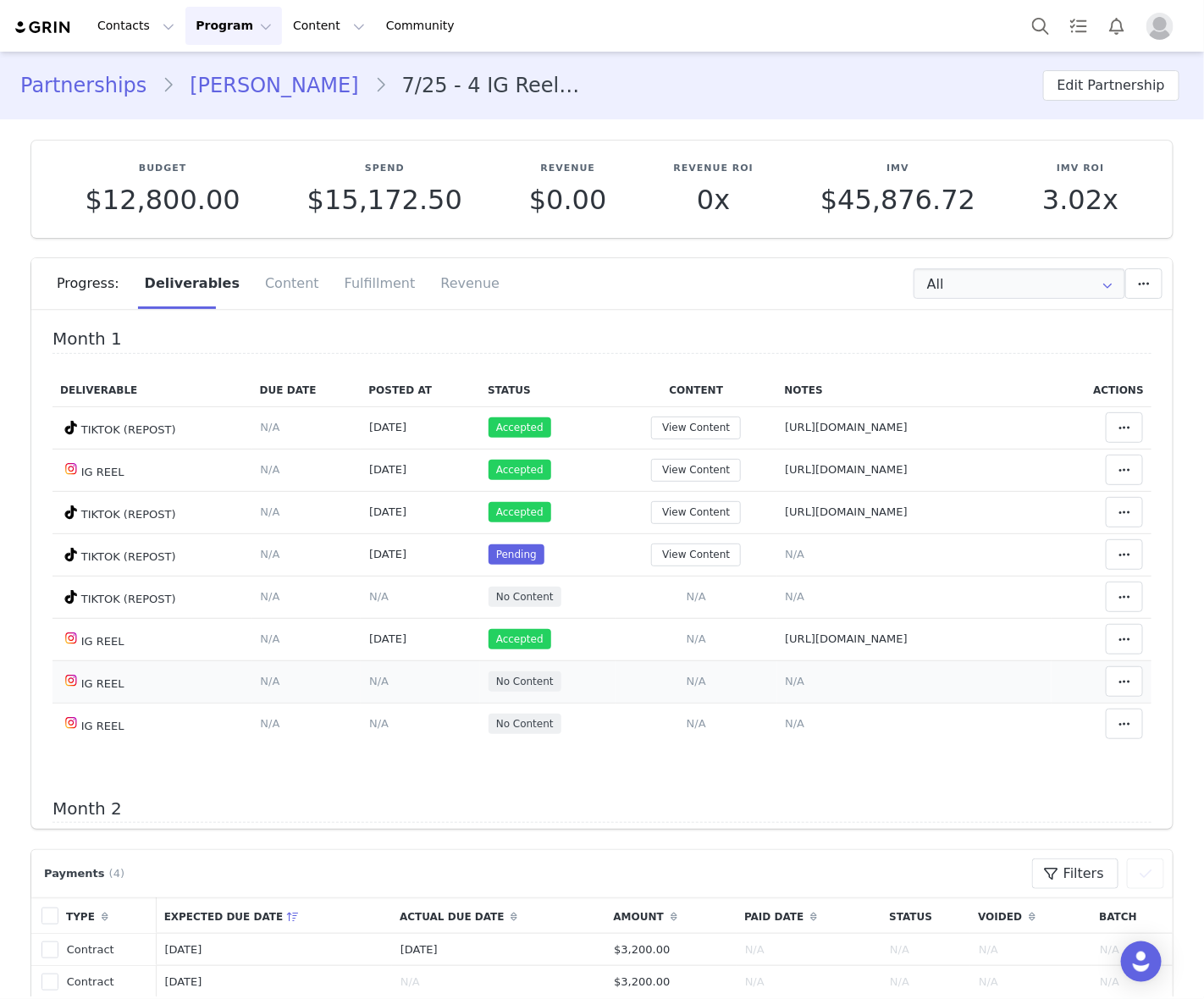
drag, startPoint x: 692, startPoint y: 683, endPoint x: 700, endPoint y: 679, distance: 8.9
click at [784, 682] on span "N/A" at bounding box center [794, 680] width 20 height 13
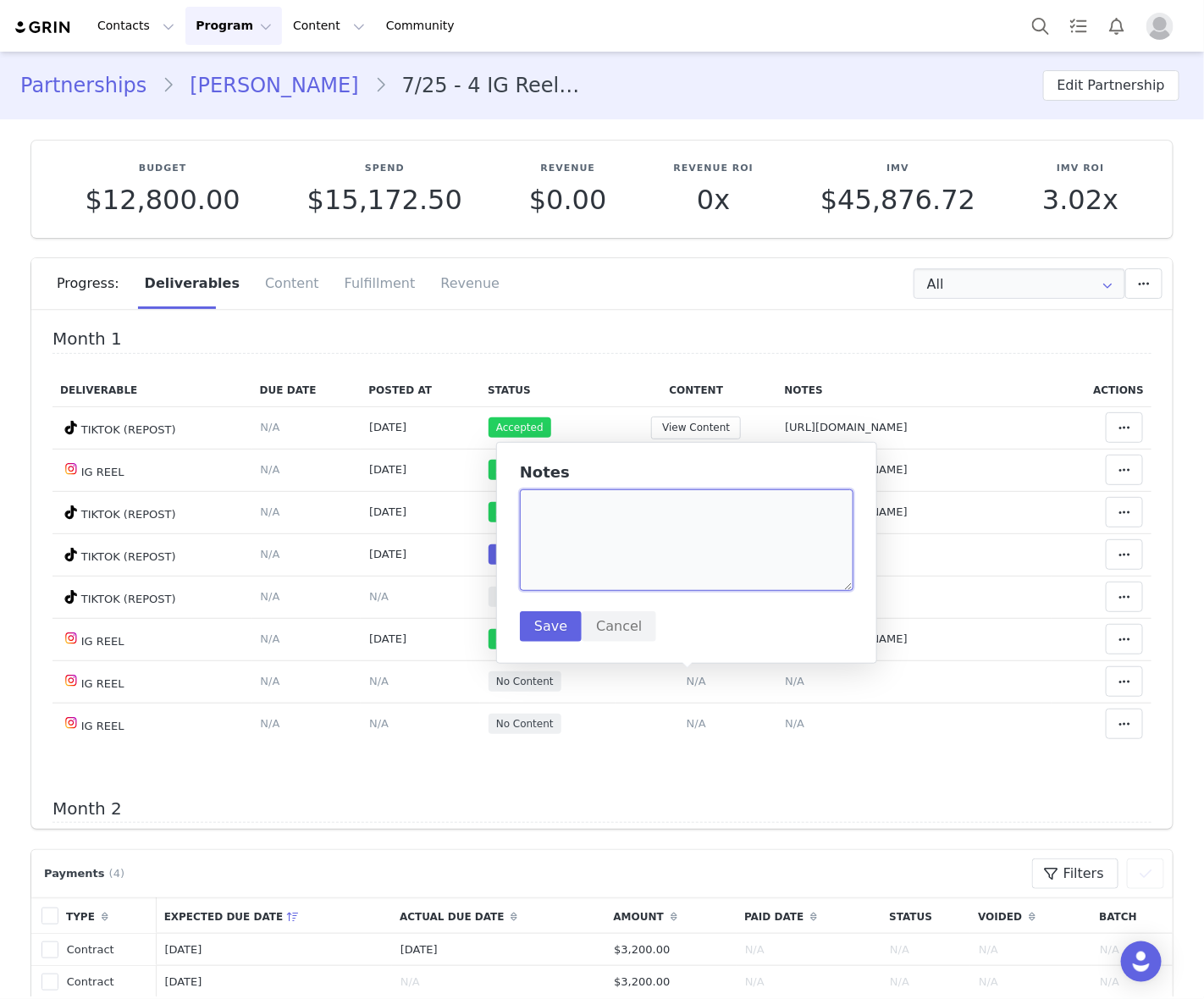
click at [692, 568] on textarea at bounding box center [687, 539] width 334 height 101
paste textarea "https://www.instagram.com/reel/DO8k4VZke2b/"
type textarea "https://www.instagram.com/reel/DO8k4VZke2b/"
click at [551, 636] on button "Save" at bounding box center [550, 625] width 61 height 30
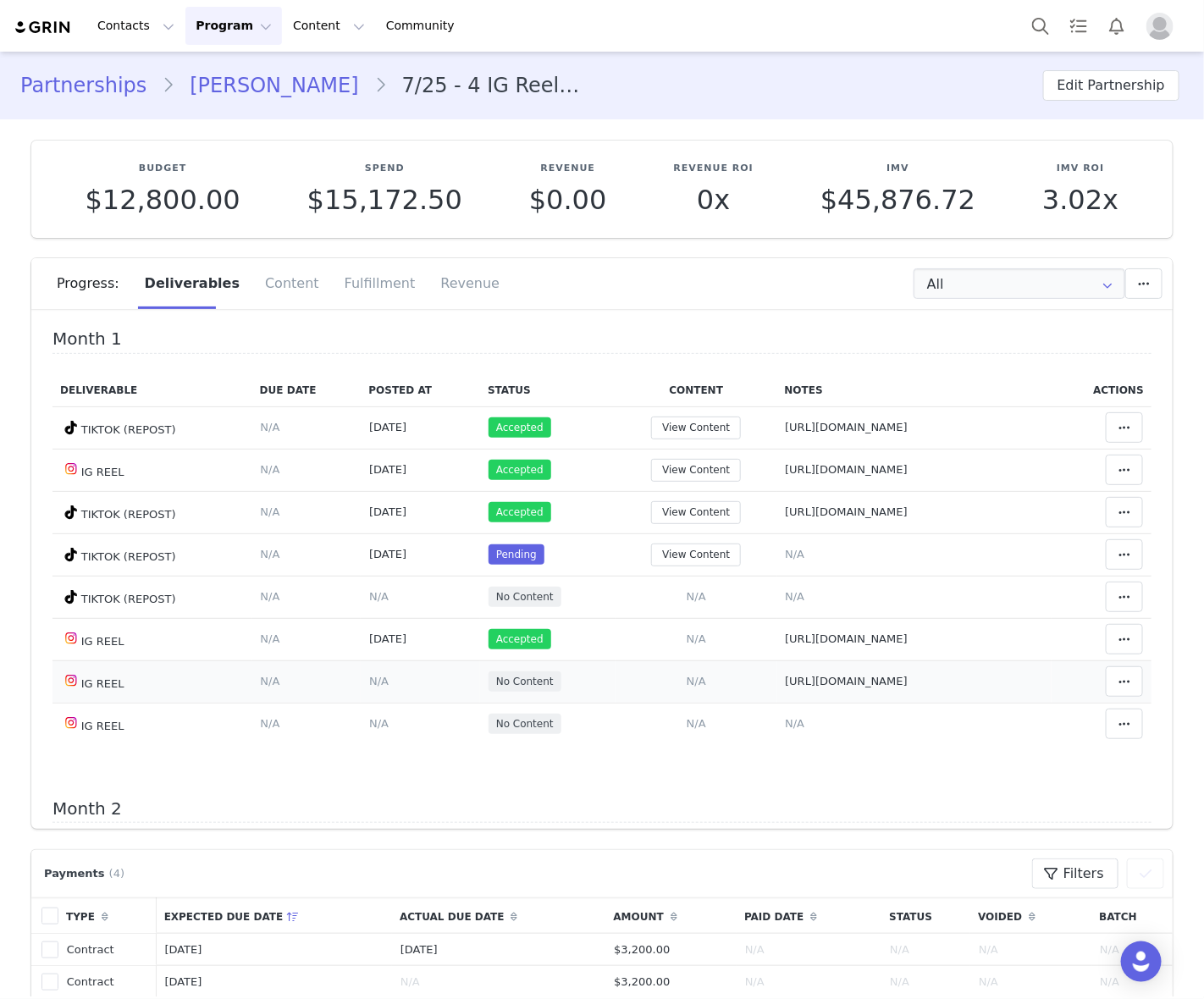
click at [369, 678] on span "N/A" at bounding box center [379, 680] width 20 height 13
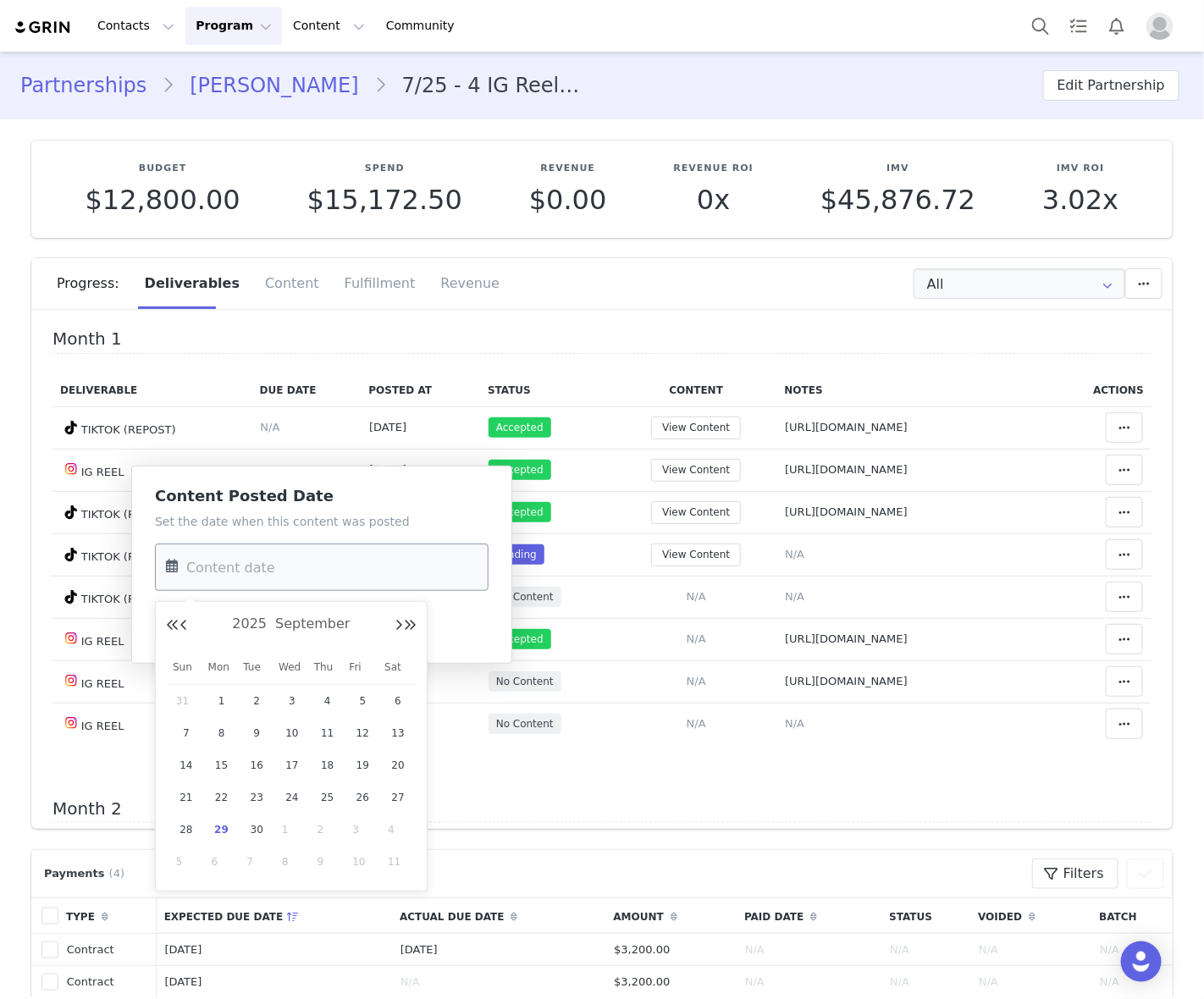
click at [329, 572] on input "text" at bounding box center [322, 567] width 334 height 48
click at [255, 792] on span "23" at bounding box center [256, 797] width 20 height 20
type input "Sep 23 2025"
click at [180, 623] on button "Save" at bounding box center [185, 625] width 61 height 30
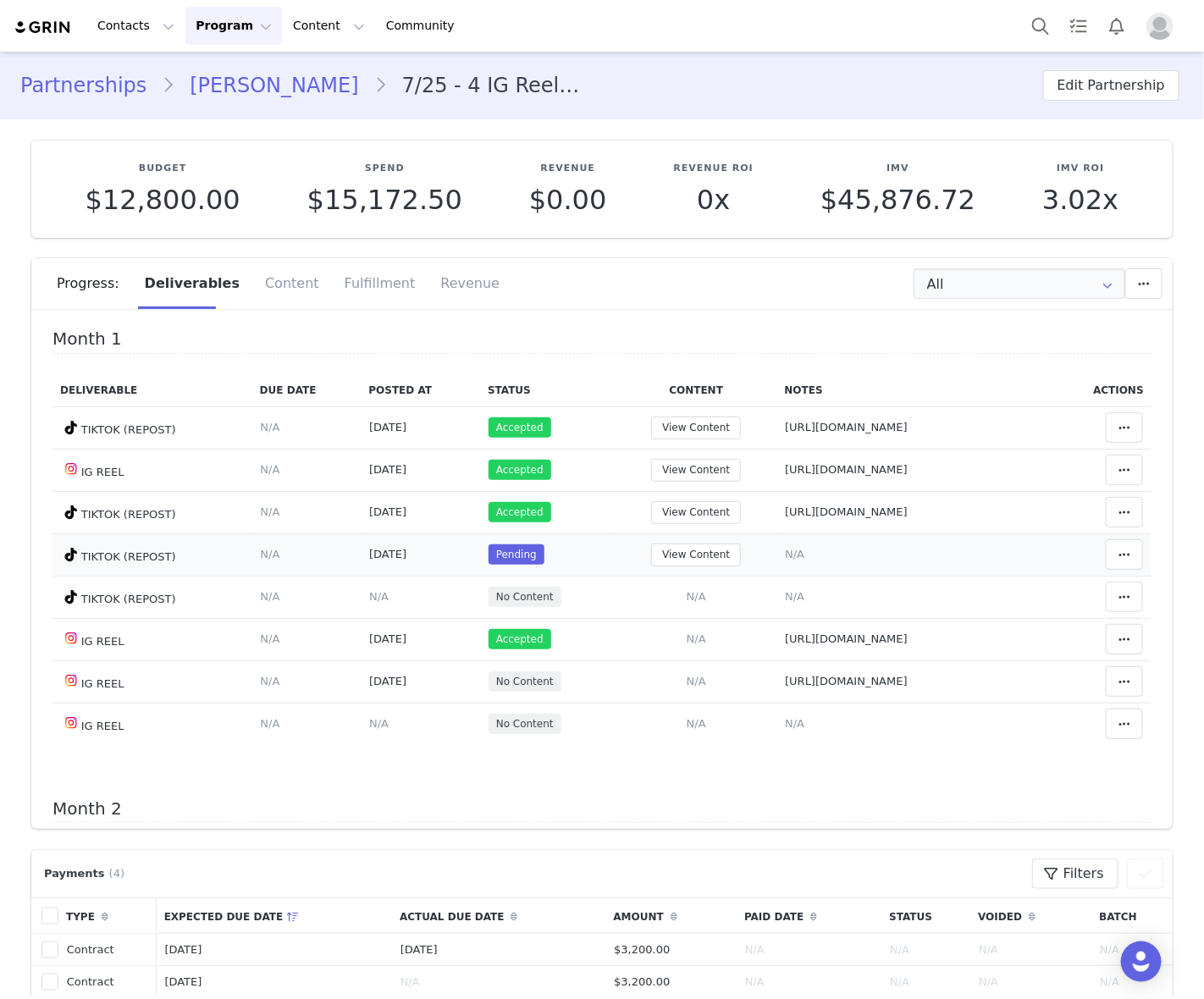
click at [784, 555] on span "N/A" at bounding box center [794, 553] width 20 height 13
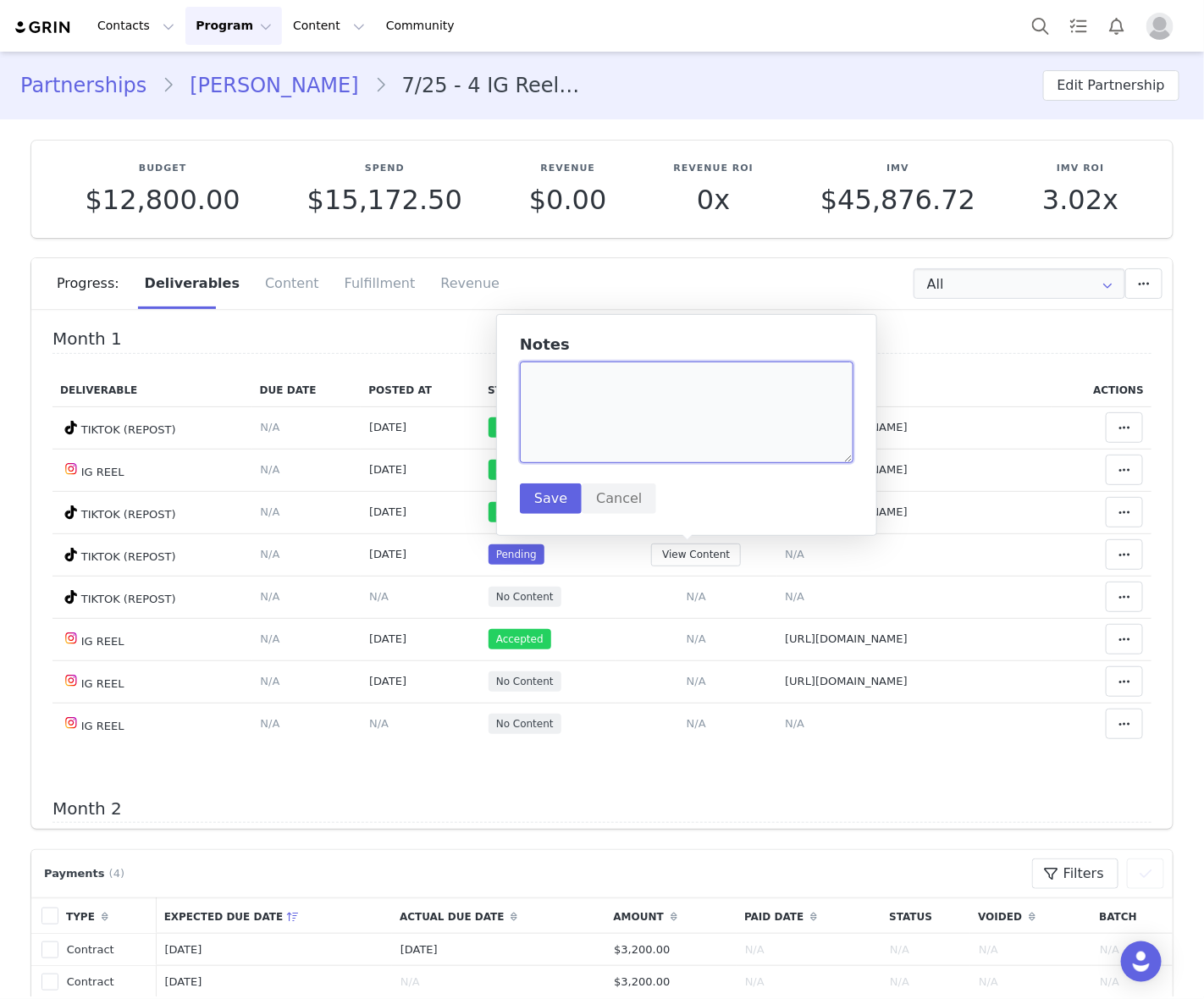
click at [658, 459] on textarea at bounding box center [687, 412] width 334 height 101
paste textarea "https://www.tiktok.com/@gabriiiellegagnon/video/7553459200148507911"
type textarea "https://www.tiktok.com/@gabriiiellegagnon/video/7553459200148507911"
click at [556, 488] on button "Save" at bounding box center [550, 498] width 61 height 30
